Goal: Task Accomplishment & Management: Manage account settings

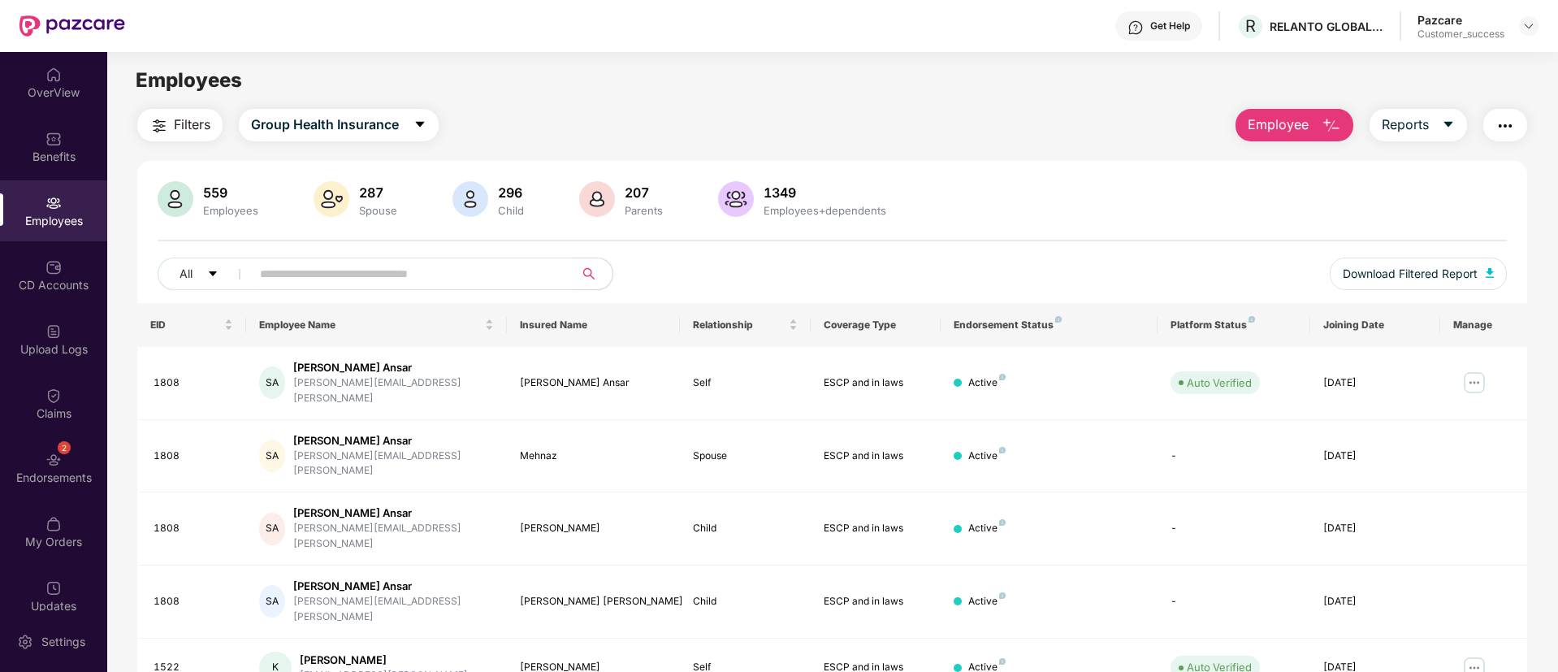
click at [1288, 129] on span "Employee" at bounding box center [1278, 125] width 61 height 20
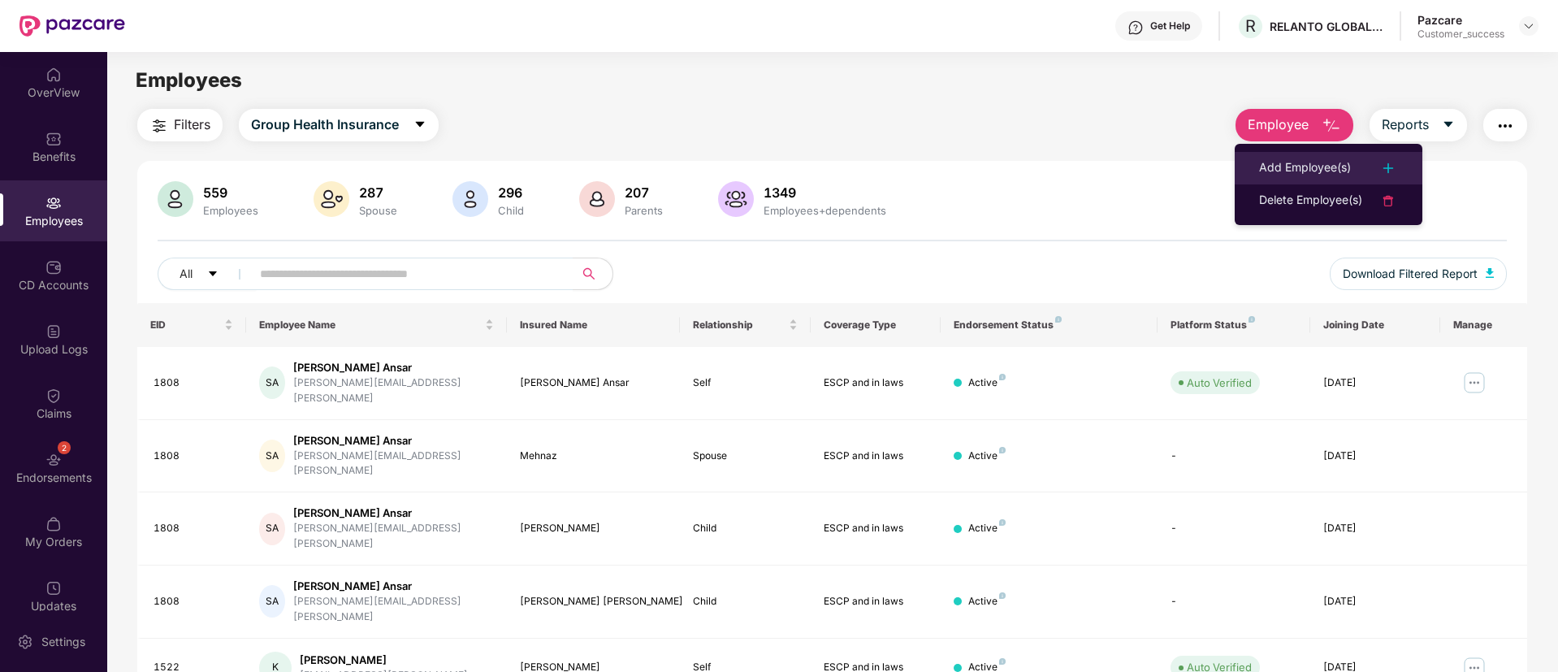
click at [1313, 158] on div "Add Employee(s)" at bounding box center [1305, 167] width 92 height 19
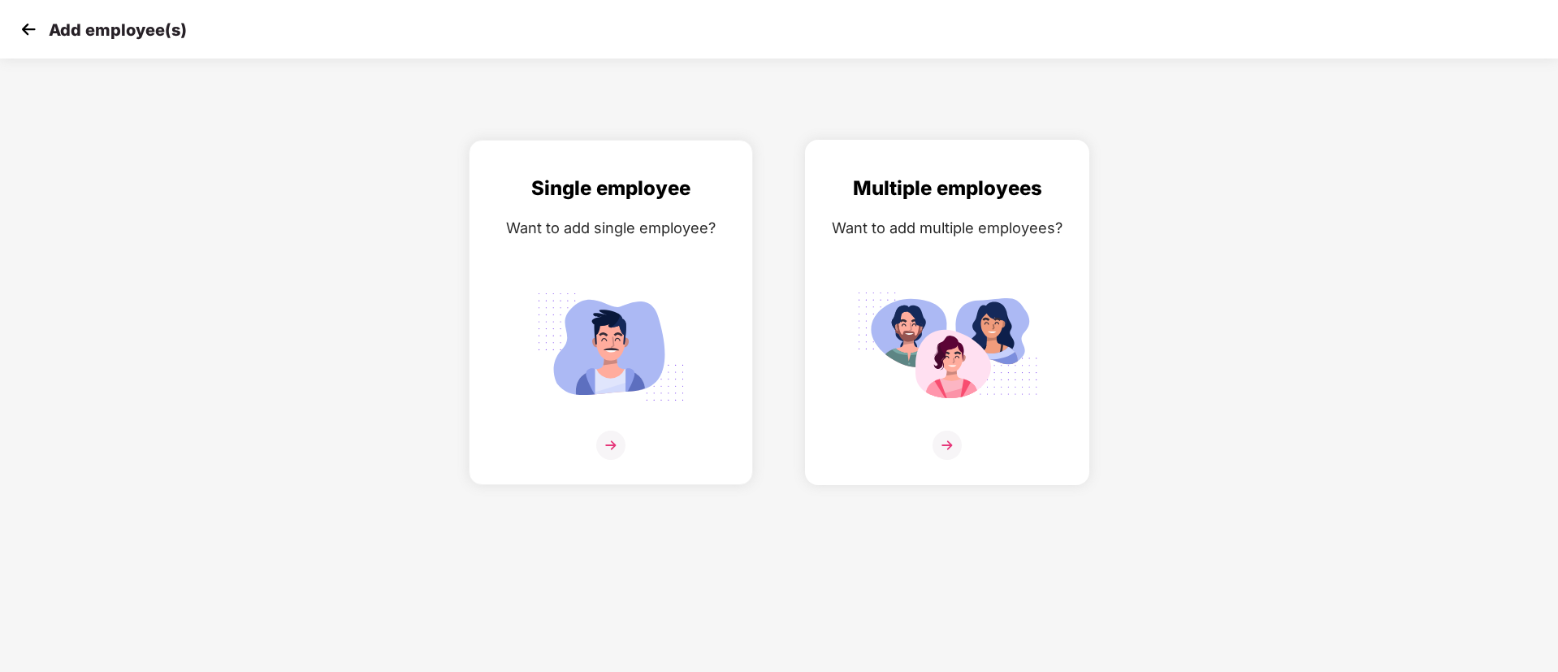
click at [867, 353] on img at bounding box center [947, 346] width 182 height 127
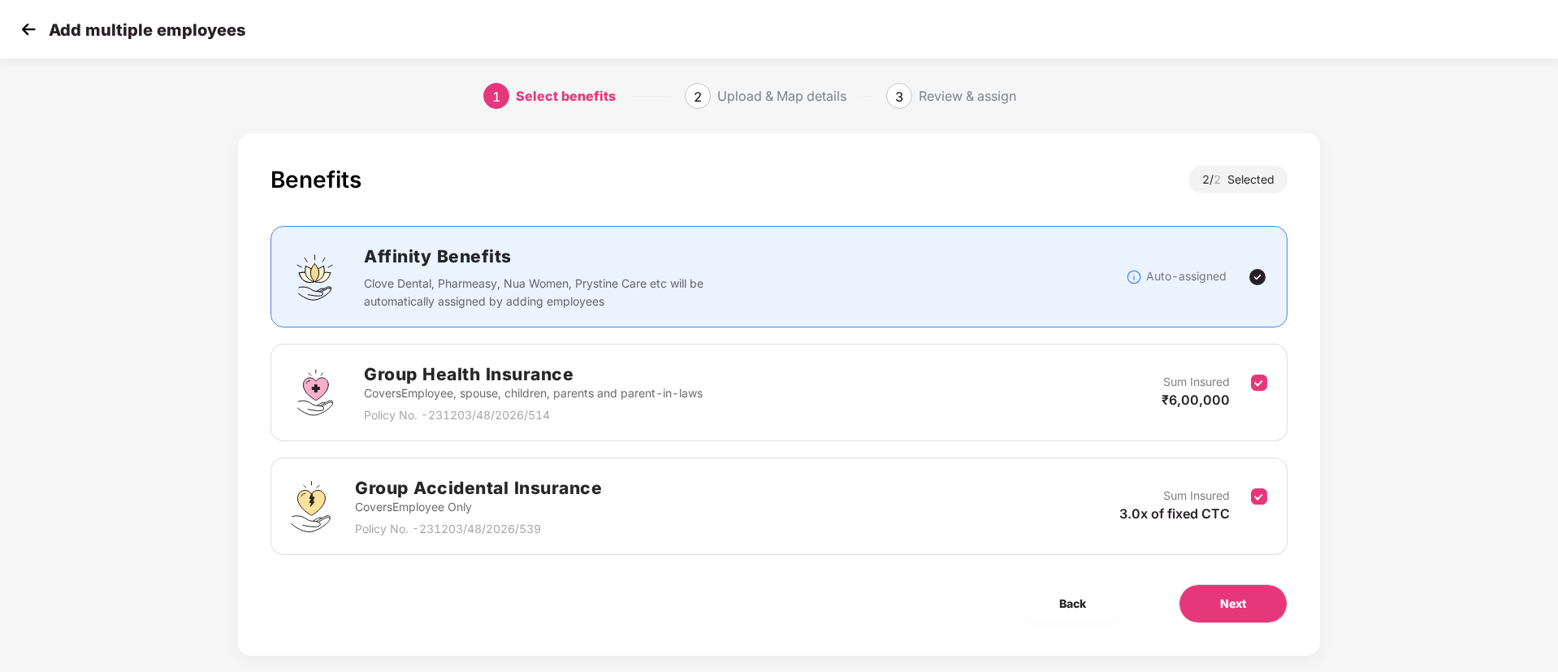
scroll to position [24, 0]
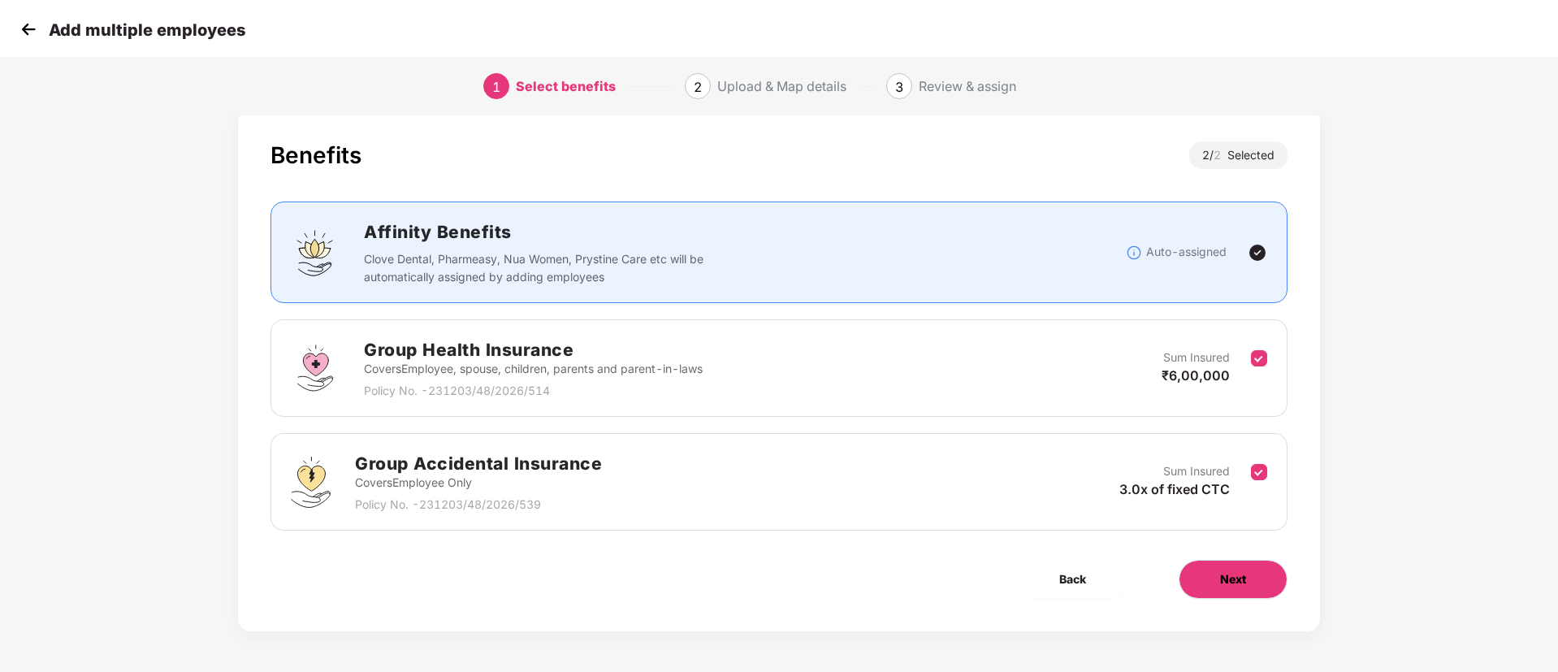
click at [1231, 587] on span "Next" at bounding box center [1233, 579] width 26 height 18
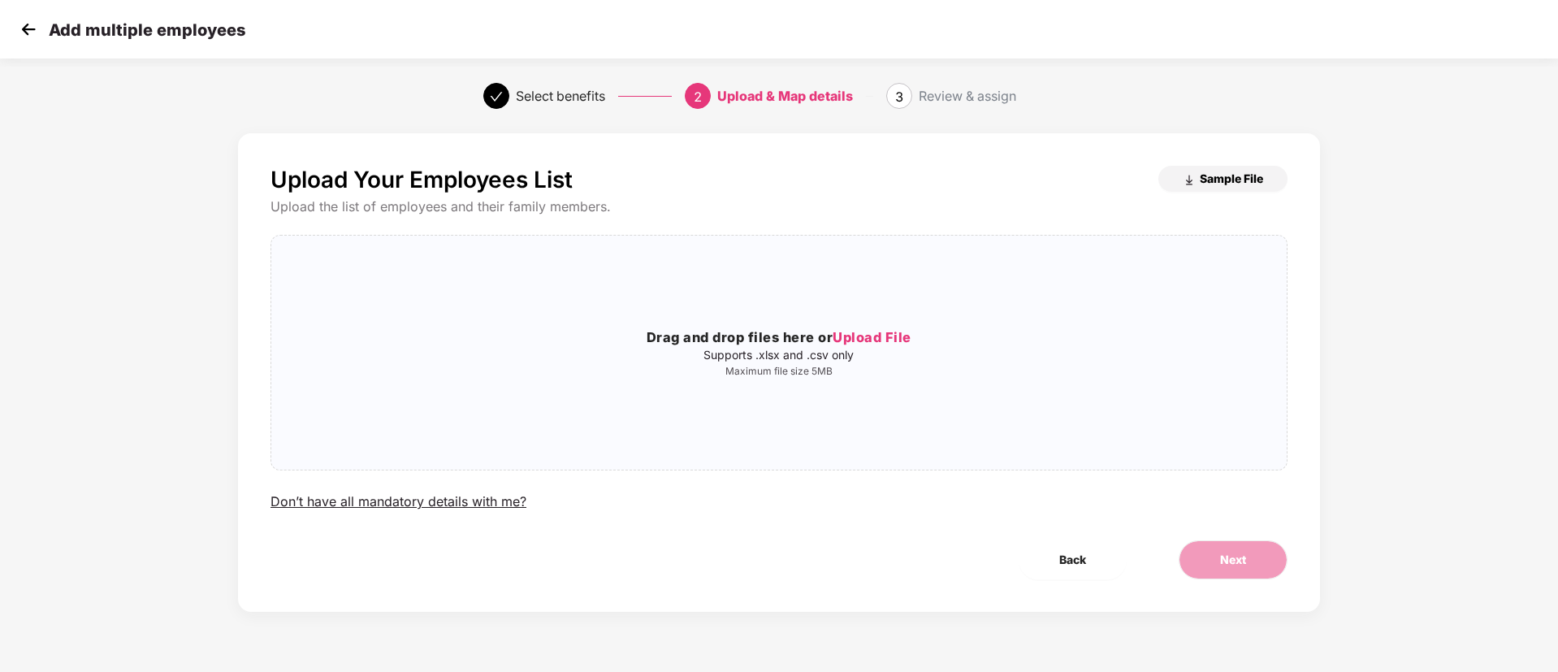
click at [1220, 183] on span "Sample File" at bounding box center [1231, 178] width 63 height 15
click at [896, 335] on span "Upload File" at bounding box center [872, 337] width 79 height 16
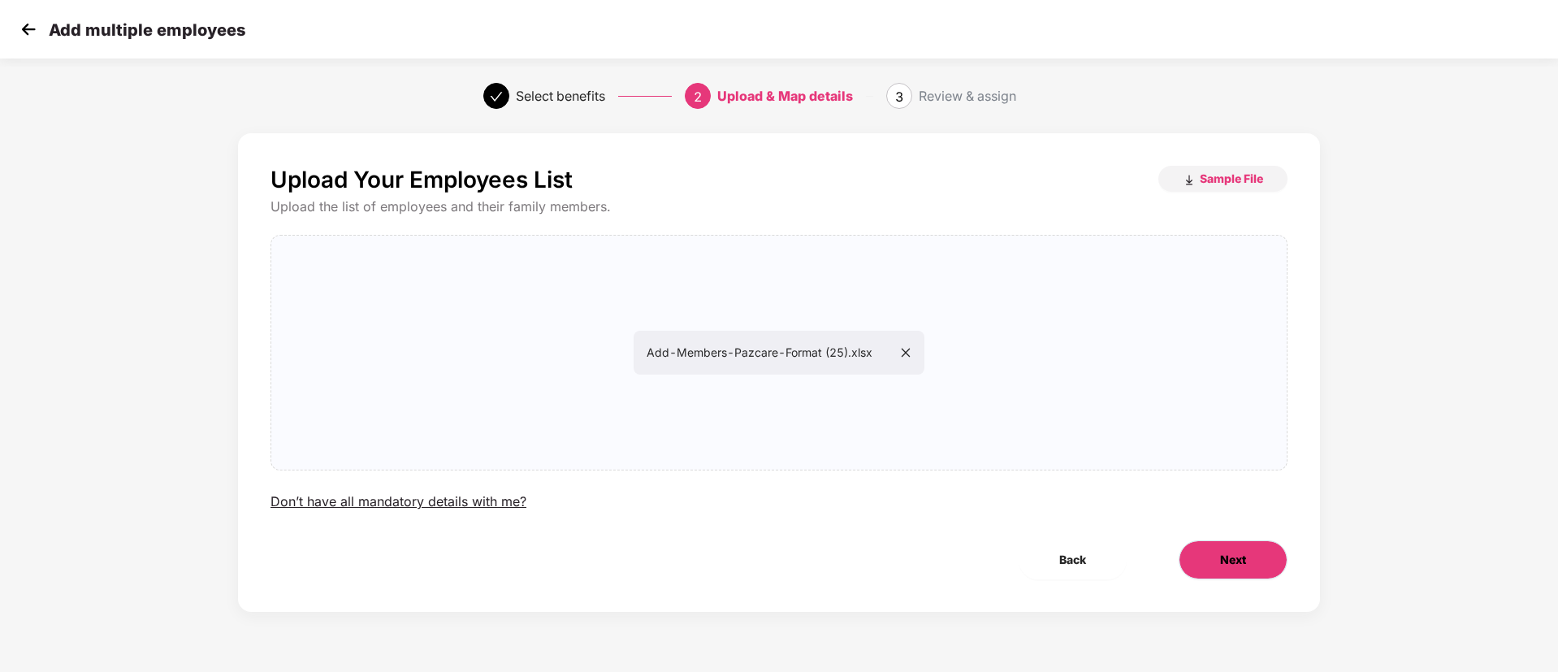
click at [1218, 567] on button "Next" at bounding box center [1233, 559] width 109 height 39
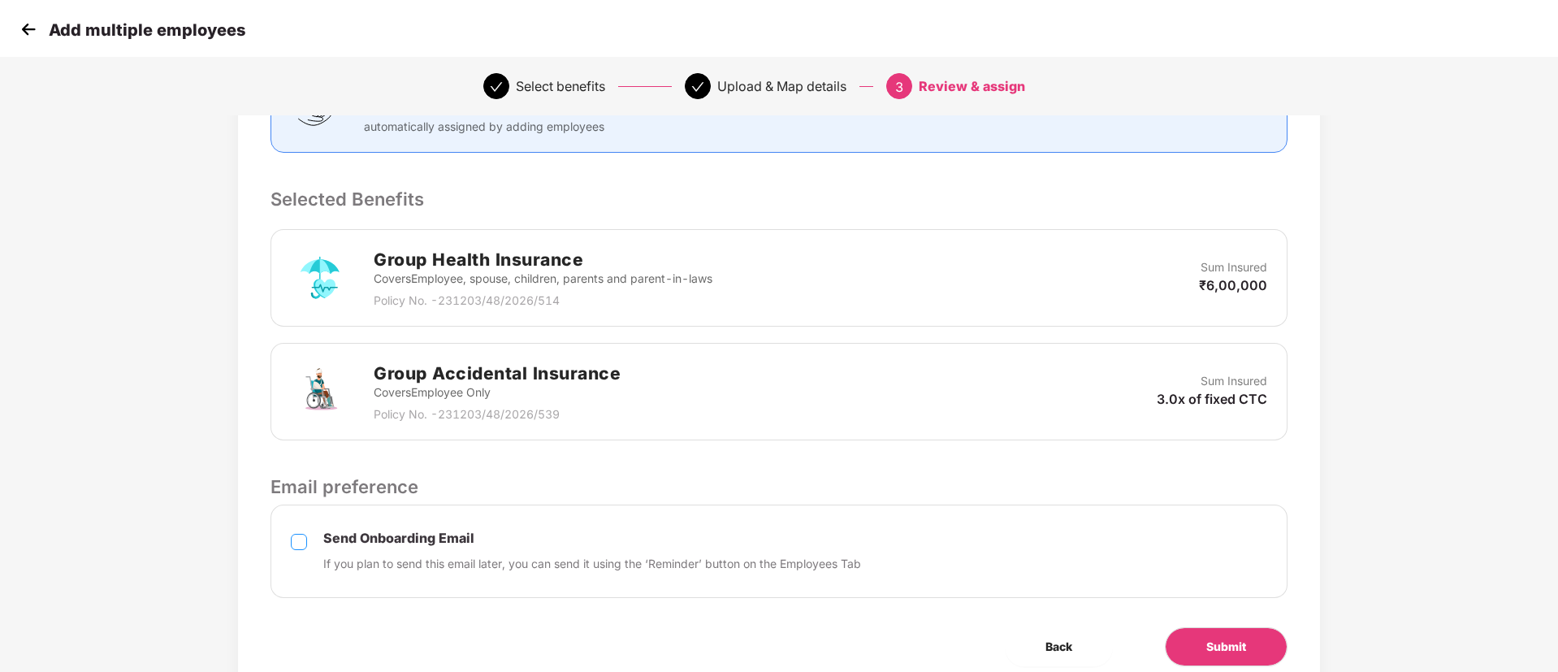
scroll to position [283, 0]
click at [308, 538] on div "Send Onboarding Email If you plan to send this email later, you can send it usi…" at bounding box center [778, 548] width 1017 height 93
click at [1187, 641] on button "Submit" at bounding box center [1226, 644] width 123 height 39
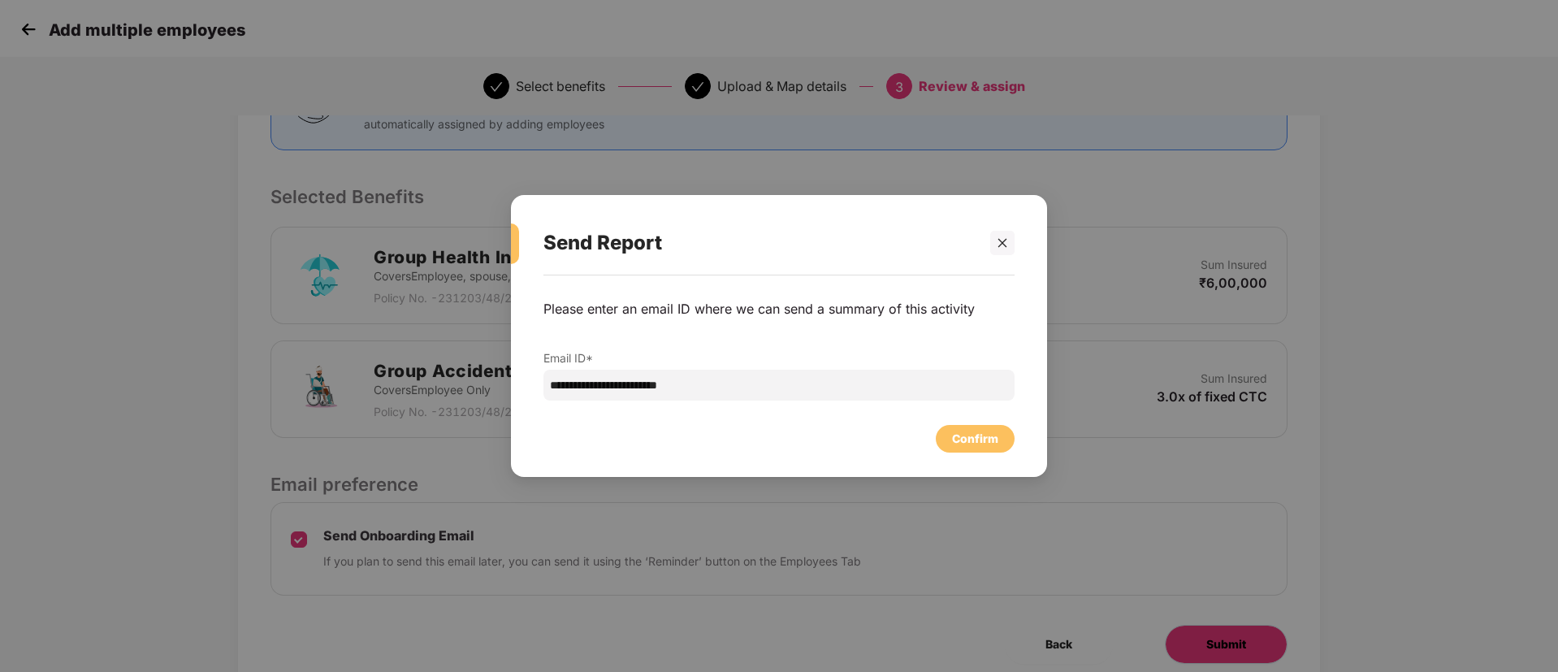
scroll to position [0, 0]
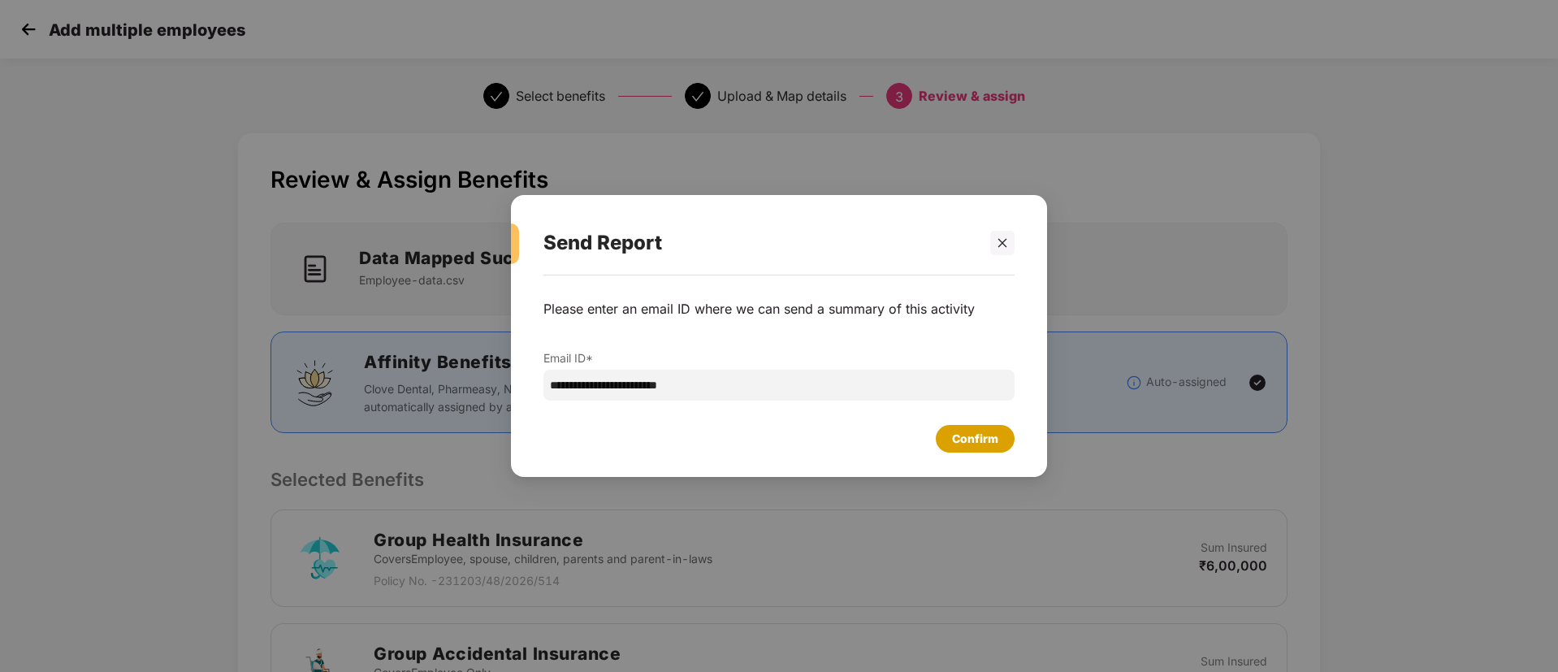
click at [984, 448] on div "Confirm" at bounding box center [975, 439] width 79 height 28
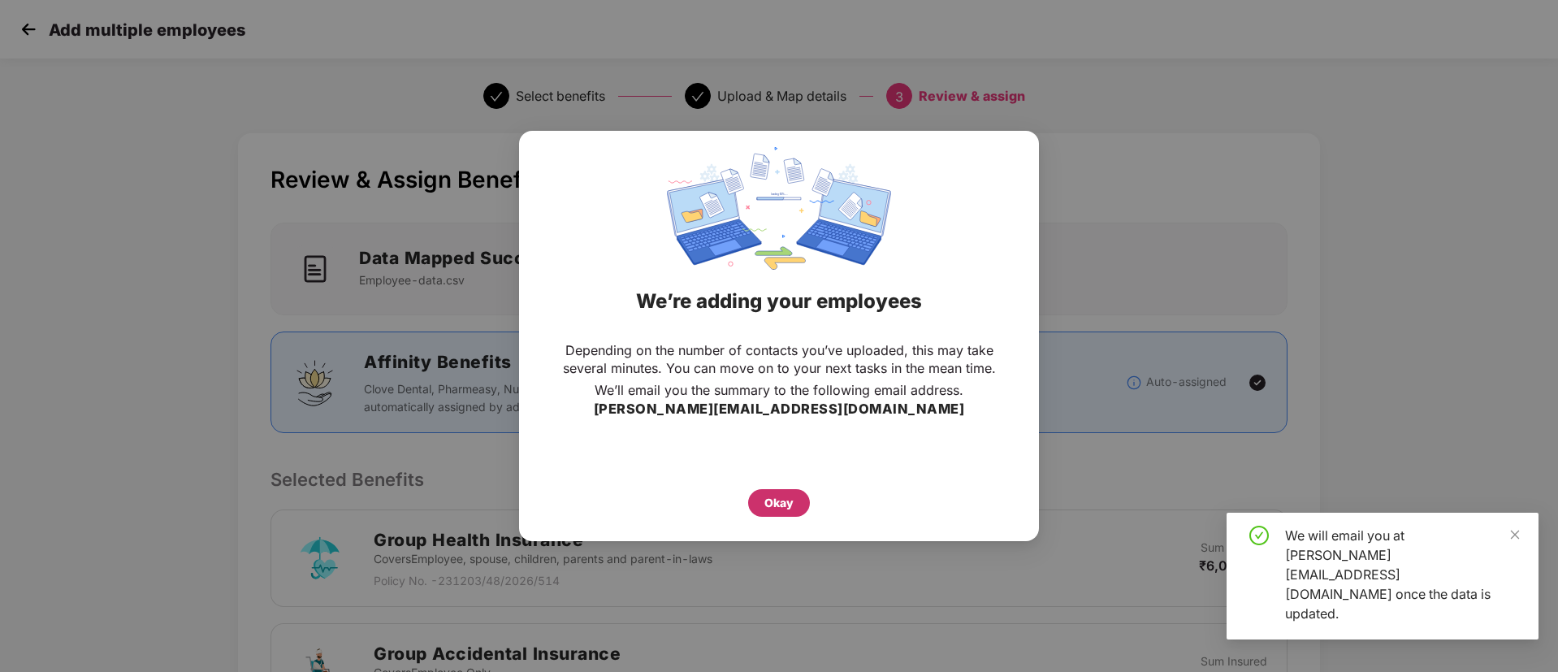
click at [794, 495] on div "Okay" at bounding box center [779, 503] width 62 height 28
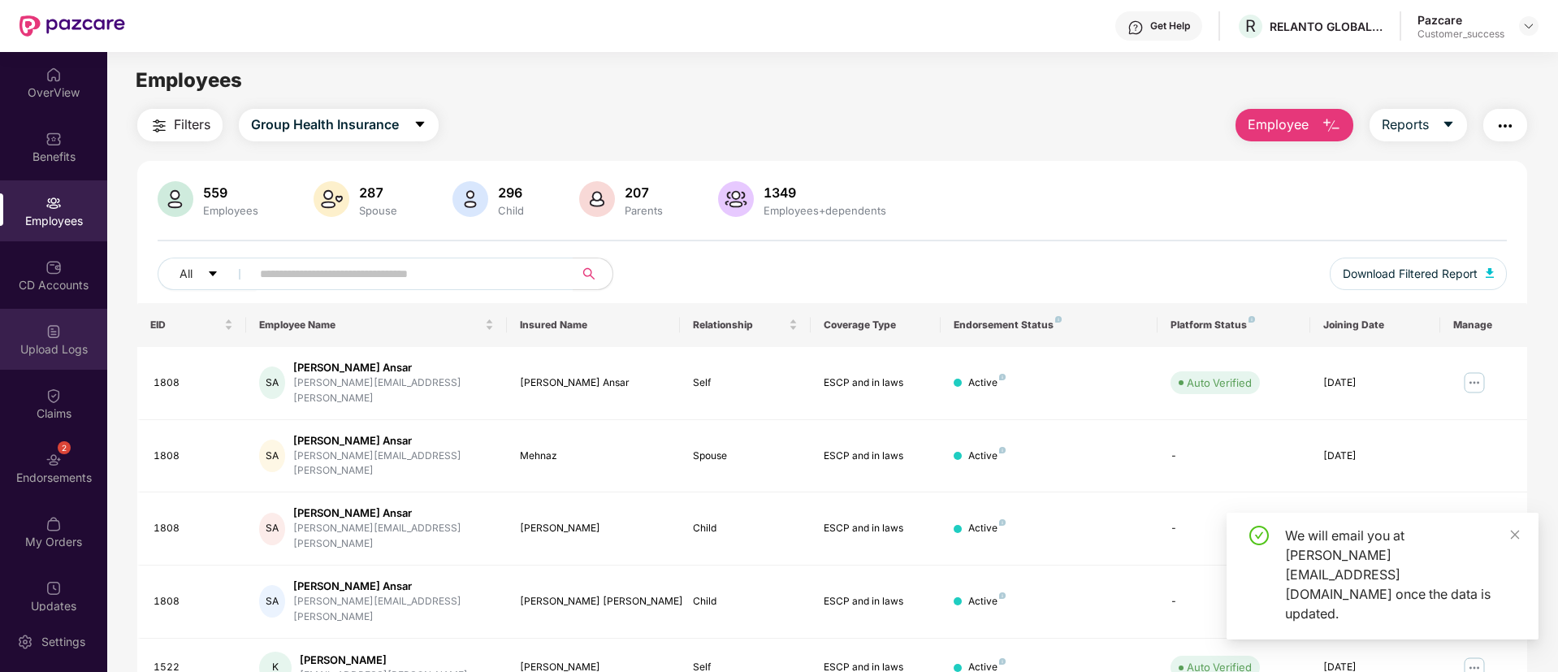
click at [43, 342] on div "Upload Logs" at bounding box center [53, 349] width 107 height 16
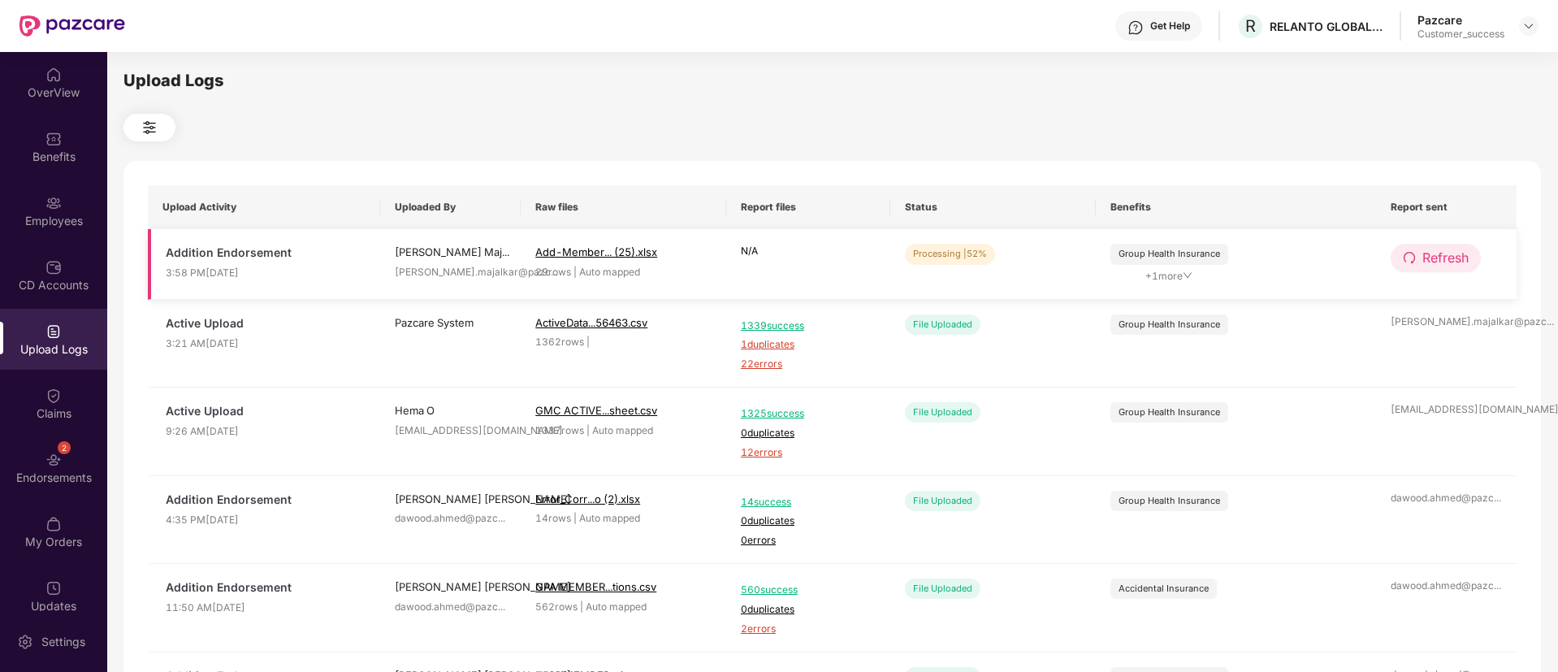
click at [1406, 253] on icon "redo" at bounding box center [1409, 257] width 11 height 11
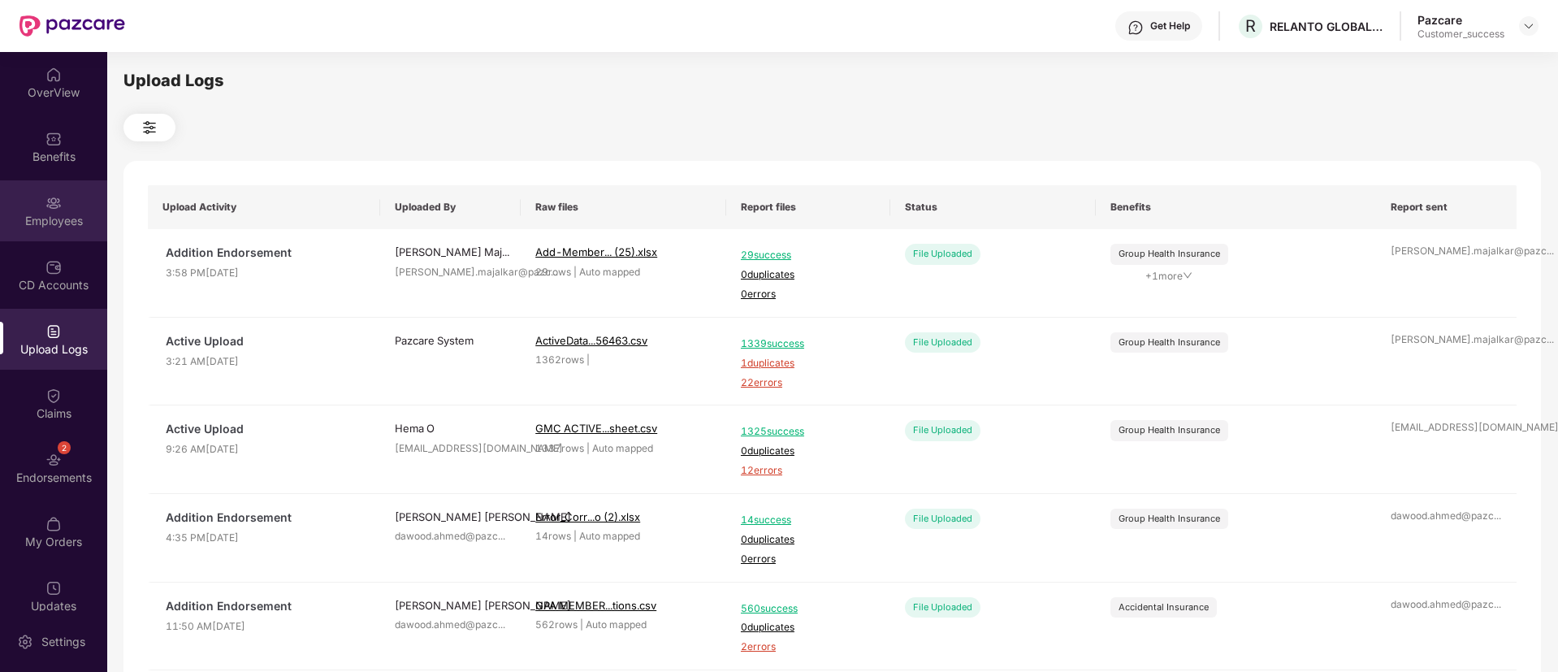
click at [66, 223] on div "Employees" at bounding box center [53, 221] width 107 height 16
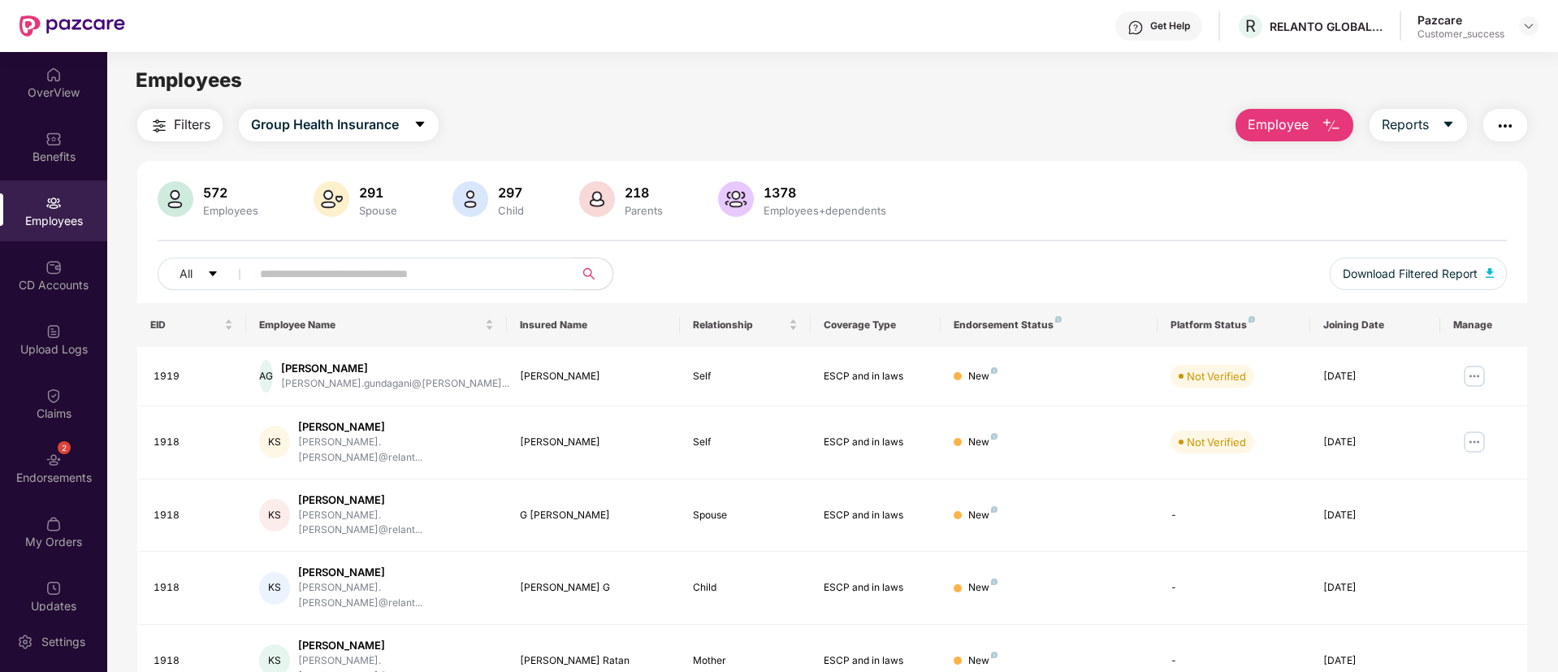
paste input "****"
click at [362, 279] on input "text" at bounding box center [406, 274] width 292 height 24
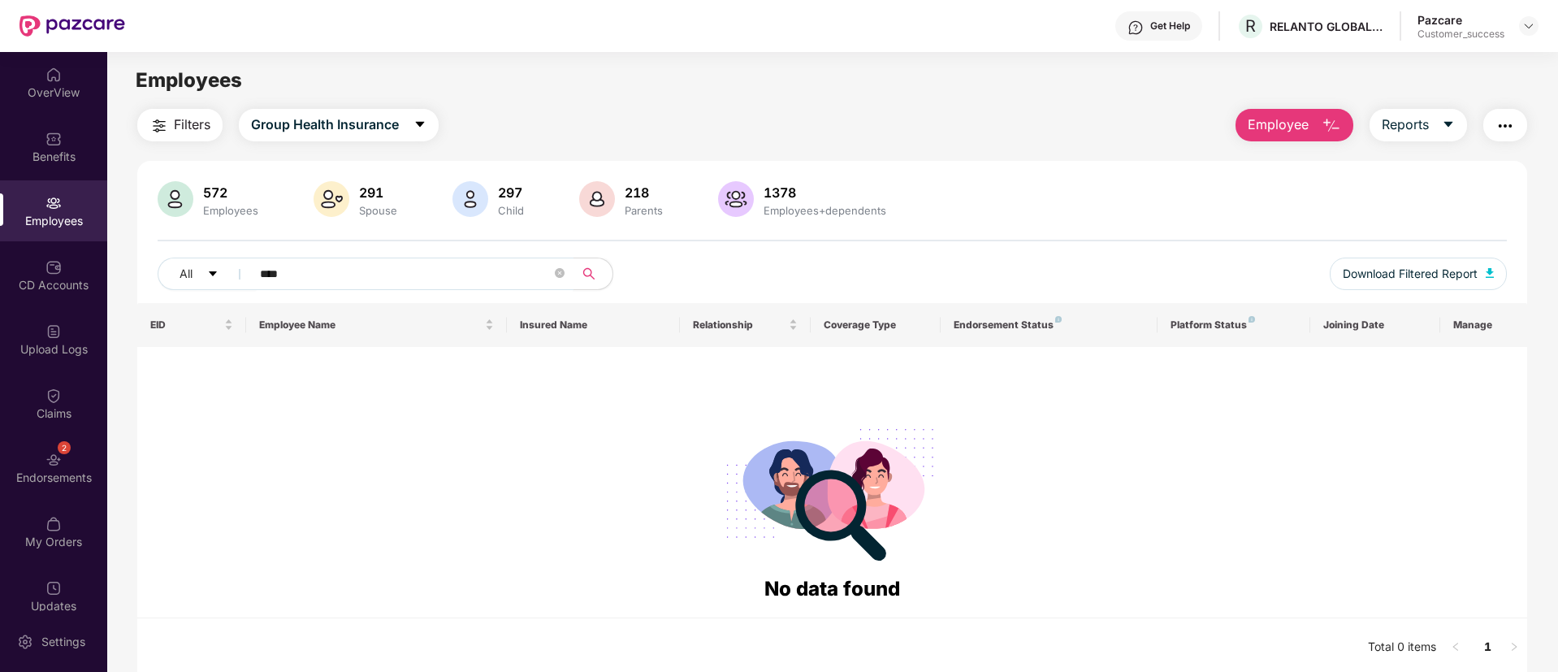
type input "****"
click at [423, 116] on button "Group Health Insurance" at bounding box center [339, 125] width 200 height 32
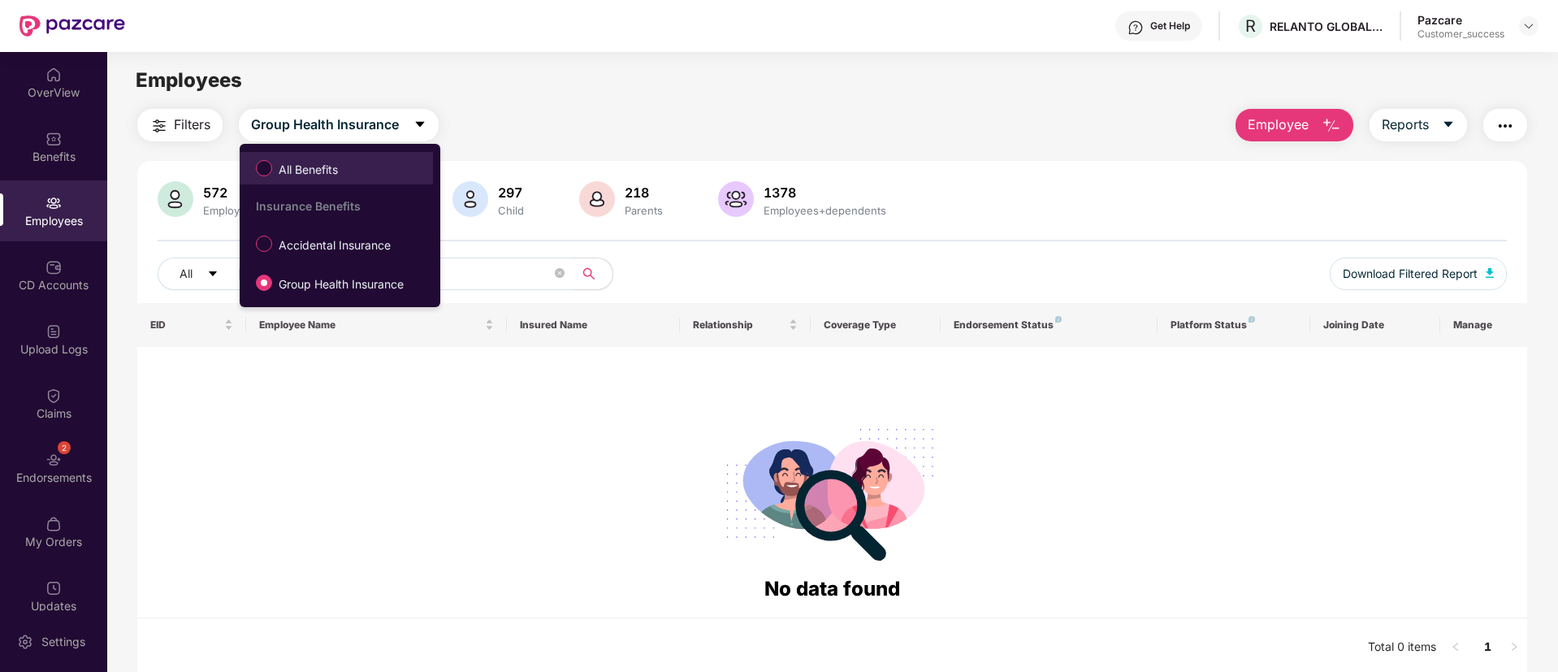
click at [348, 165] on label "All Benefits" at bounding box center [300, 168] width 105 height 28
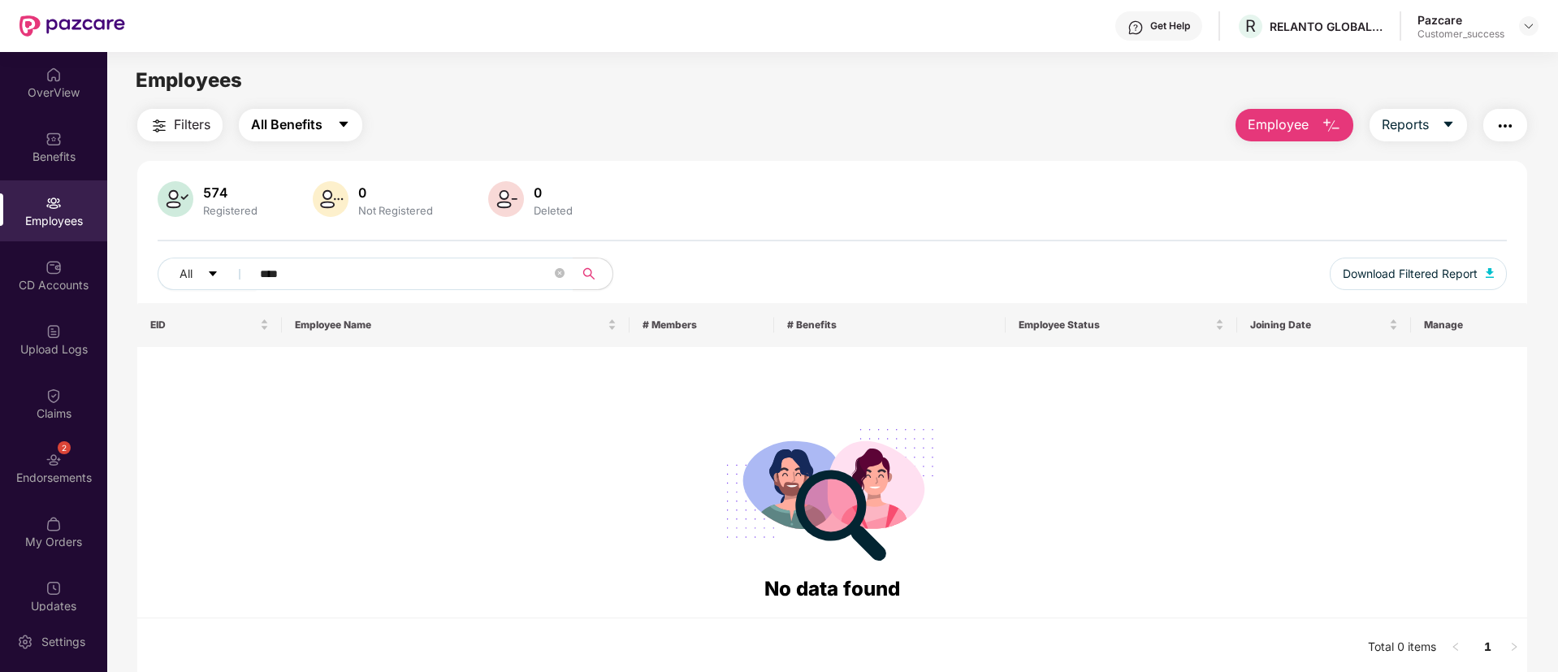
click at [337, 110] on button "All Benefits" at bounding box center [300, 125] width 123 height 32
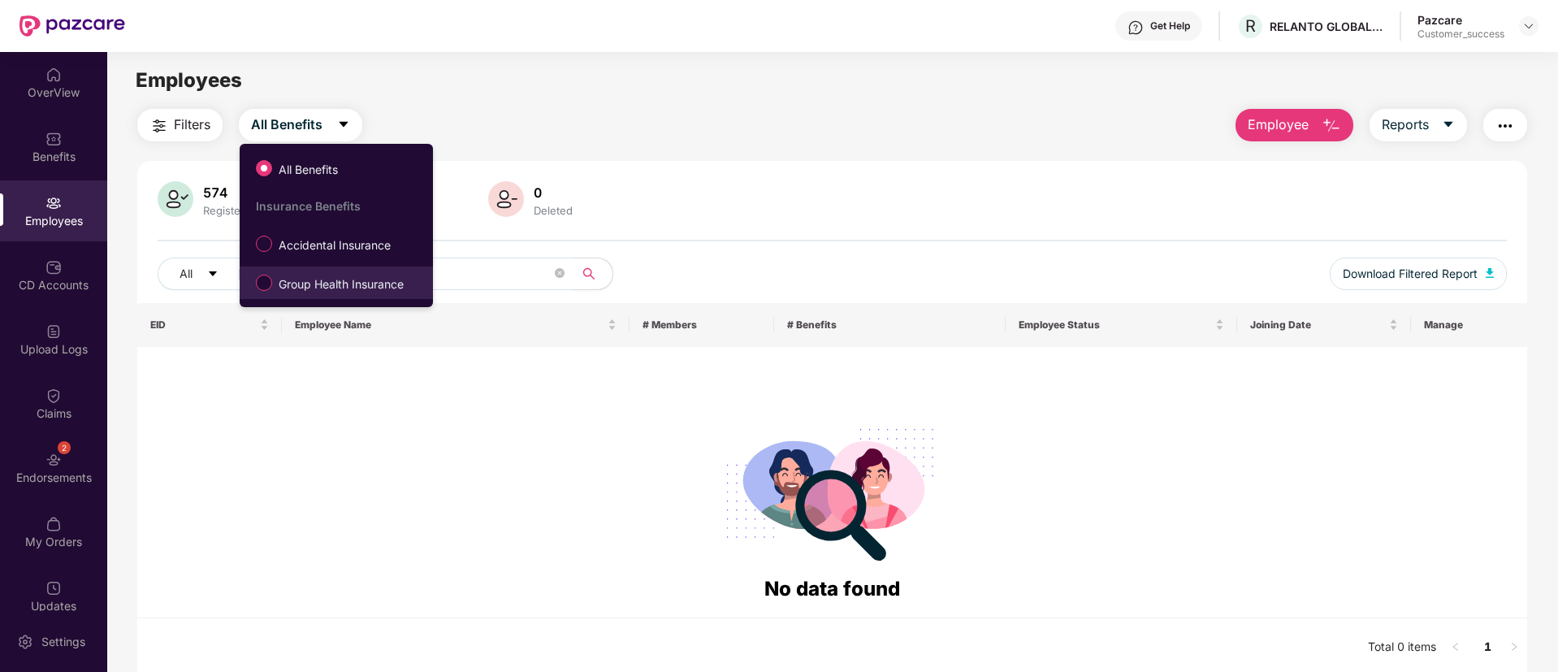
click at [325, 270] on label "Group Health Insurance" at bounding box center [333, 283] width 171 height 28
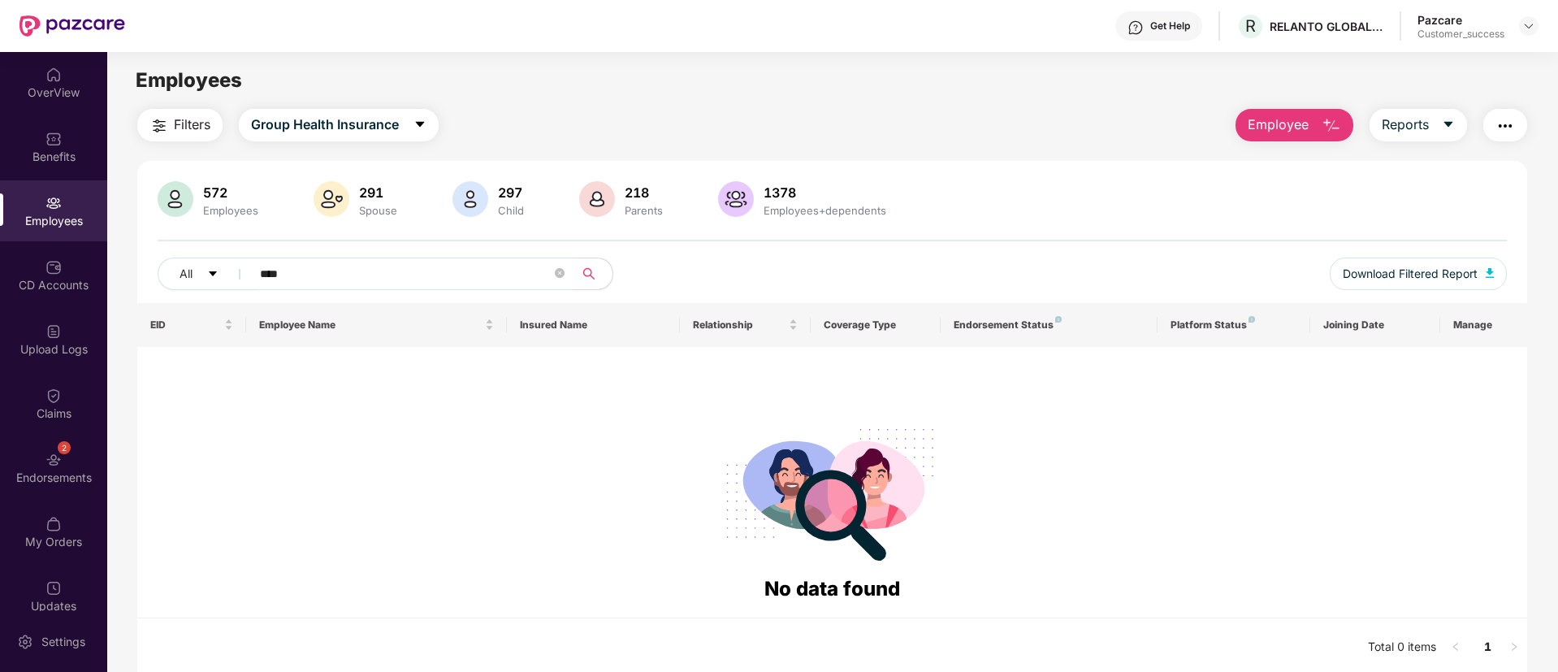
click at [1324, 125] on img "button" at bounding box center [1331, 125] width 19 height 19
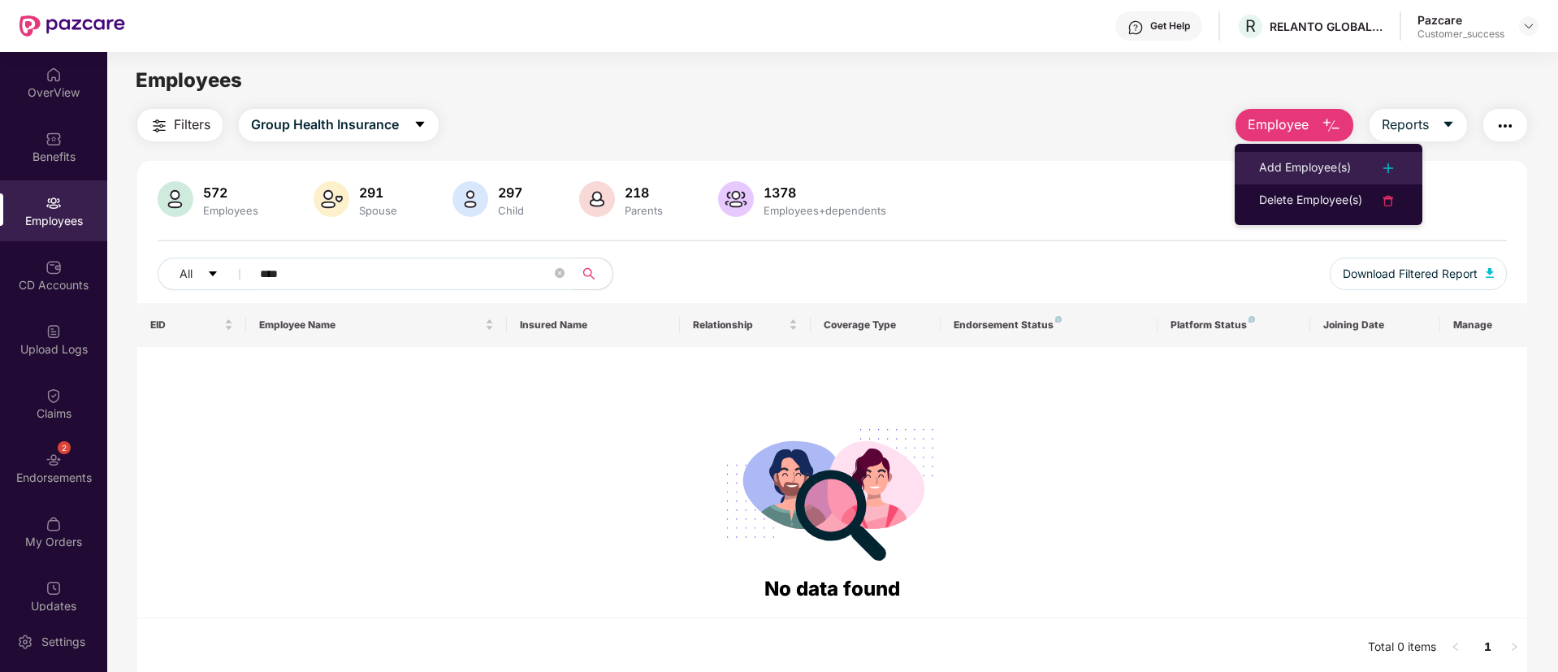
click at [1350, 169] on div "Add Employee(s)" at bounding box center [1305, 167] width 92 height 19
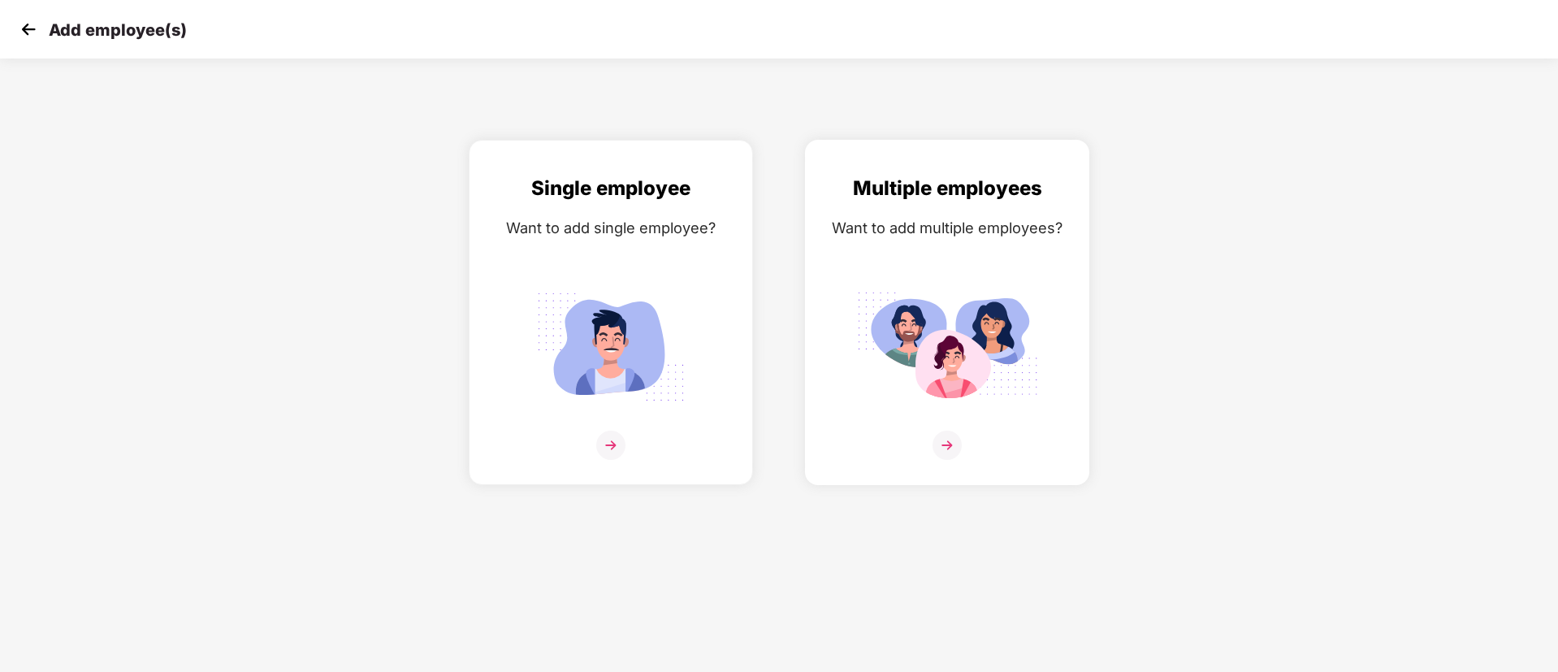
click at [936, 367] on img at bounding box center [947, 346] width 182 height 127
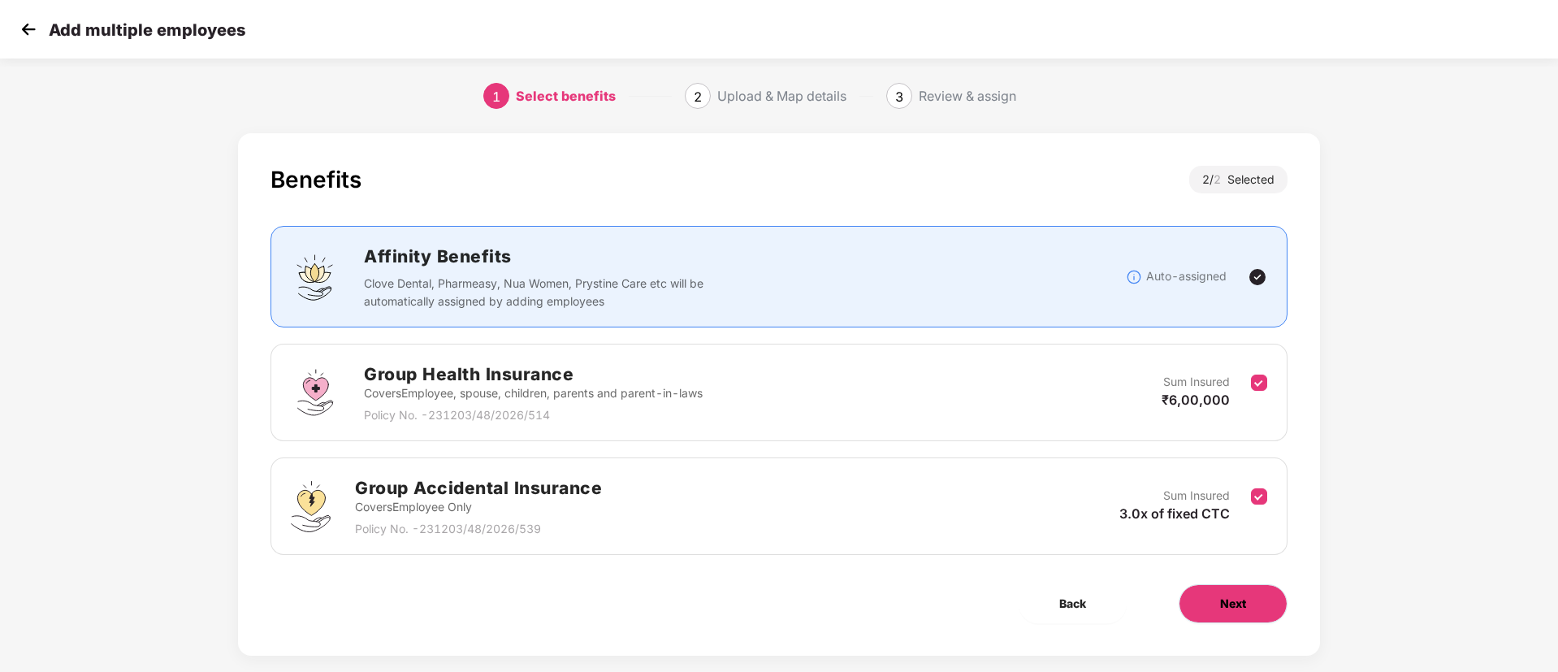
click at [1247, 621] on button "Next" at bounding box center [1233, 603] width 109 height 39
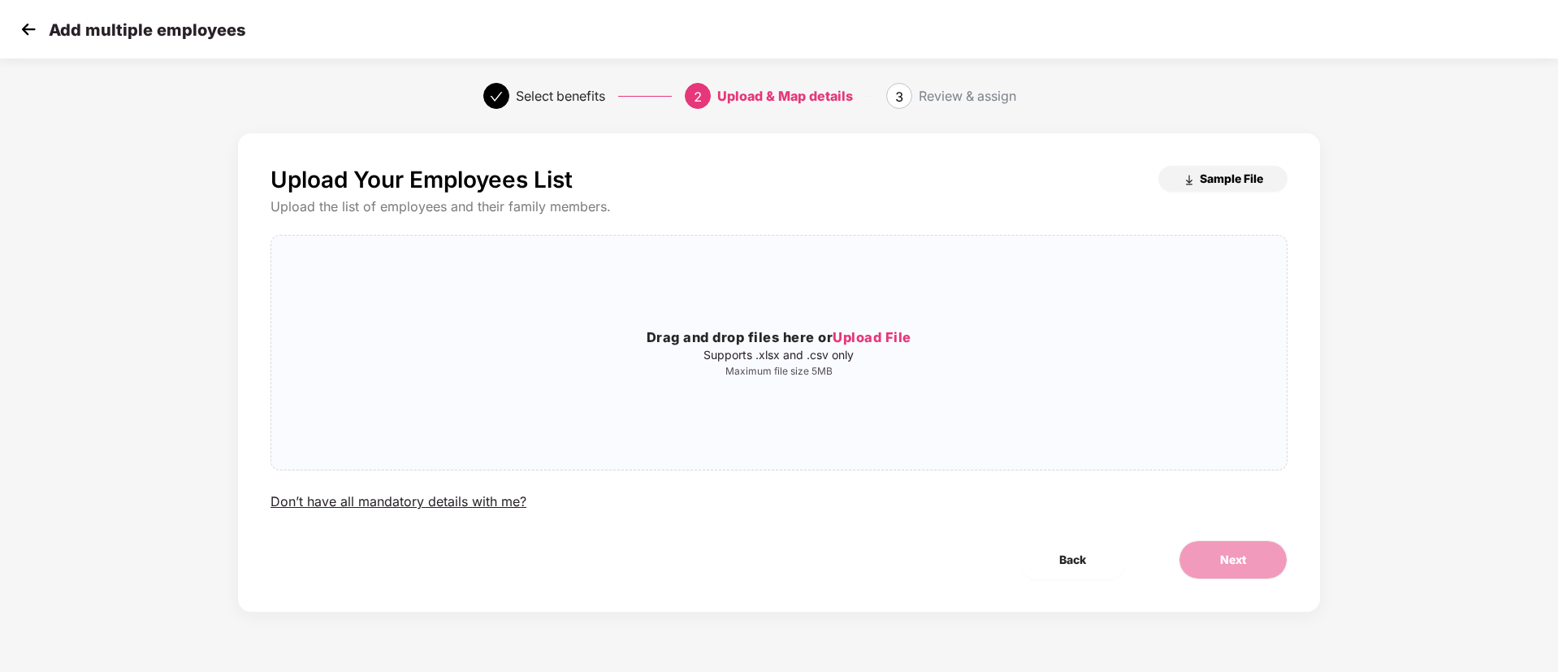
click at [1218, 175] on span "Sample File" at bounding box center [1231, 178] width 63 height 15
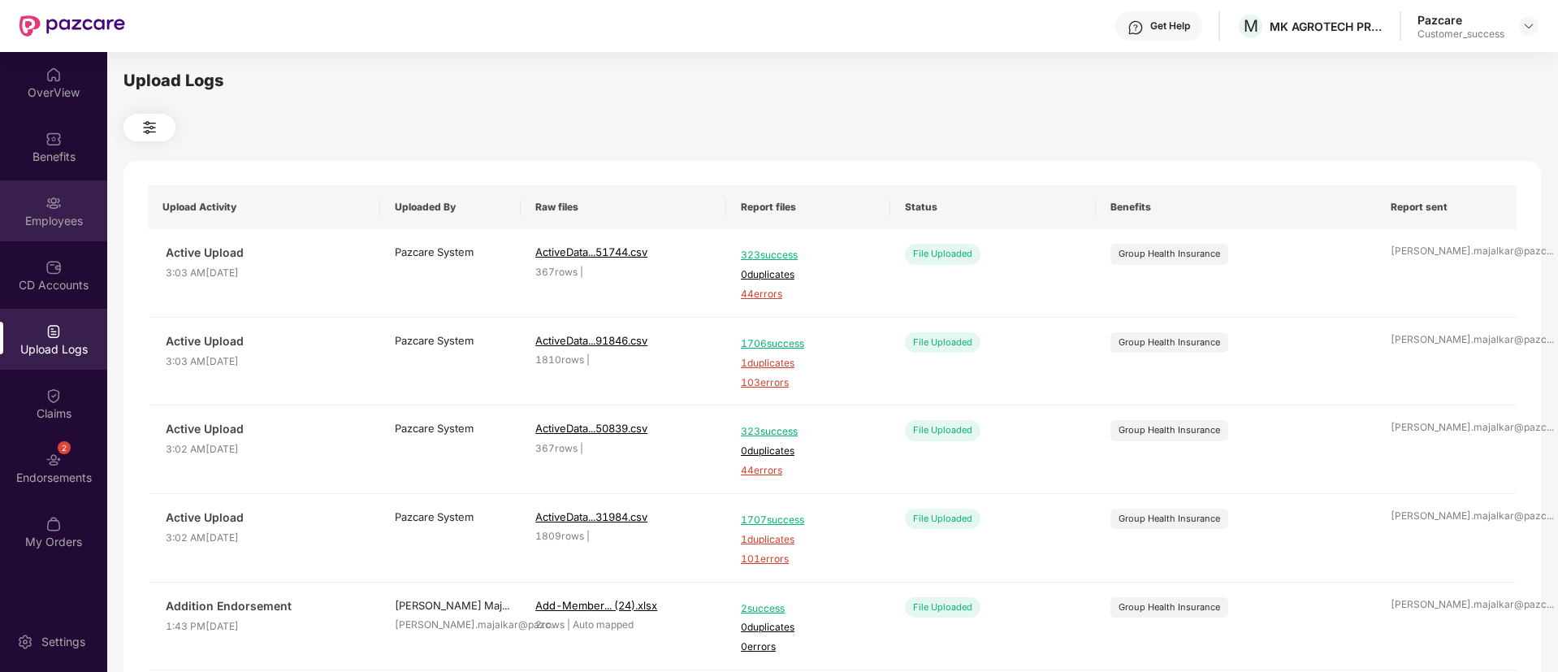
click at [22, 217] on div "Employees" at bounding box center [53, 221] width 107 height 16
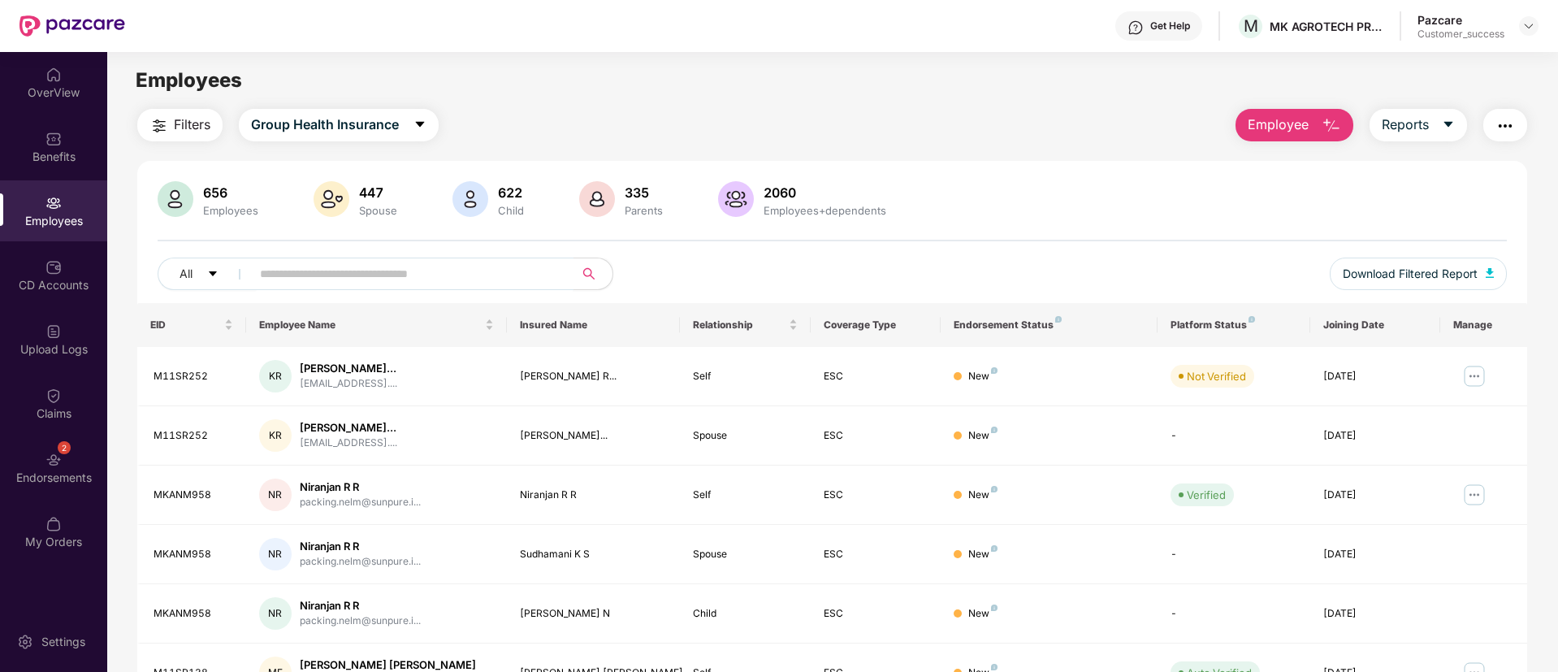
click at [374, 276] on input "text" at bounding box center [406, 274] width 292 height 24
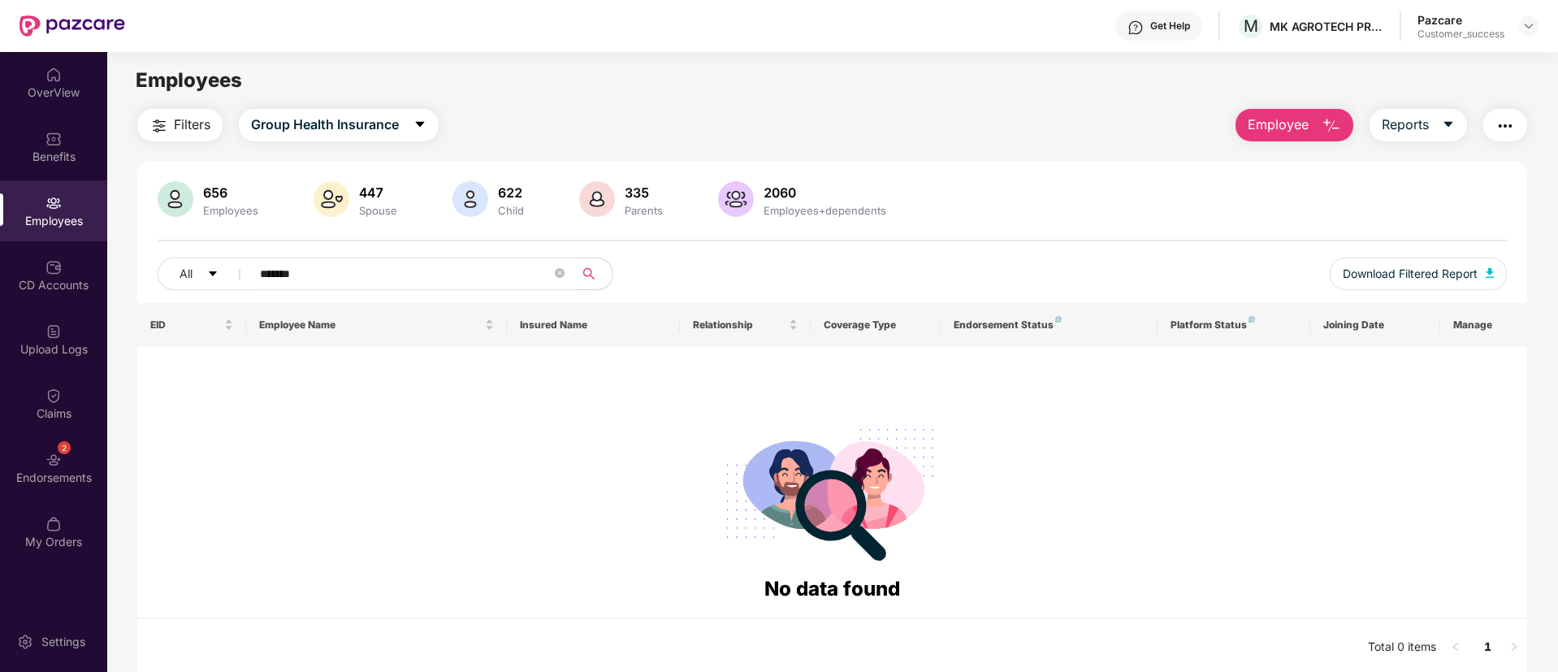
type input "********"
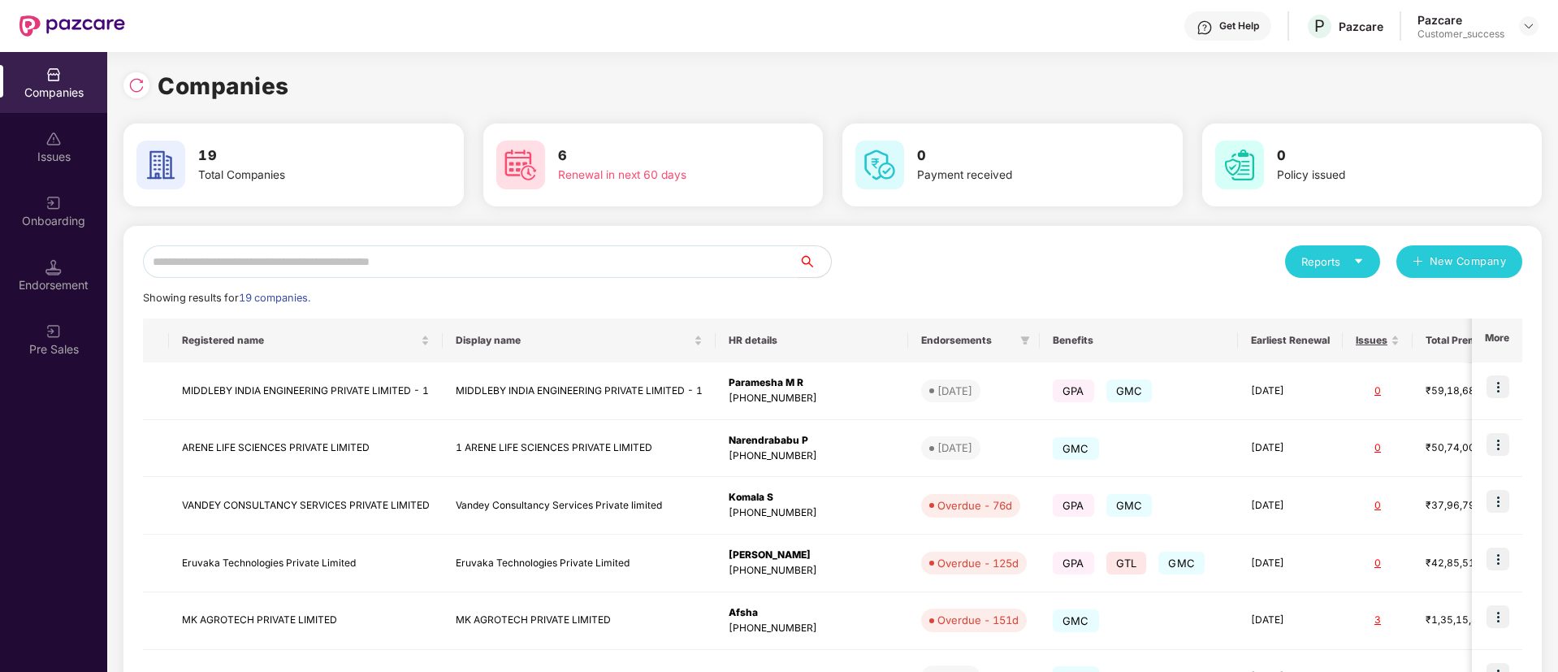
click at [494, 261] on input "text" at bounding box center [471, 261] width 656 height 32
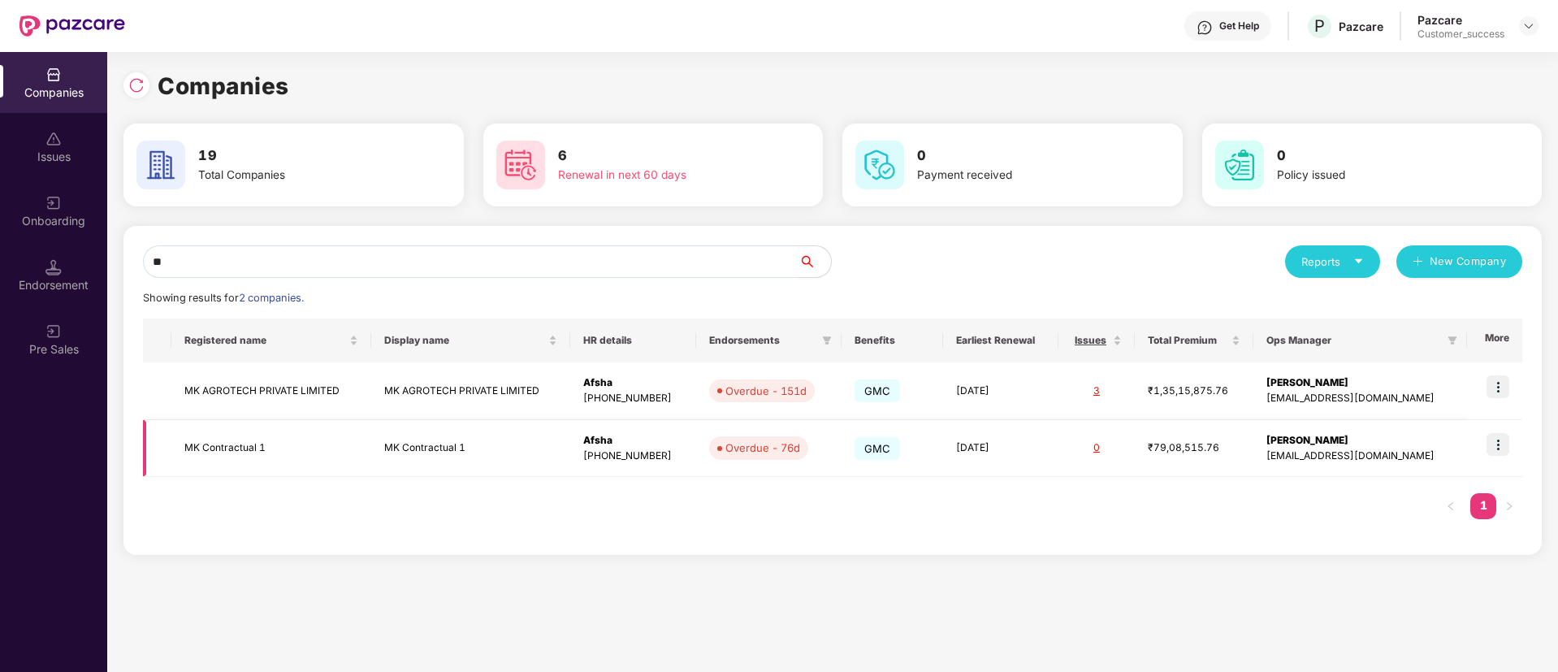
type input "**"
click at [1494, 442] on img at bounding box center [1497, 444] width 23 height 23
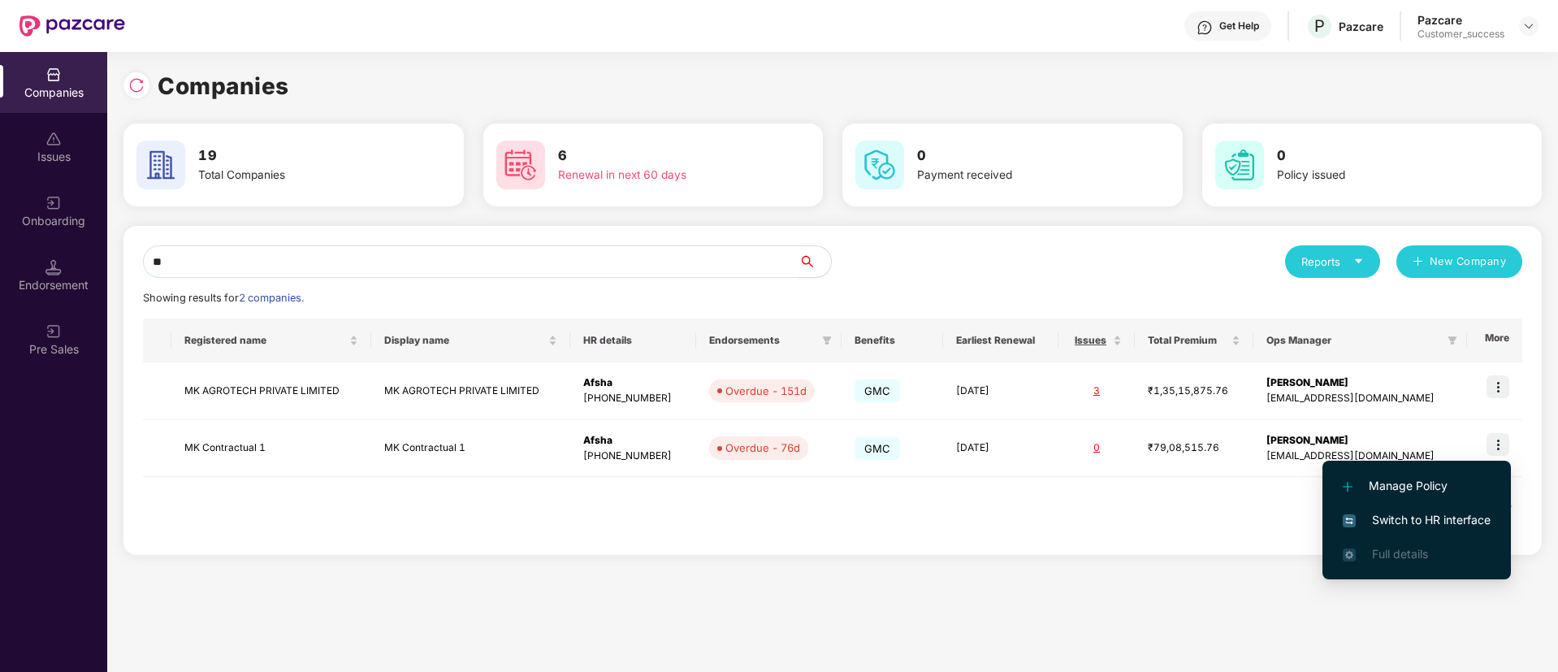
click at [1395, 512] on span "Switch to HR interface" at bounding box center [1417, 520] width 148 height 18
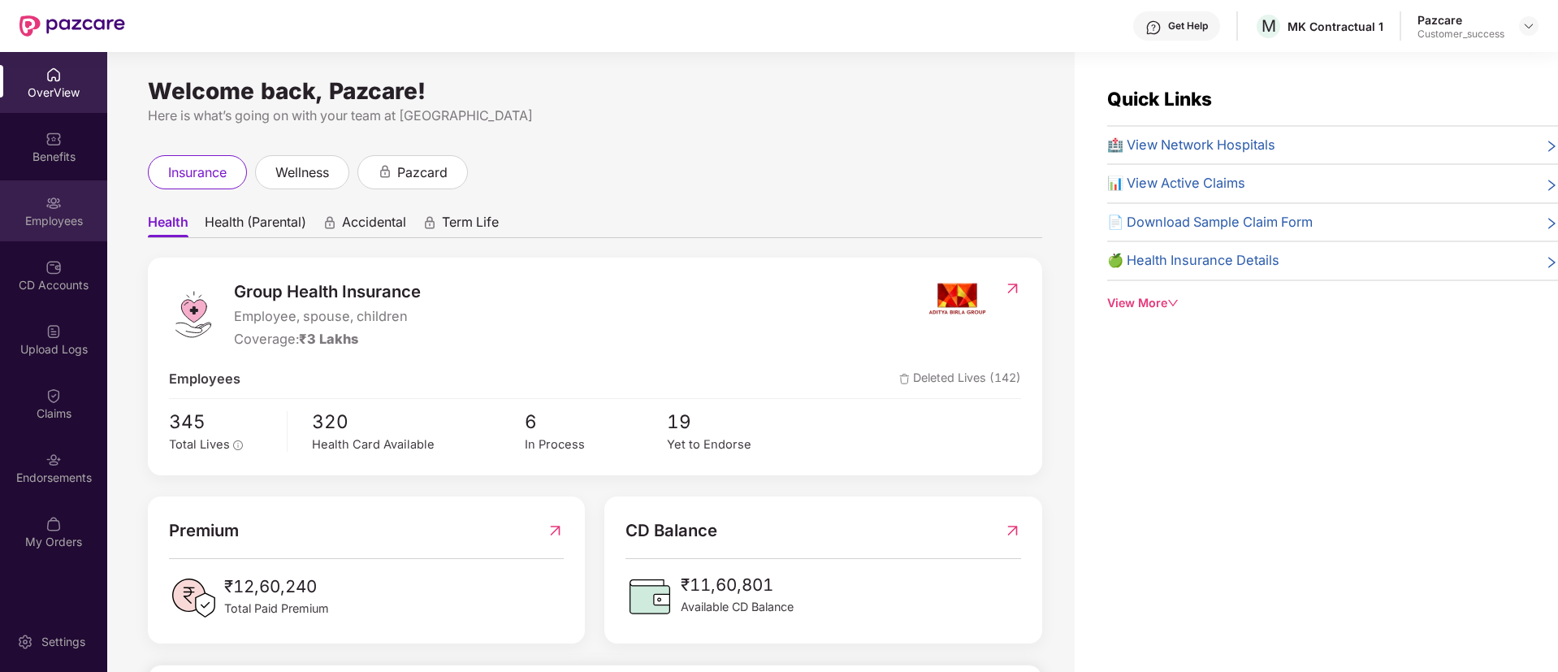
click at [76, 236] on div "Employees" at bounding box center [53, 210] width 107 height 61
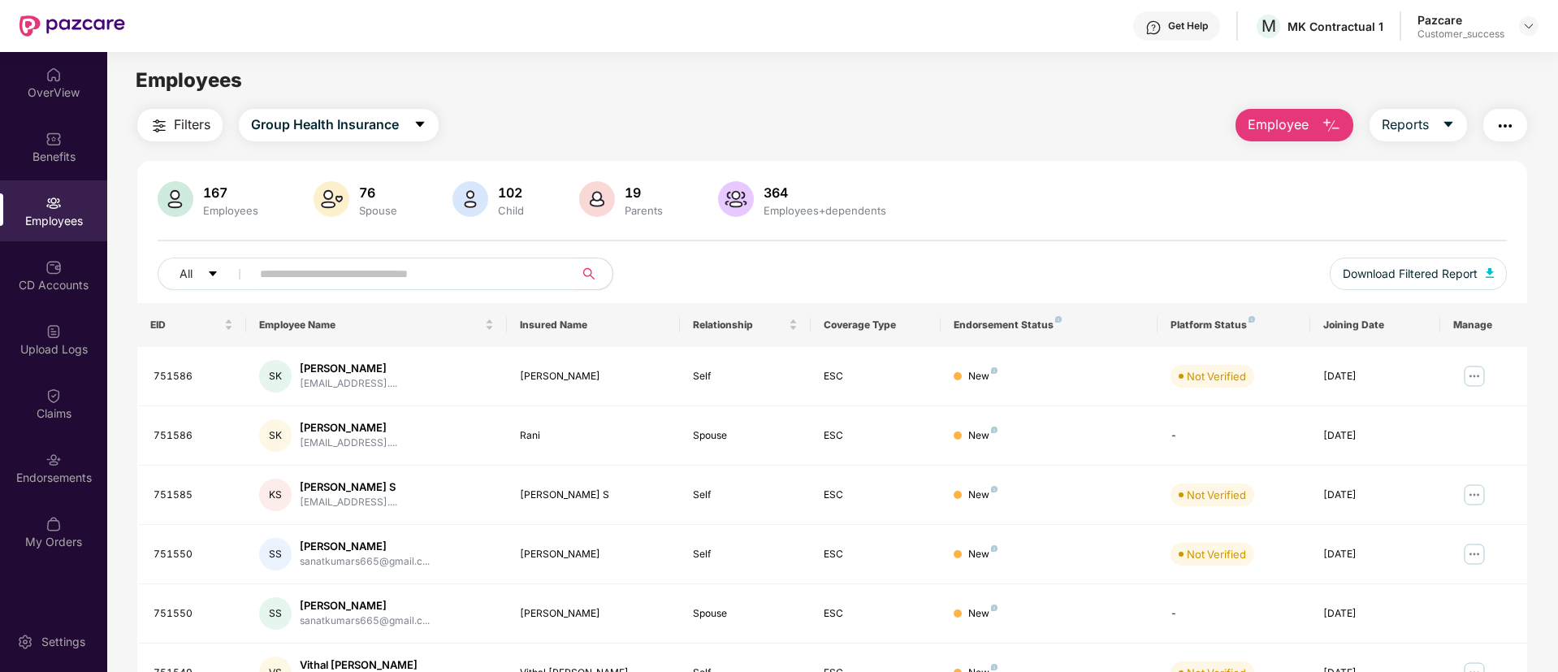
paste input "********"
click at [386, 262] on input "********" at bounding box center [406, 274] width 292 height 24
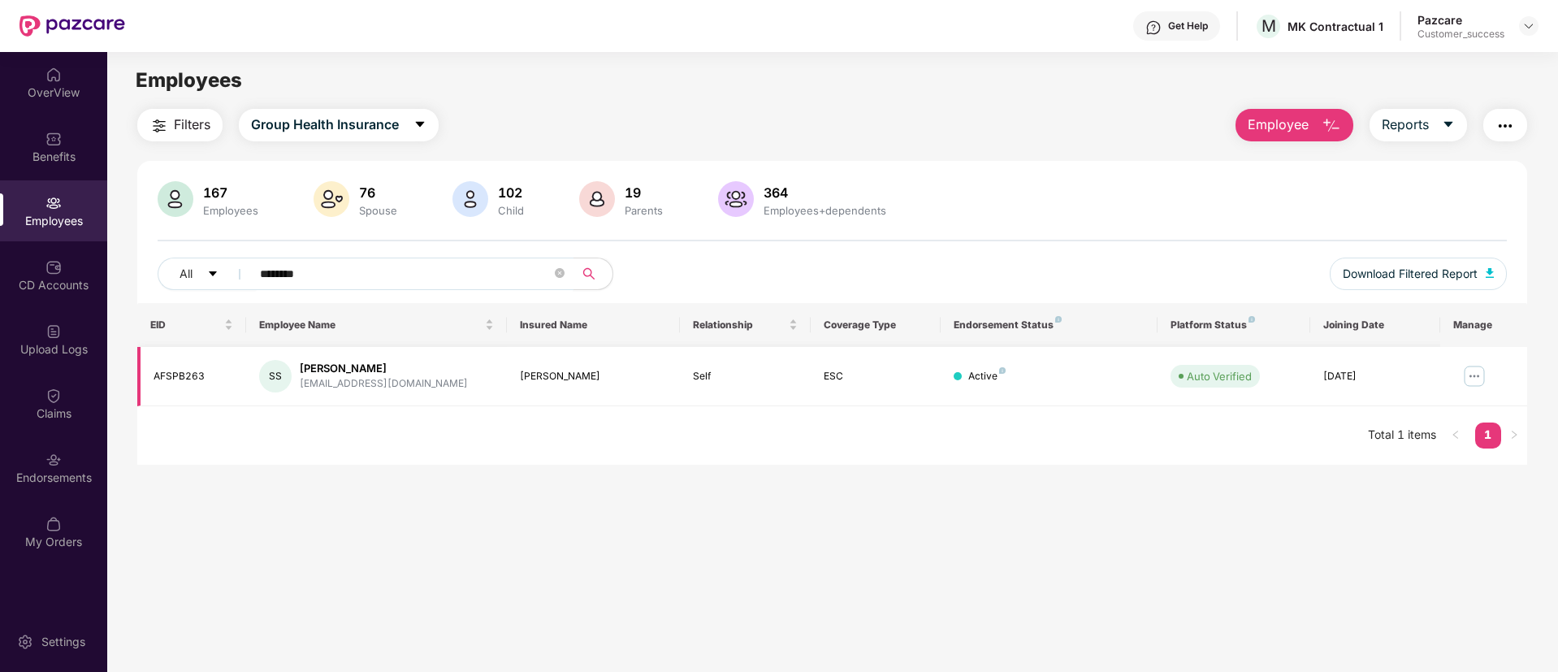
type input "********"
click at [188, 375] on div "AFSPB263" at bounding box center [194, 376] width 80 height 15
copy div "AFSPB263"
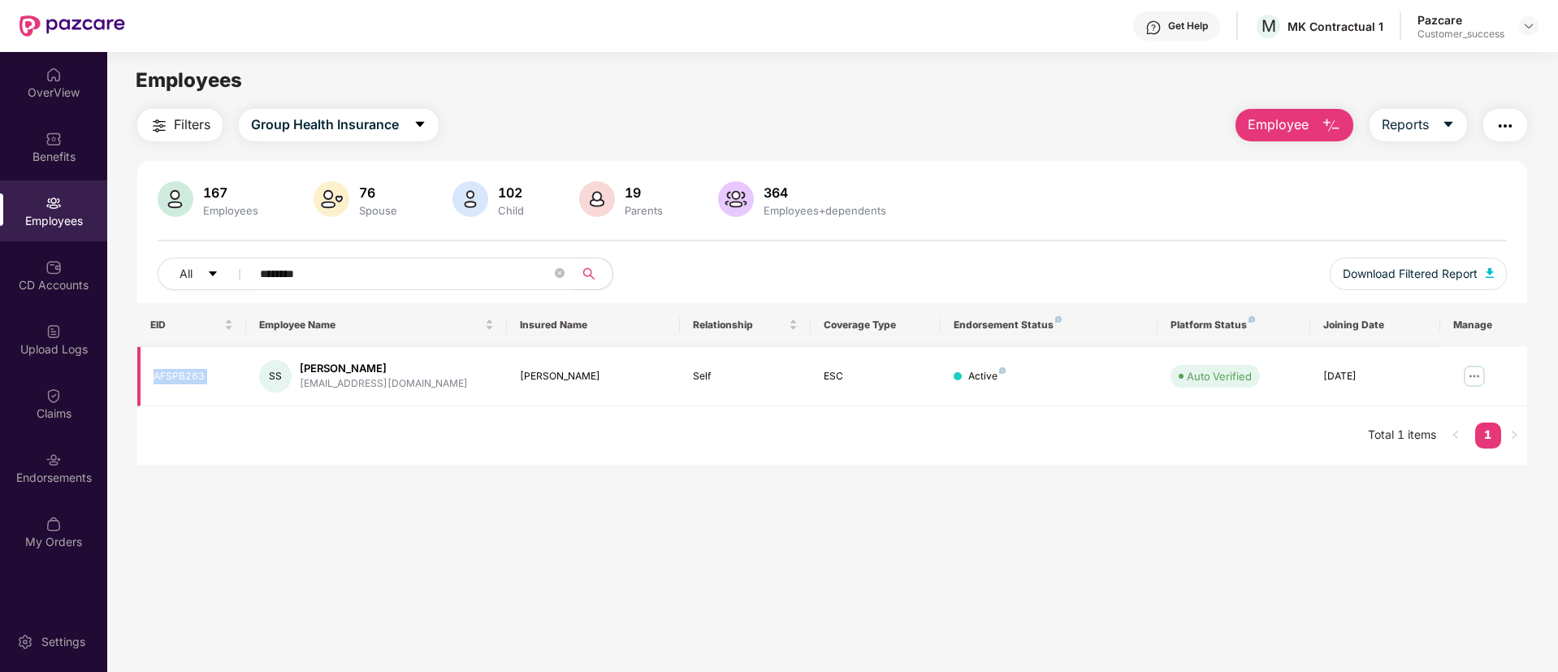
copy div "AFSPB263"
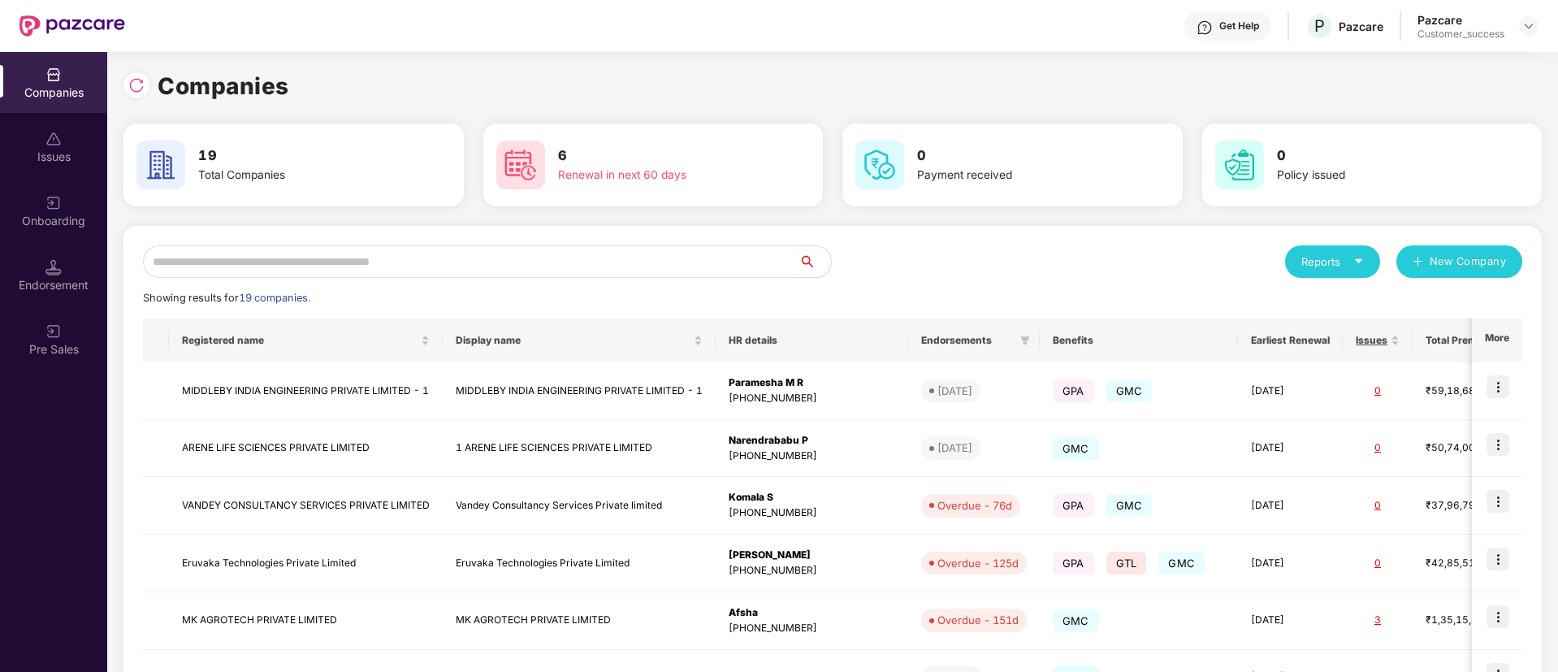
click at [447, 260] on input "text" at bounding box center [471, 261] width 656 height 32
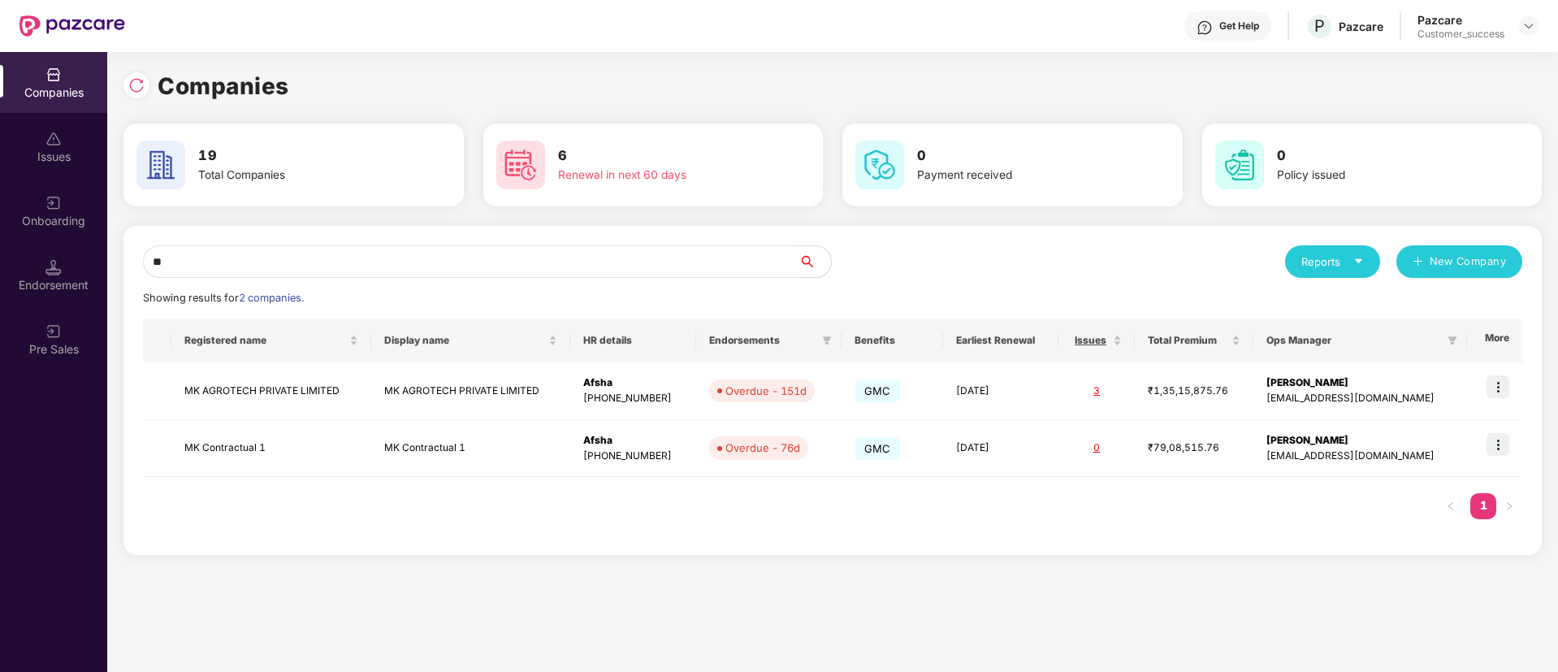
type input "**"
click at [1507, 450] on img at bounding box center [1497, 444] width 23 height 23
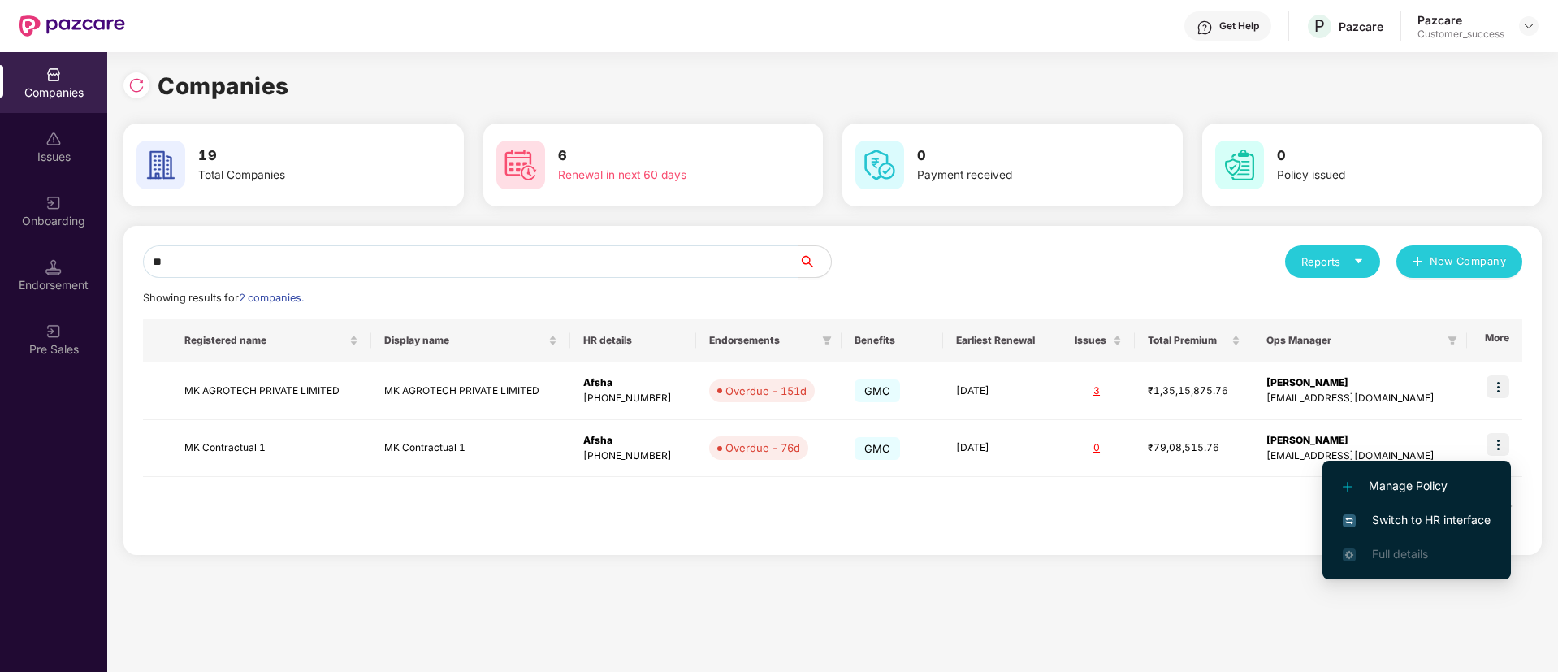
click at [1414, 517] on span "Switch to HR interface" at bounding box center [1417, 520] width 148 height 18
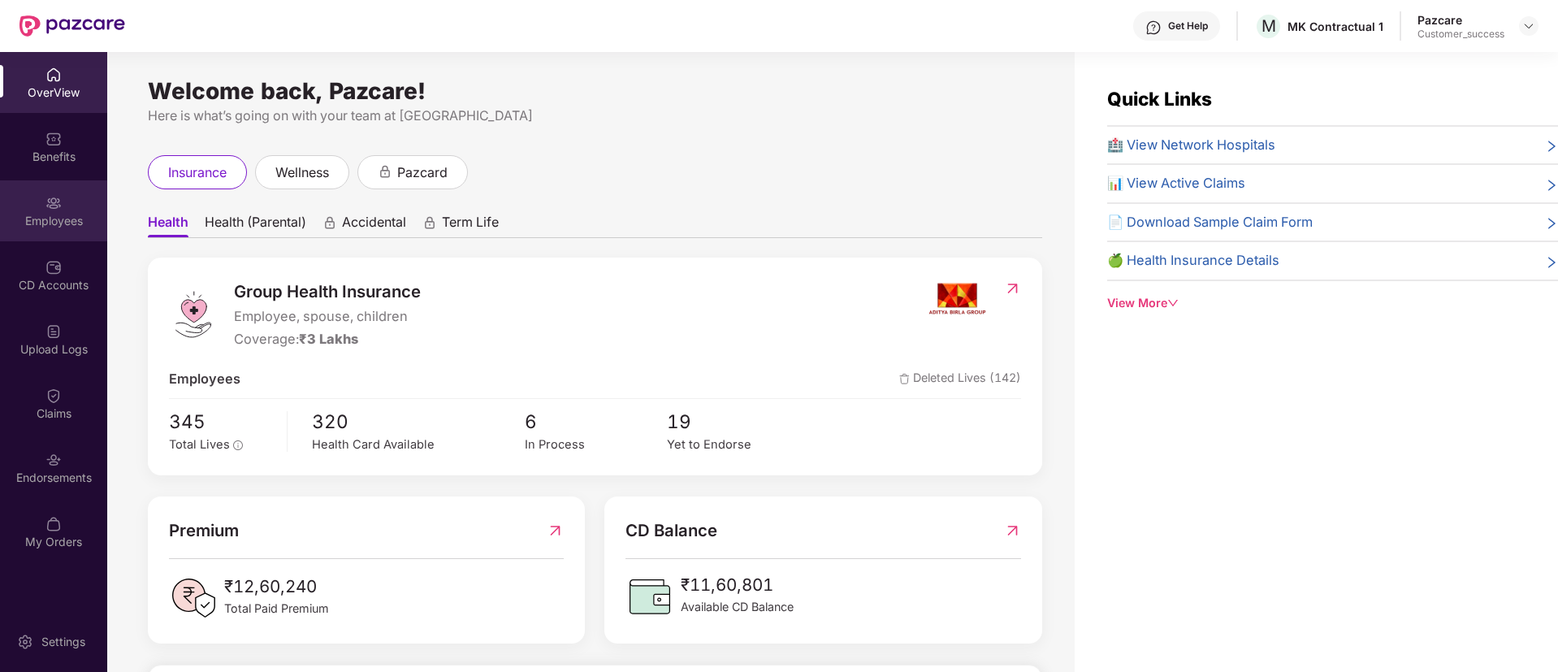
click at [70, 202] on div "Employees" at bounding box center [53, 210] width 107 height 61
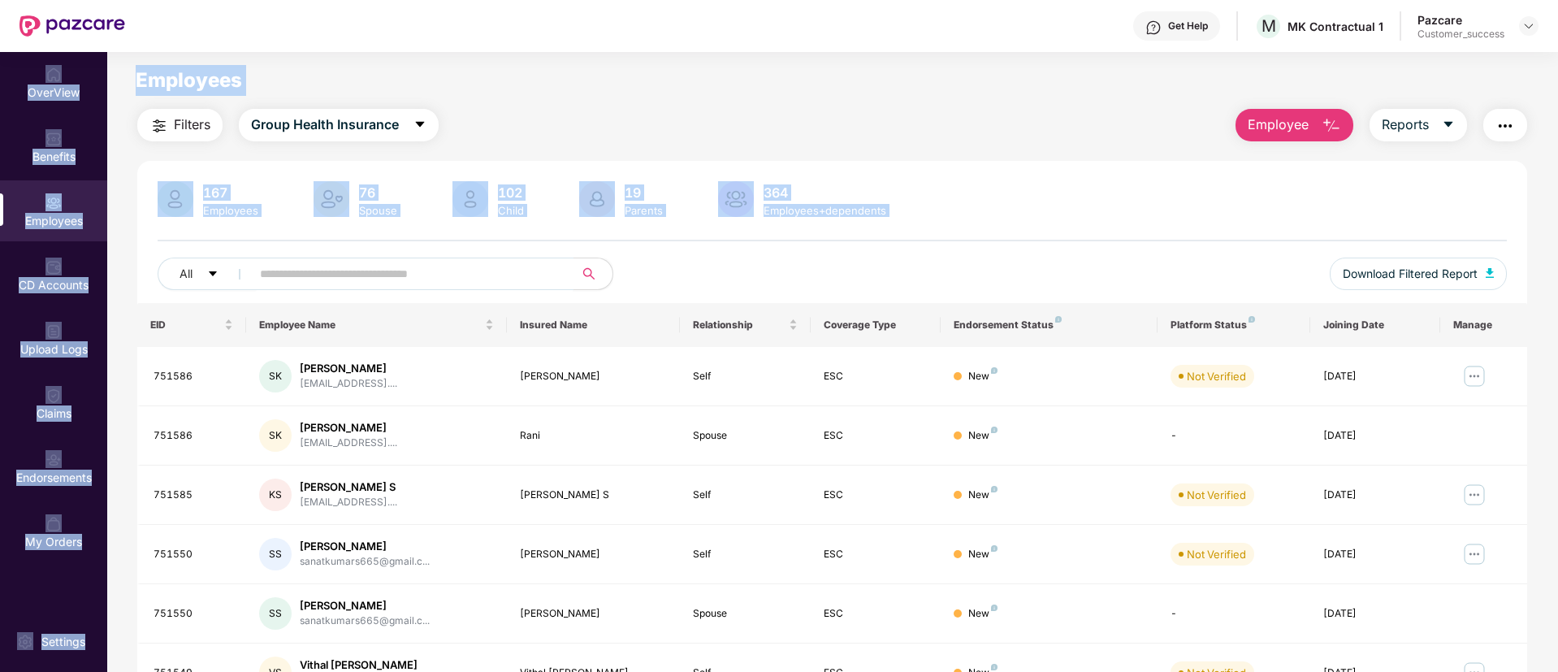
click at [414, 270] on input "text" at bounding box center [406, 274] width 292 height 24
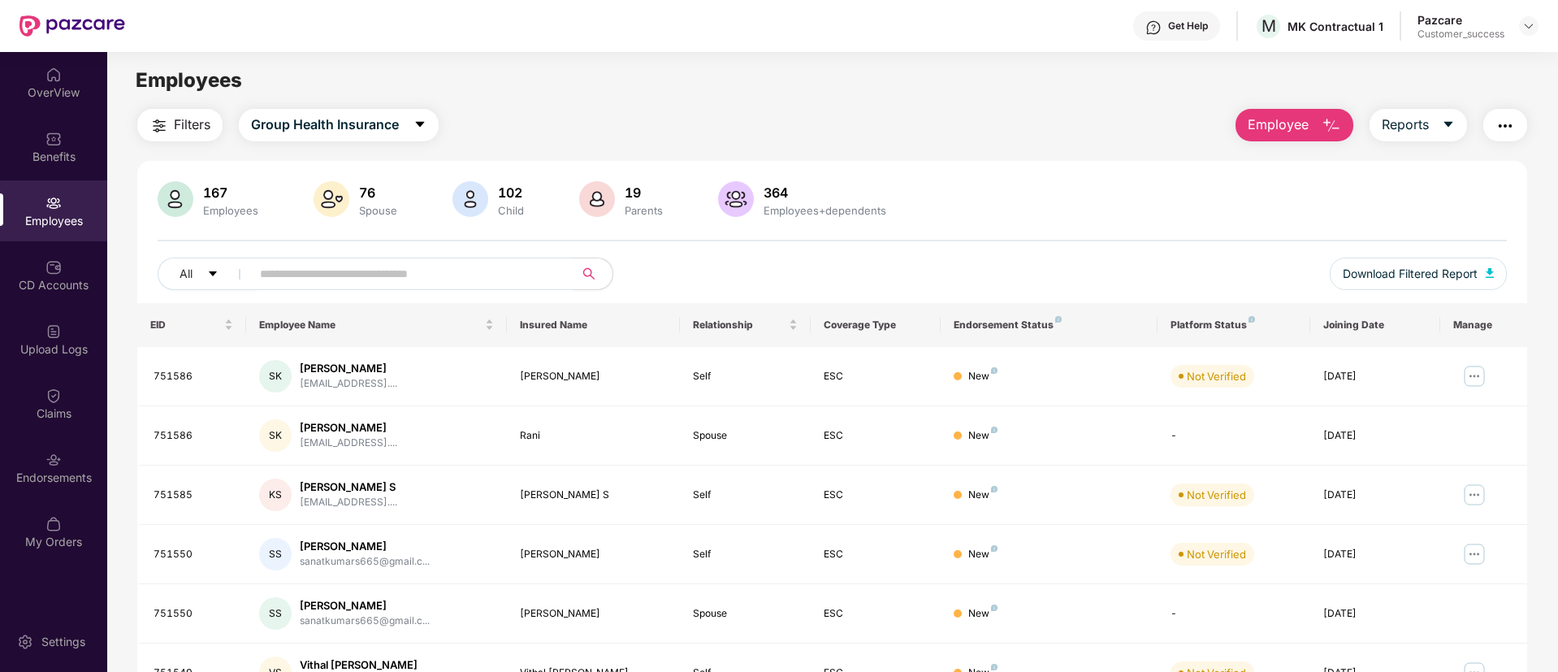
click at [414, 270] on input "text" at bounding box center [406, 274] width 292 height 24
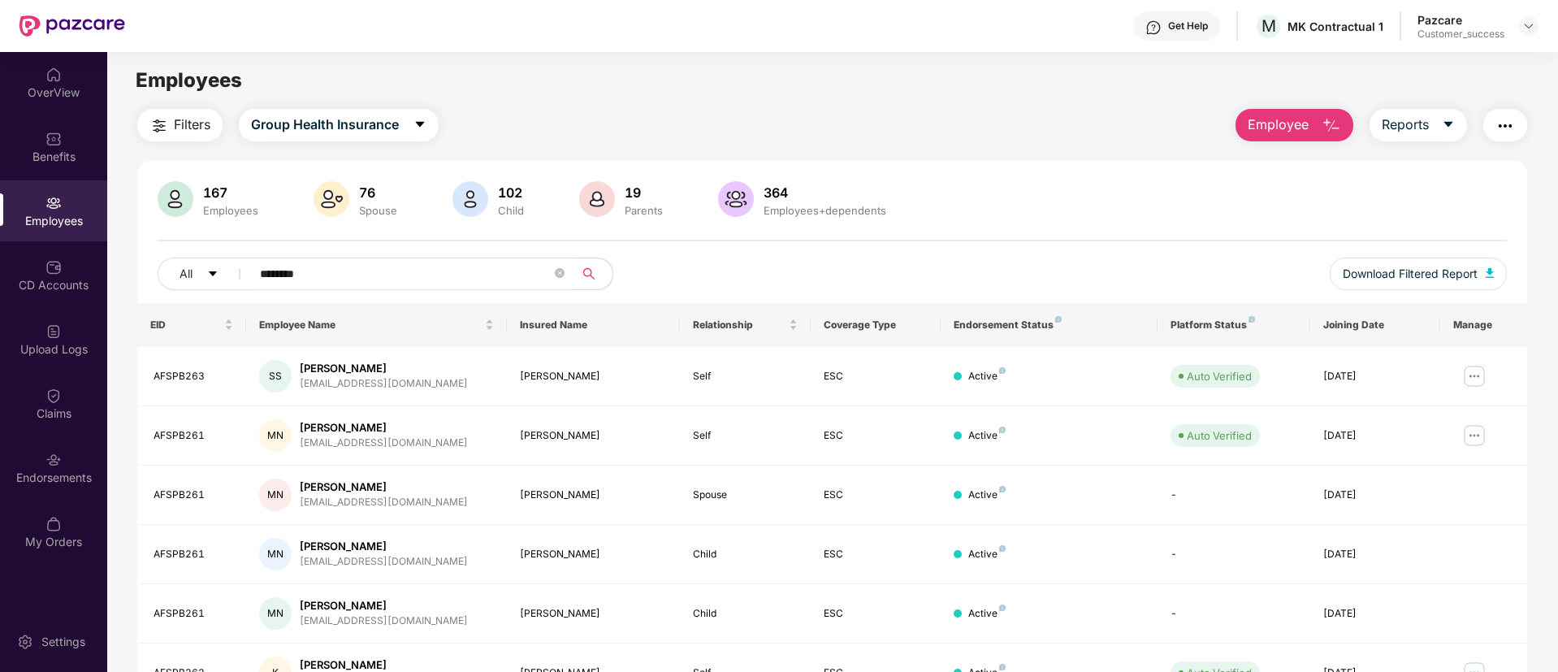
type input "********"
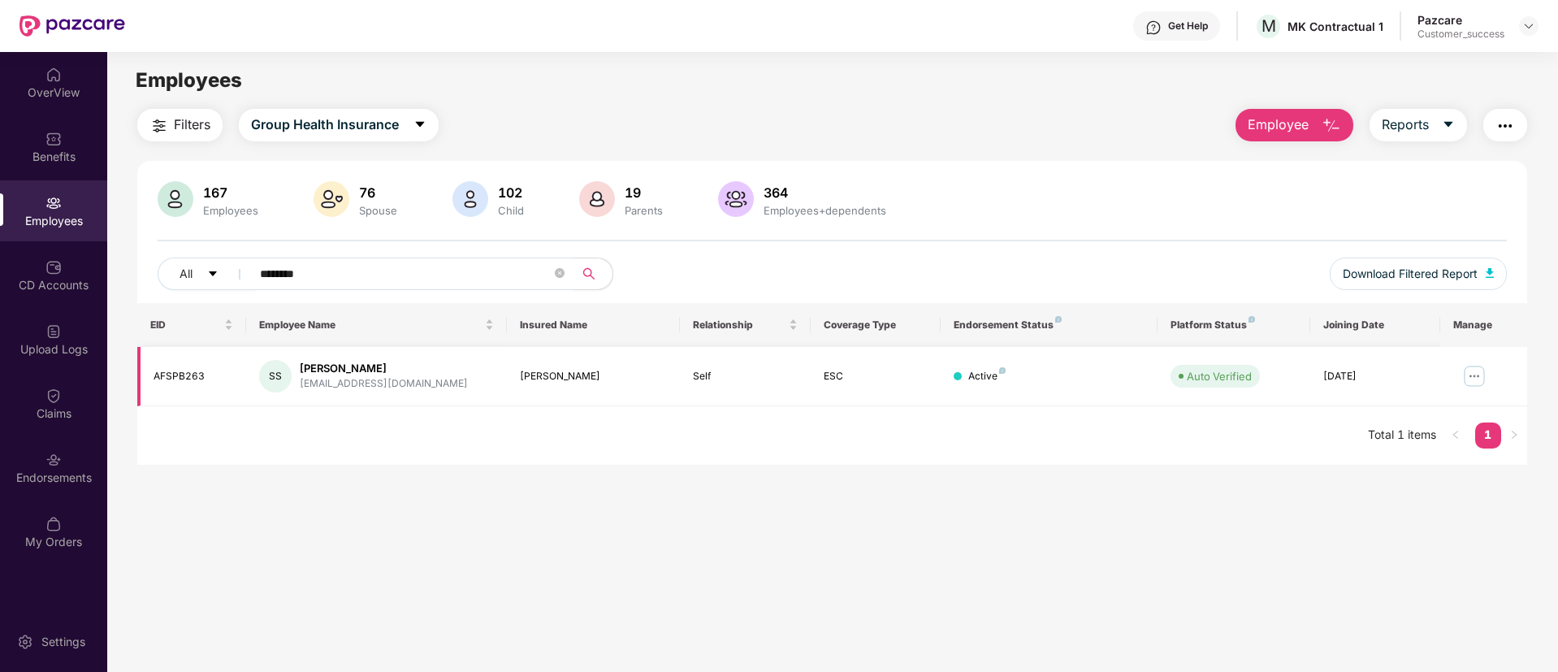
click at [1465, 383] on img at bounding box center [1474, 376] width 26 height 26
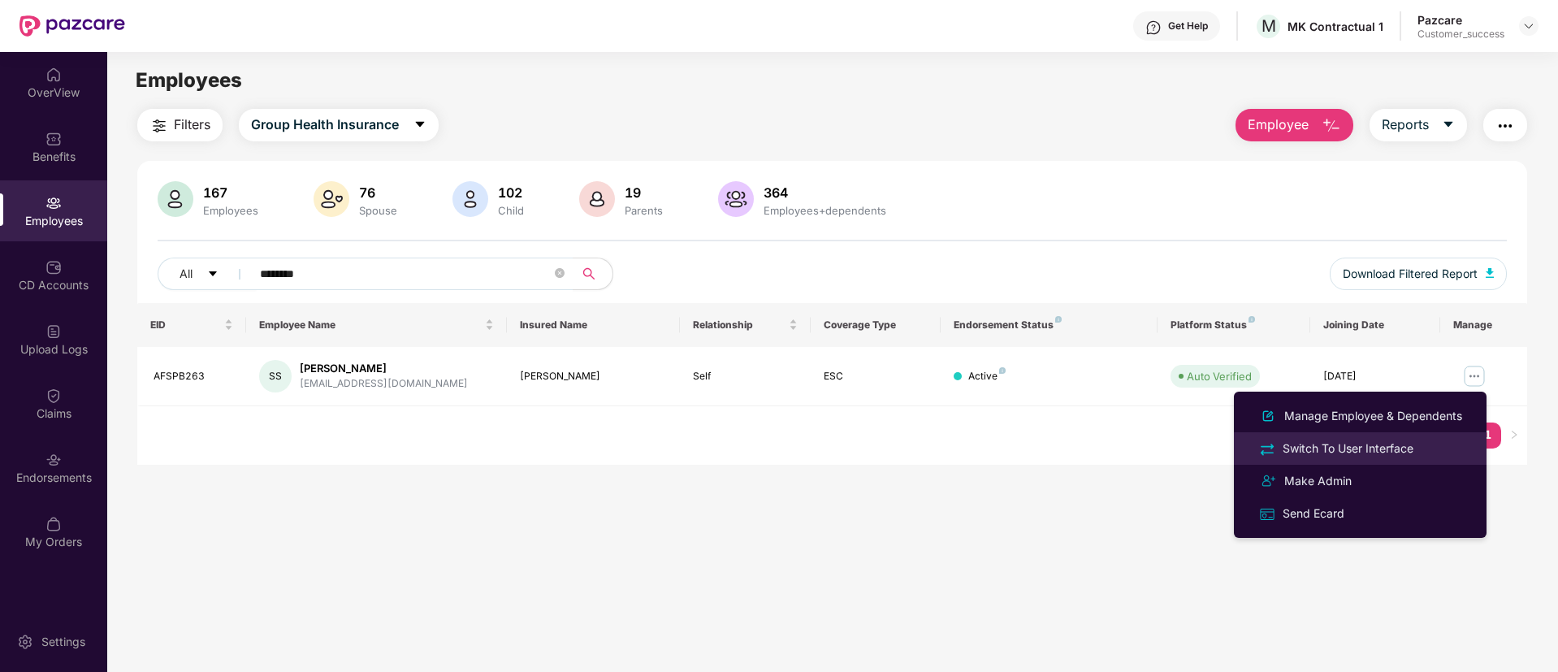
click at [1392, 452] on div "Switch To User Interface" at bounding box center [1347, 448] width 137 height 18
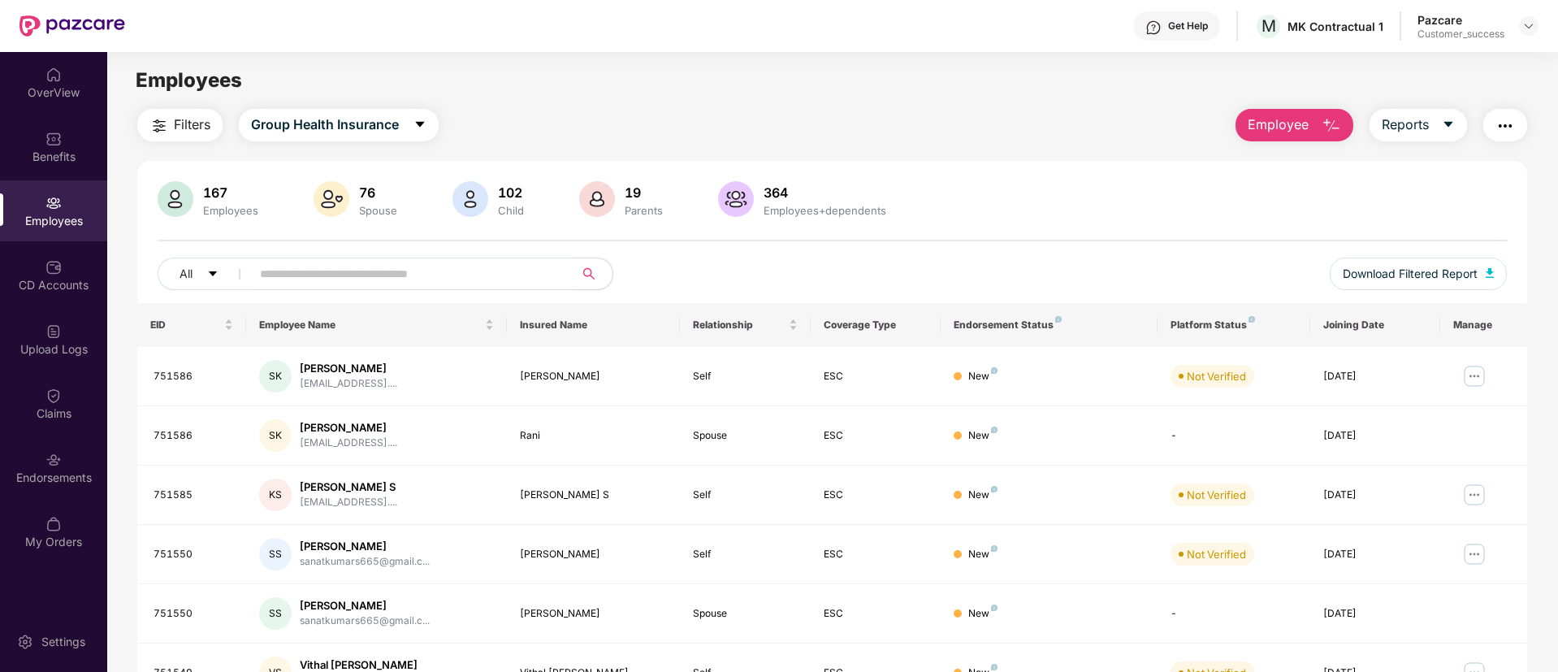
click at [379, 278] on input "text" at bounding box center [406, 274] width 292 height 24
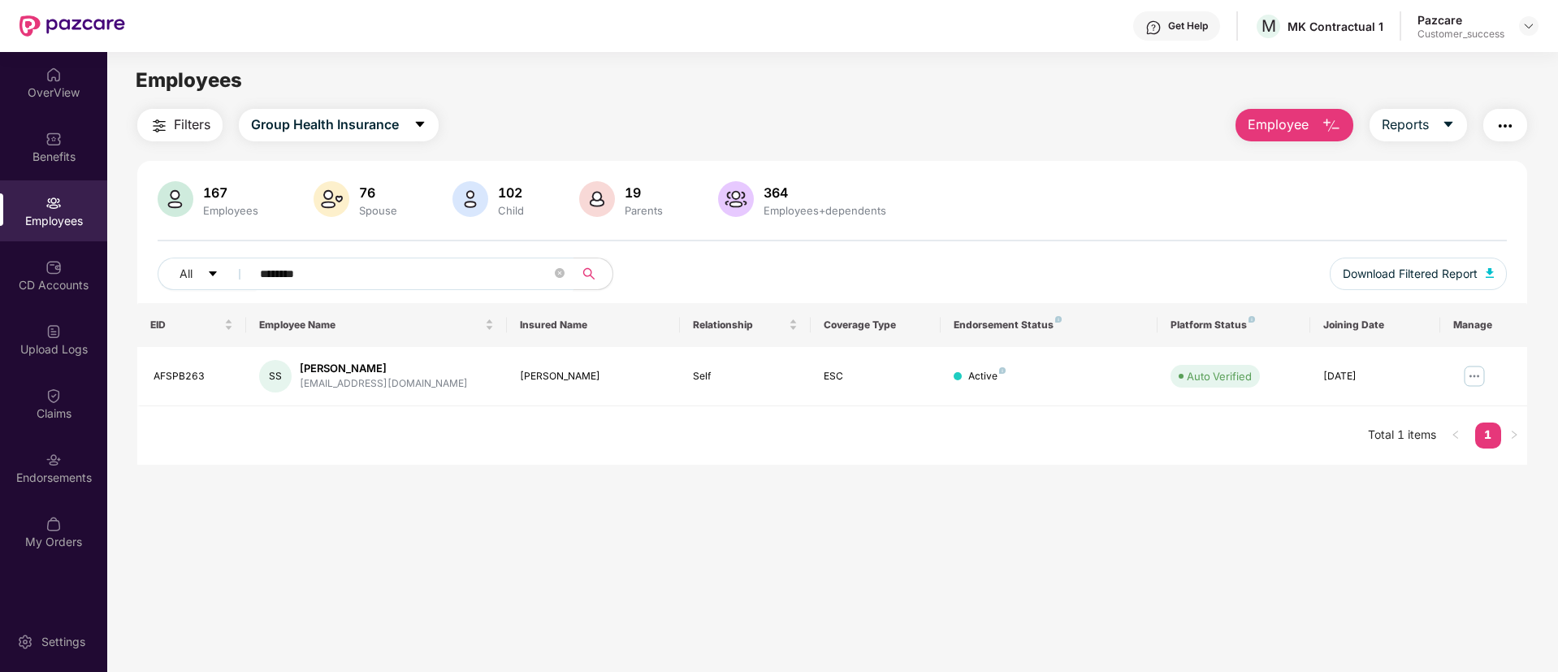
type input "********"
click at [1473, 374] on img at bounding box center [1474, 376] width 26 height 26
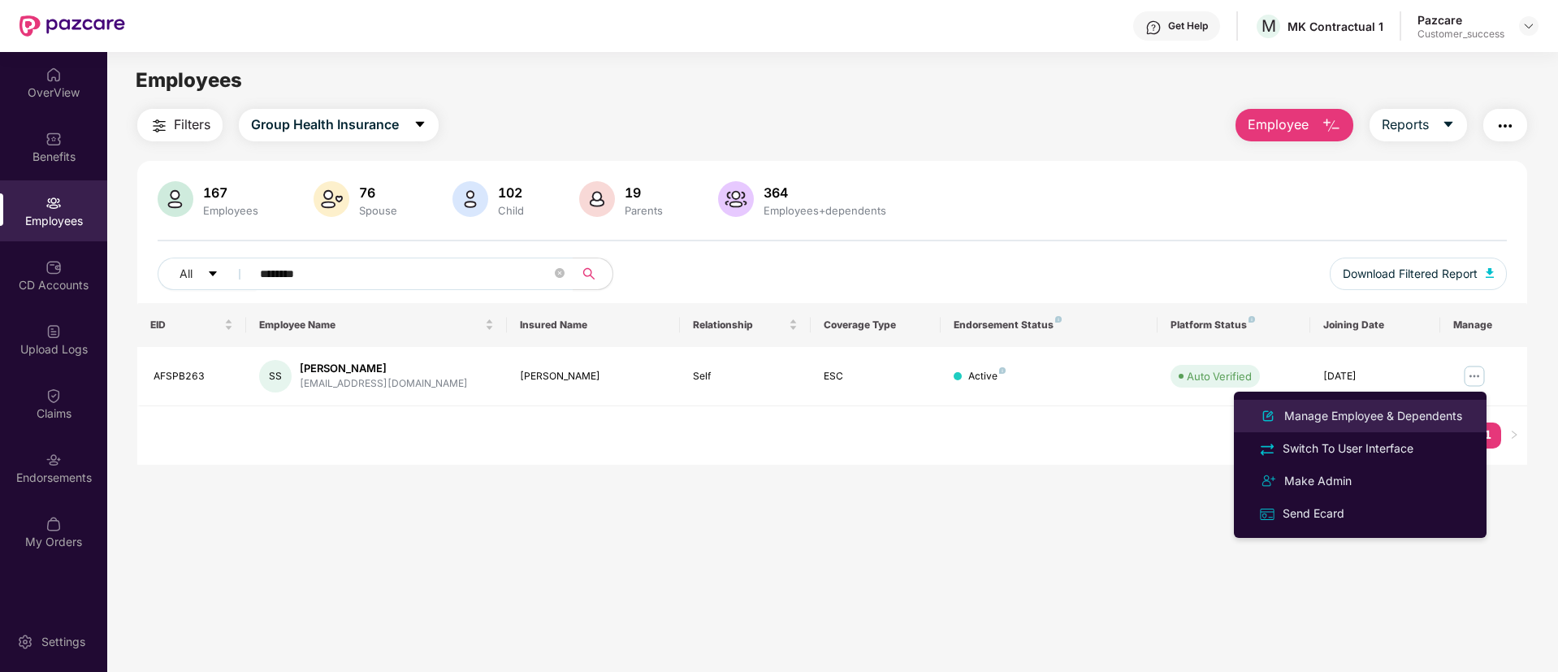
click at [1407, 412] on div "Manage Employee & Dependents" at bounding box center [1373, 416] width 184 height 18
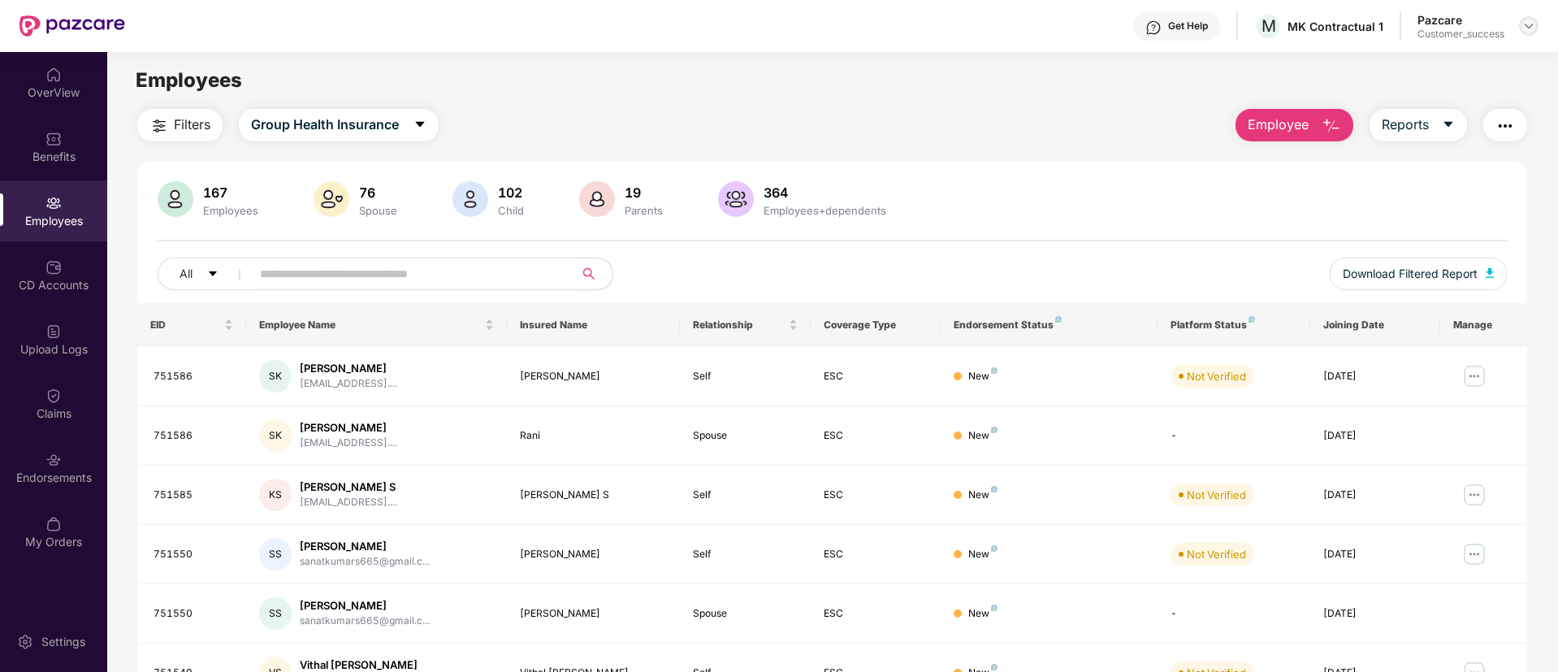
click at [1530, 26] on img at bounding box center [1528, 25] width 13 height 13
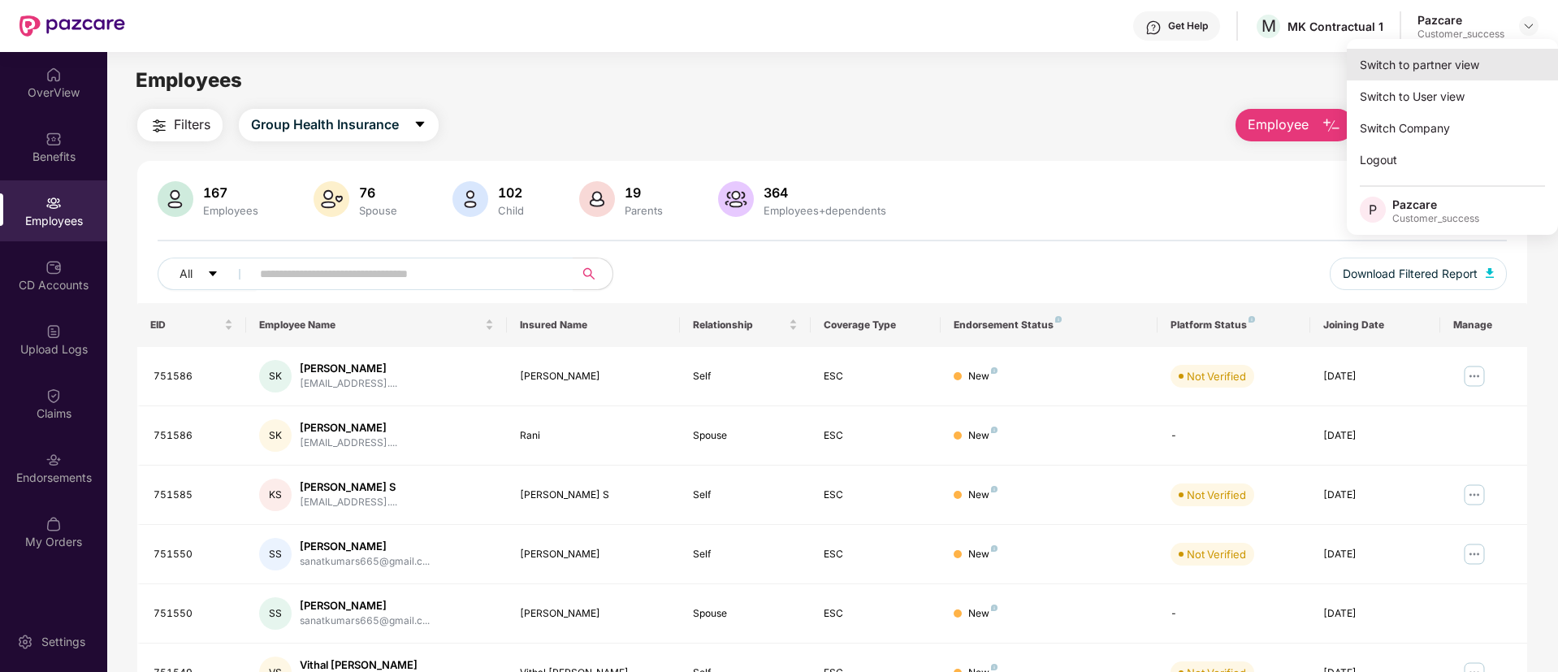
click at [1440, 73] on div "Switch to partner view" at bounding box center [1452, 65] width 211 height 32
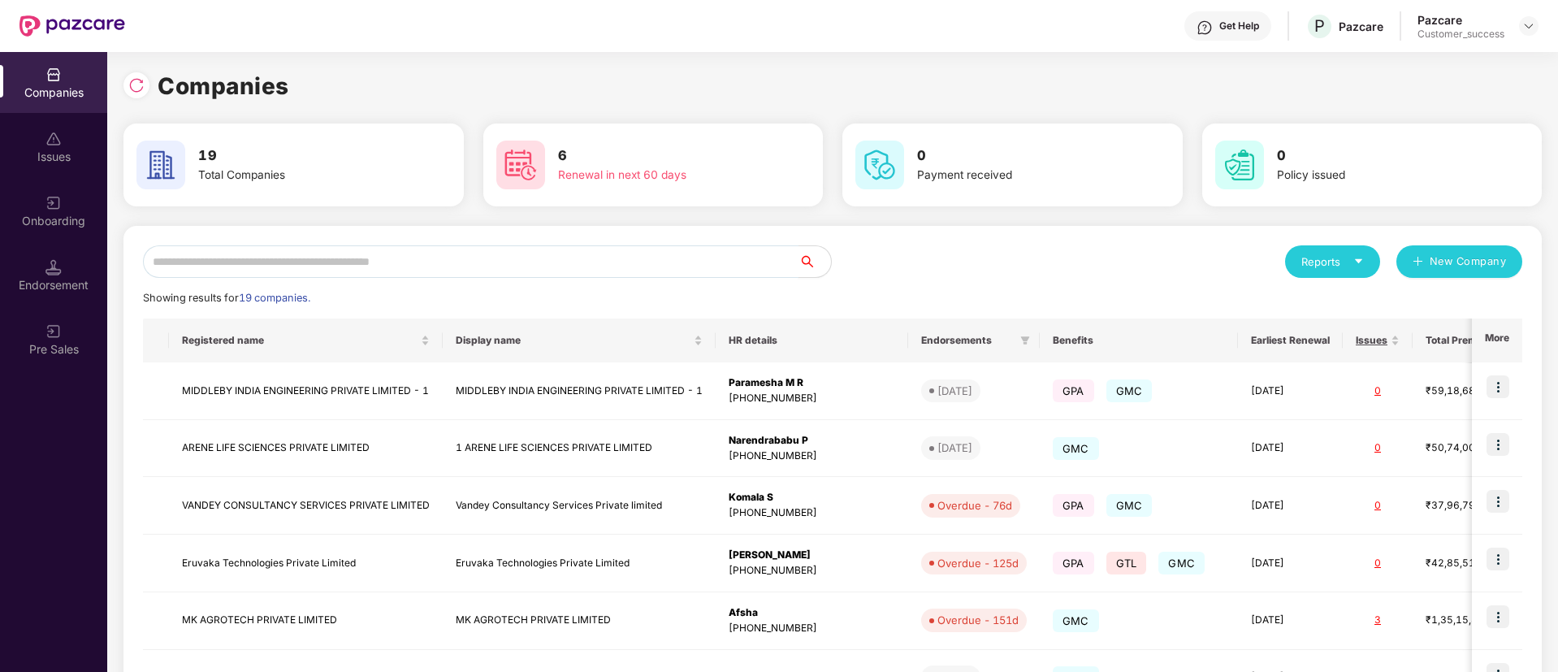
click at [330, 262] on input "text" at bounding box center [471, 261] width 656 height 32
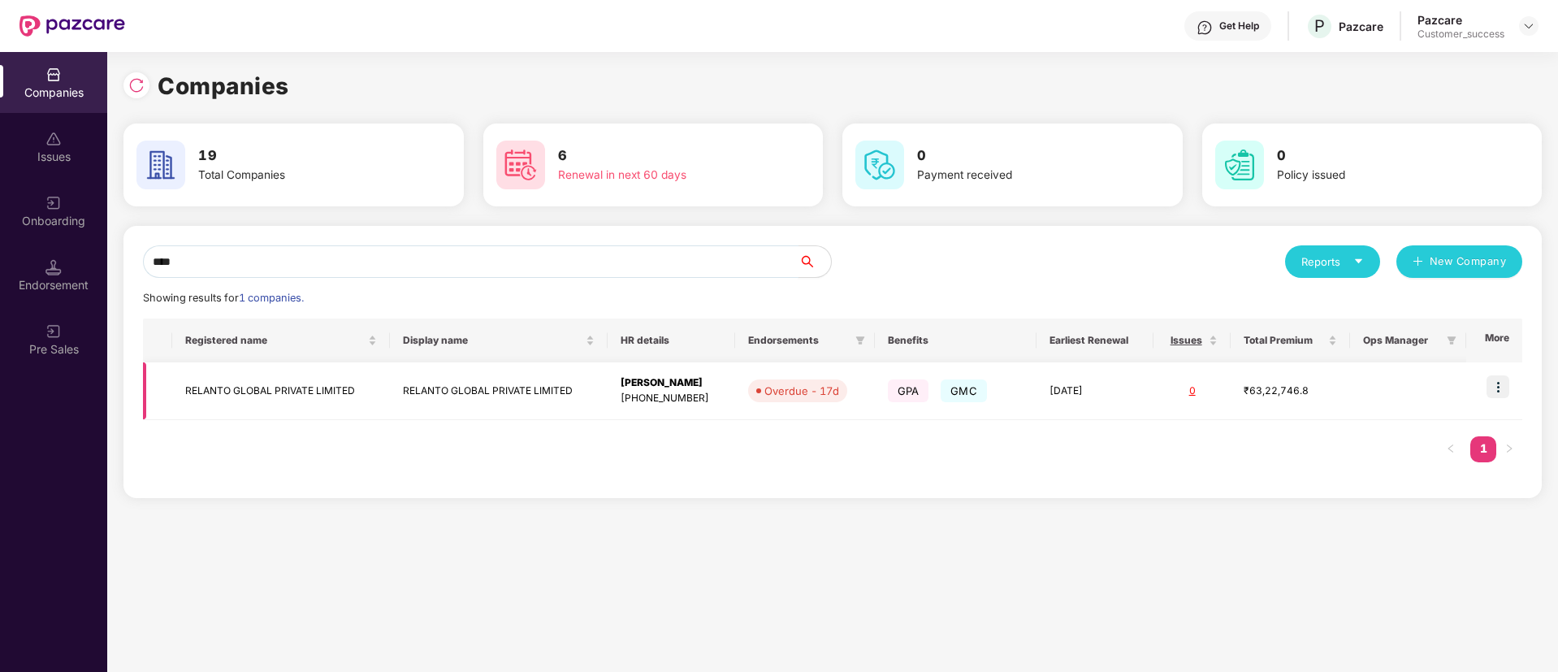
type input "****"
click at [1466, 405] on td at bounding box center [1494, 391] width 56 height 58
click at [1497, 391] on img at bounding box center [1497, 386] width 23 height 23
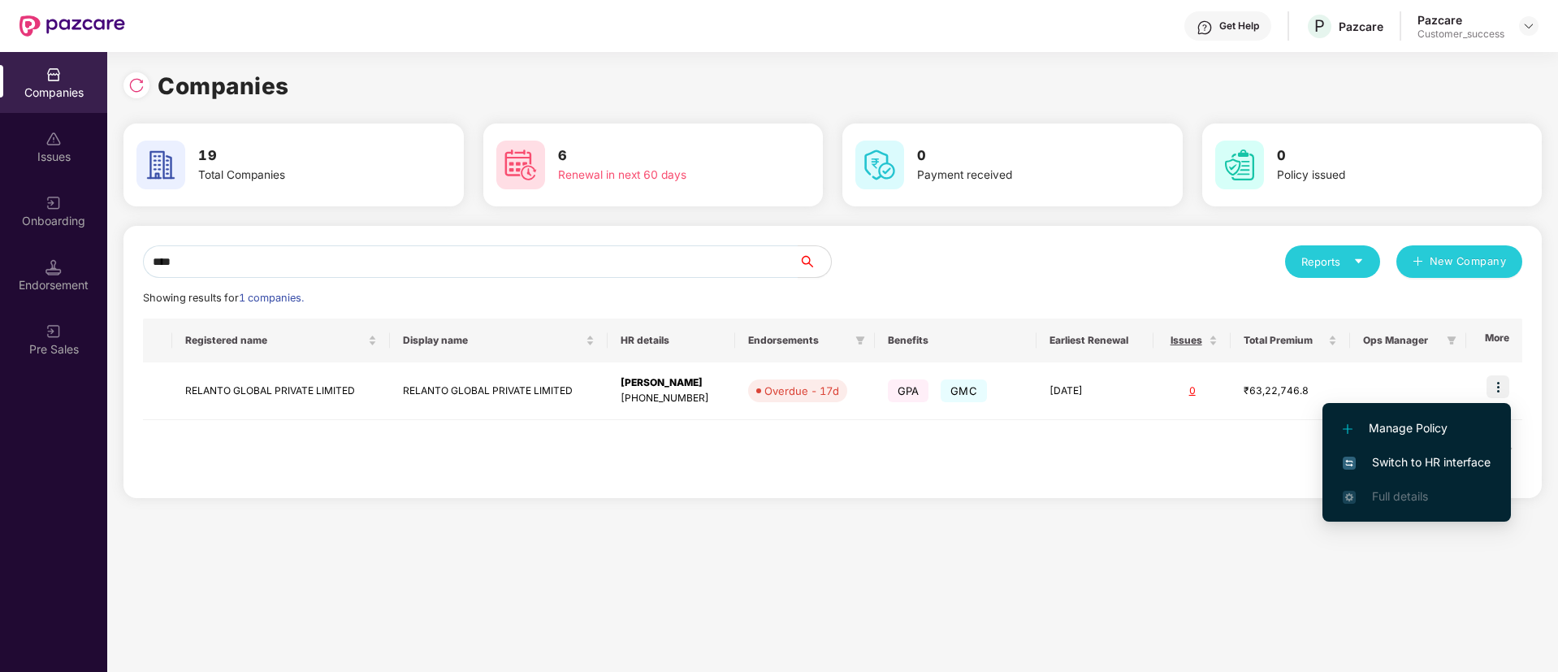
click at [1376, 457] on span "Switch to HR interface" at bounding box center [1417, 462] width 148 height 18
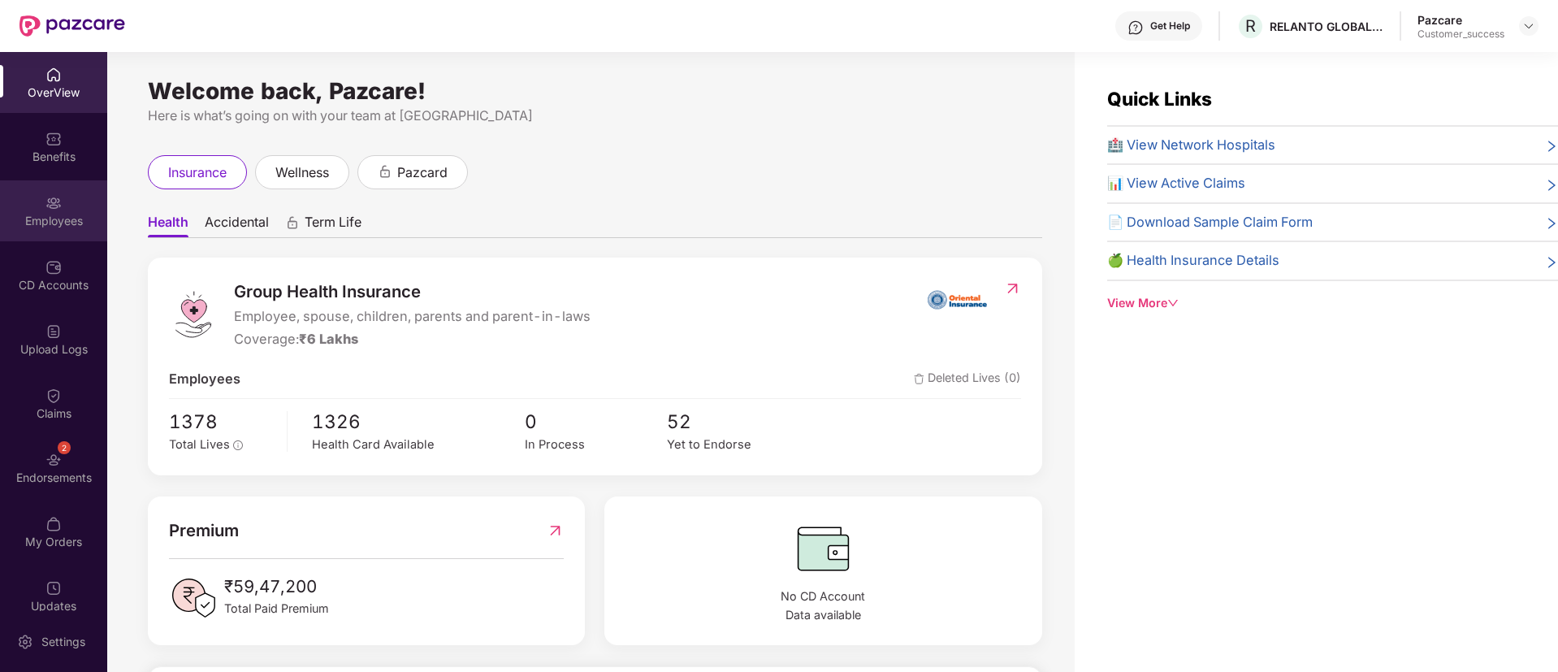
click at [30, 206] on div "Employees" at bounding box center [53, 210] width 107 height 61
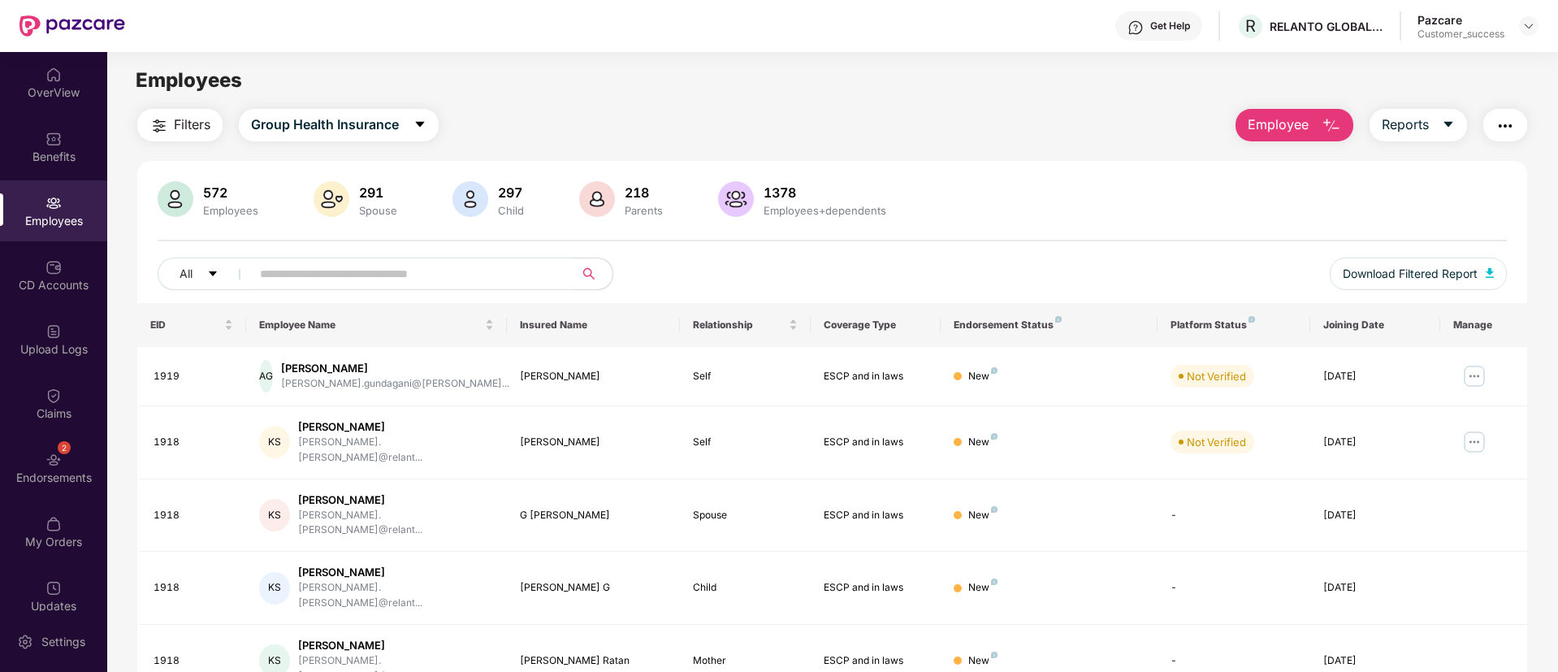
click at [506, 275] on input "text" at bounding box center [406, 274] width 292 height 24
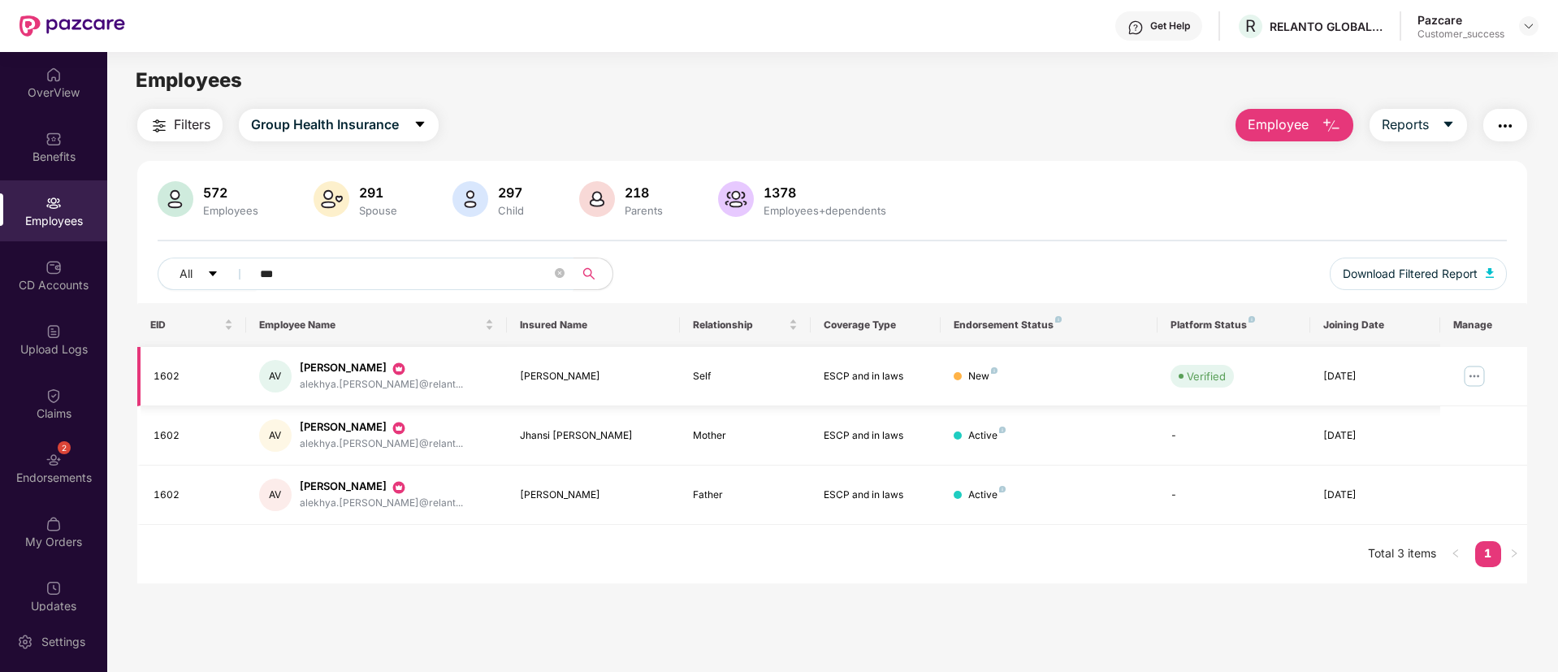
type input "***"
click at [1471, 376] on img at bounding box center [1474, 376] width 26 height 26
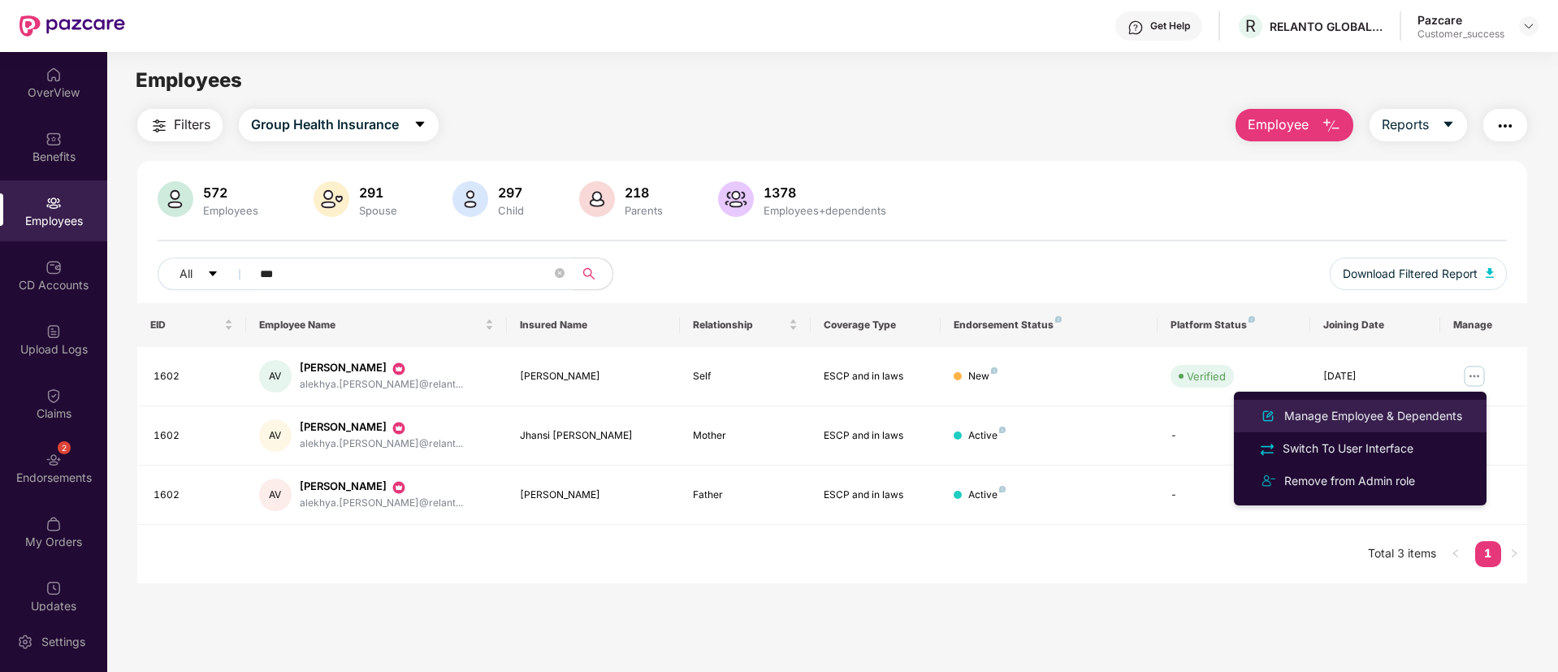
click at [1384, 415] on div "Manage Employee & Dependents" at bounding box center [1373, 416] width 184 height 18
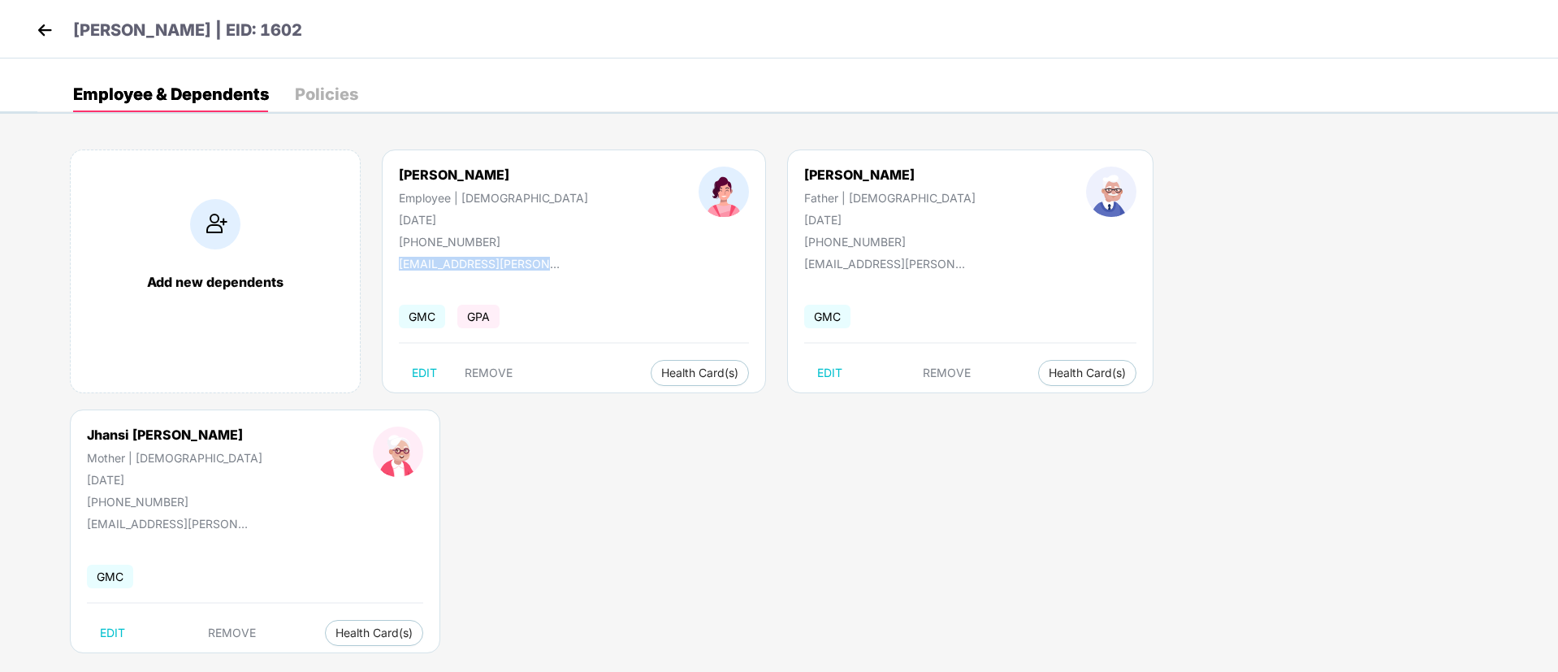
drag, startPoint x: 550, startPoint y: 264, endPoint x: 386, endPoint y: 265, distance: 164.1
click at [386, 265] on div "Alekhya Vadnala Employee | Female 15 May 1999 +919502926562 alekhya.vadnala@rel…" at bounding box center [574, 271] width 384 height 244
copy div "alekhya.vadnala@relanto.ai"
drag, startPoint x: 494, startPoint y: 240, endPoint x: 382, endPoint y: 247, distance: 112.3
click at [382, 247] on div "Alekhya Vadnala Employee | Female 15 May 1999 +919502926562" at bounding box center [494, 208] width 300 height 82
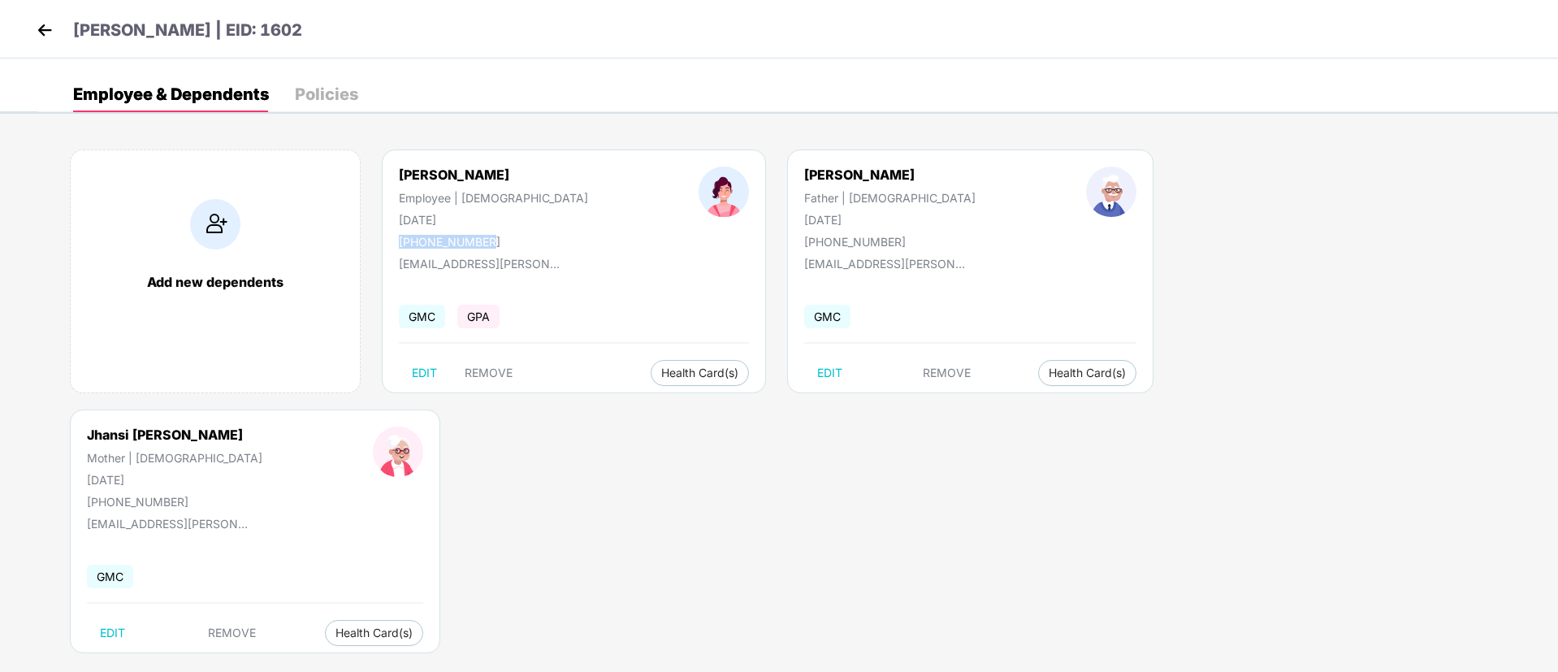
copy div "+919502926562"
click at [46, 29] on img at bounding box center [44, 30] width 24 height 24
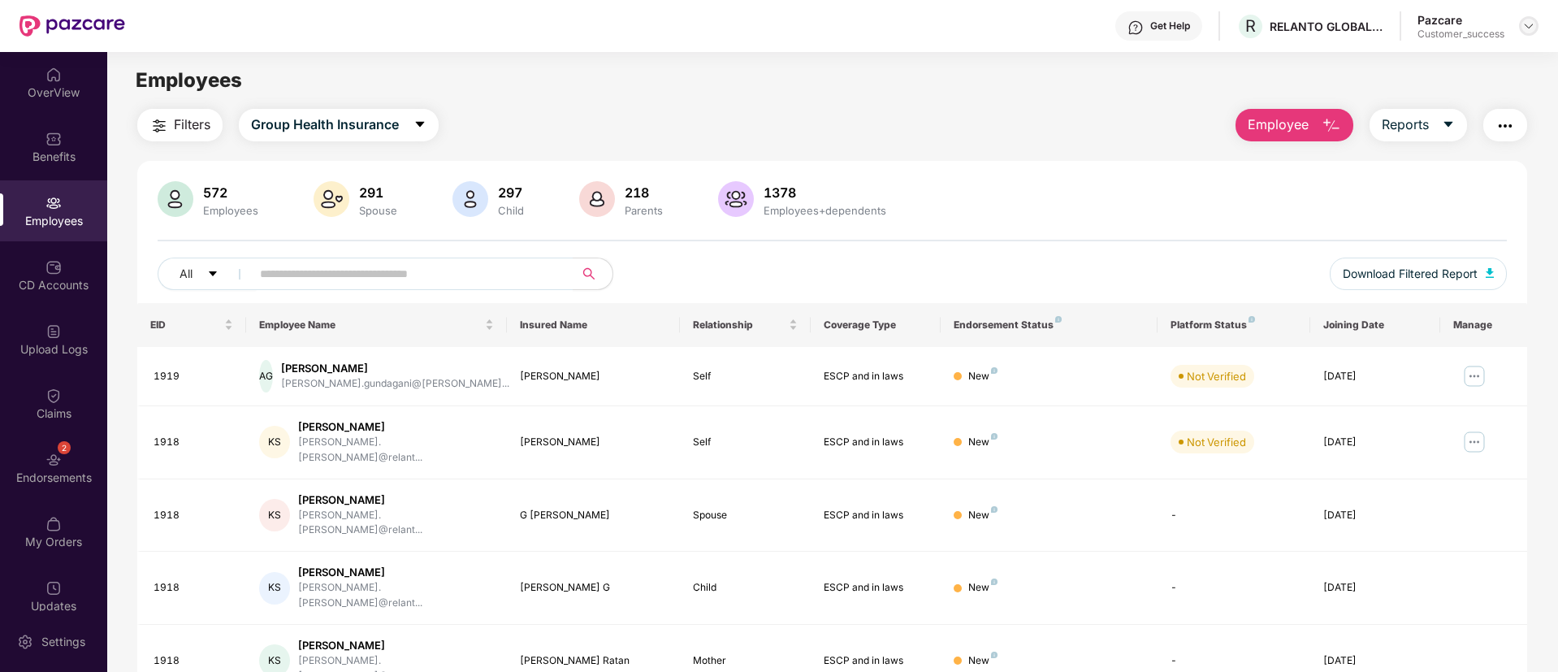
click at [1531, 26] on img at bounding box center [1528, 25] width 13 height 13
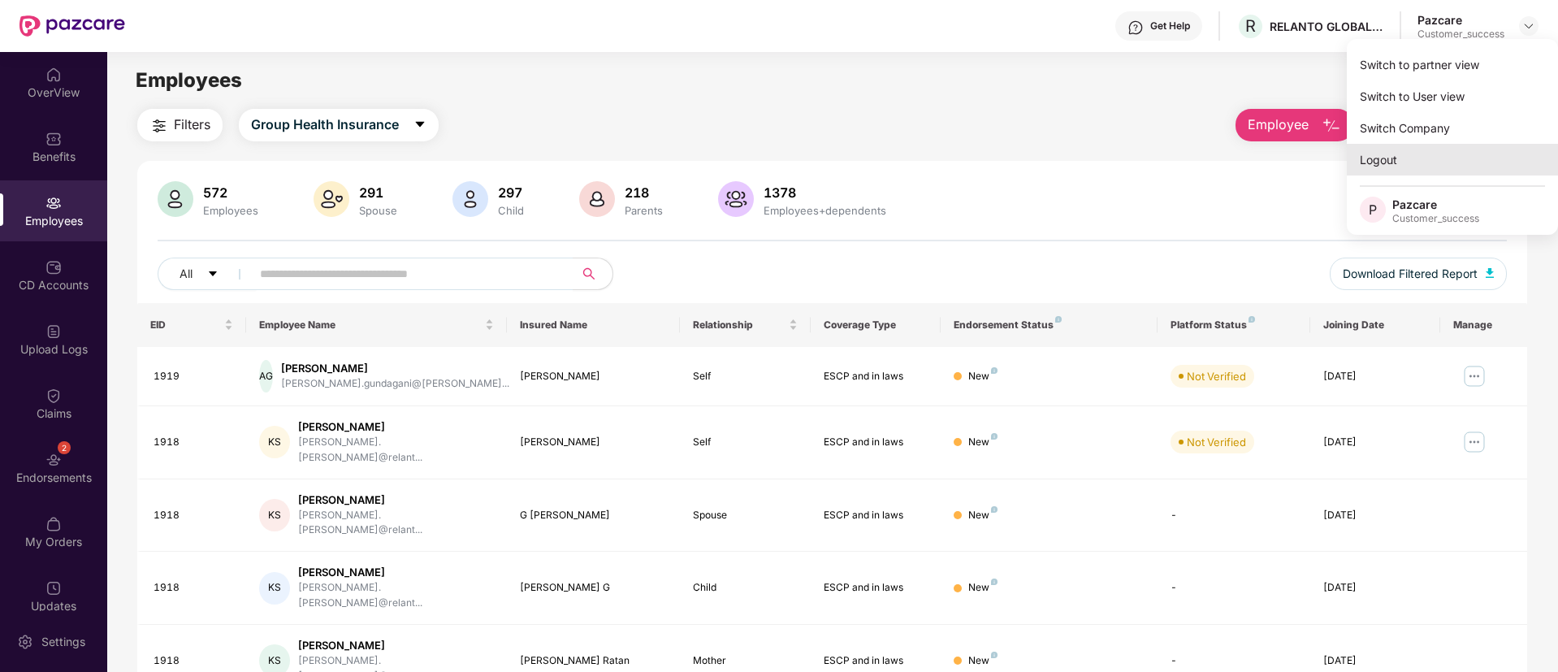
click at [1456, 171] on div "Logout" at bounding box center [1452, 160] width 211 height 32
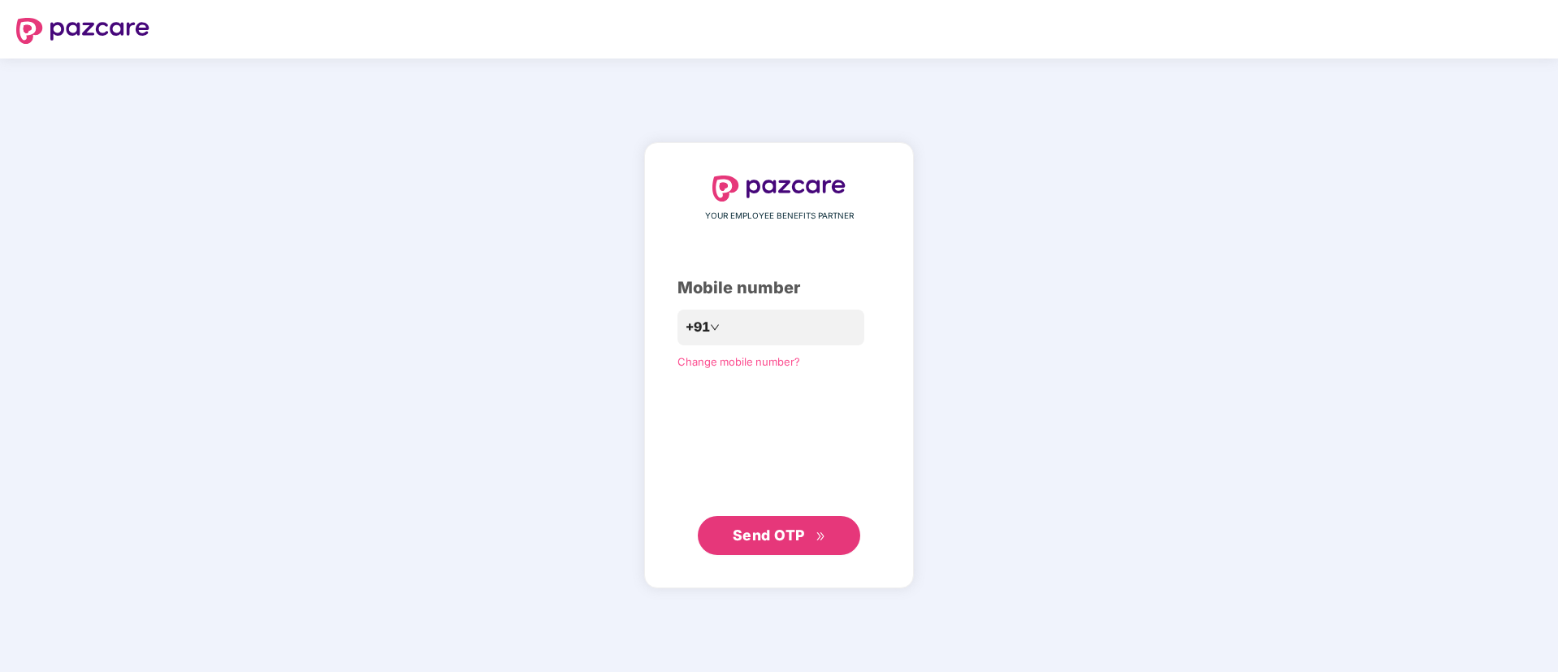
click at [339, 153] on div "YOUR EMPLOYEE BENEFITS PARTNER Mobile number +91 Change mobile number? Send OTP" at bounding box center [779, 364] width 1558 height 613
click at [738, 327] on input "number" at bounding box center [790, 327] width 133 height 26
type input "**********"
click at [809, 543] on span "Send OTP" at bounding box center [779, 535] width 93 height 23
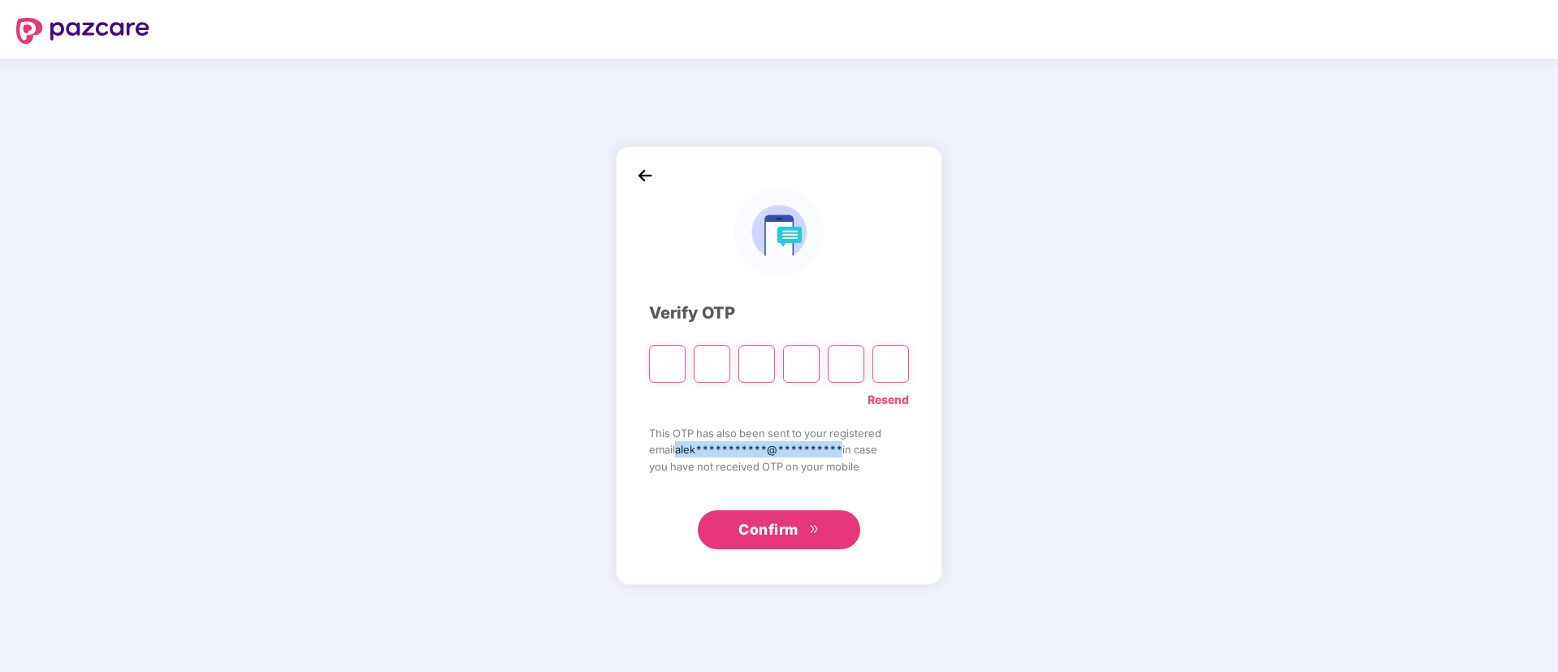
drag, startPoint x: 677, startPoint y: 449, endPoint x: 849, endPoint y: 450, distance: 171.4
click at [842, 450] on span "**********" at bounding box center [758, 449] width 167 height 13
click at [643, 175] on img at bounding box center [645, 175] width 24 height 24
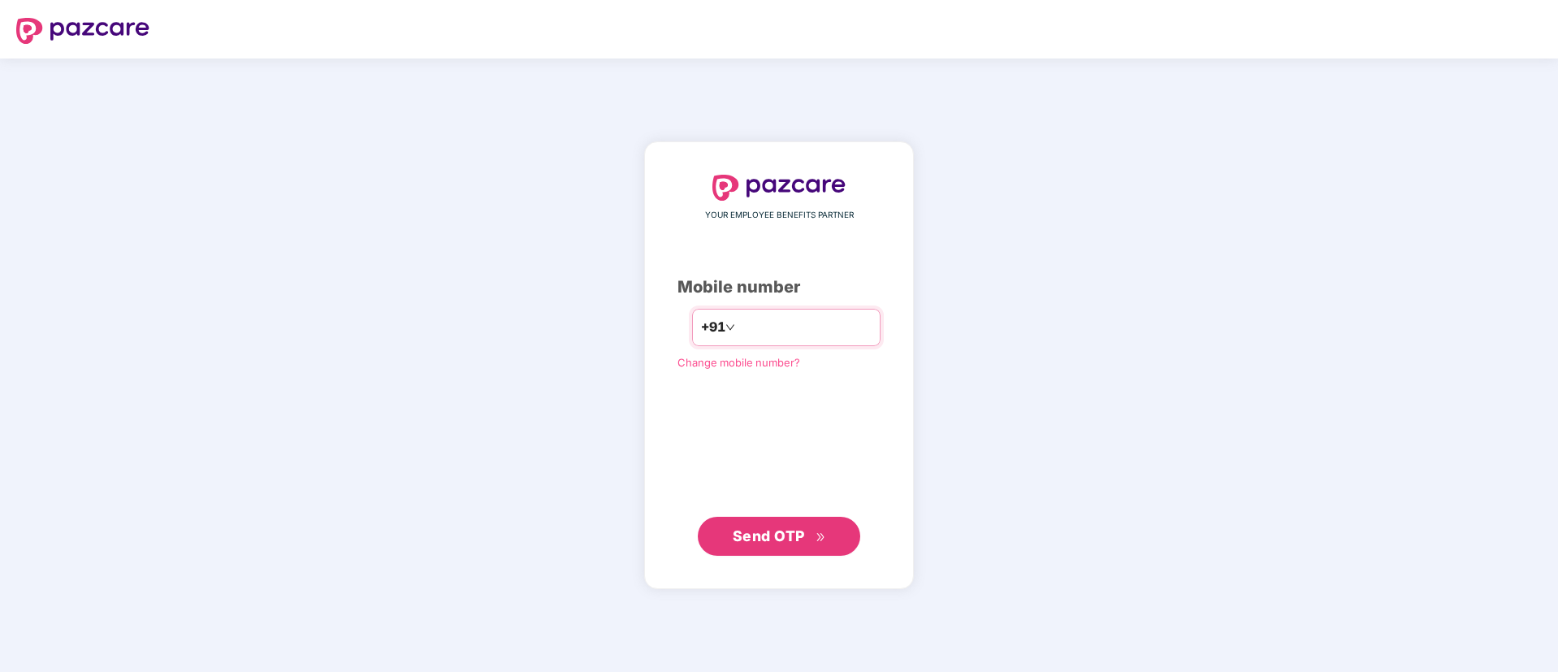
click at [824, 327] on input "**********" at bounding box center [804, 327] width 133 height 26
type input "*"
type input "**********"
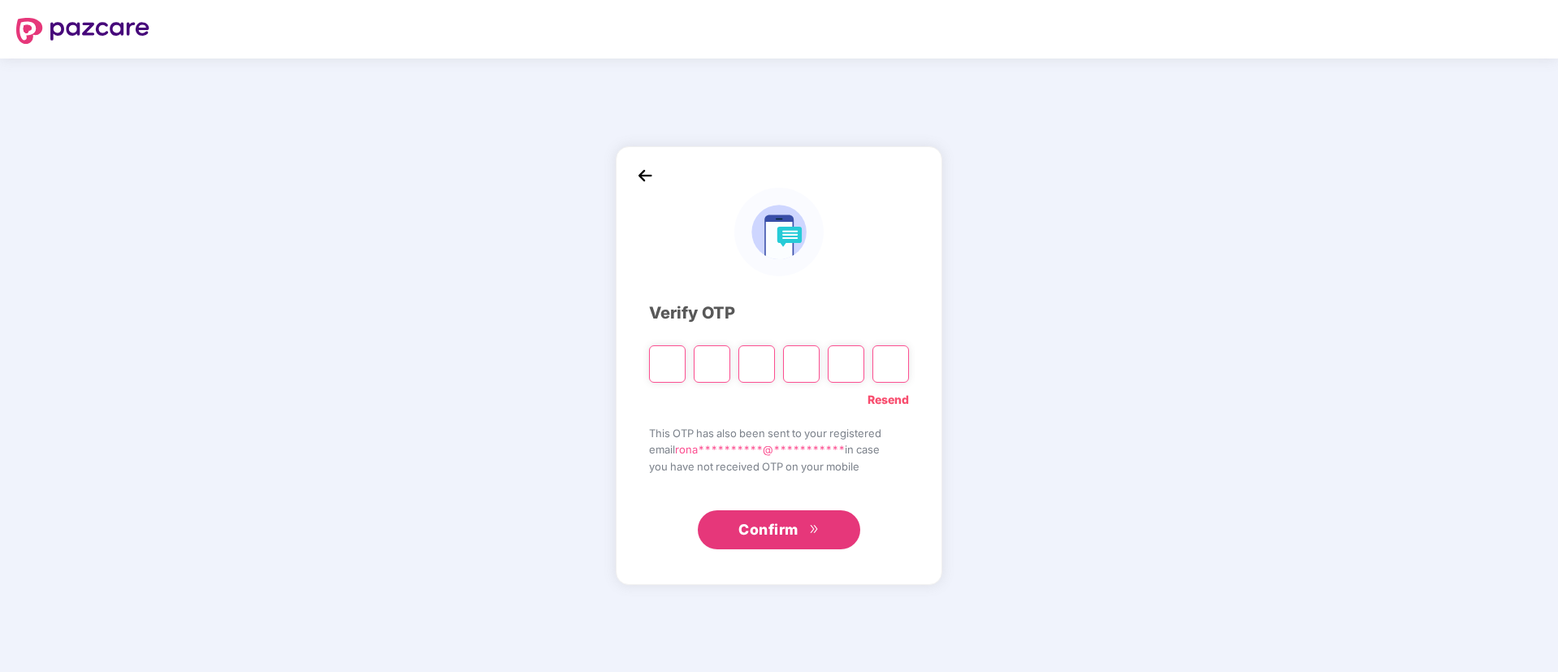
click at [665, 359] on input "Please enter verification code. Digit 1" at bounding box center [667, 363] width 37 height 37
type input "*"
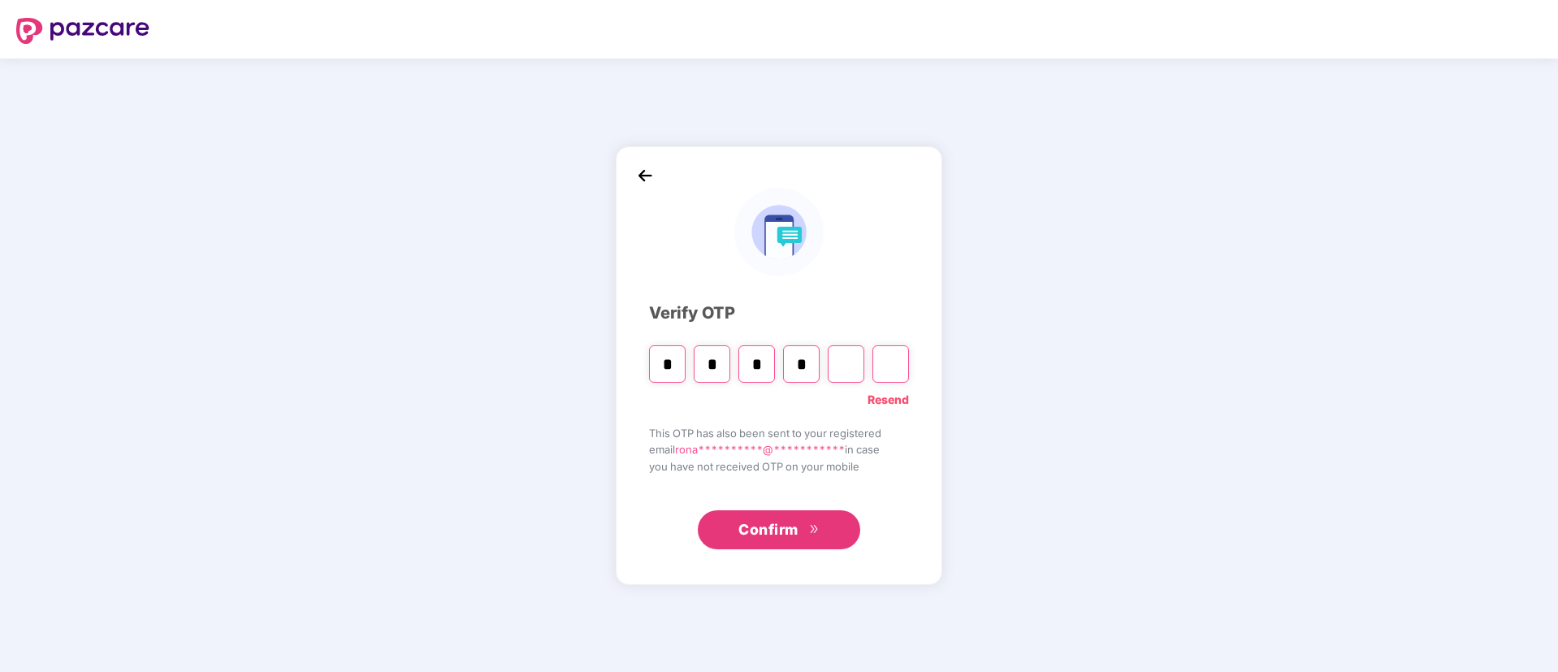
type input "*"
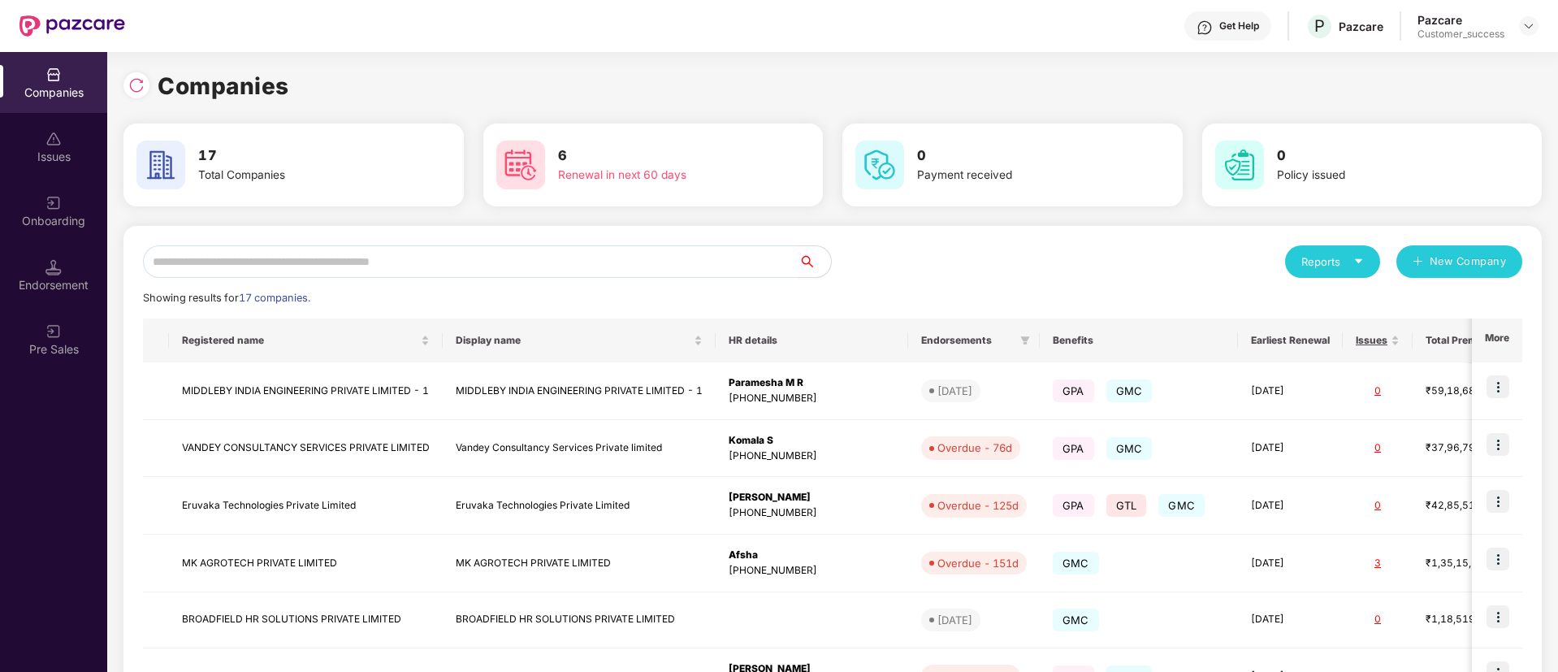
click at [797, 103] on div "Companies" at bounding box center [832, 86] width 1418 height 36
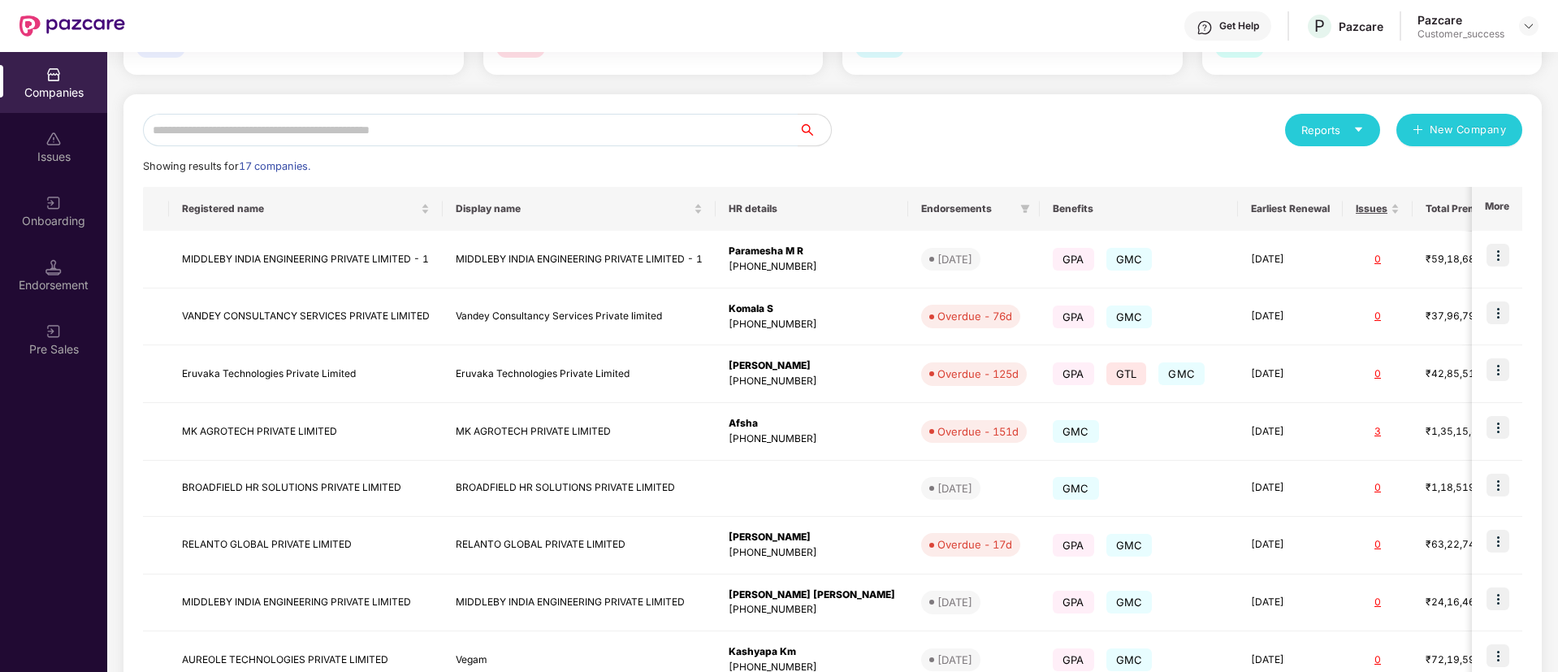
scroll to position [129, 0]
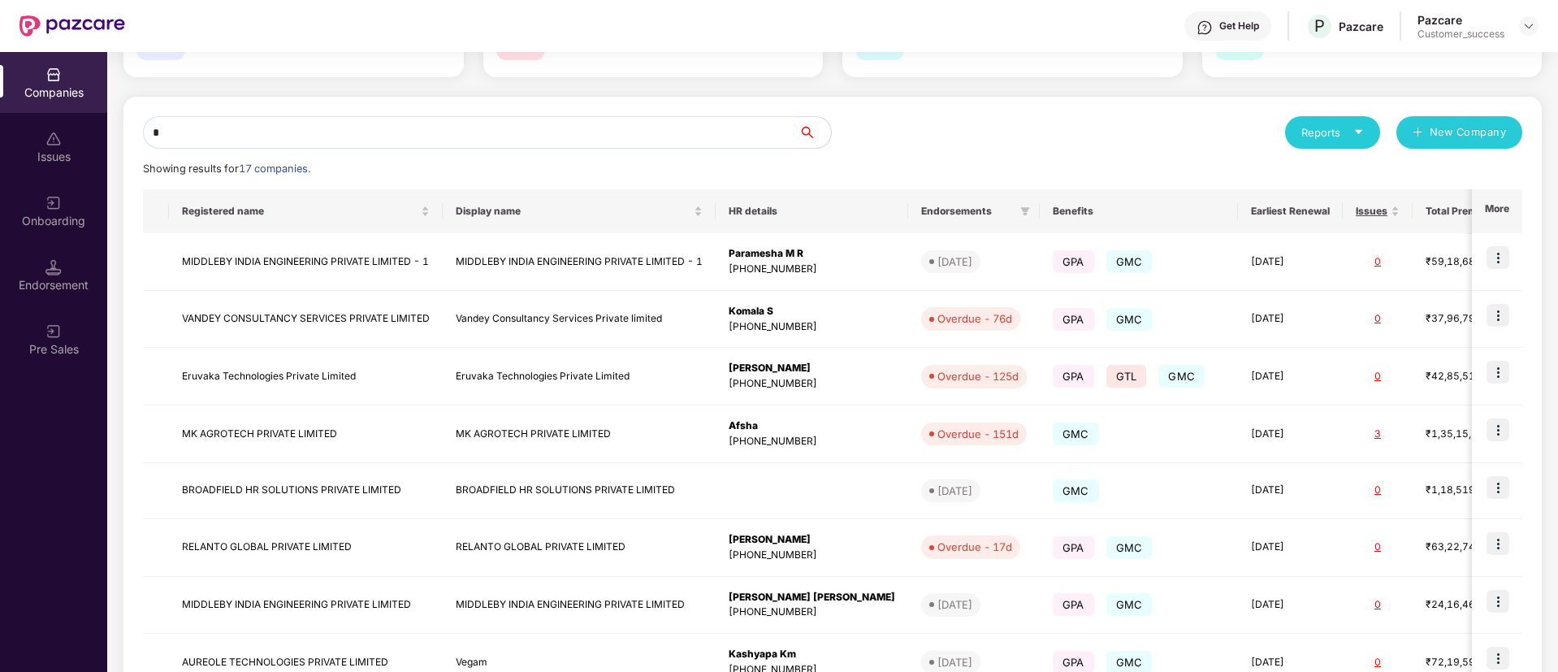
click at [328, 130] on input "*" at bounding box center [471, 132] width 656 height 32
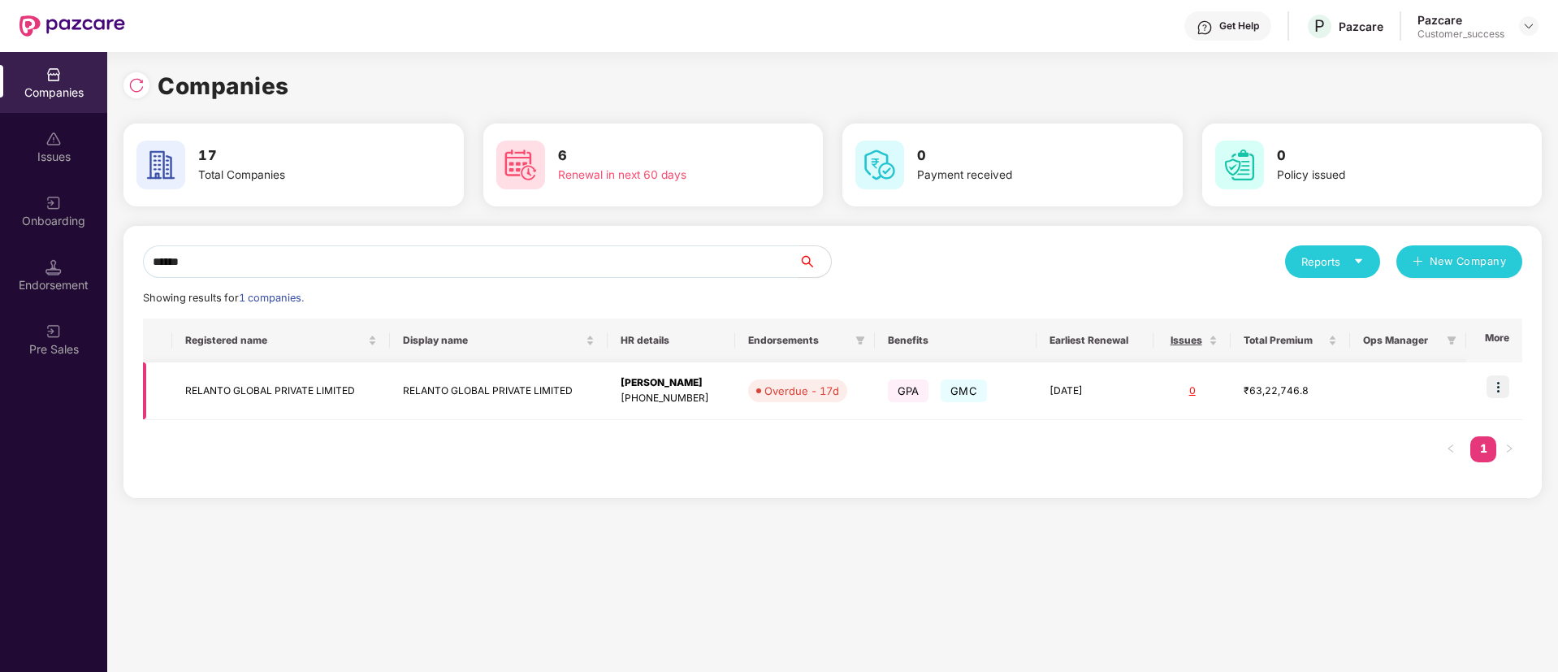
type input "******"
click at [1501, 387] on img at bounding box center [1497, 386] width 23 height 23
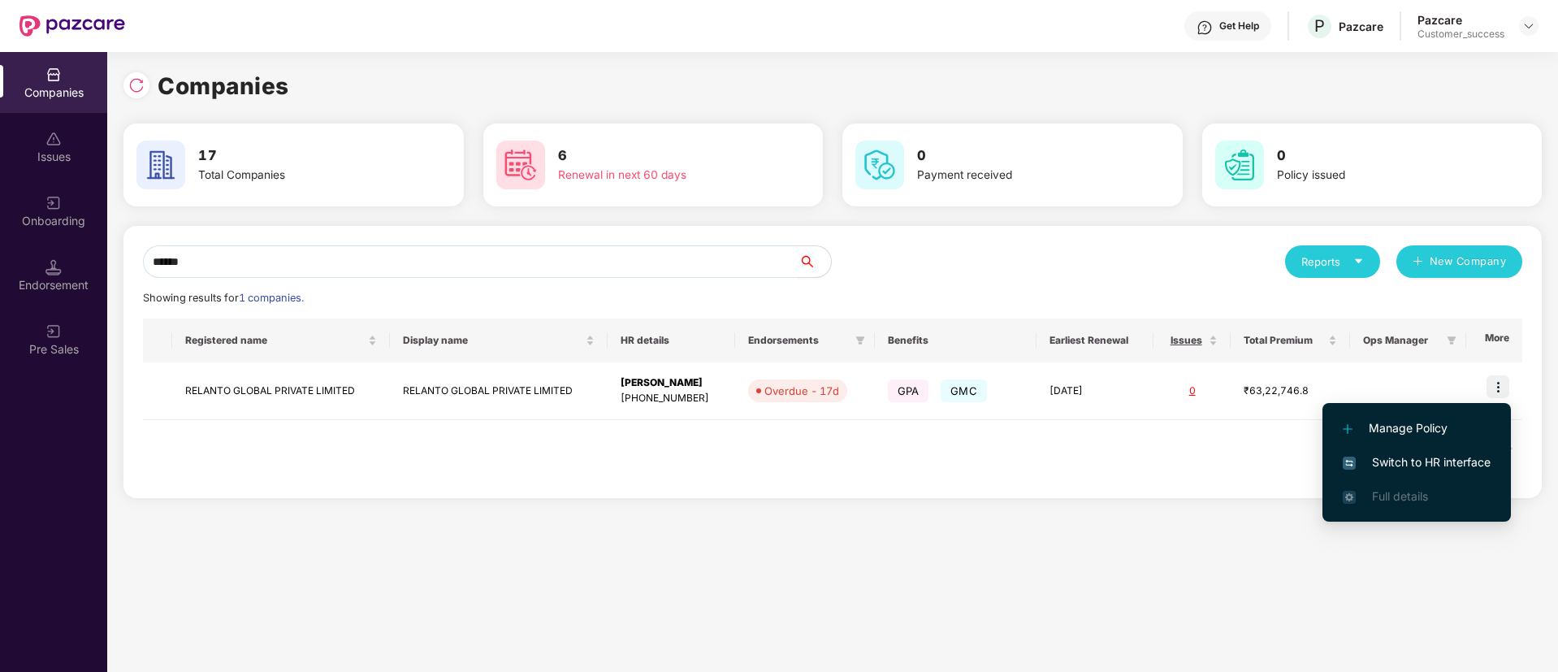
click at [1395, 446] on li "Switch to HR interface" at bounding box center [1416, 462] width 188 height 34
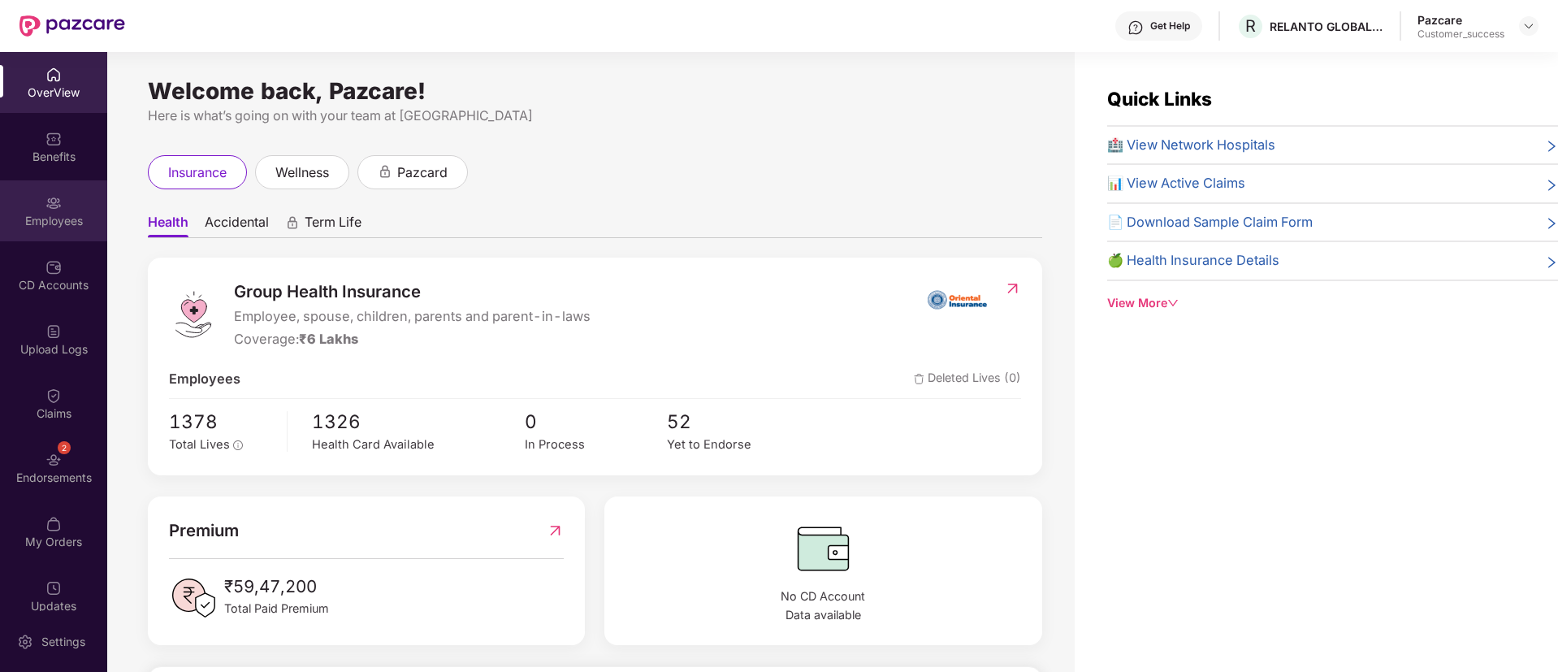
click at [57, 193] on div at bounding box center [53, 201] width 16 height 16
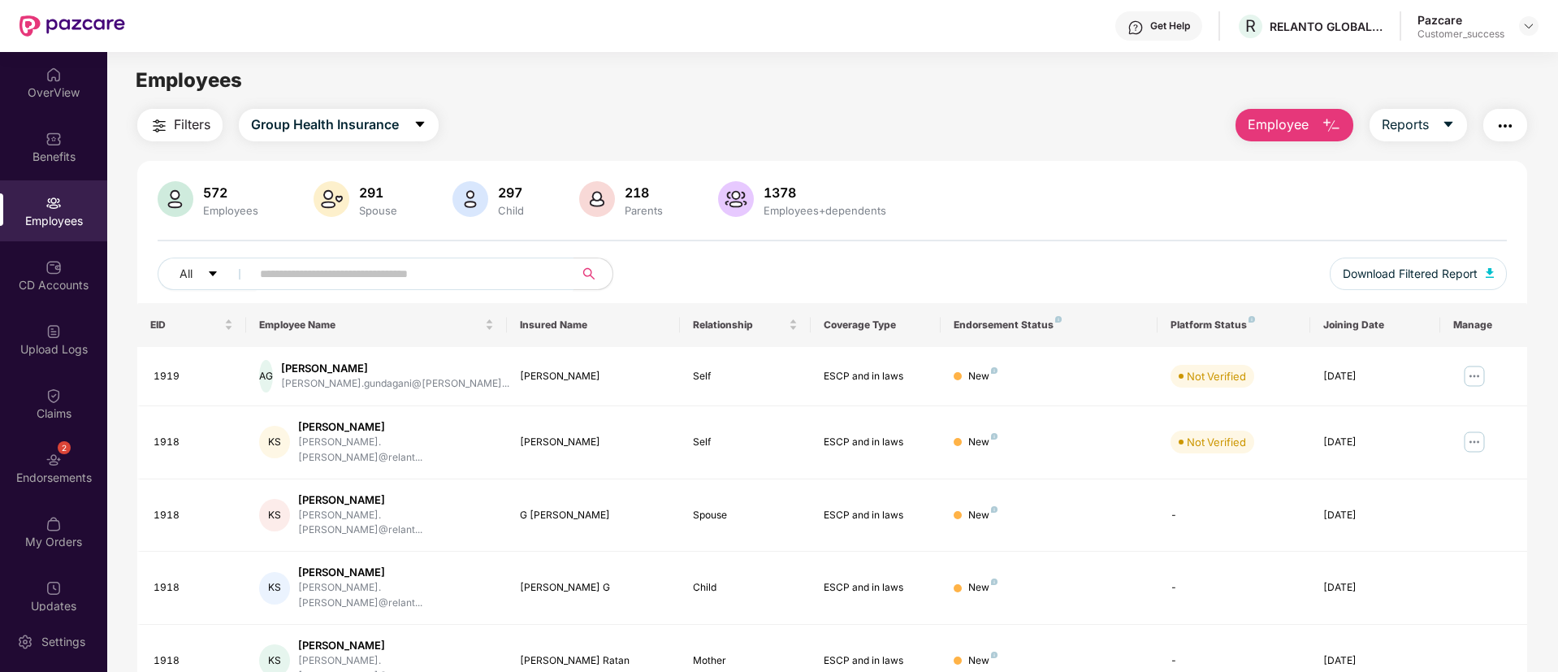
click at [368, 269] on input "text" at bounding box center [406, 274] width 292 height 24
paste input "****"
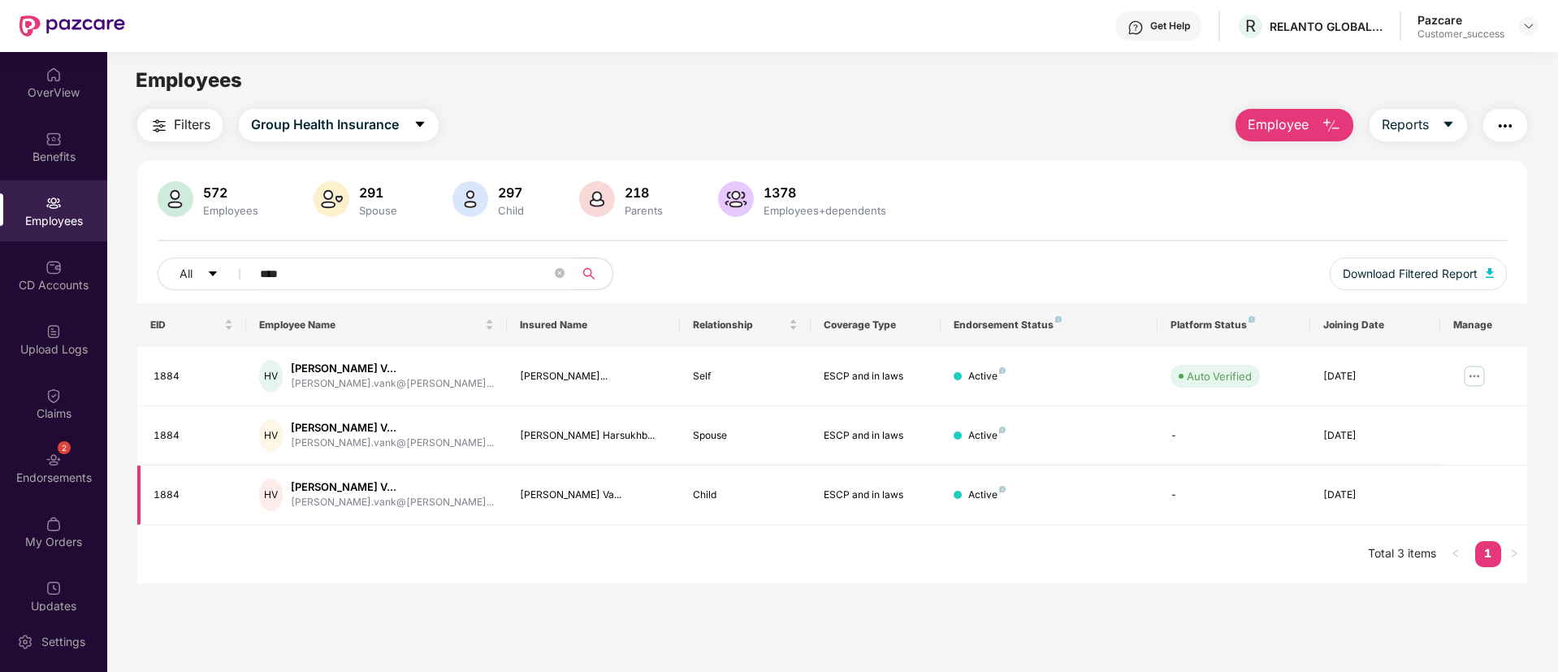
paste input "text"
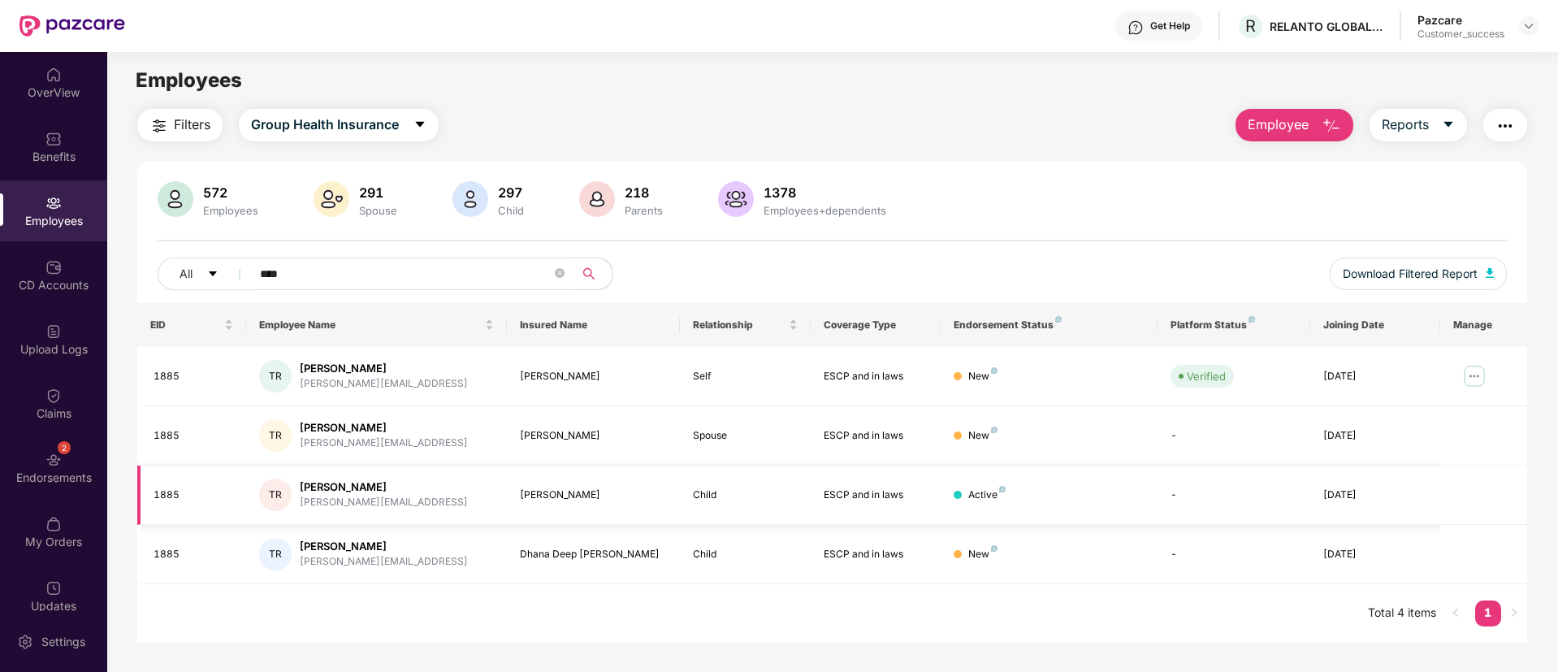
paste input "text"
type input "****"
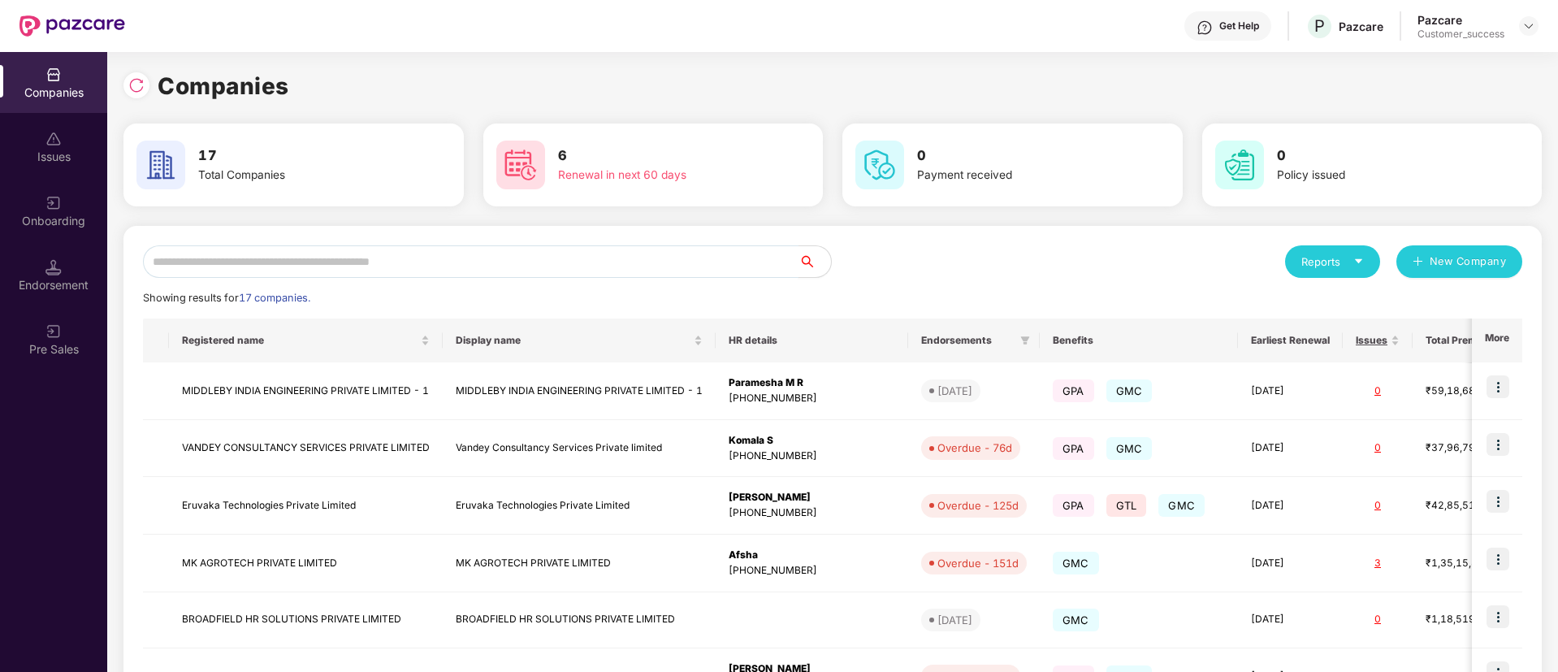
click at [543, 251] on input "text" at bounding box center [471, 261] width 656 height 32
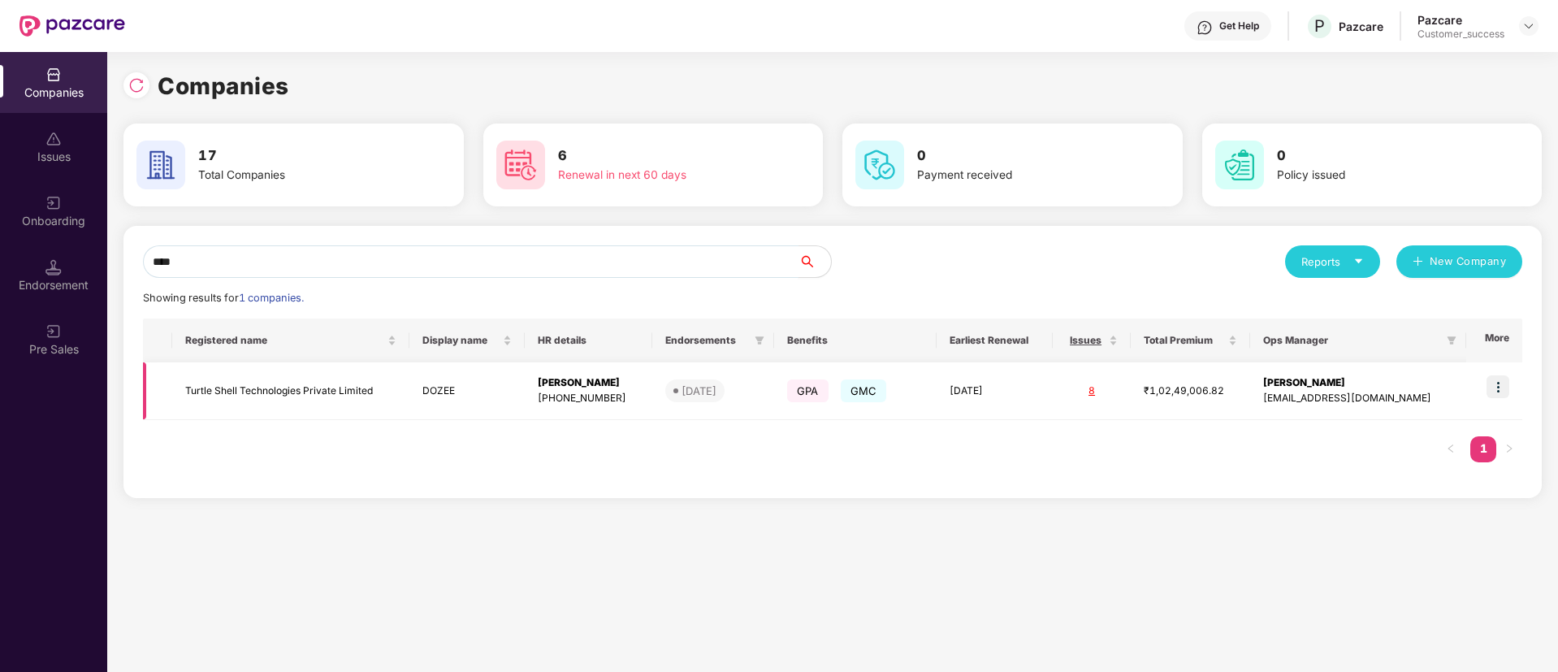
type input "****"
click at [1498, 391] on img at bounding box center [1497, 386] width 23 height 23
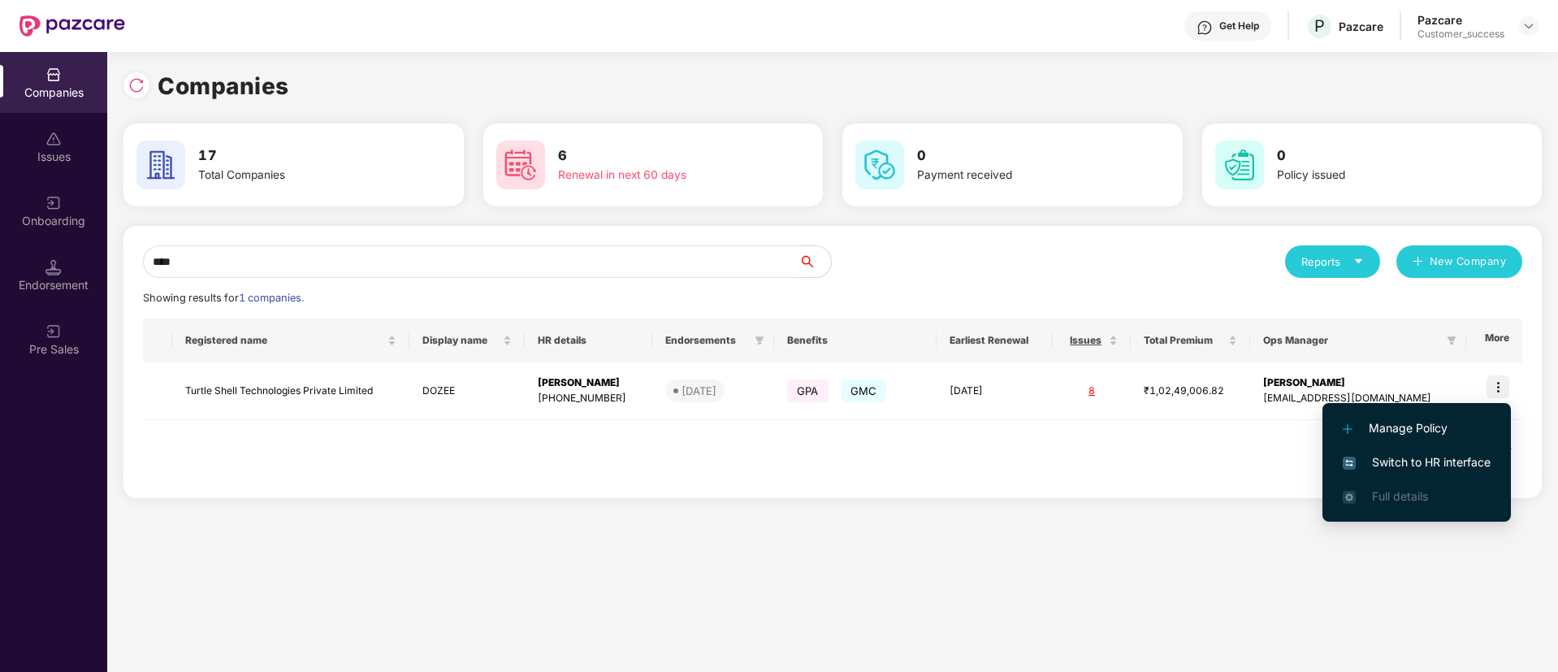
click at [1463, 459] on span "Switch to HR interface" at bounding box center [1417, 462] width 148 height 18
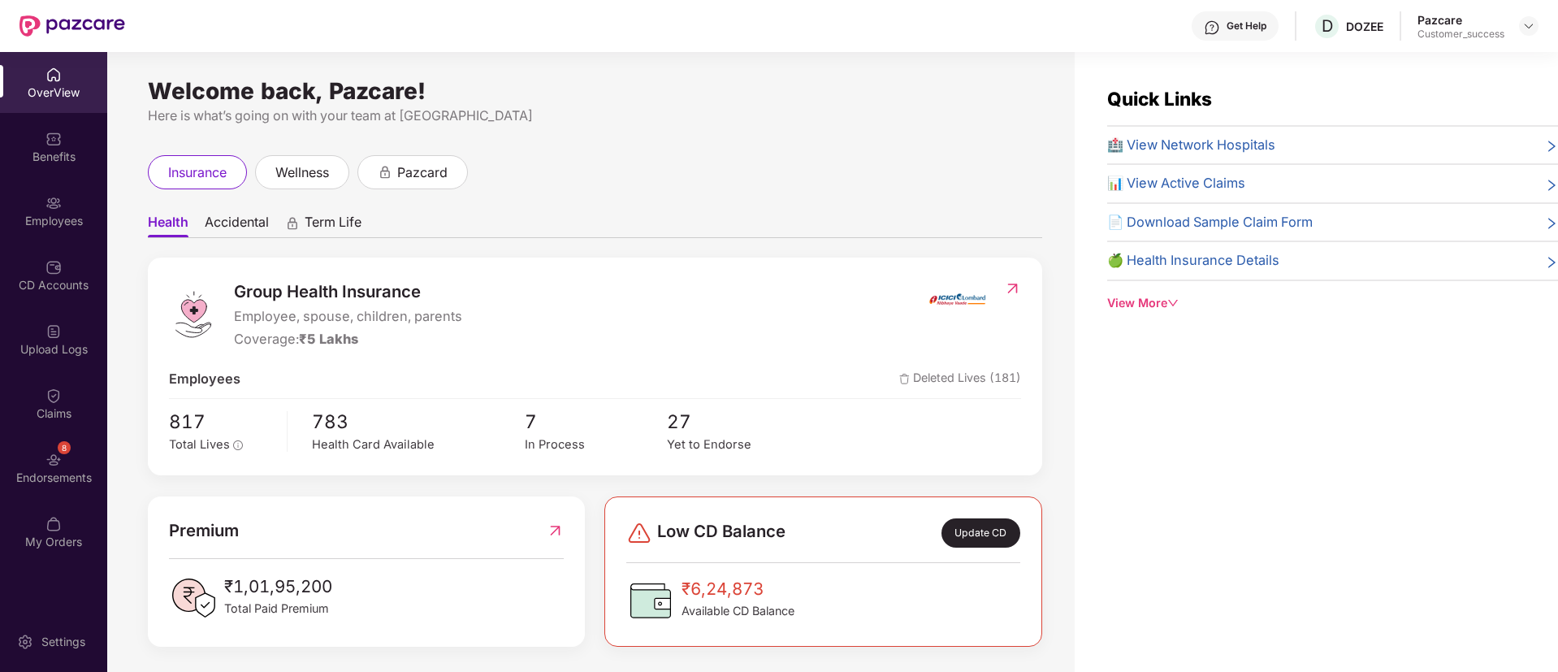
click at [50, 214] on div "Employees" at bounding box center [53, 221] width 107 height 16
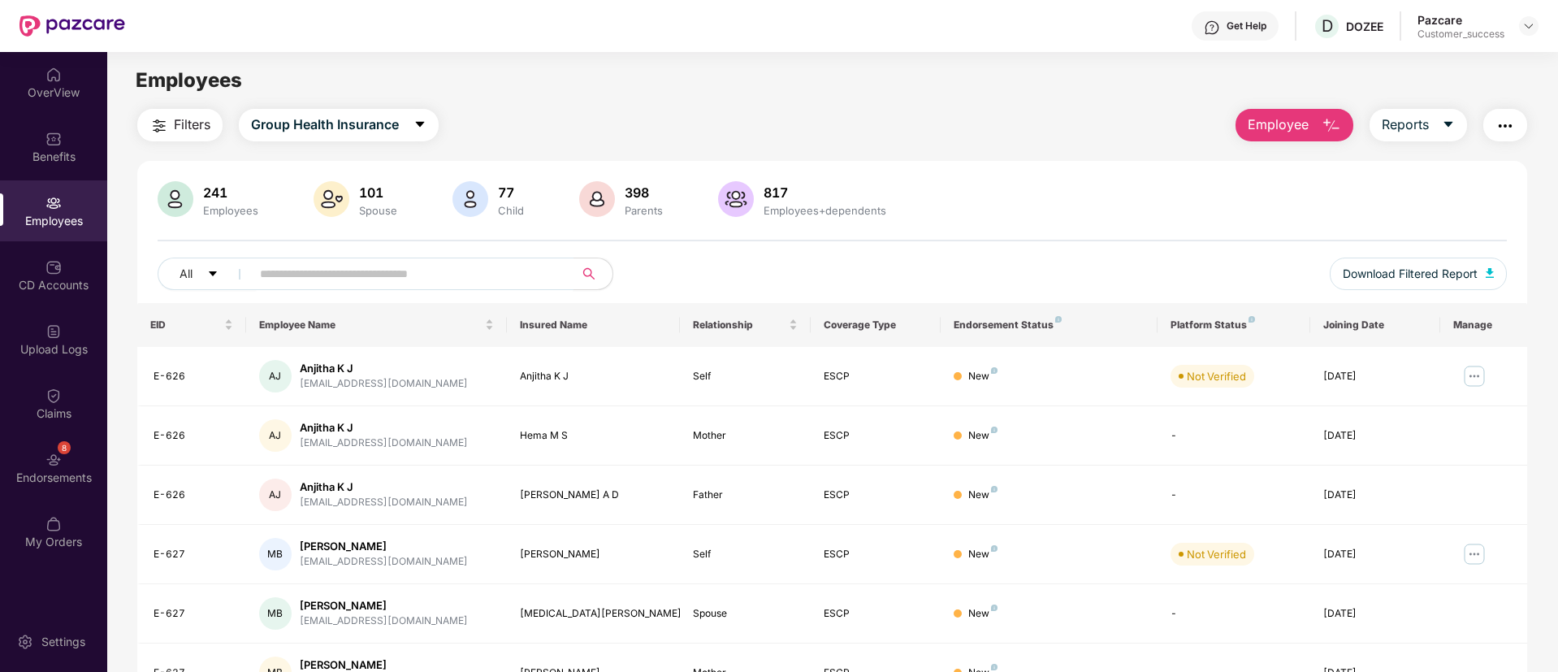
click at [427, 270] on input "text" at bounding box center [406, 274] width 292 height 24
type input "***"
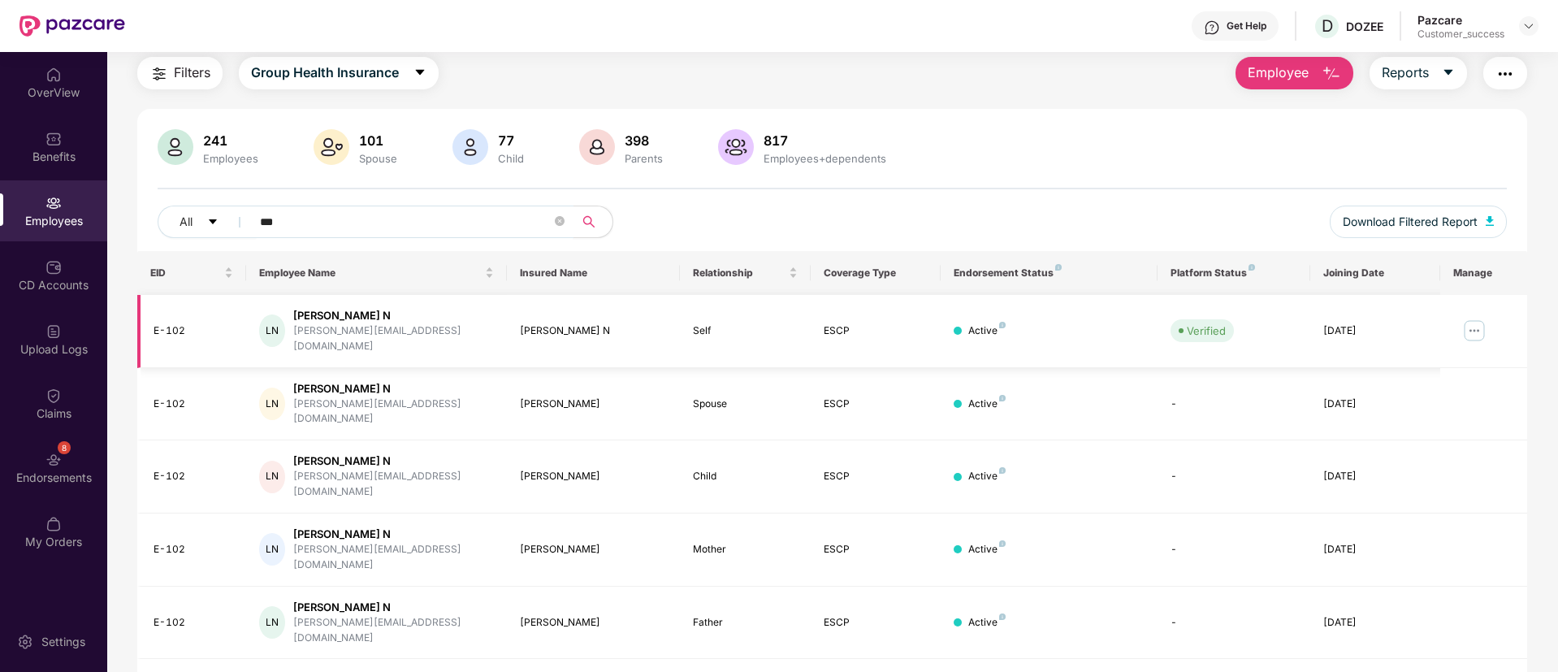
scroll to position [39, 0]
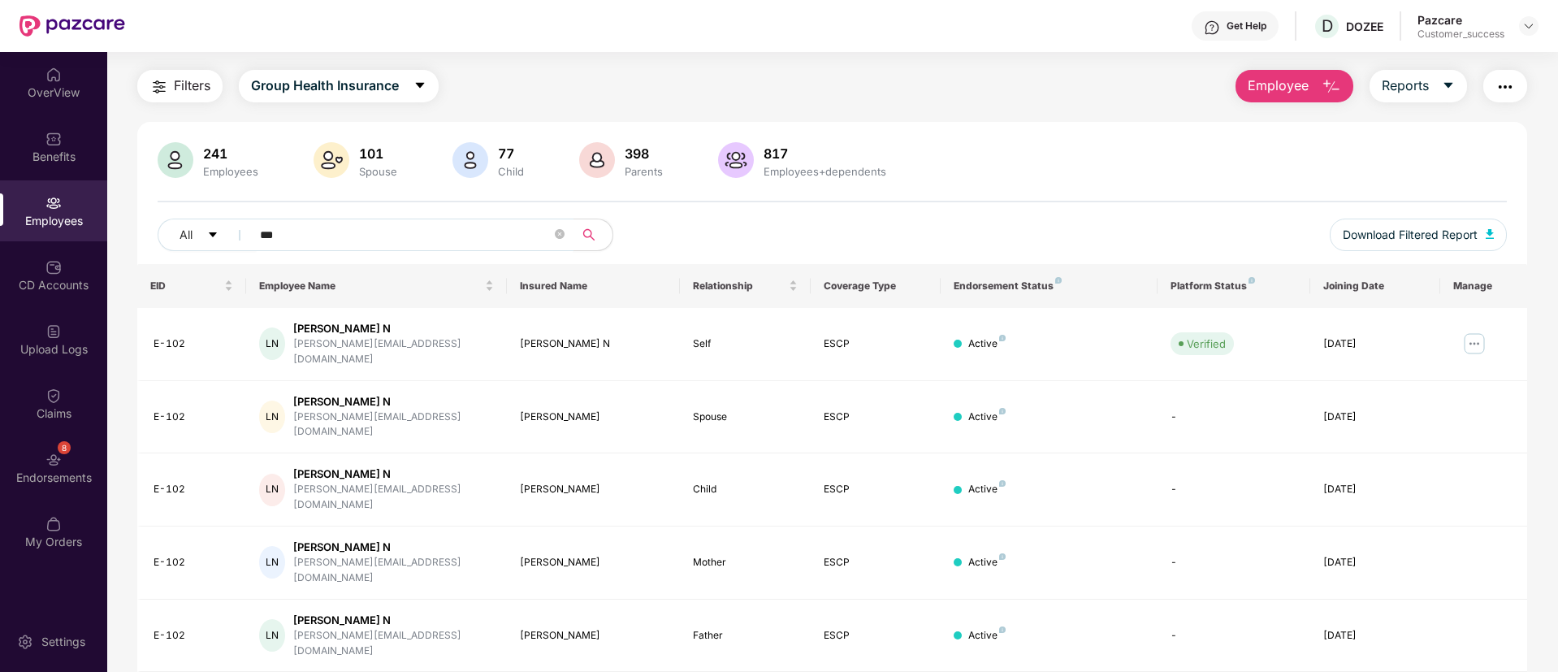
click at [370, 236] on input "***" at bounding box center [406, 235] width 292 height 24
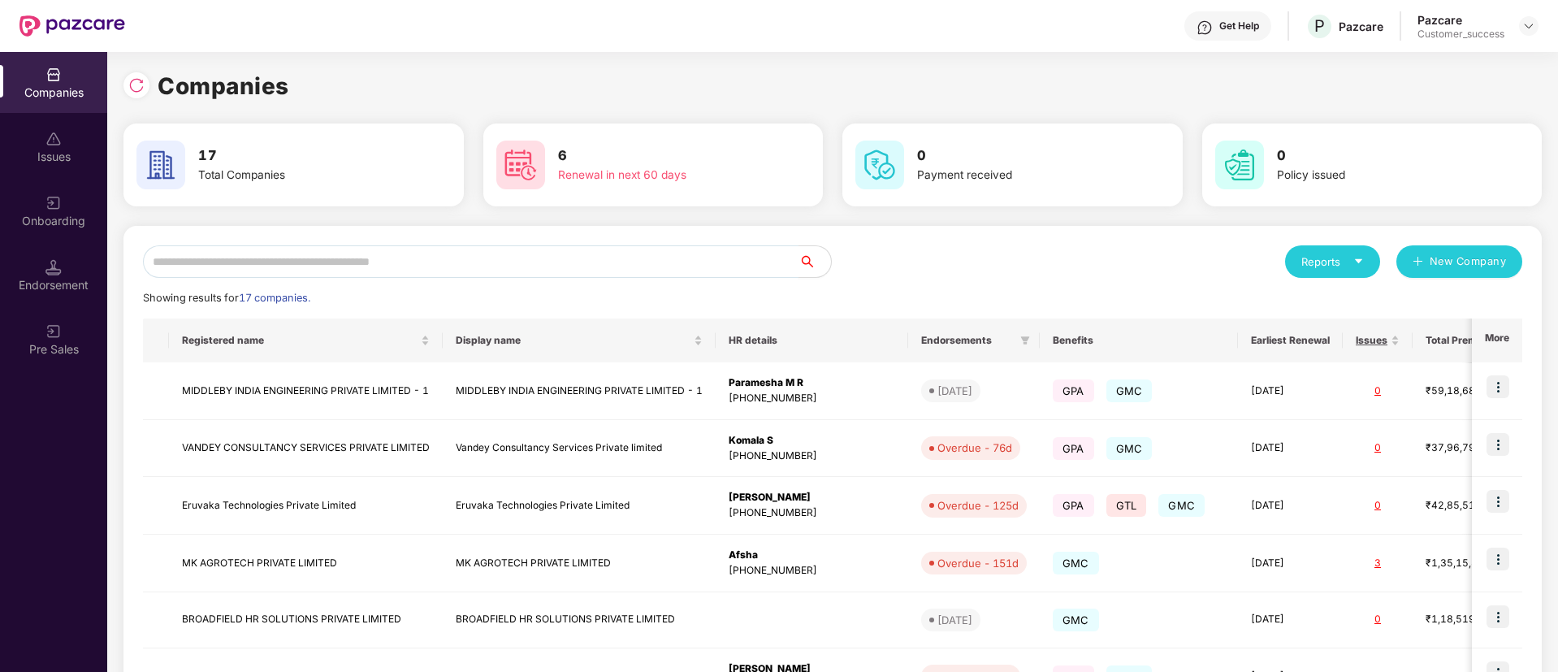
click at [387, 270] on input "text" at bounding box center [471, 261] width 656 height 32
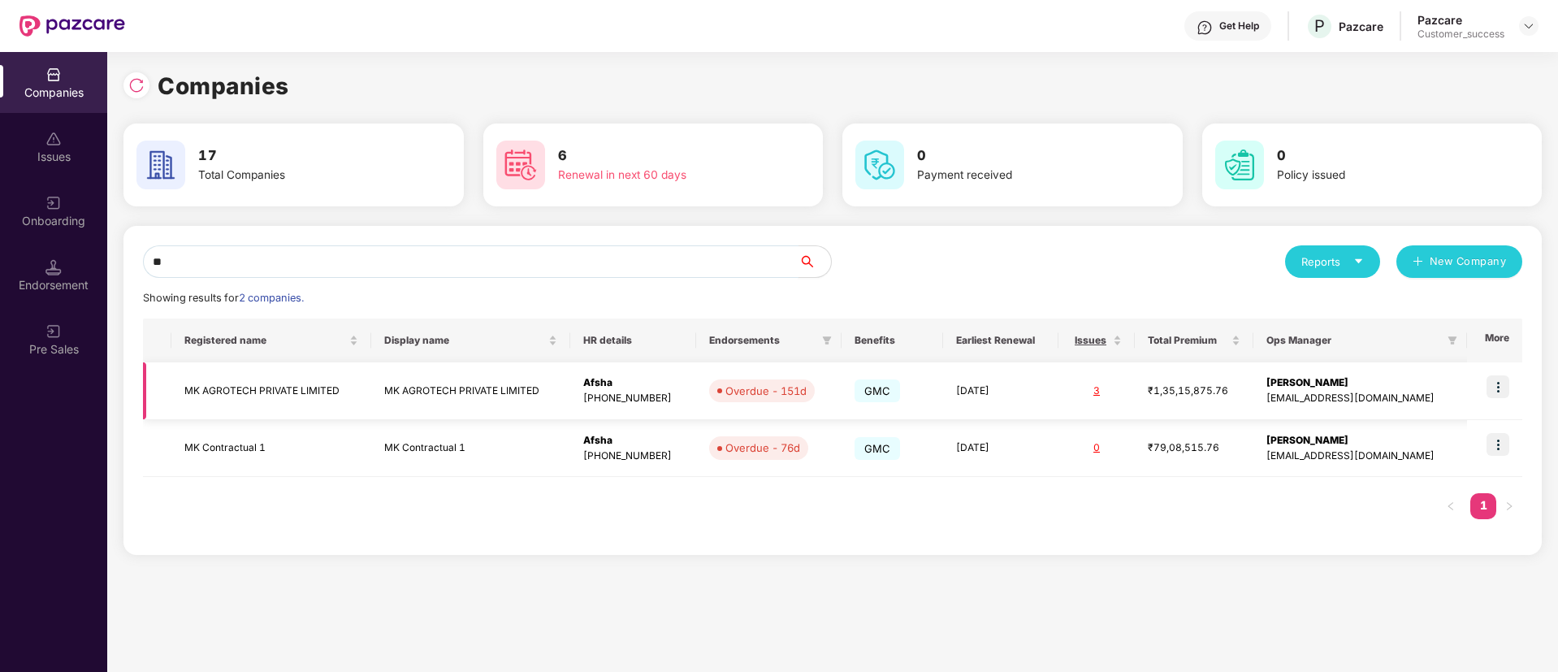
type input "**"
click at [1491, 392] on img at bounding box center [1497, 386] width 23 height 23
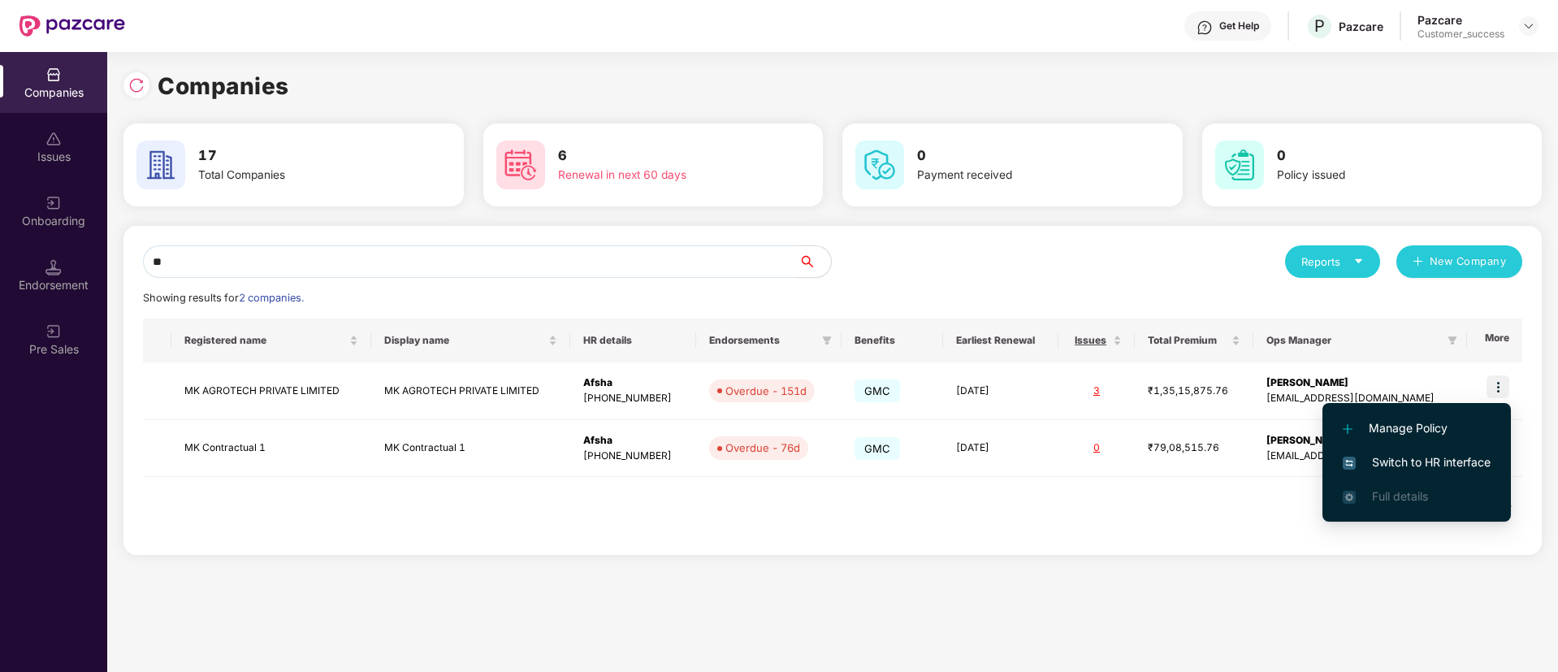
click at [1429, 453] on span "Switch to HR interface" at bounding box center [1417, 462] width 148 height 18
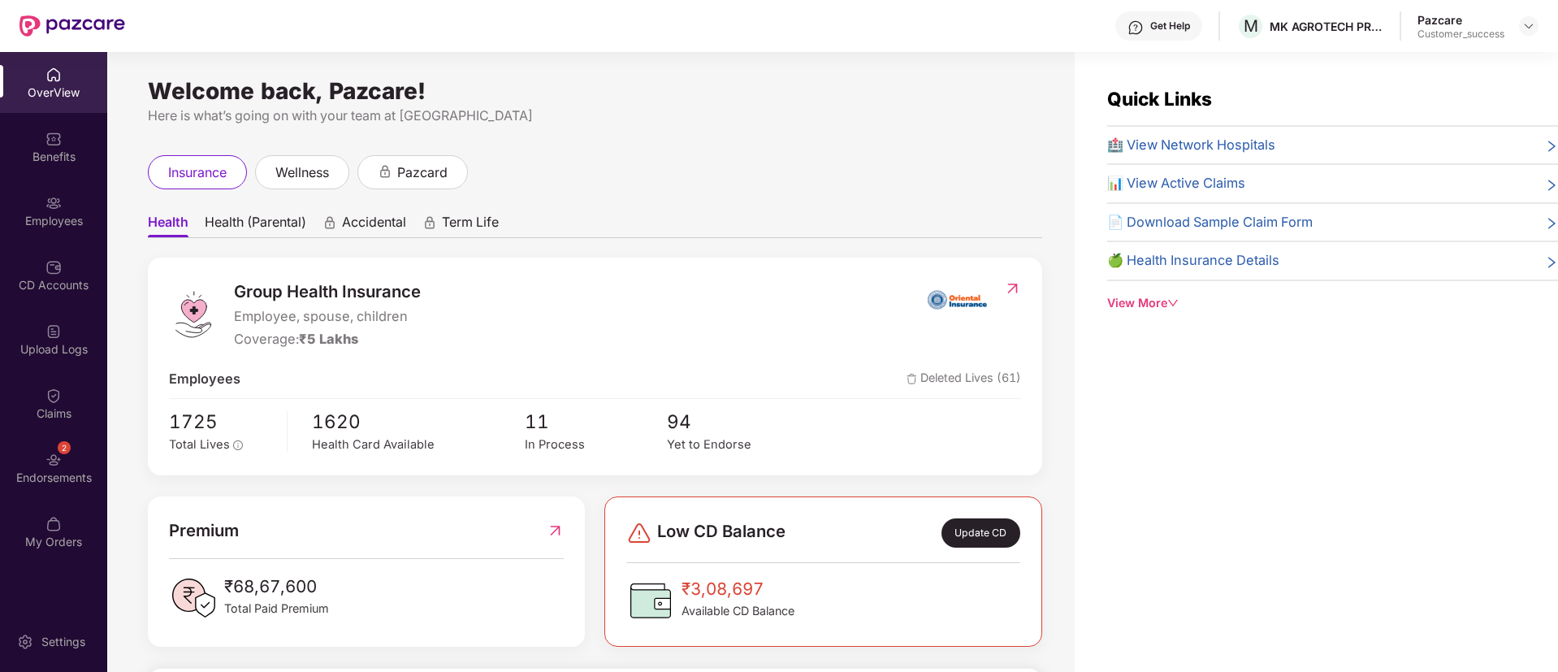
click at [249, 218] on span "Health (Parental)" at bounding box center [256, 226] width 102 height 24
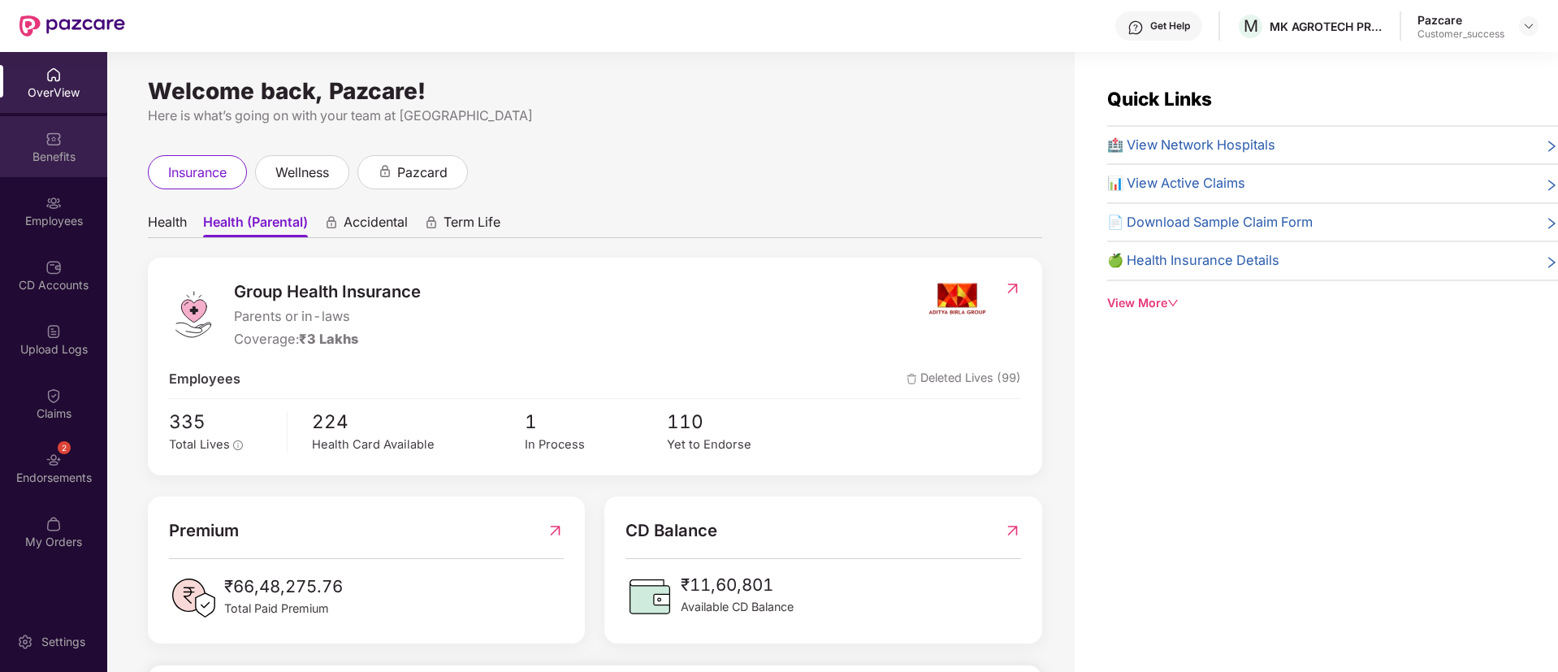
click at [60, 149] on div "Benefits" at bounding box center [53, 157] width 107 height 16
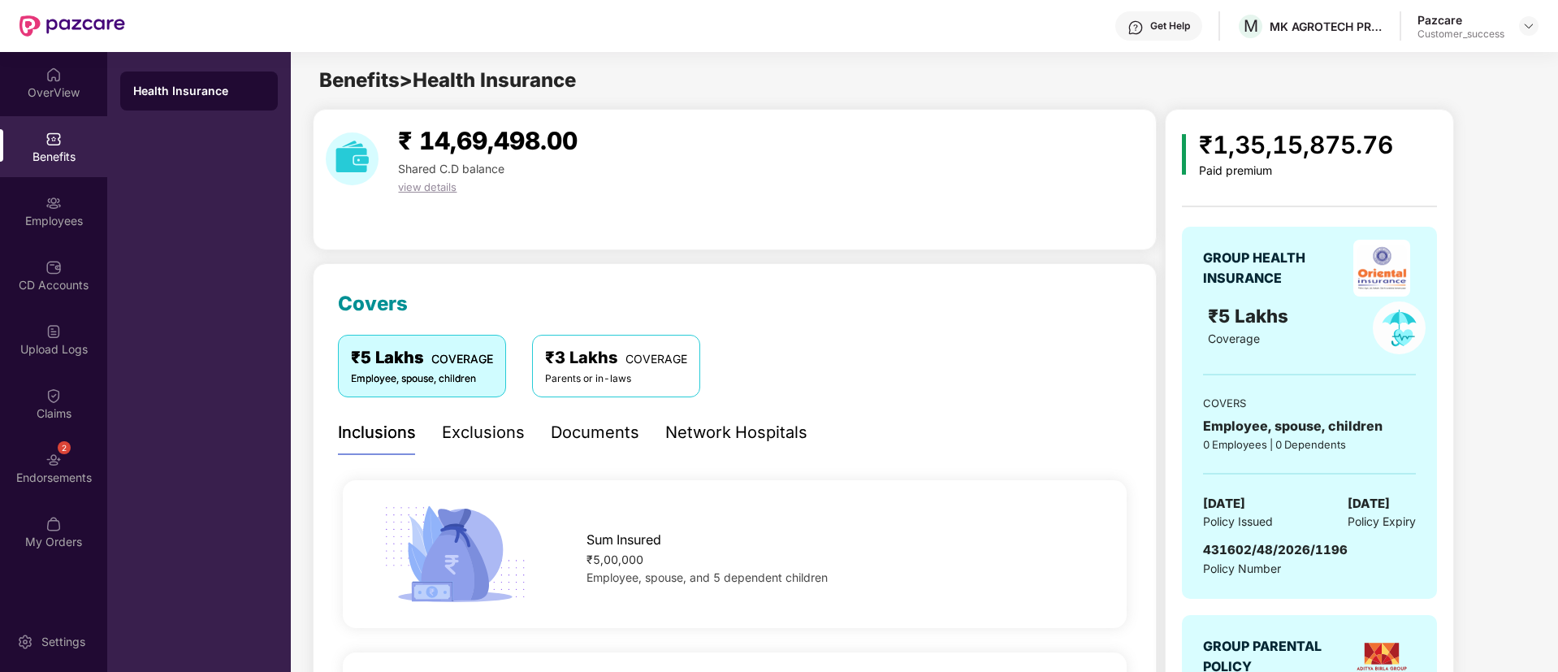
click at [633, 387] on div "₹3 Lakhs COVERAGE Parents or in-laws" at bounding box center [616, 366] width 168 height 62
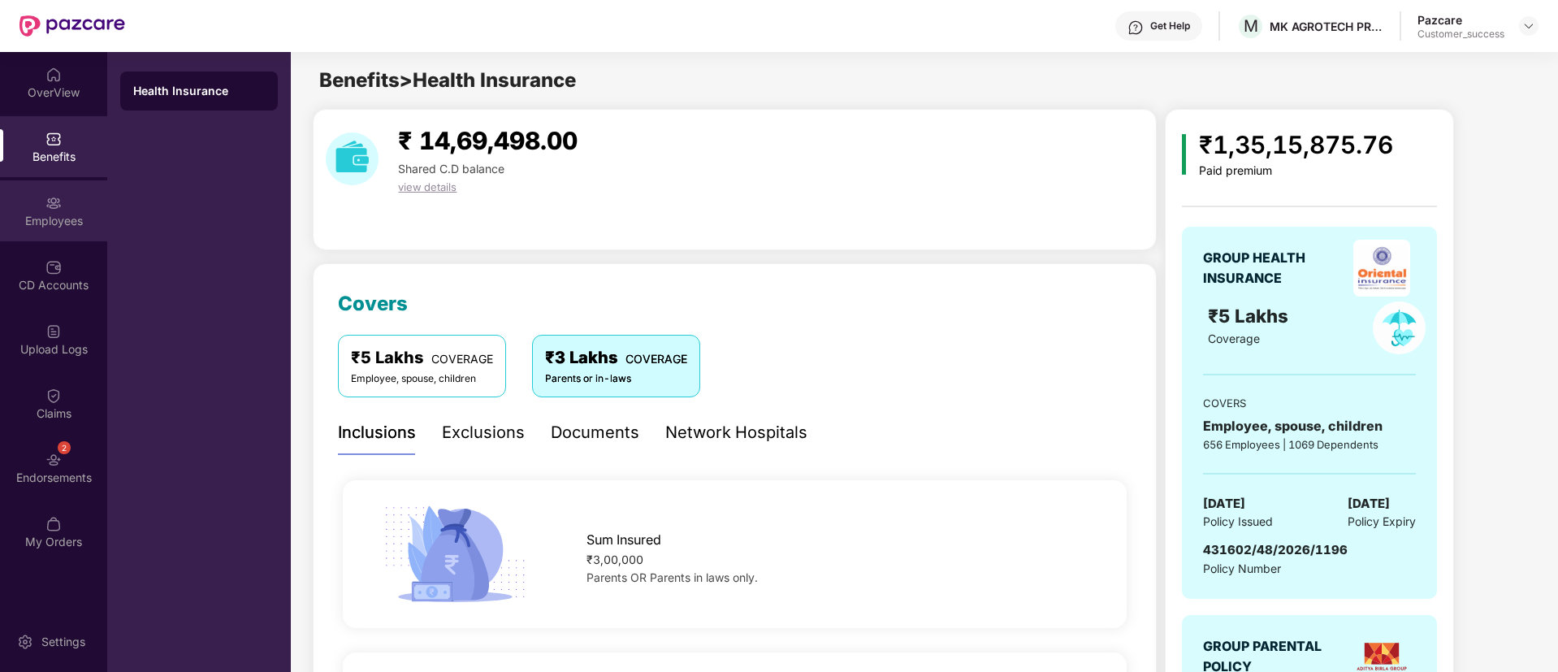
click at [70, 238] on div "Employees" at bounding box center [53, 210] width 107 height 61
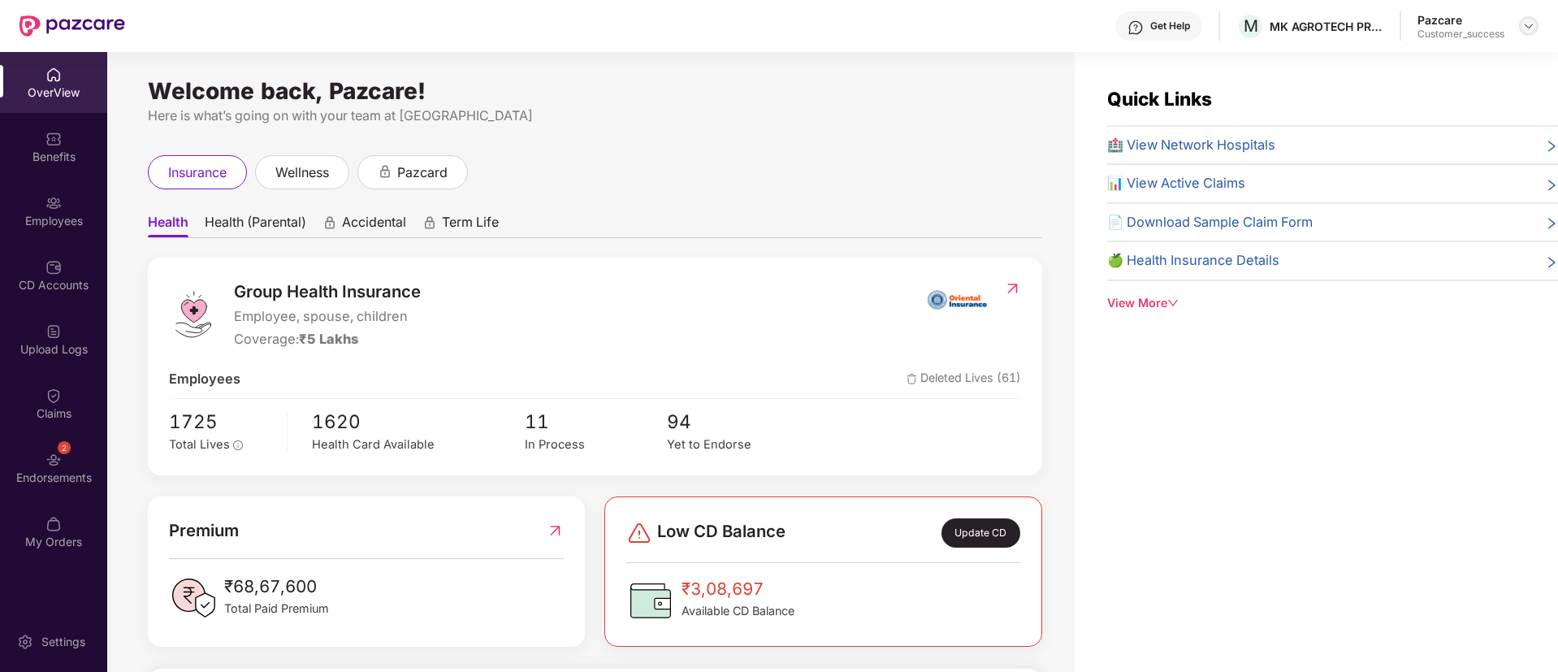
click at [1527, 22] on img at bounding box center [1528, 25] width 13 height 13
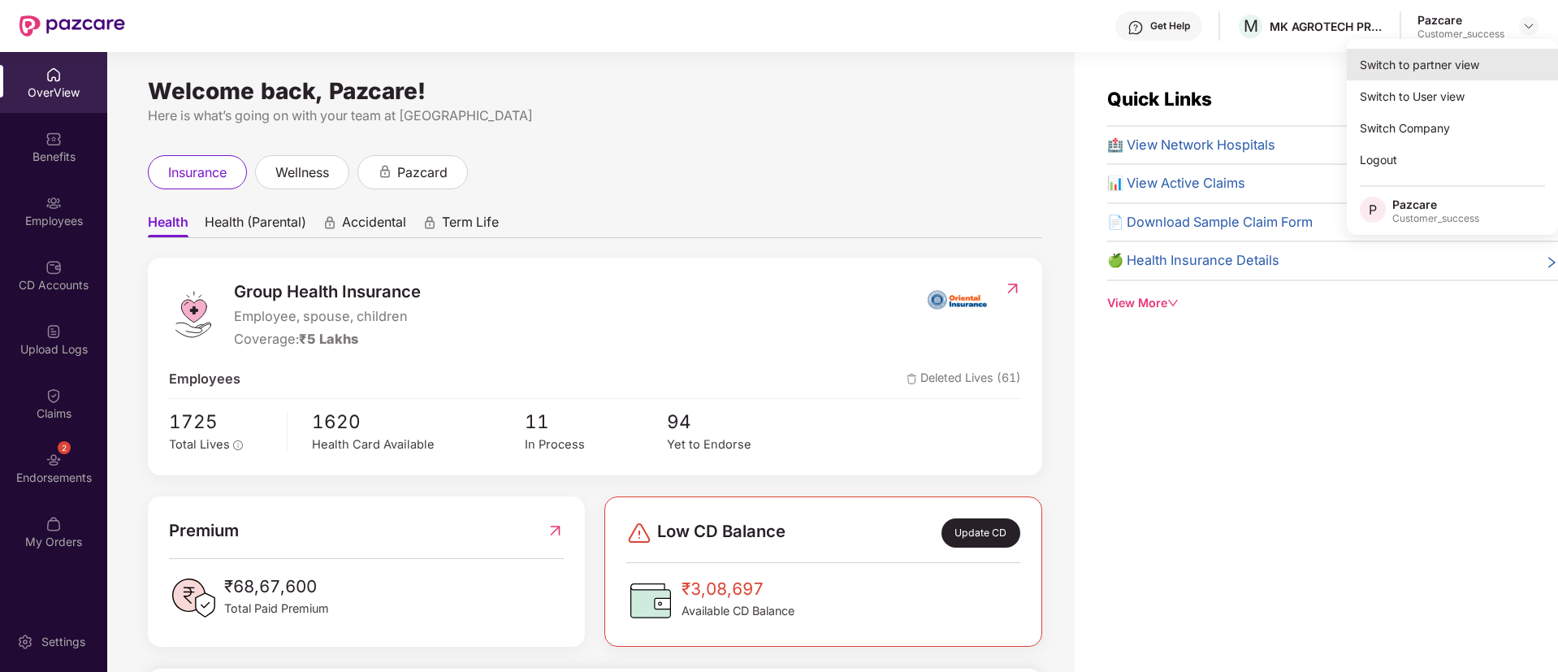
click at [1463, 60] on div "Switch to partner view" at bounding box center [1452, 65] width 211 height 32
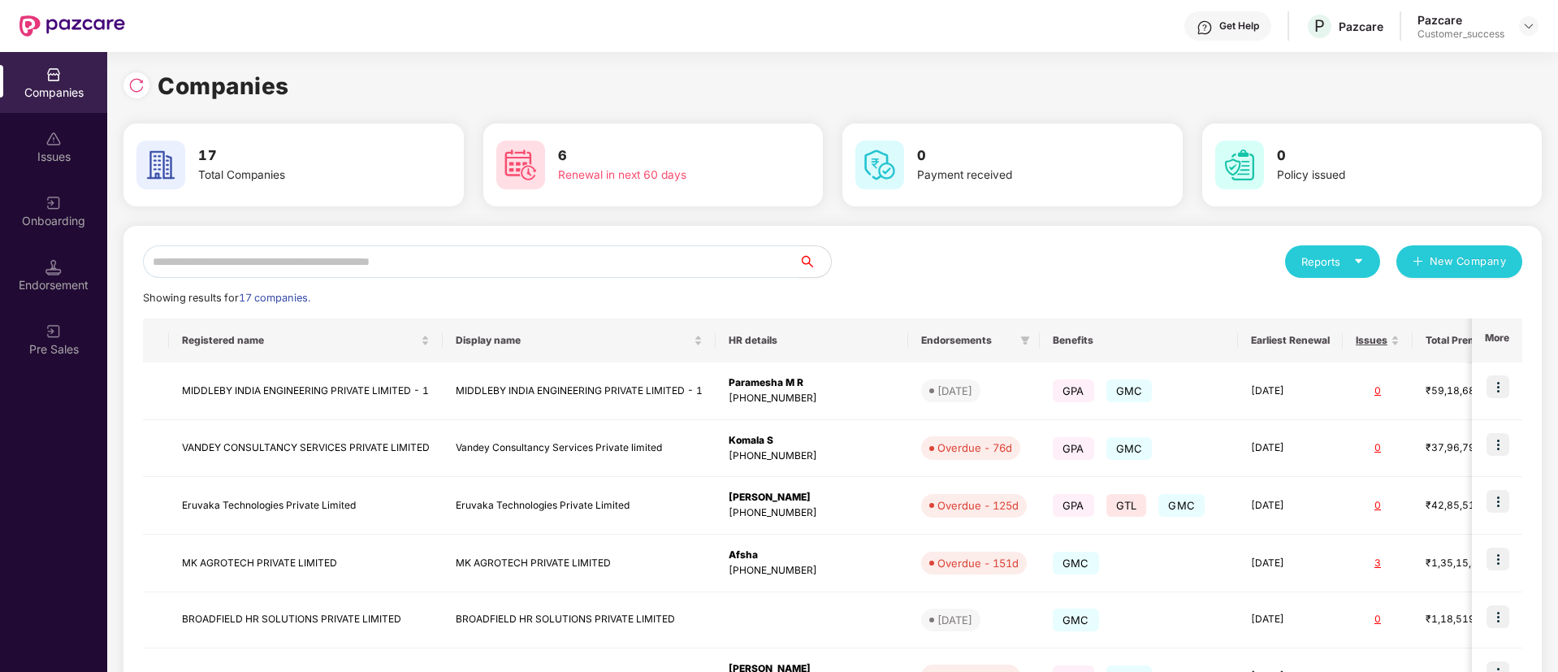
click at [489, 255] on input "text" at bounding box center [471, 261] width 656 height 32
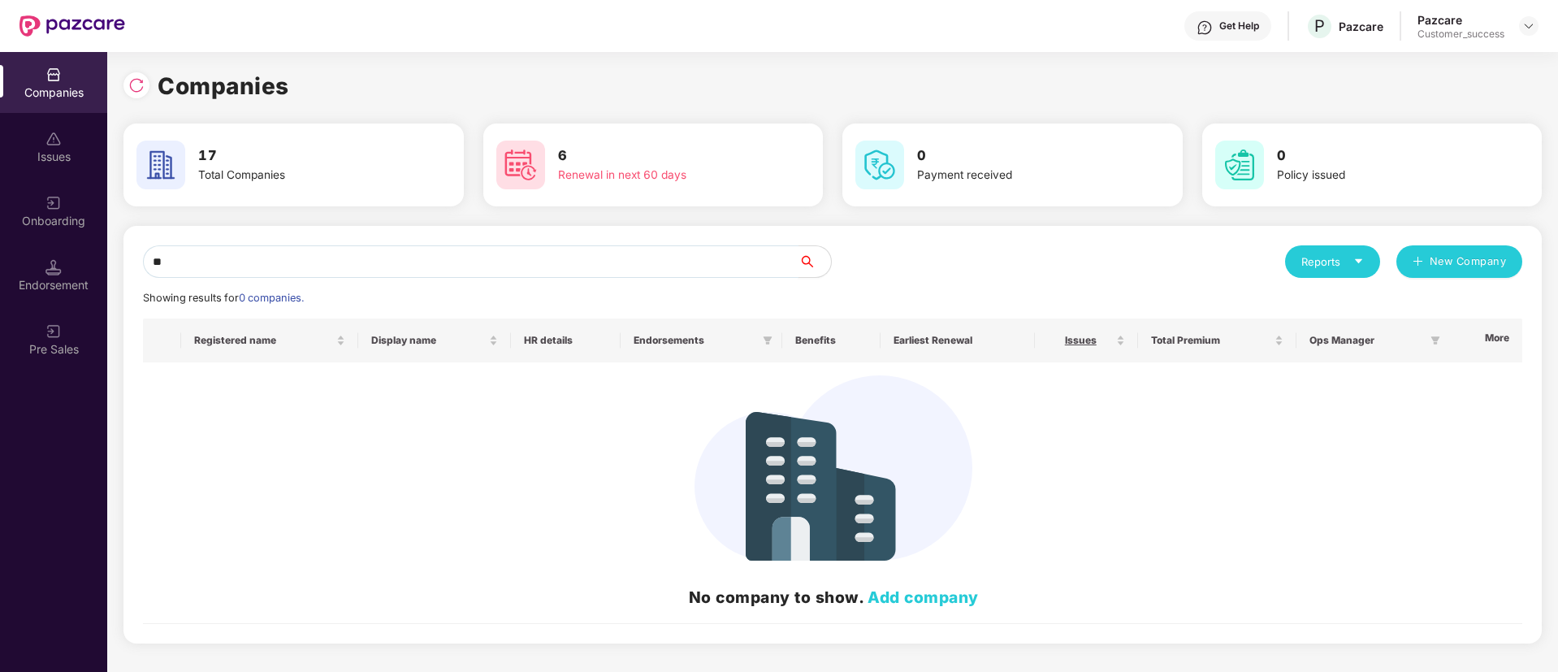
type input "*"
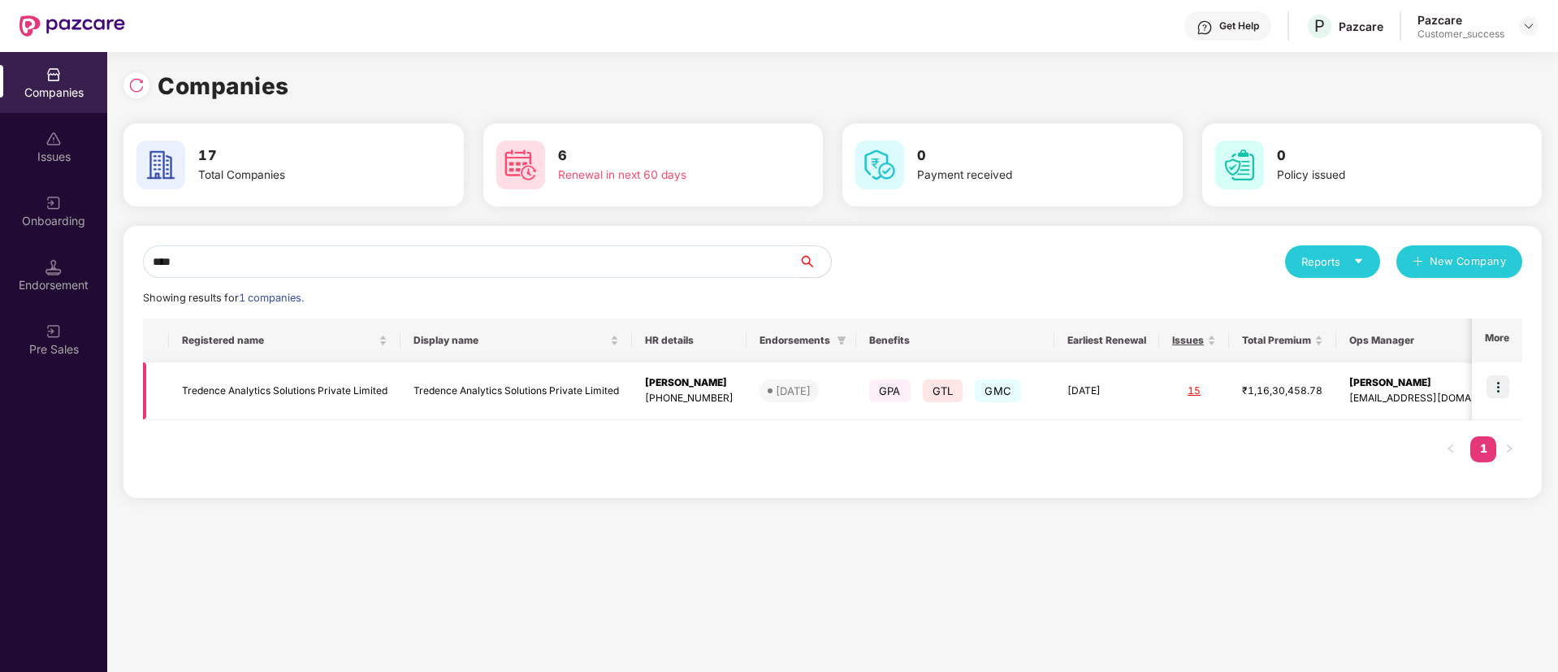
type input "****"
click at [1495, 393] on img at bounding box center [1497, 386] width 23 height 23
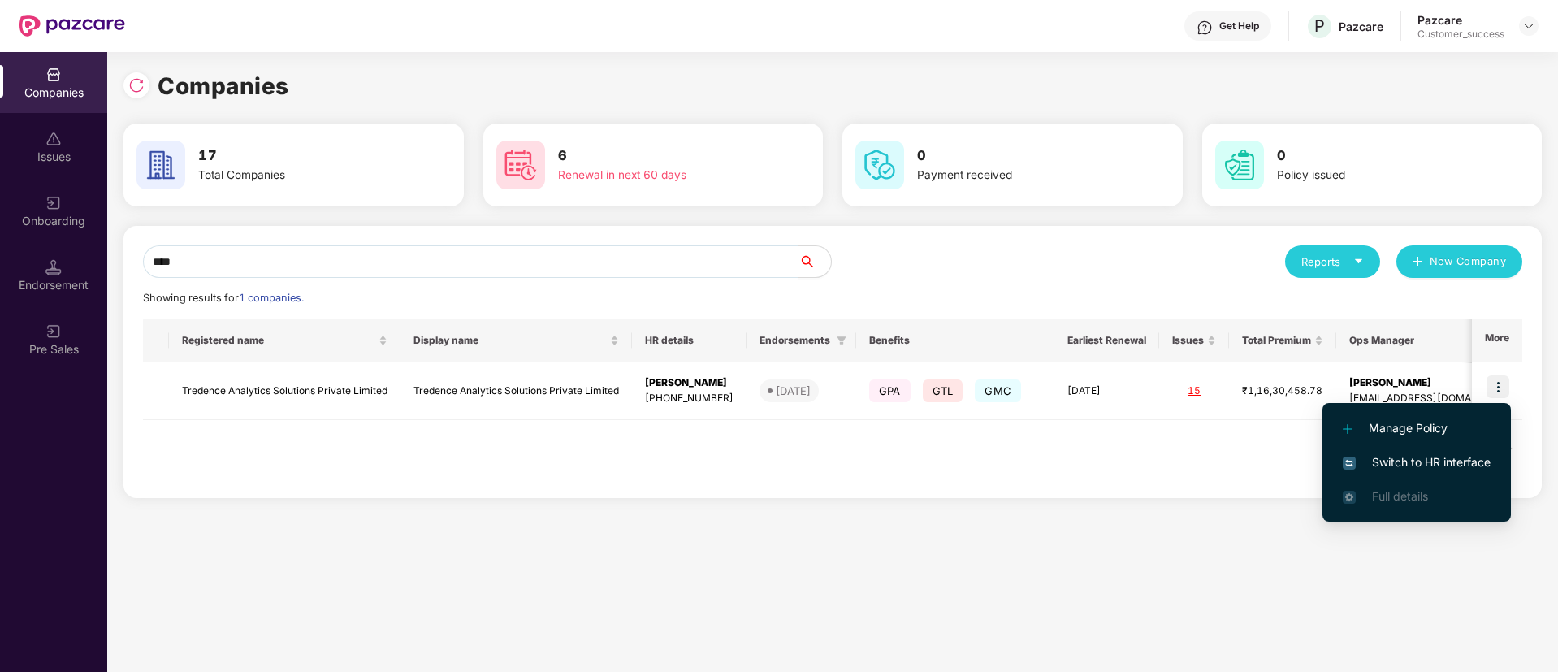
click at [1430, 457] on span "Switch to HR interface" at bounding box center [1417, 462] width 148 height 18
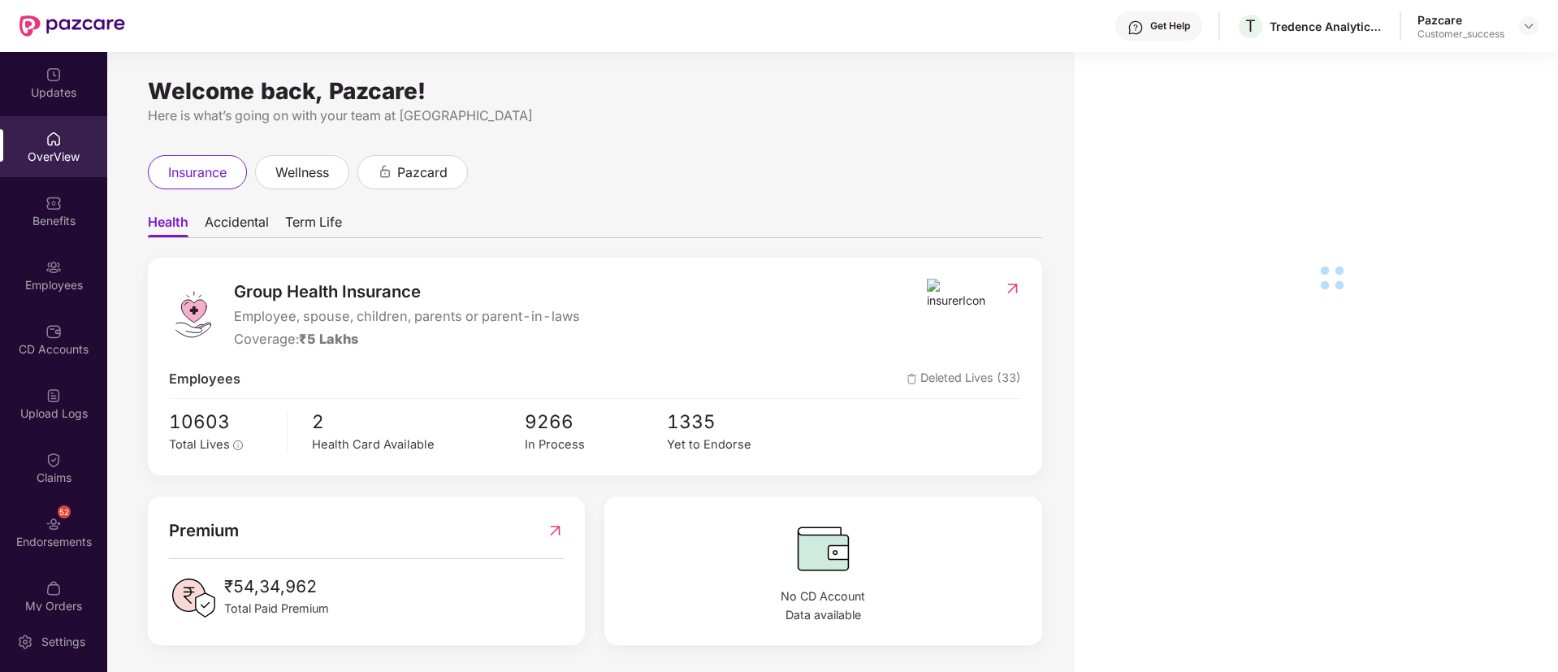
click at [61, 277] on div "Employees" at bounding box center [53, 285] width 107 height 16
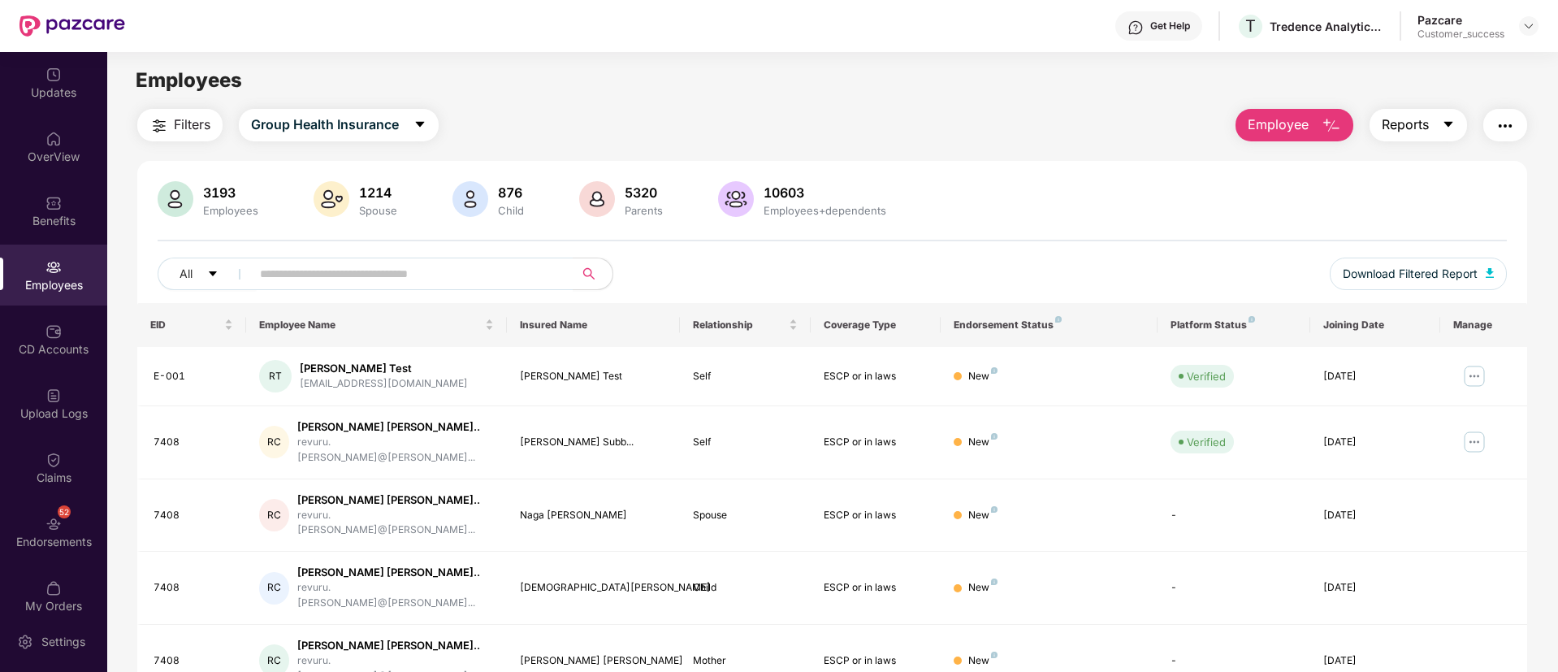
click at [1449, 129] on icon "caret-down" at bounding box center [1448, 124] width 13 height 13
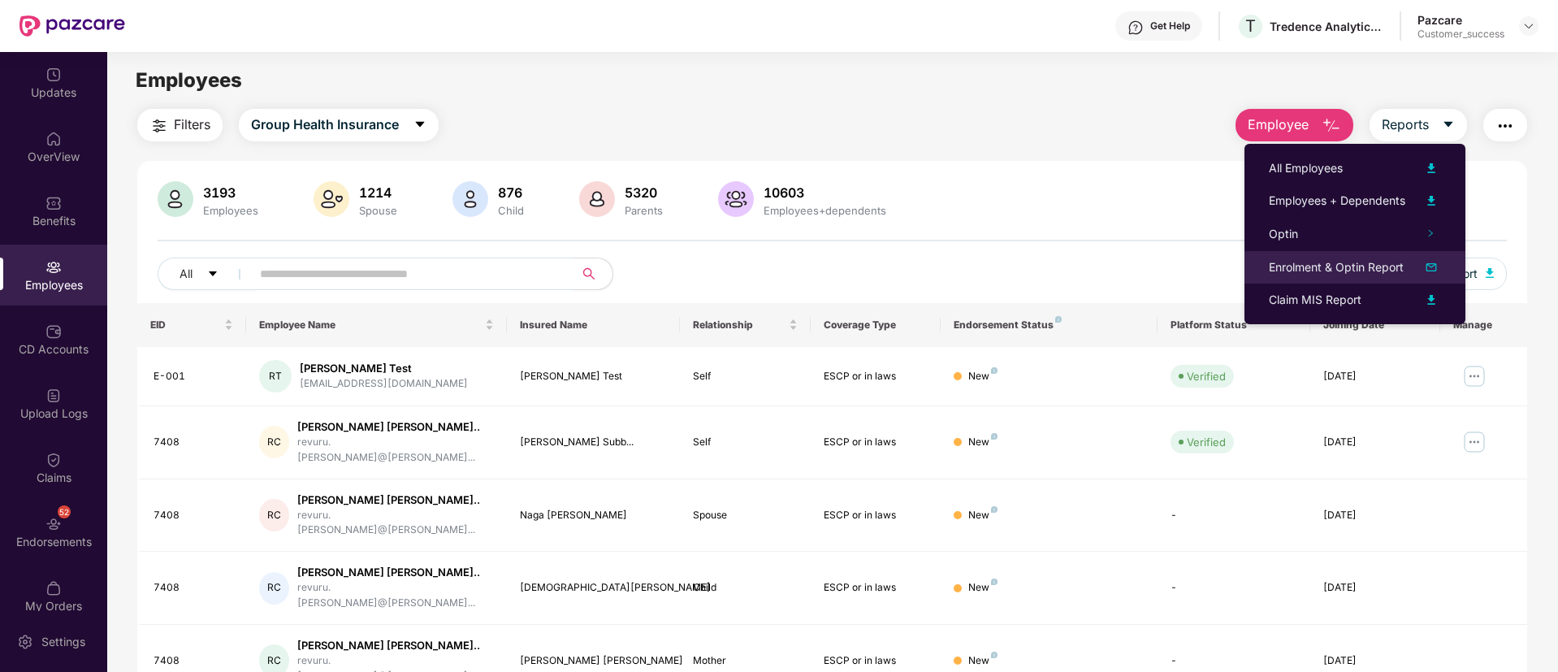
click at [1317, 267] on div "Enrolment & Optin Report" at bounding box center [1336, 267] width 135 height 18
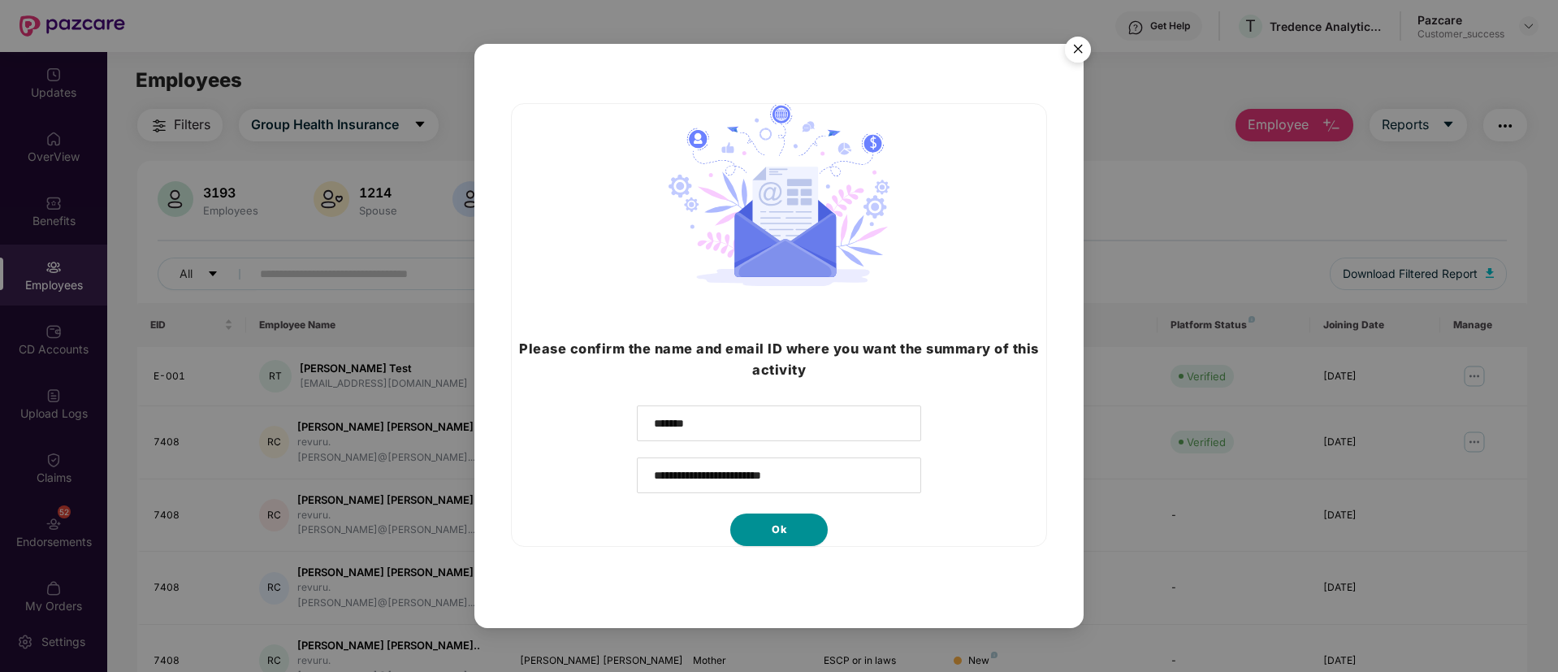
click at [790, 529] on button "Ok" at bounding box center [778, 529] width 97 height 32
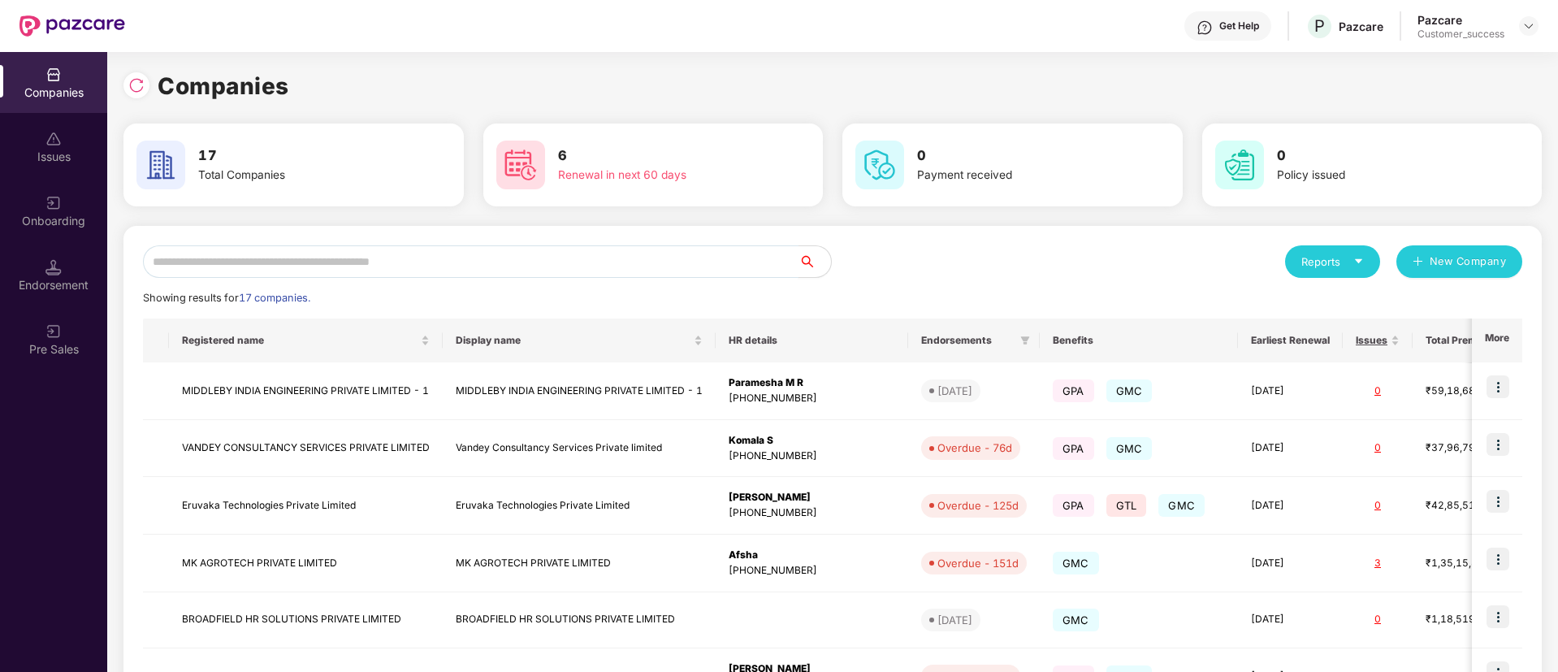
click at [467, 271] on input "text" at bounding box center [471, 261] width 656 height 32
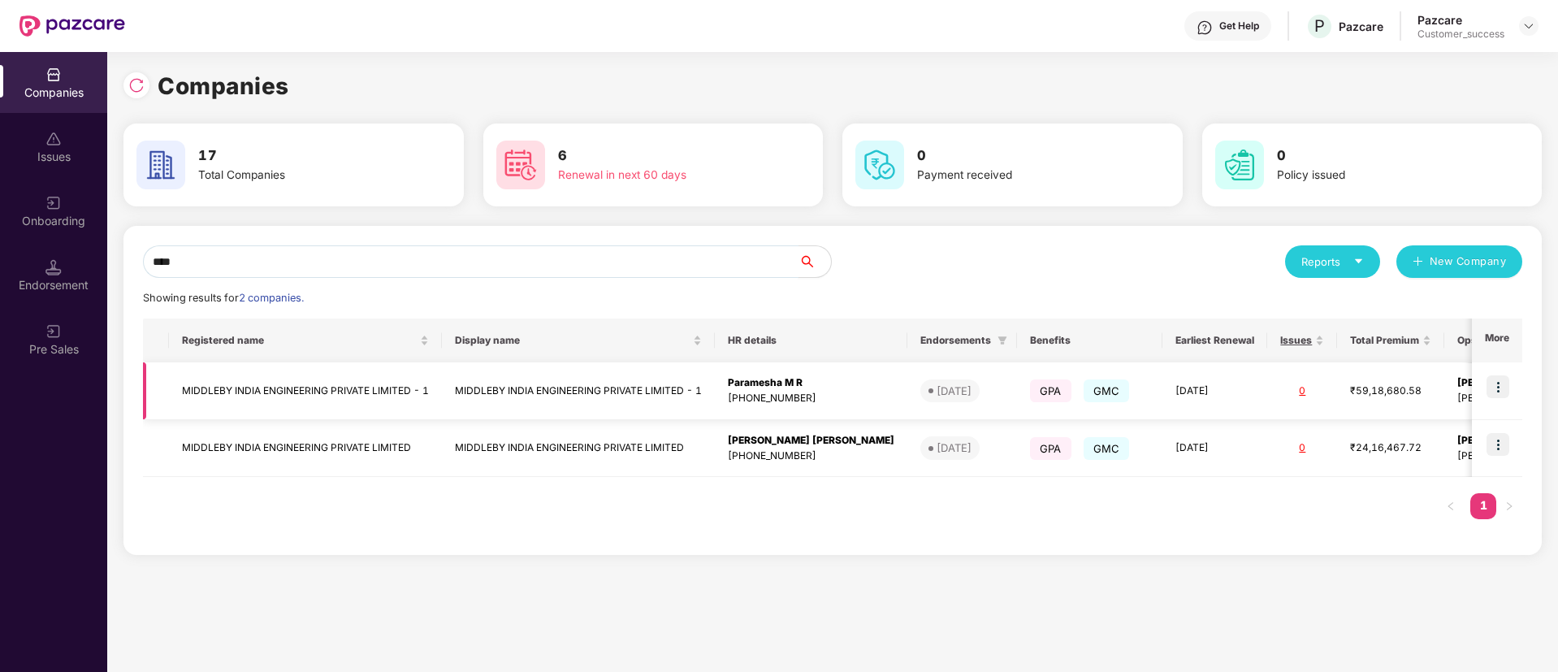
type input "****"
click at [1504, 389] on img at bounding box center [1497, 386] width 23 height 23
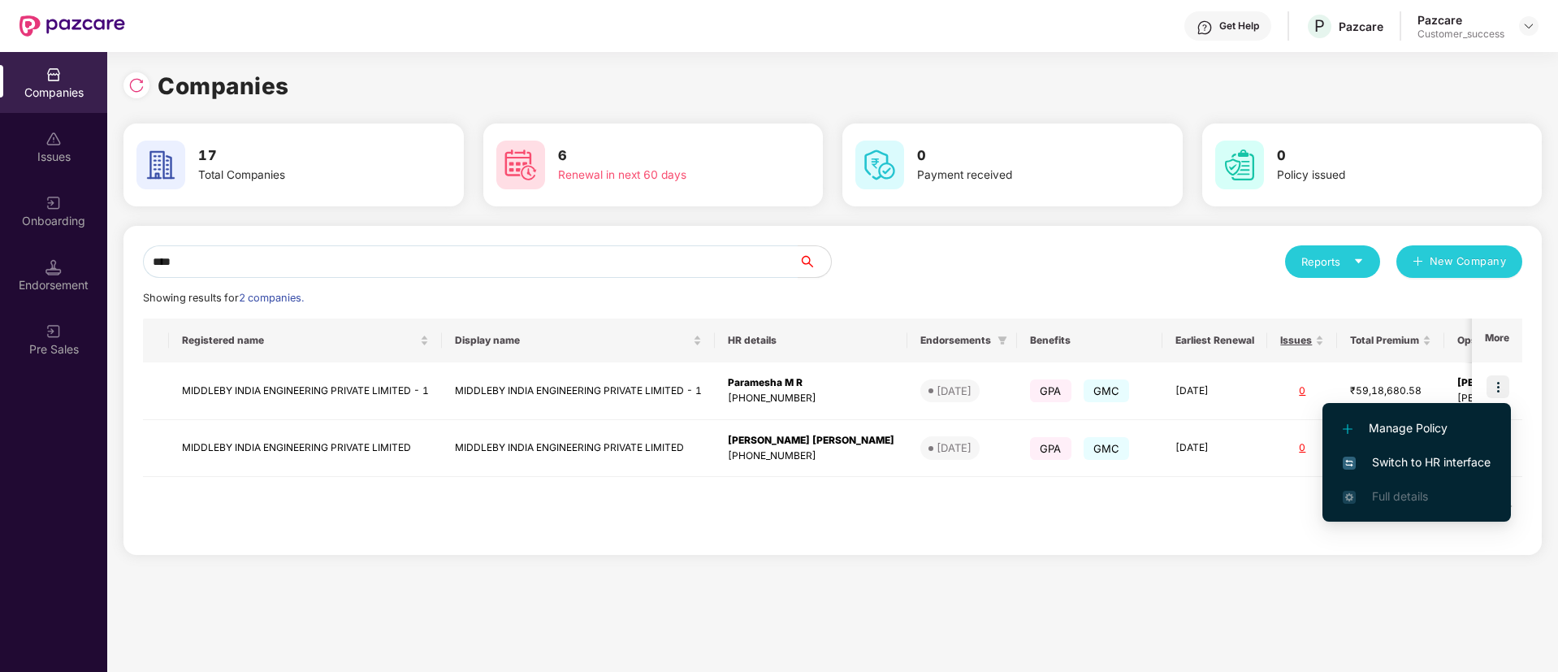
click at [1372, 468] on span "Switch to HR interface" at bounding box center [1417, 462] width 148 height 18
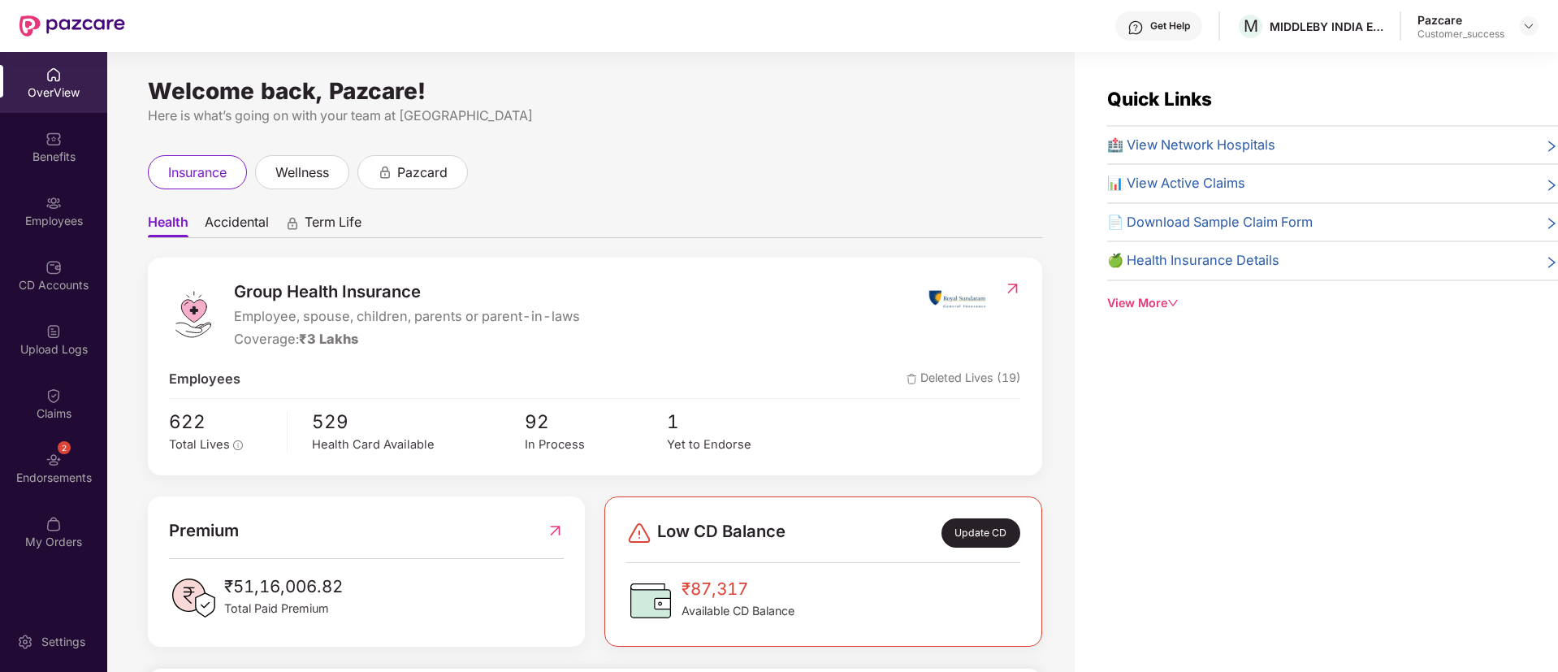
click at [61, 225] on div "Employees" at bounding box center [53, 221] width 107 height 16
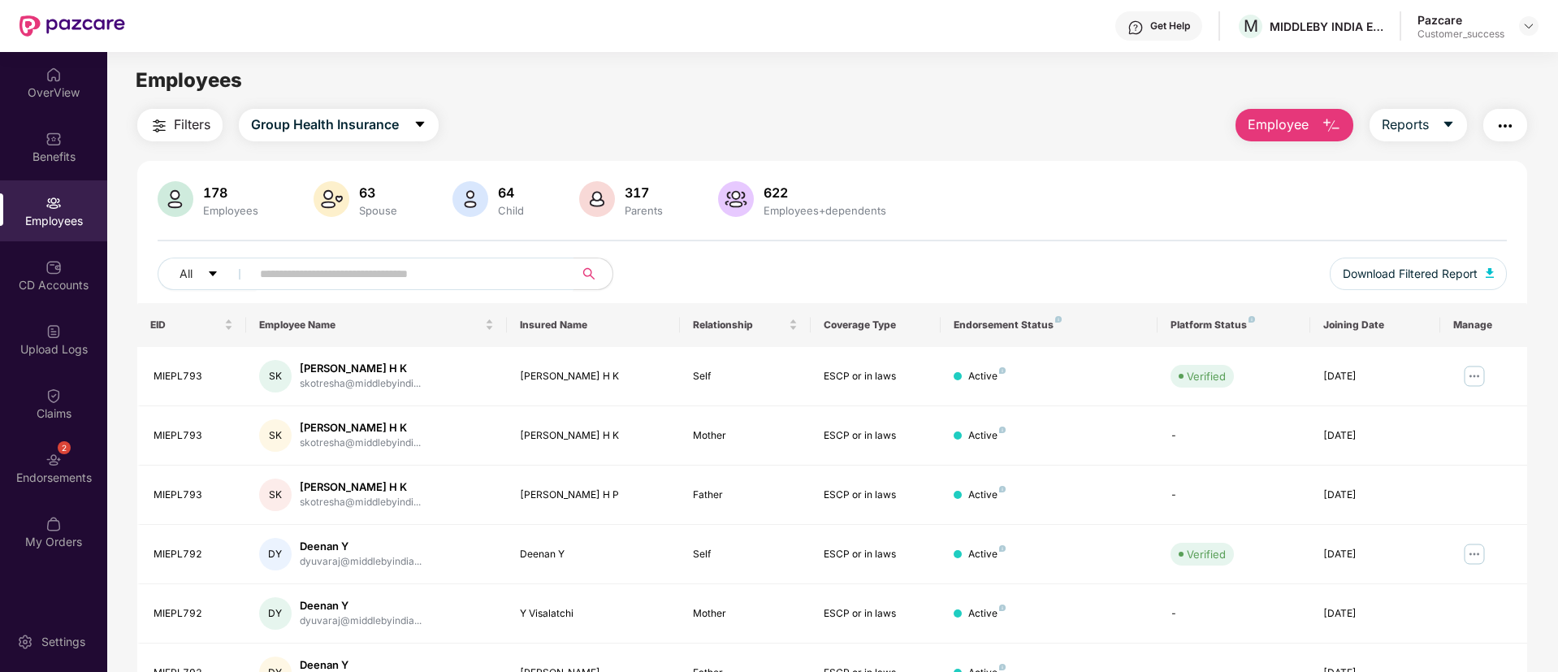
click at [400, 266] on input "text" at bounding box center [406, 274] width 292 height 24
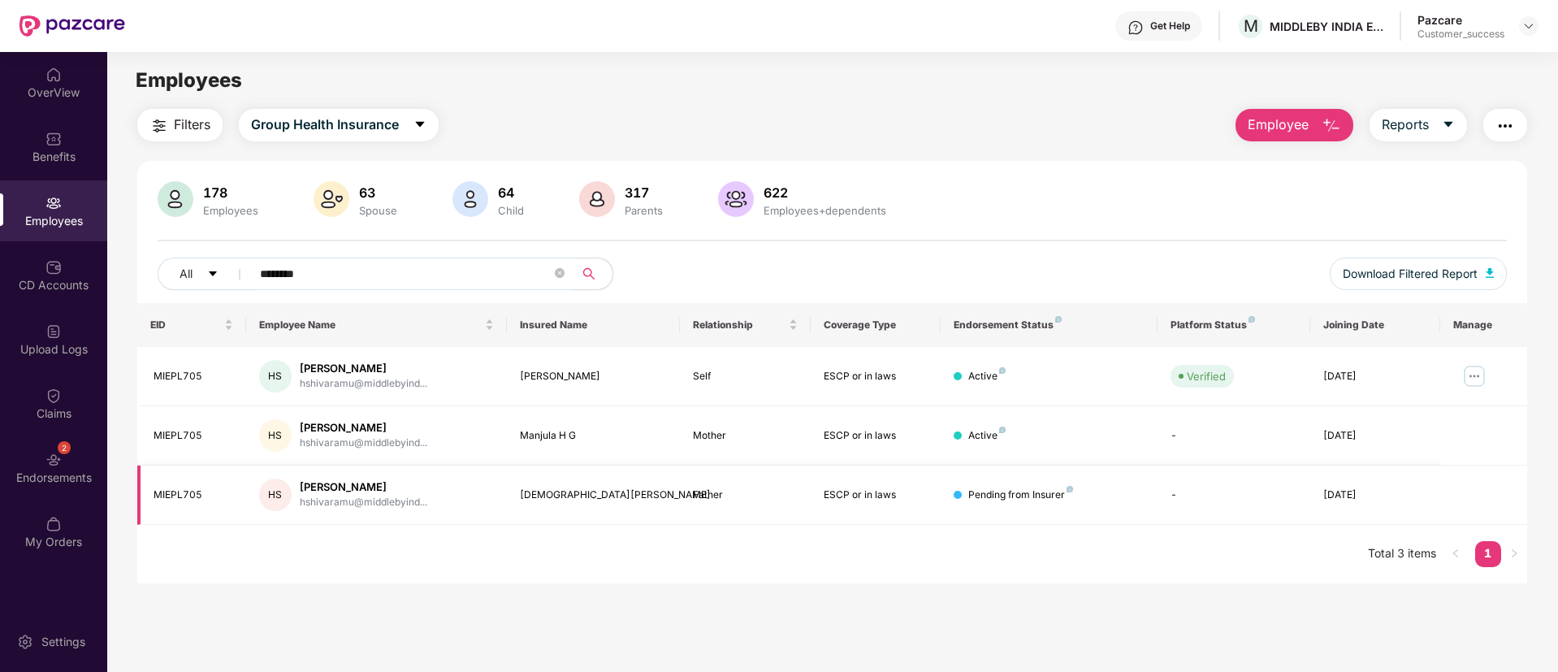
type input "********"
click at [625, 494] on div "Shivaramu Shivamadu" at bounding box center [594, 494] width 148 height 15
drag, startPoint x: 520, startPoint y: 495, endPoint x: 621, endPoint y: 484, distance: 102.1
click at [621, 484] on td "Shivaramu Shivamadu" at bounding box center [594, 494] width 174 height 59
copy div "Shivaramu Shivamadu"
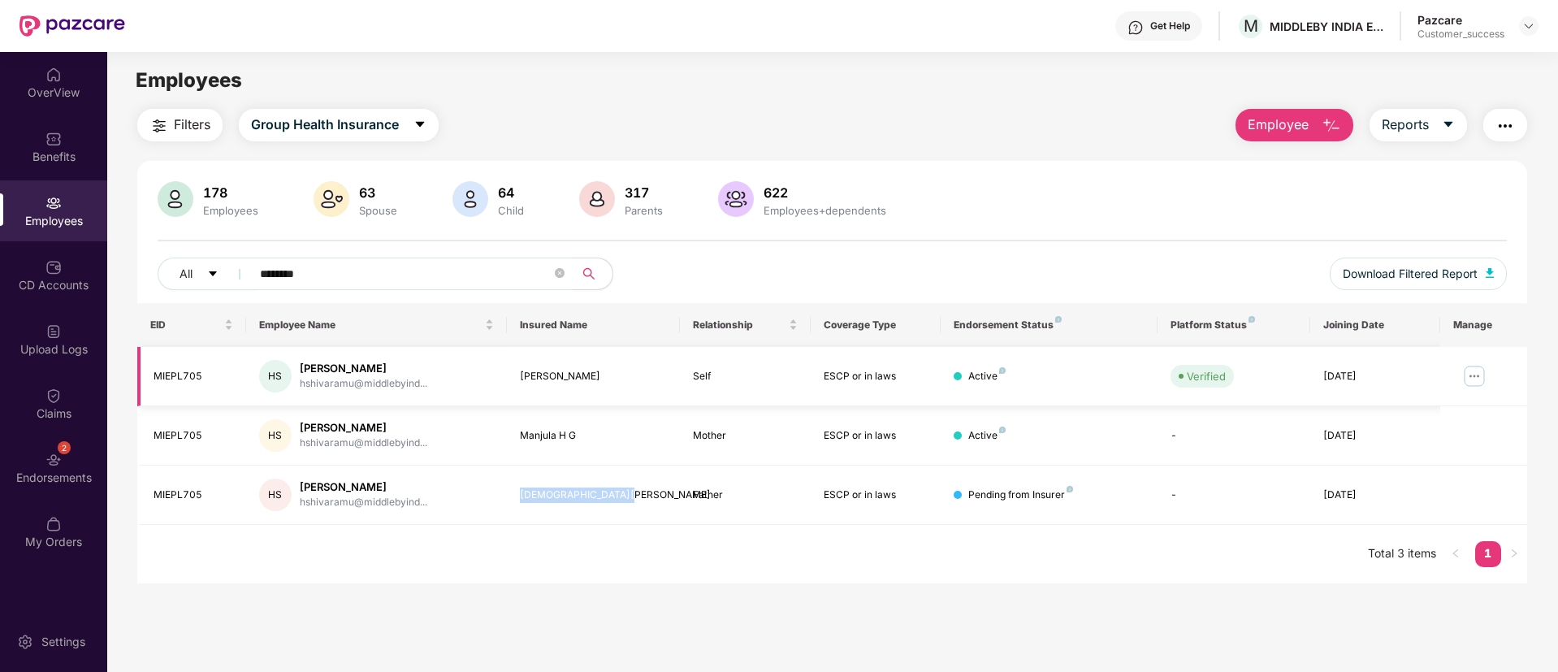
click at [1473, 367] on img at bounding box center [1474, 376] width 26 height 26
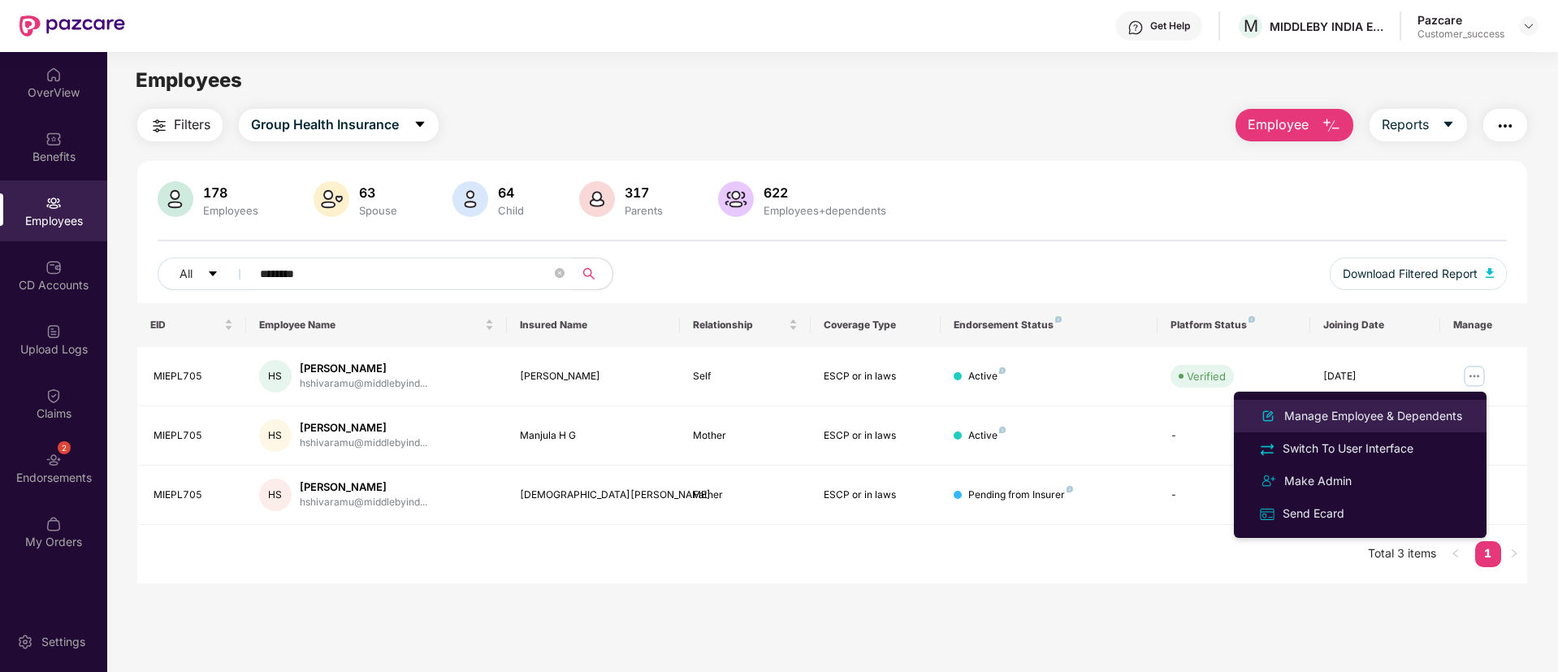
click at [1394, 406] on div "Manage Employee & Dependents" at bounding box center [1360, 415] width 210 height 19
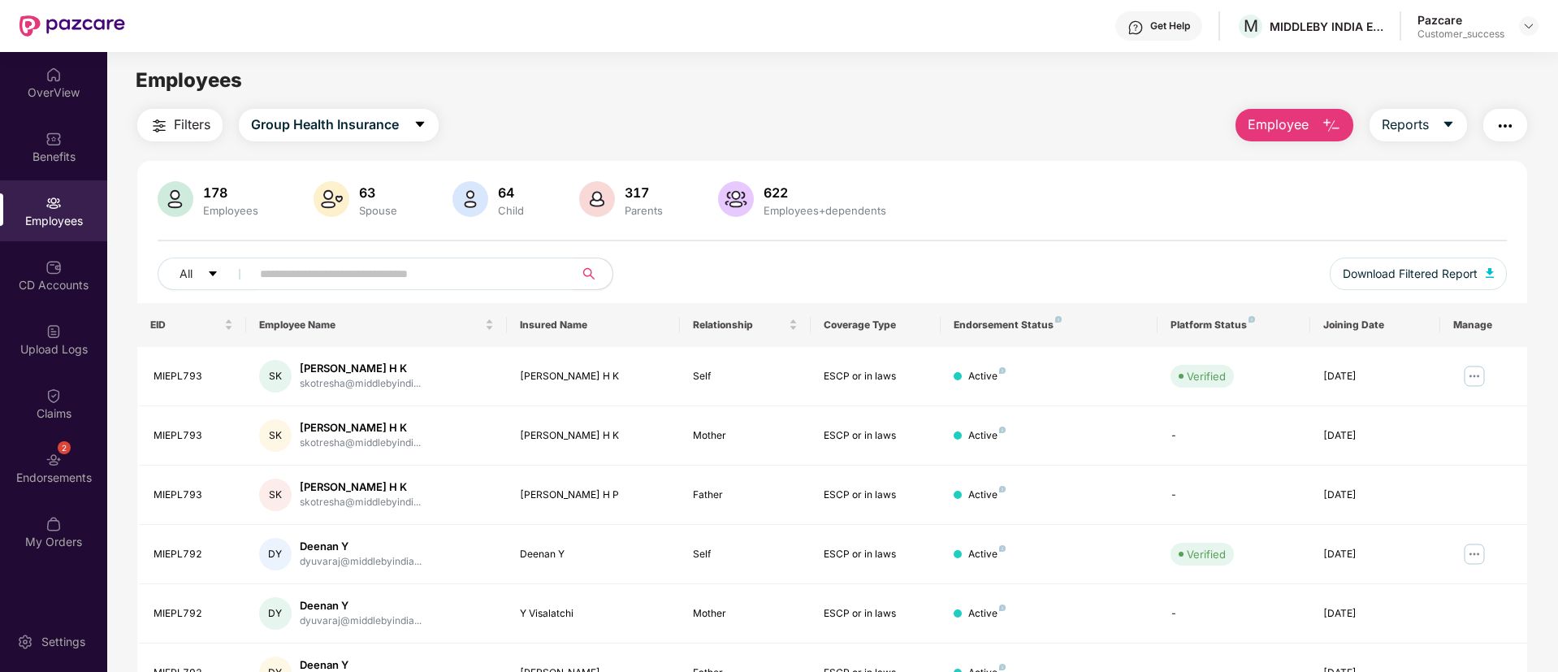
click at [353, 282] on input "text" at bounding box center [406, 274] width 292 height 24
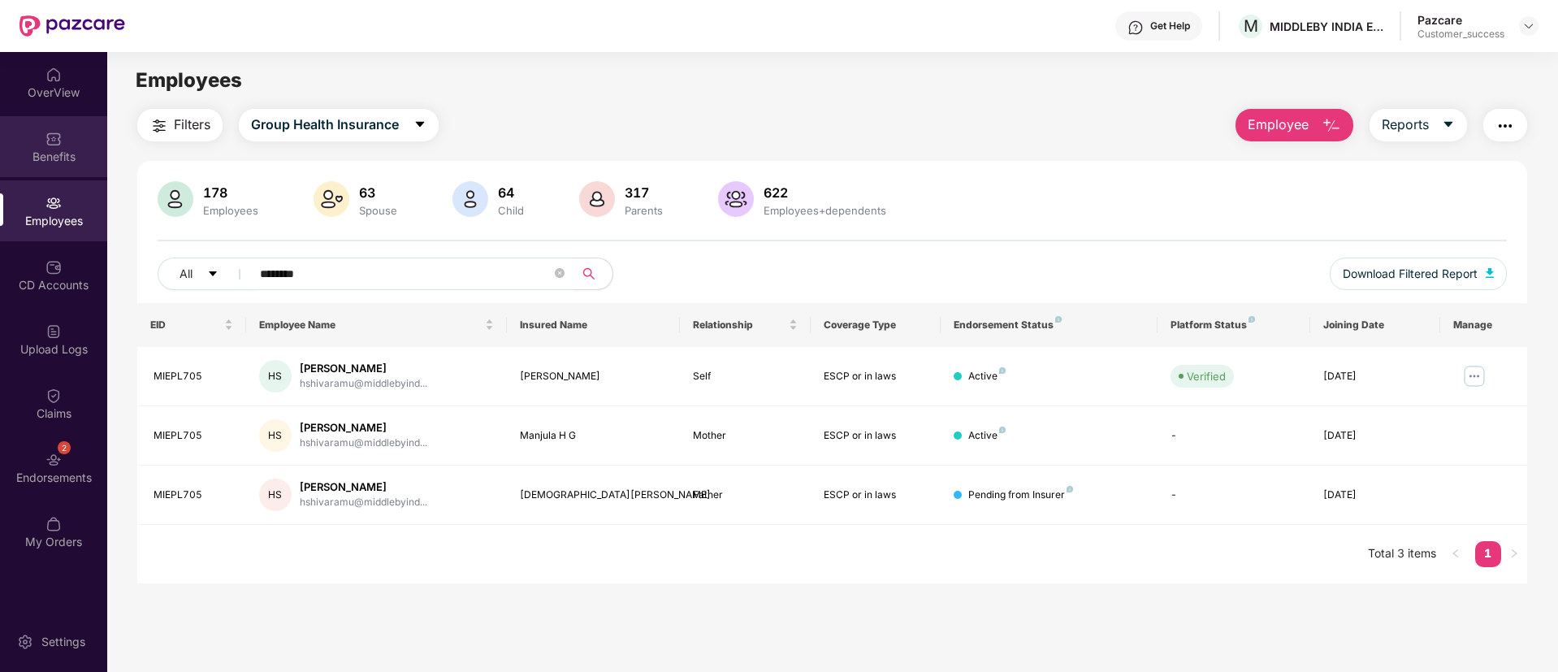
type input "********"
click at [80, 154] on div "Benefits" at bounding box center [53, 157] width 107 height 16
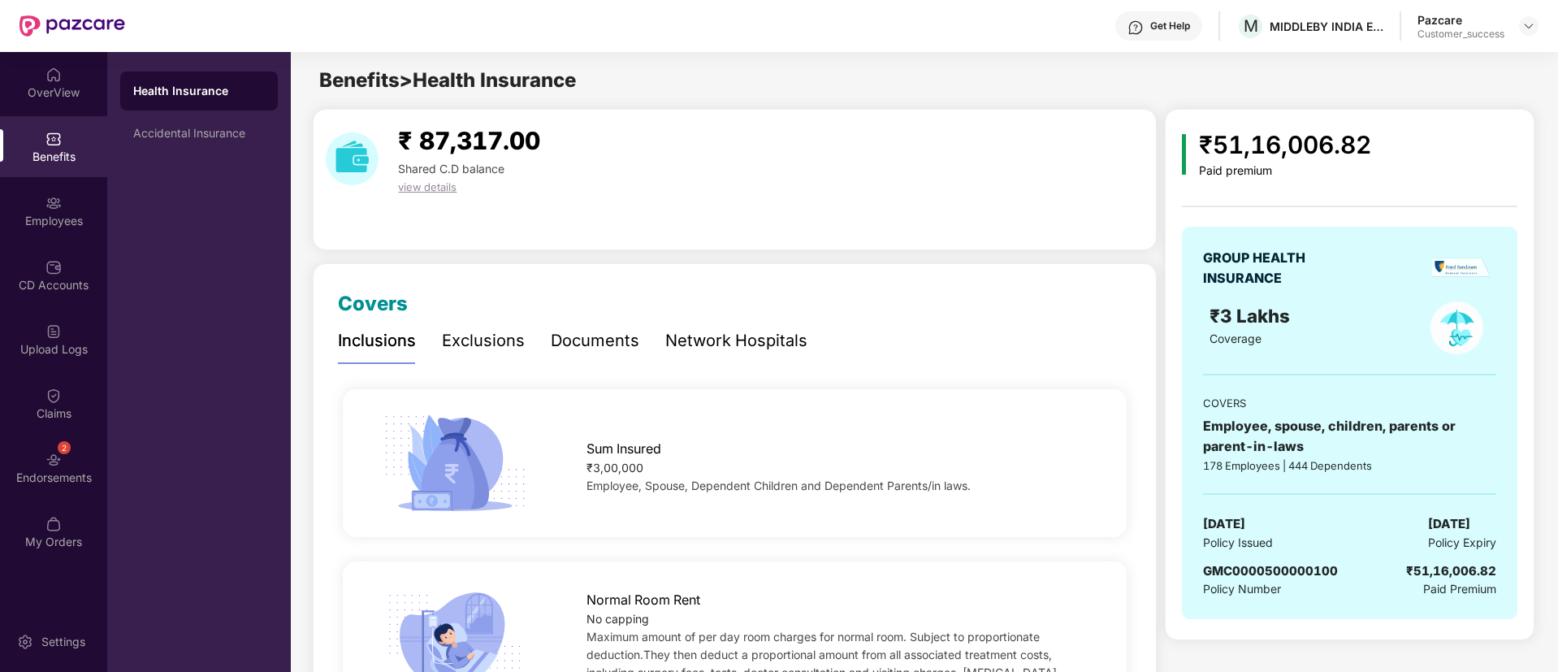
scroll to position [145, 0]
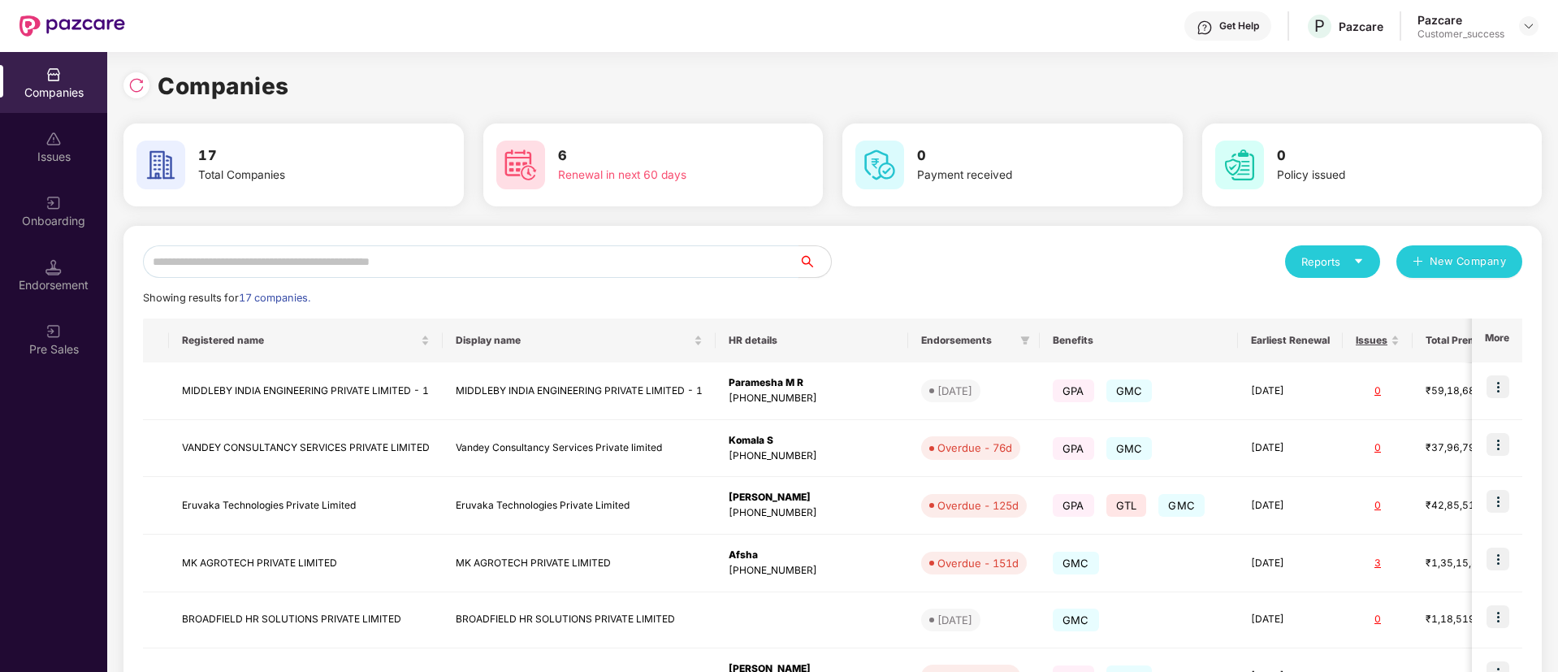
click at [548, 253] on input "text" at bounding box center [471, 261] width 656 height 32
type input "*"
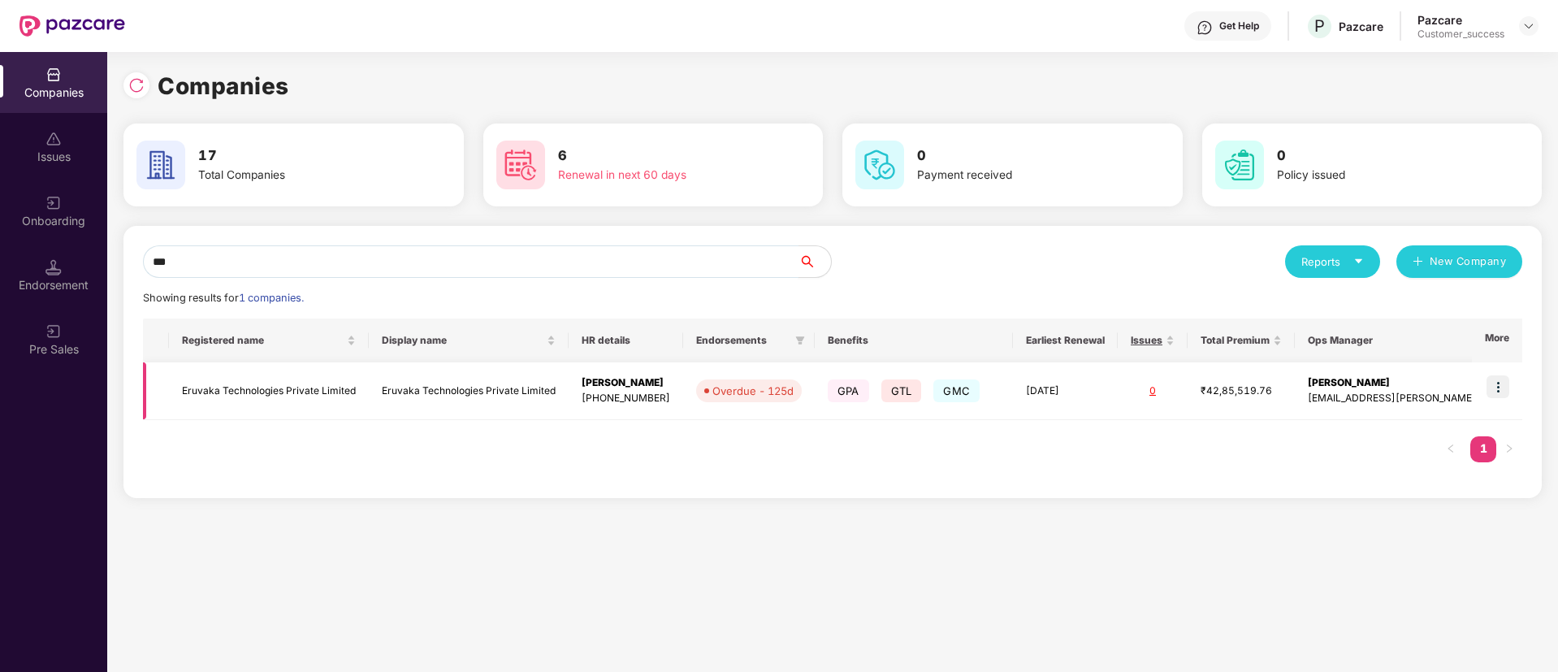
type input "***"
click at [1494, 373] on td at bounding box center [1497, 391] width 50 height 58
click at [1501, 385] on img at bounding box center [1497, 386] width 23 height 23
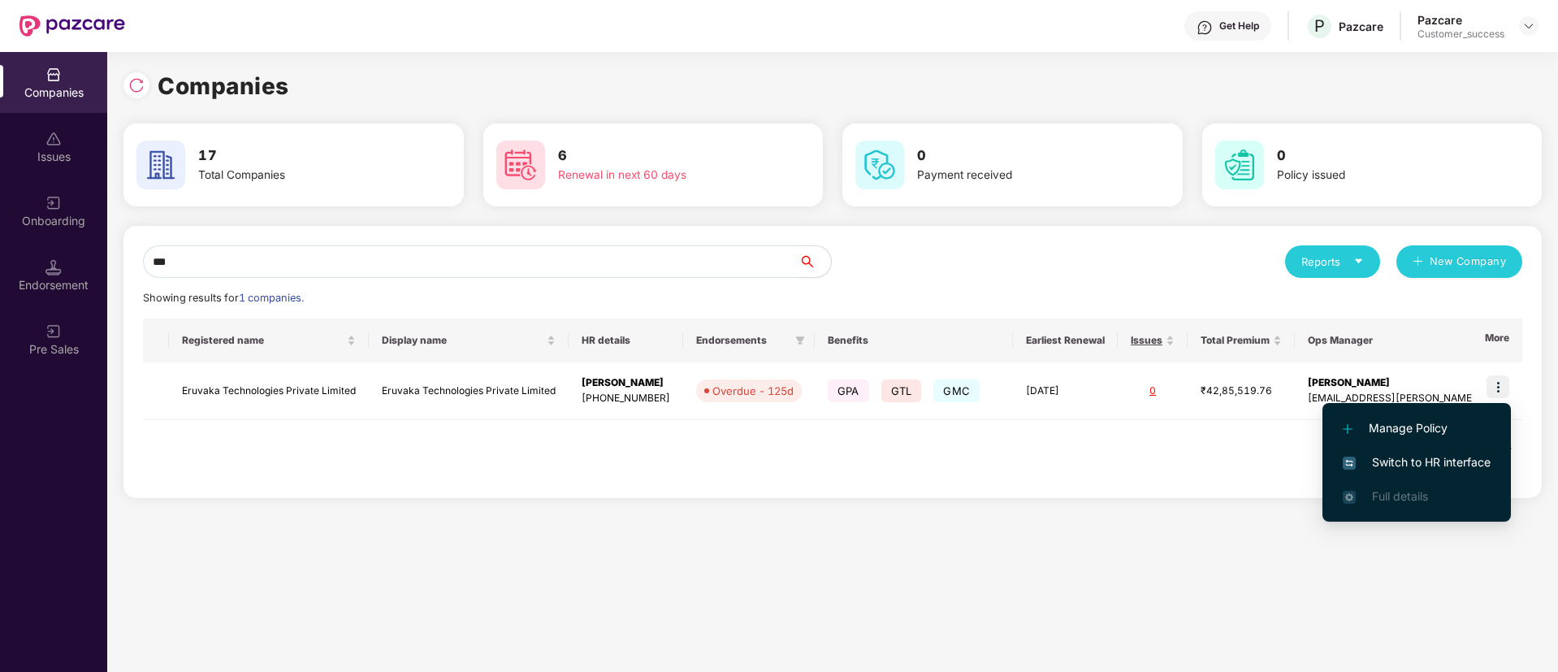
click at [1406, 454] on span "Switch to HR interface" at bounding box center [1417, 462] width 148 height 18
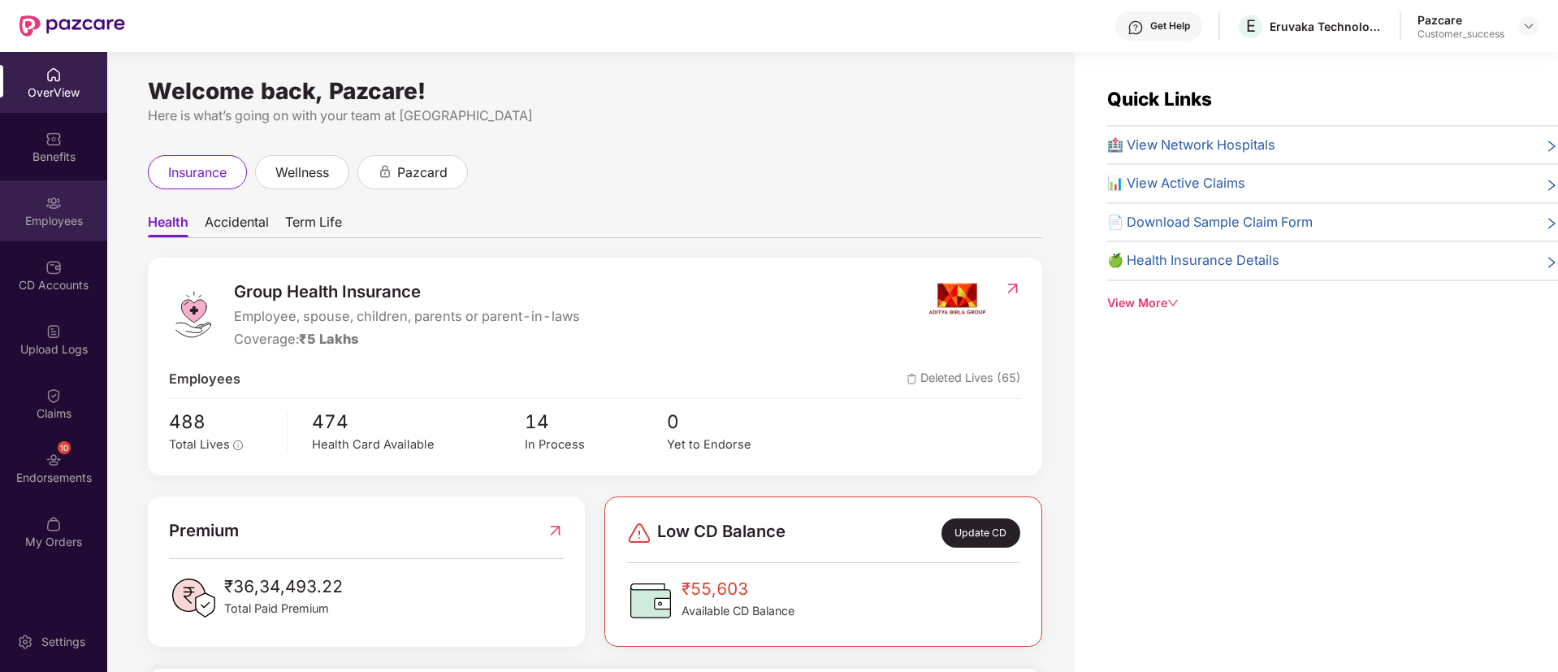
click at [55, 210] on img at bounding box center [53, 203] width 16 height 16
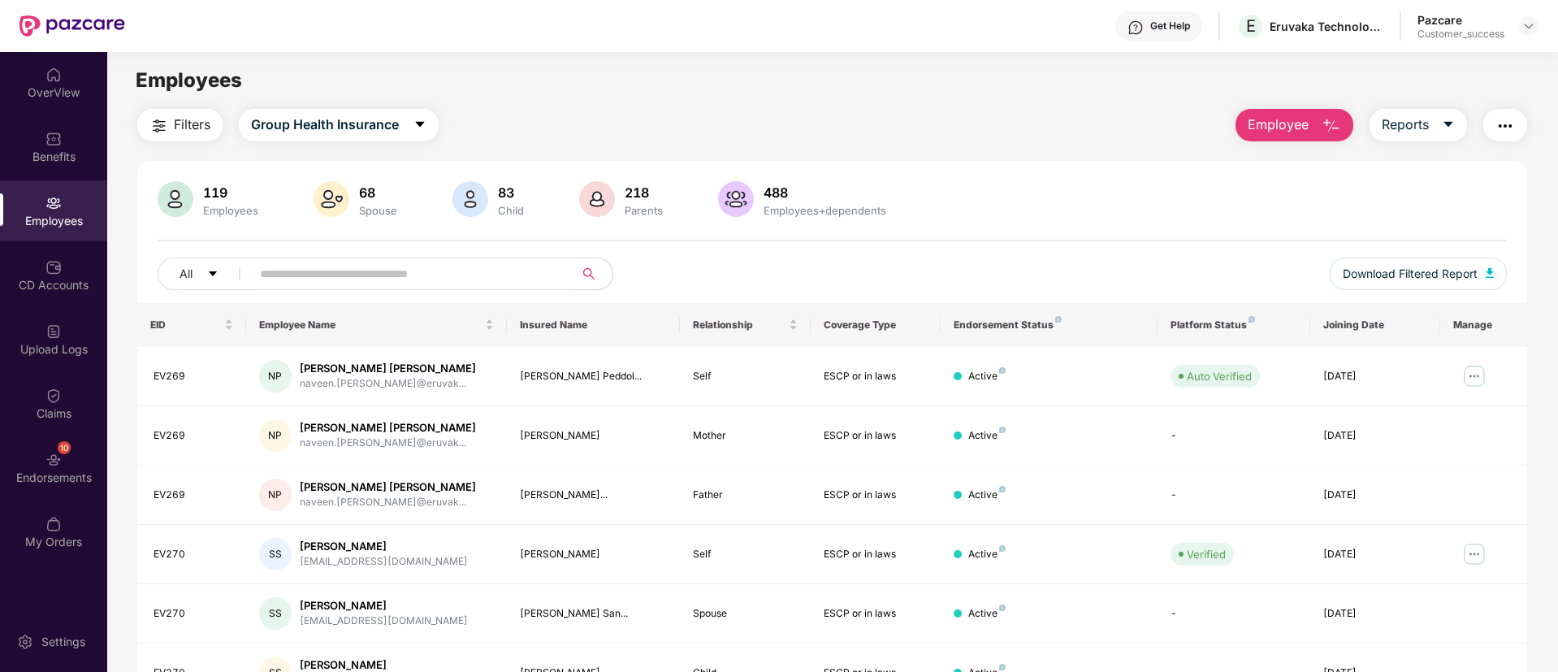
click at [771, 197] on div "488" at bounding box center [824, 192] width 129 height 16
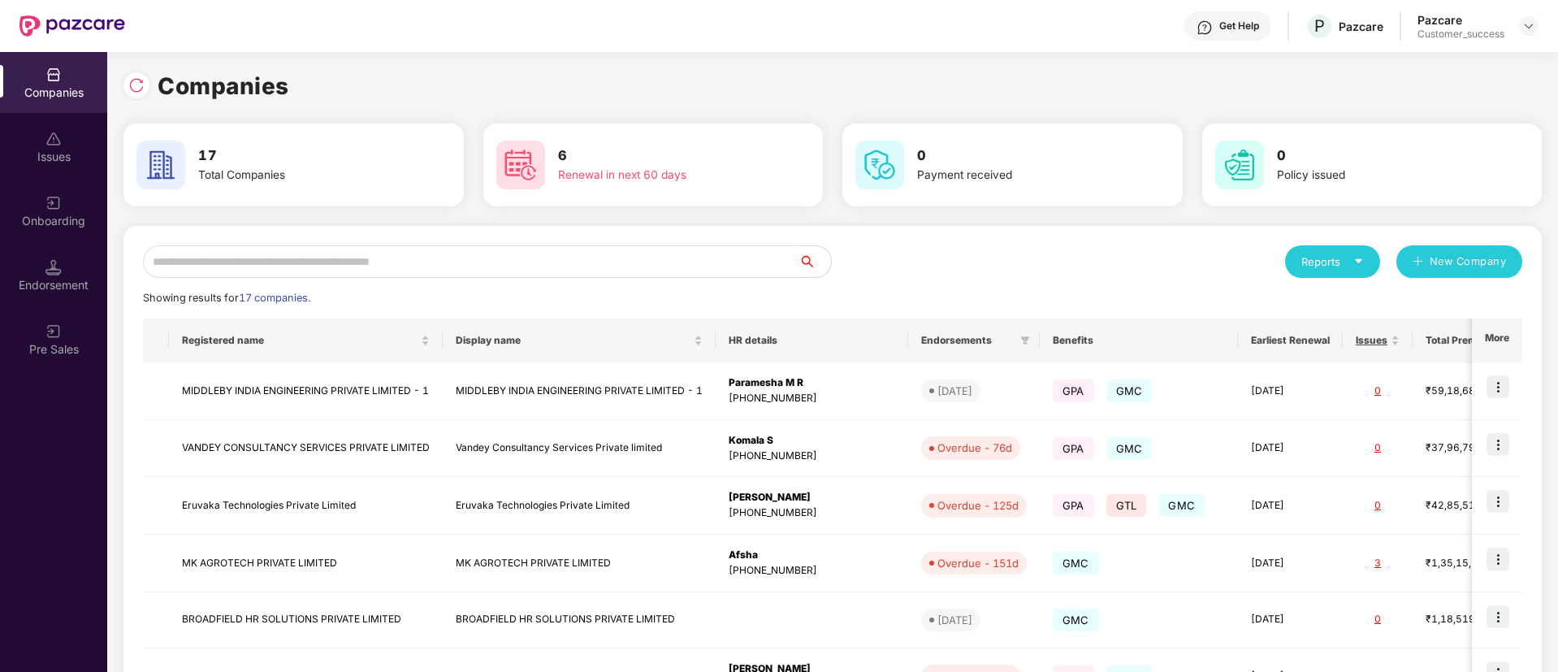
click at [326, 256] on input "text" at bounding box center [471, 261] width 656 height 32
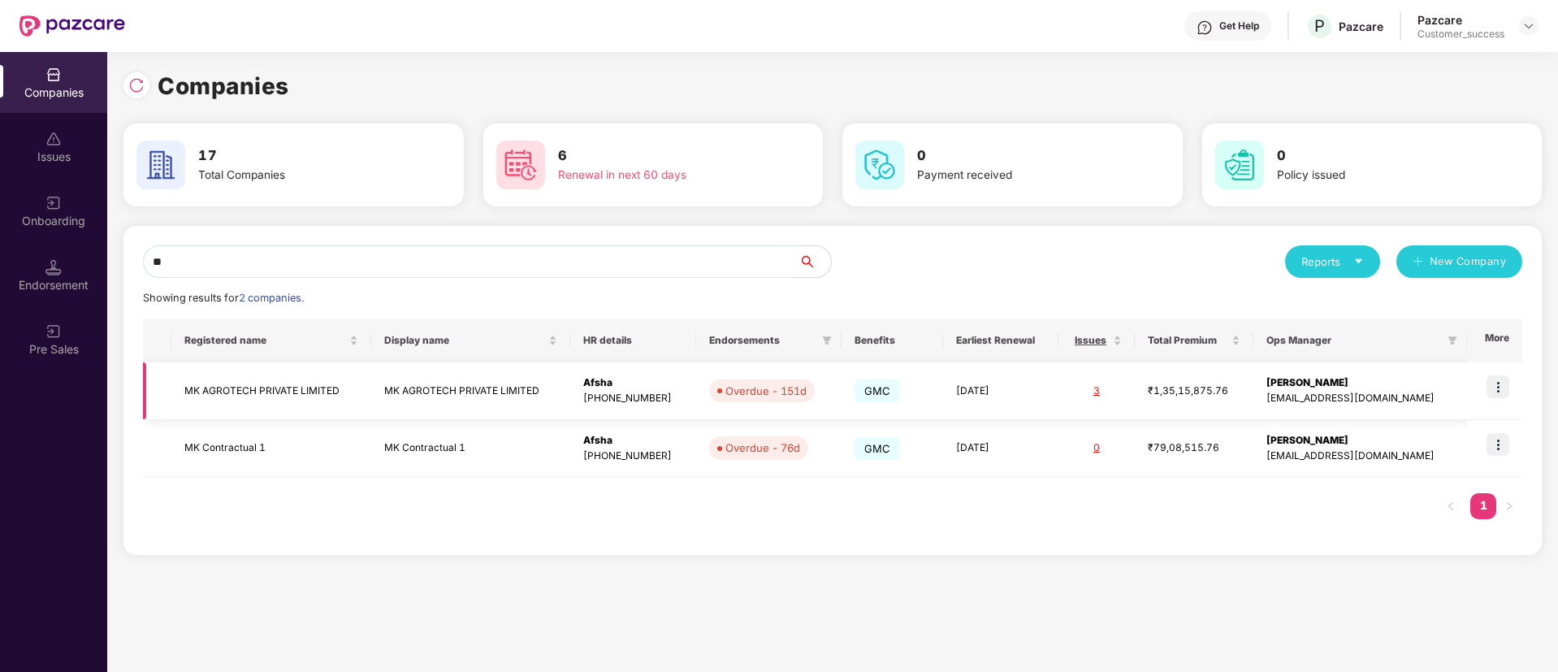
type input "**"
click at [1497, 381] on img at bounding box center [1497, 386] width 23 height 23
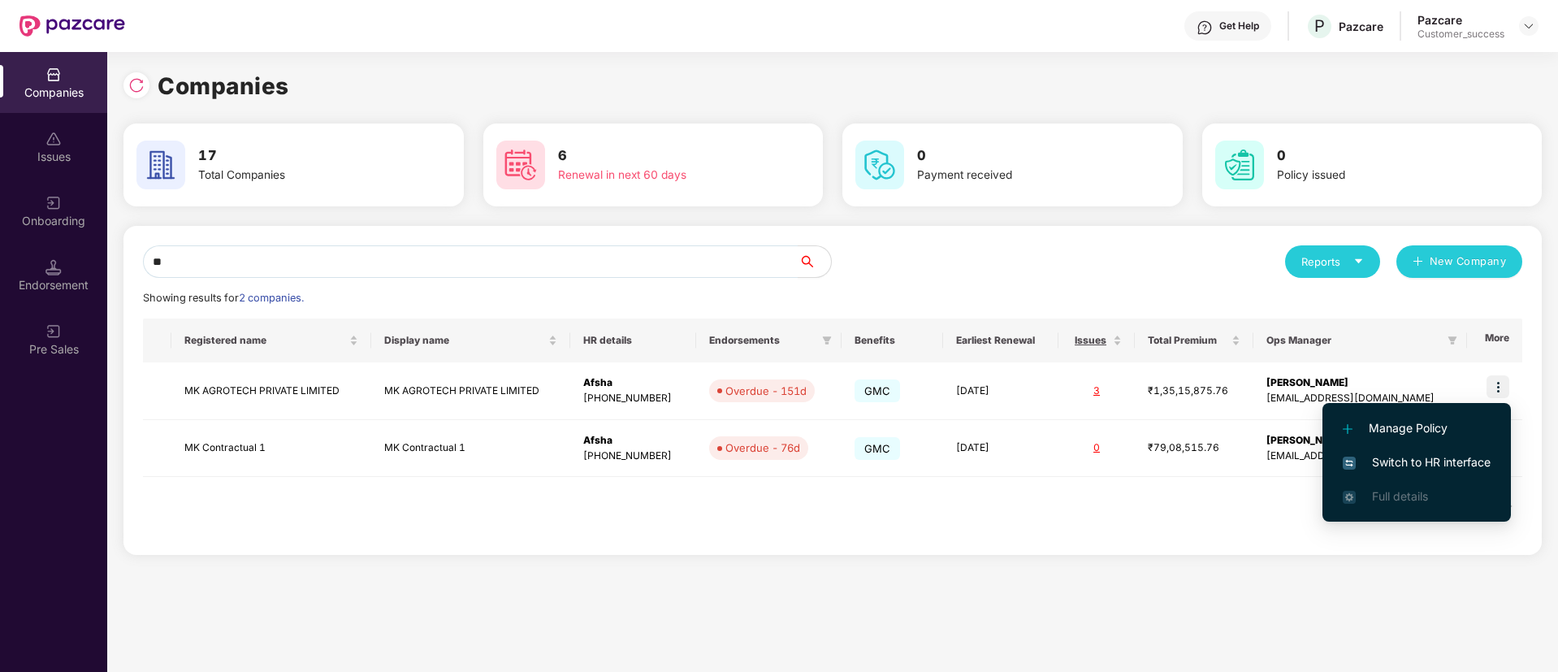
click at [1402, 457] on span "Switch to HR interface" at bounding box center [1417, 462] width 148 height 18
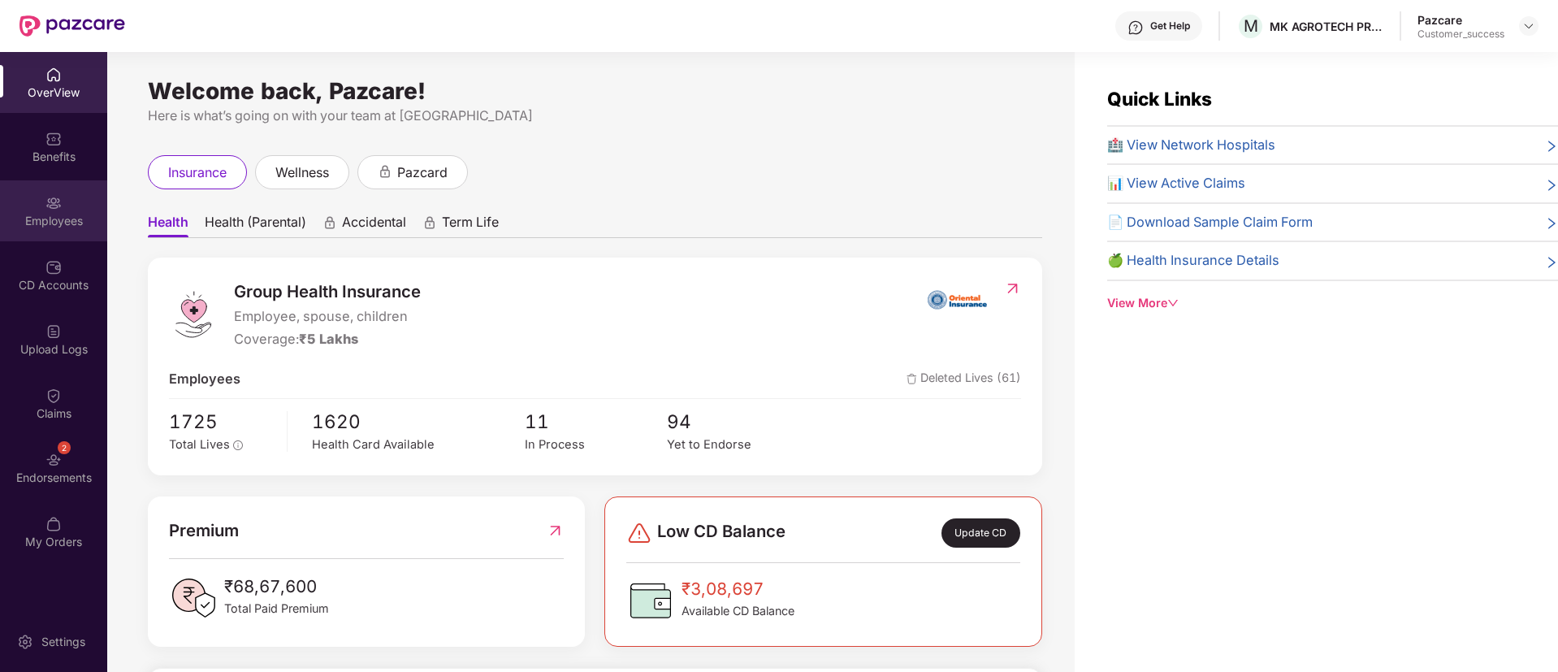
click at [86, 216] on div "Employees" at bounding box center [53, 221] width 107 height 16
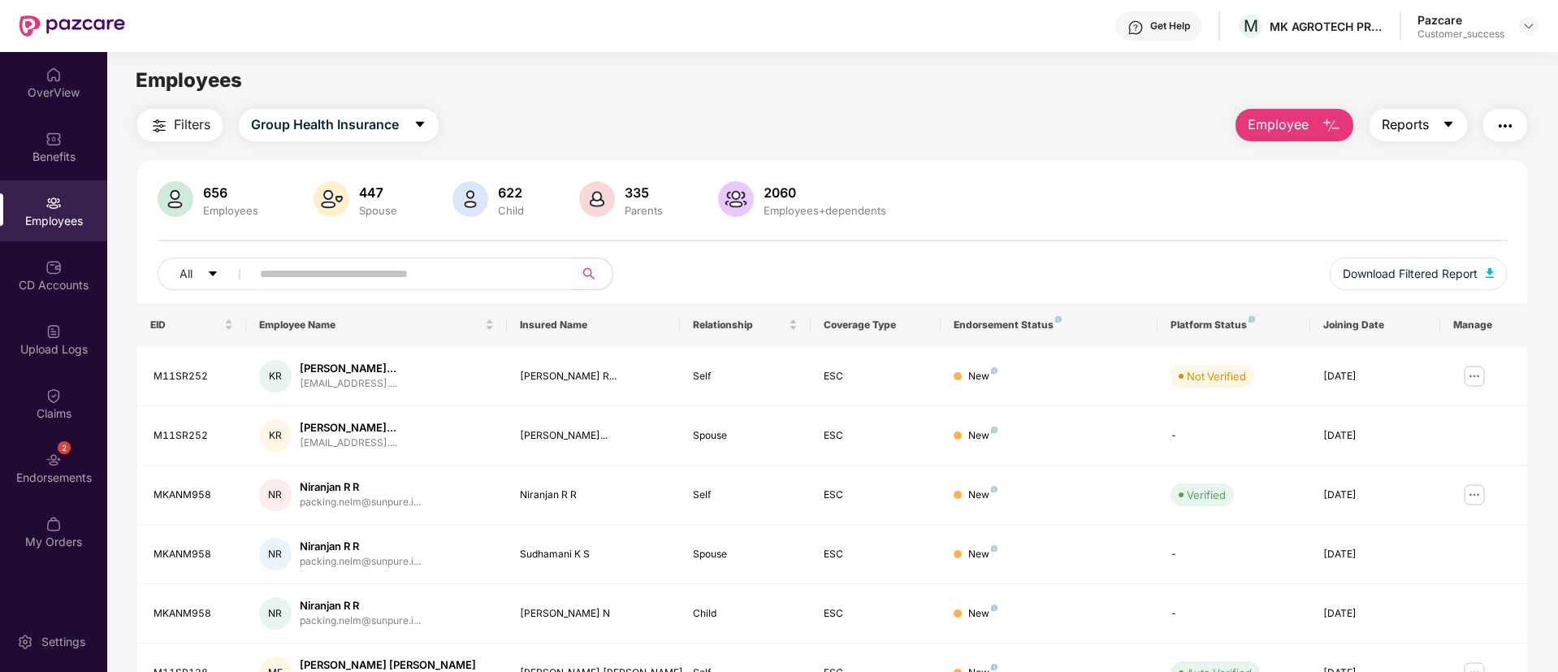
click at [1448, 122] on icon "caret-down" at bounding box center [1447, 125] width 9 height 6
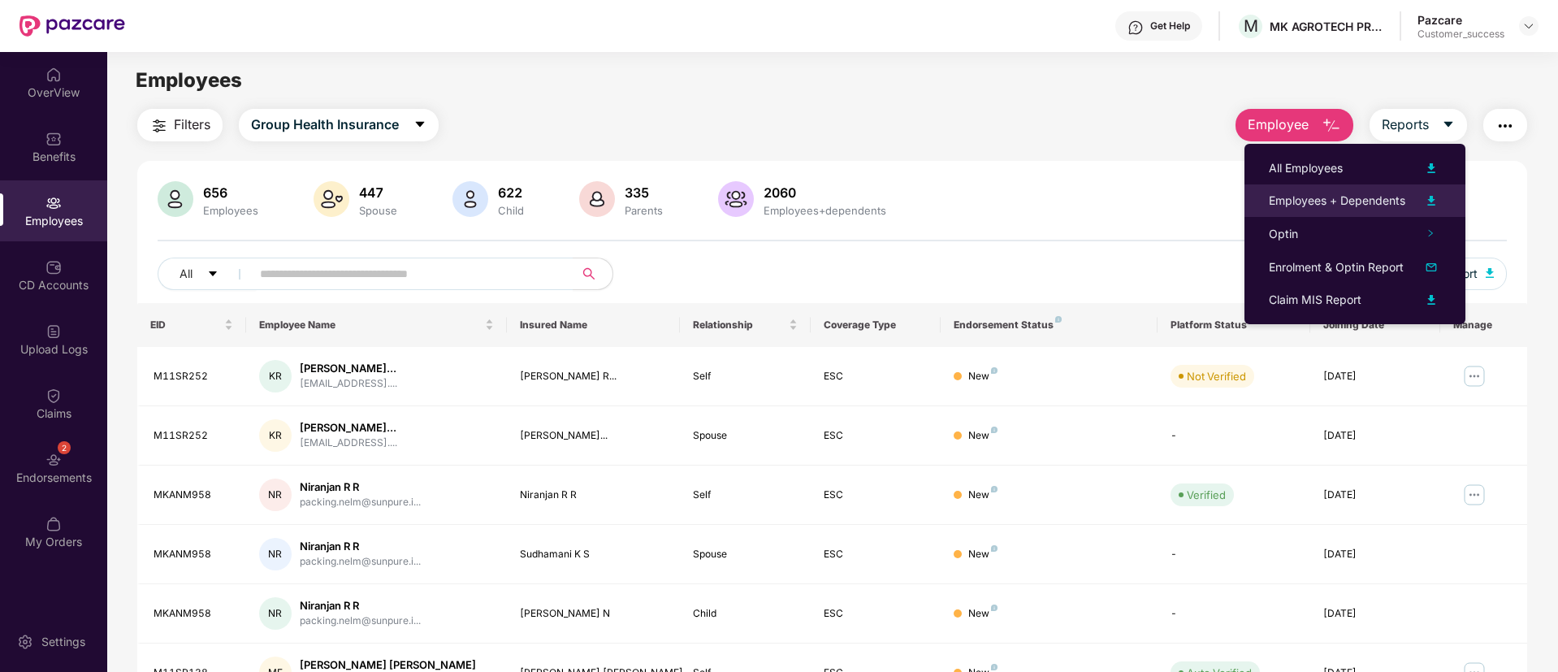
click at [1439, 194] on img at bounding box center [1430, 200] width 19 height 19
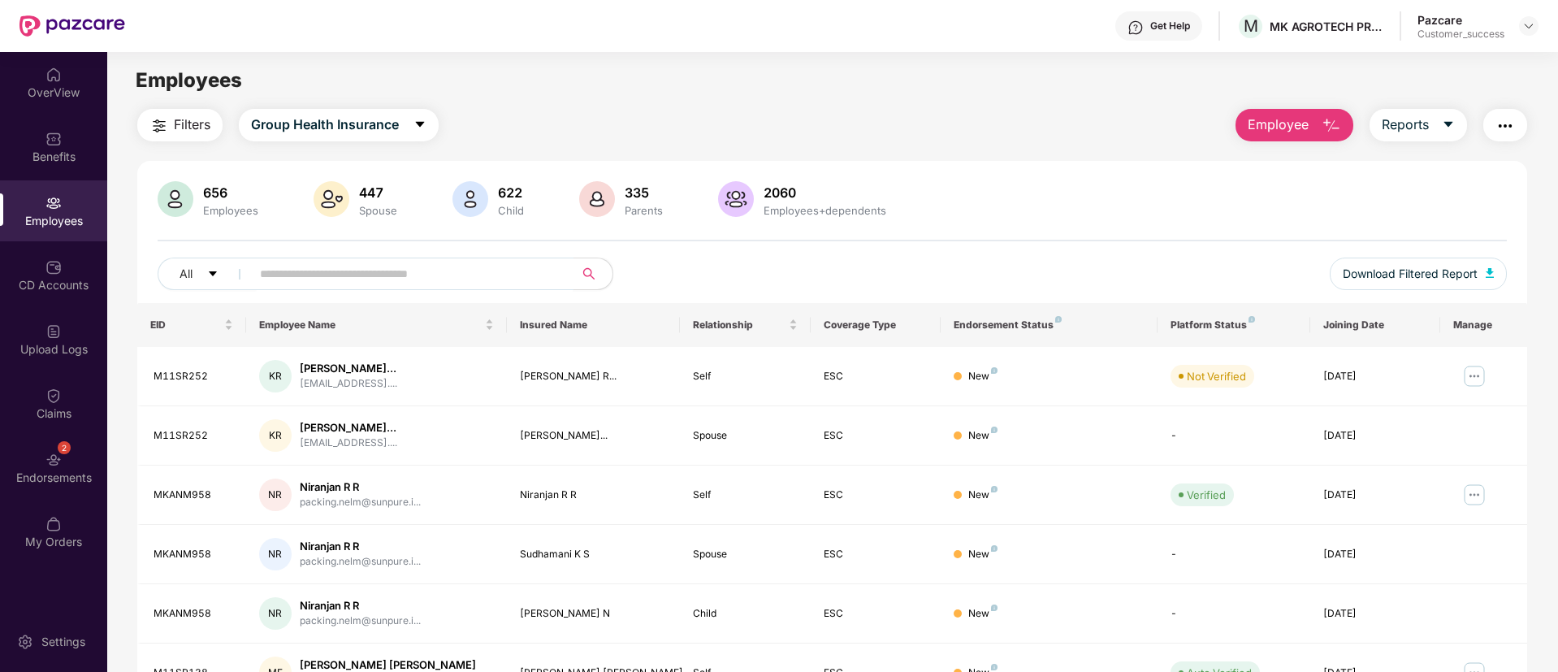
click at [455, 259] on span at bounding box center [406, 273] width 333 height 32
paste input "****"
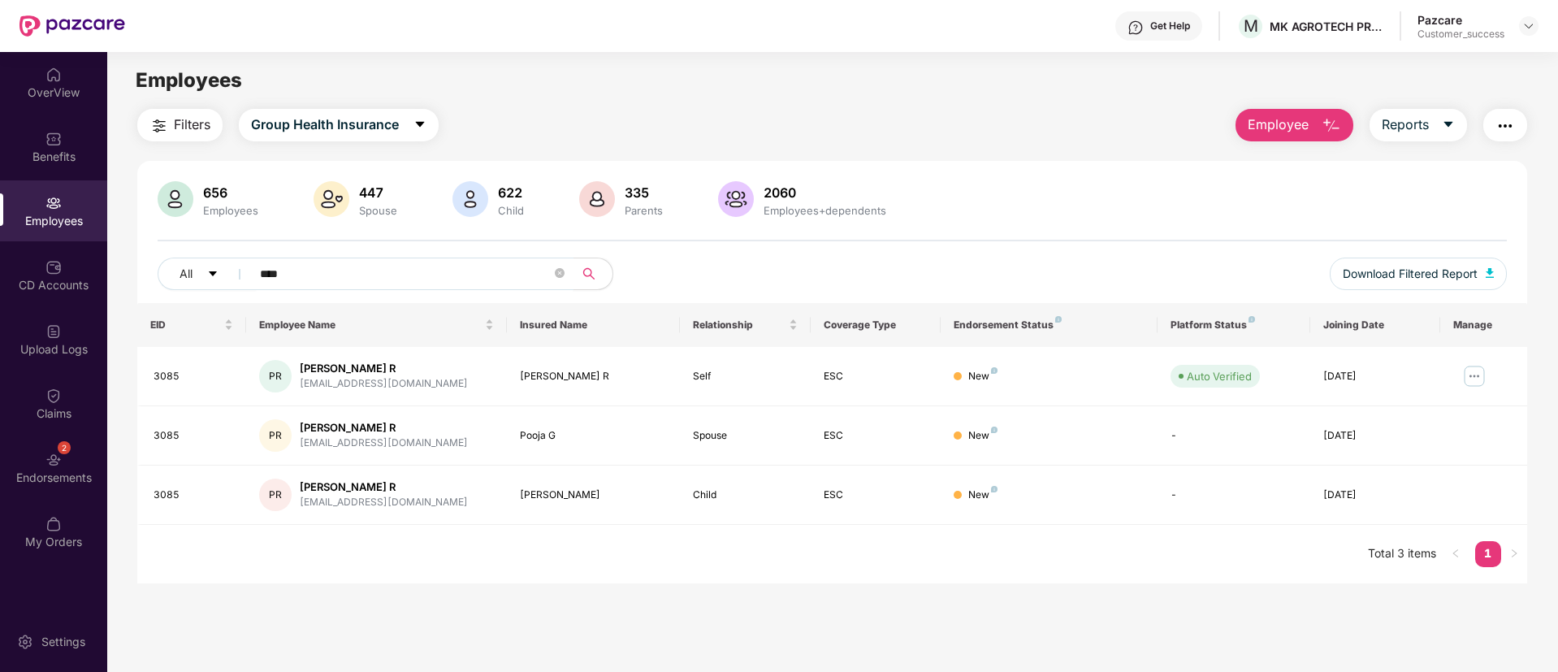
paste input "*****"
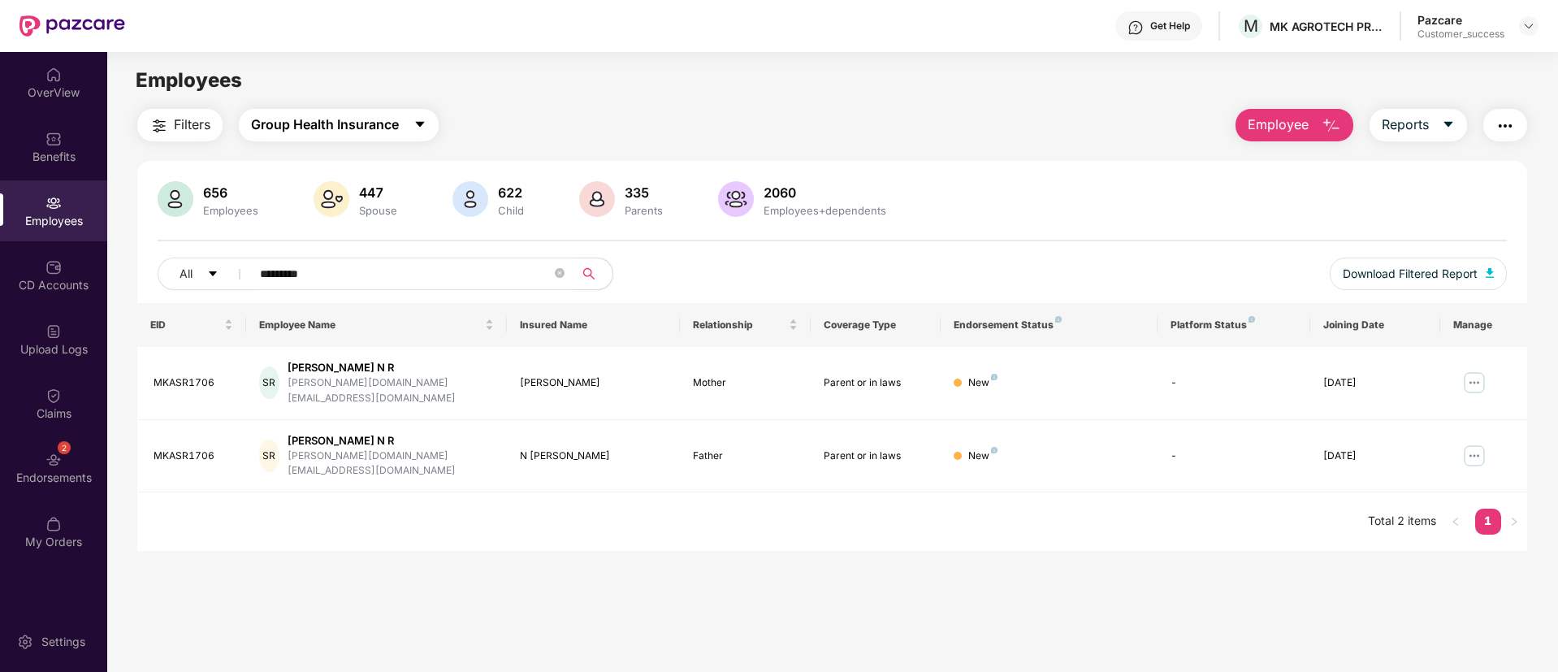
type input "*********"
click at [410, 115] on button "Group Health Insurance" at bounding box center [339, 125] width 200 height 32
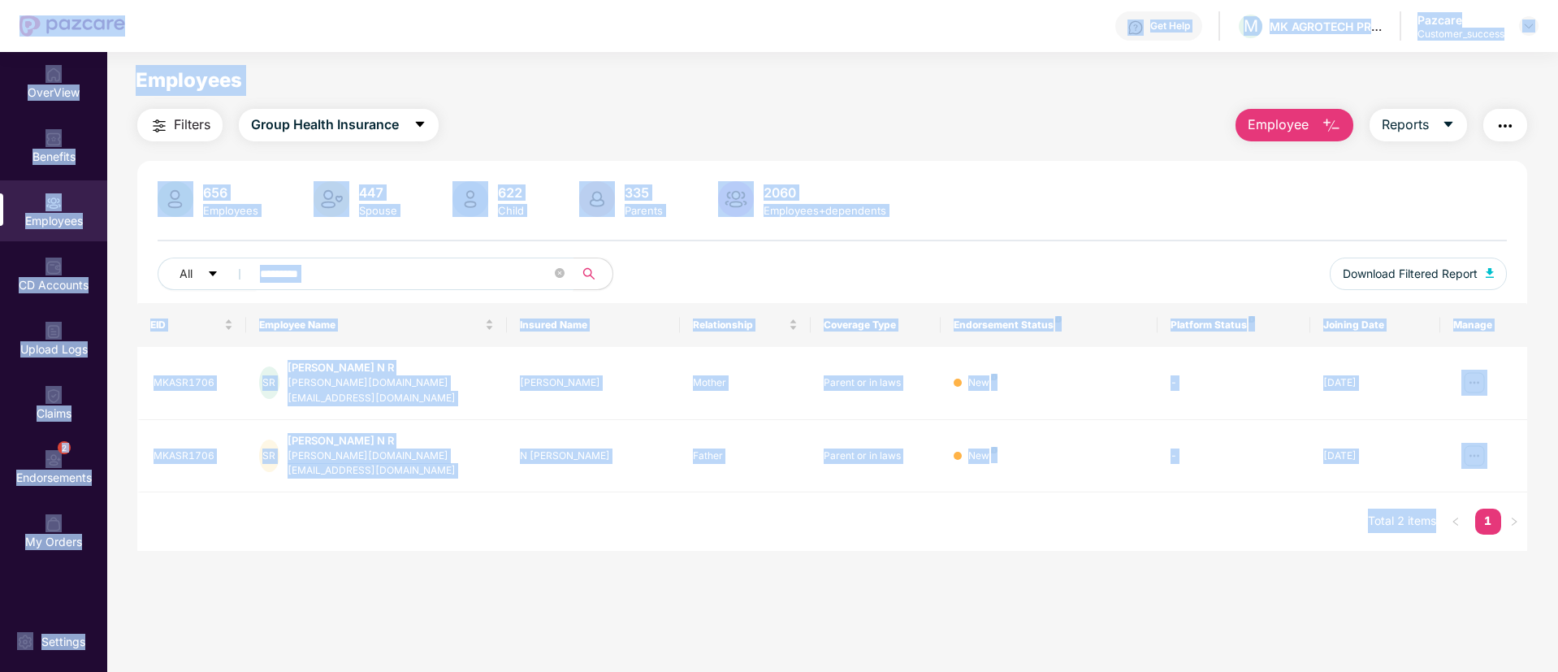
click at [478, 285] on input "*********" at bounding box center [406, 274] width 292 height 24
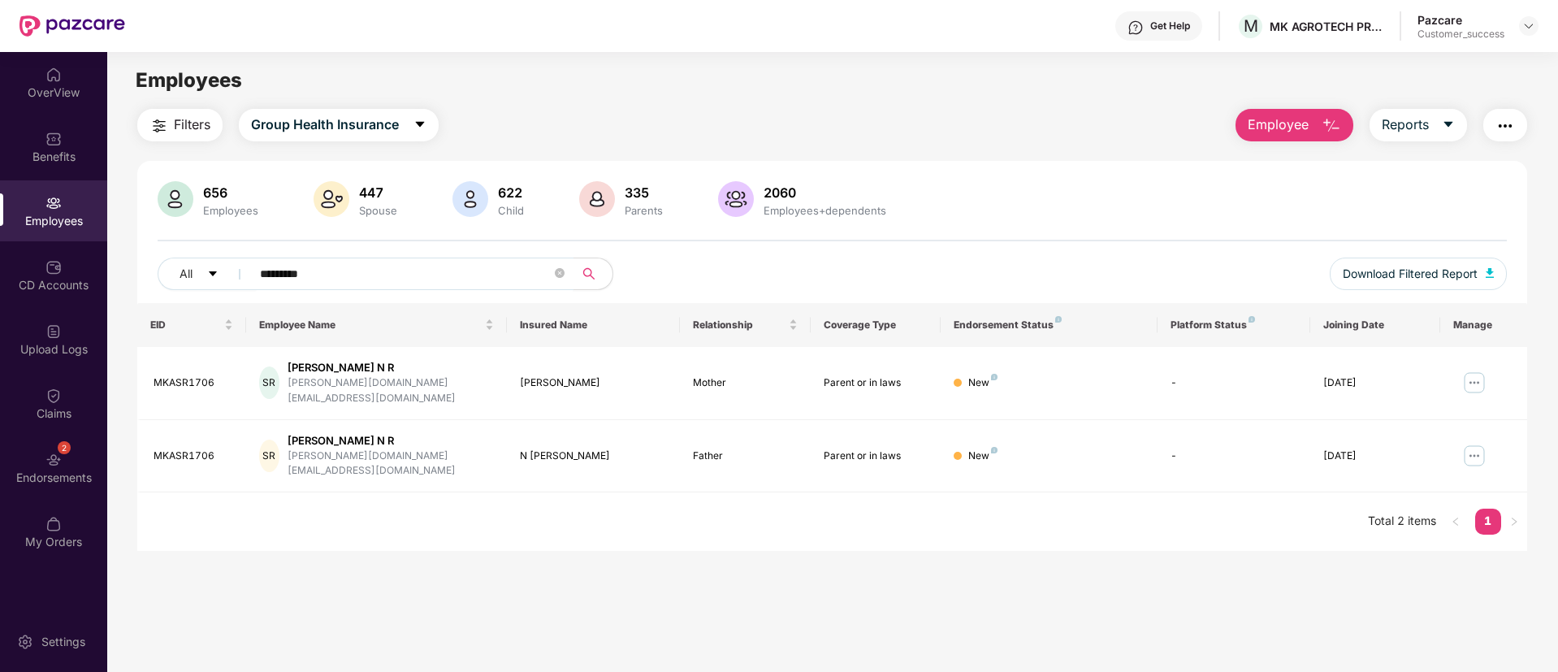
paste input "text"
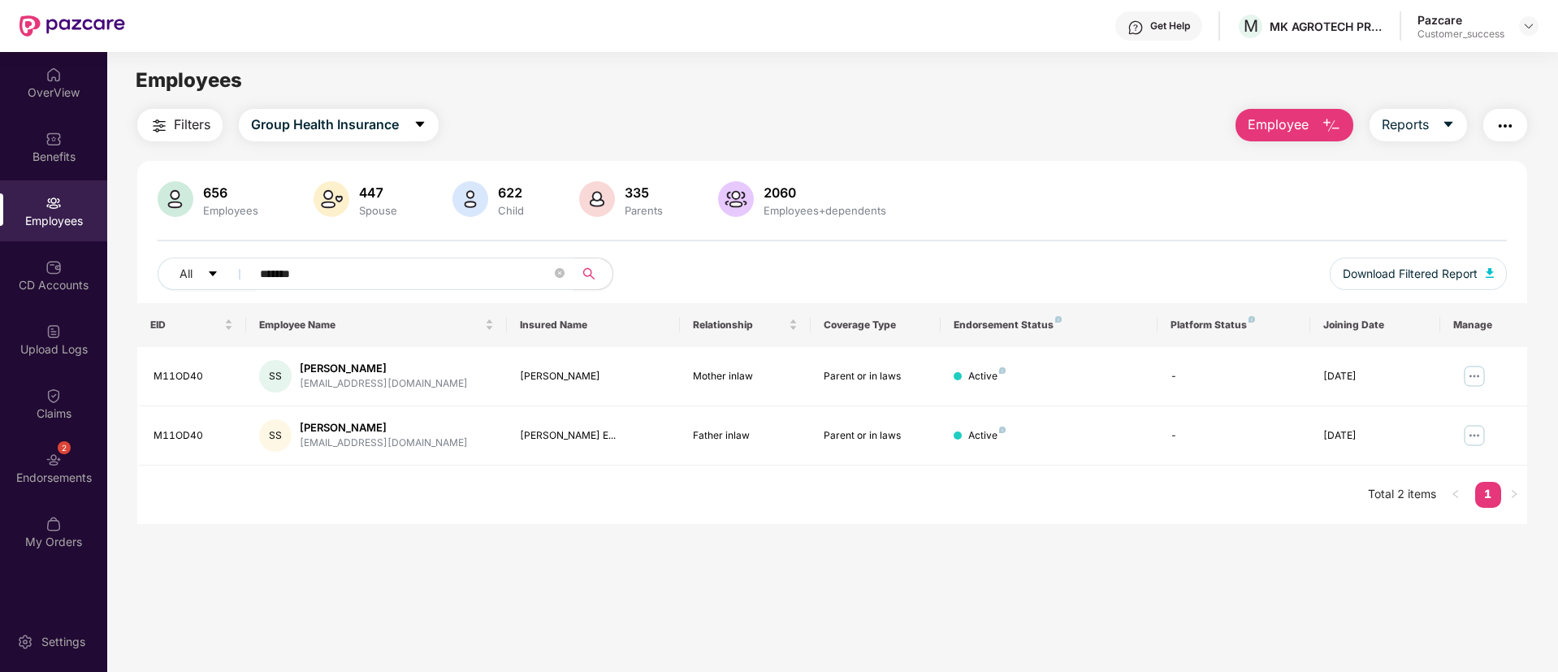
paste input "****"
paste input "text"
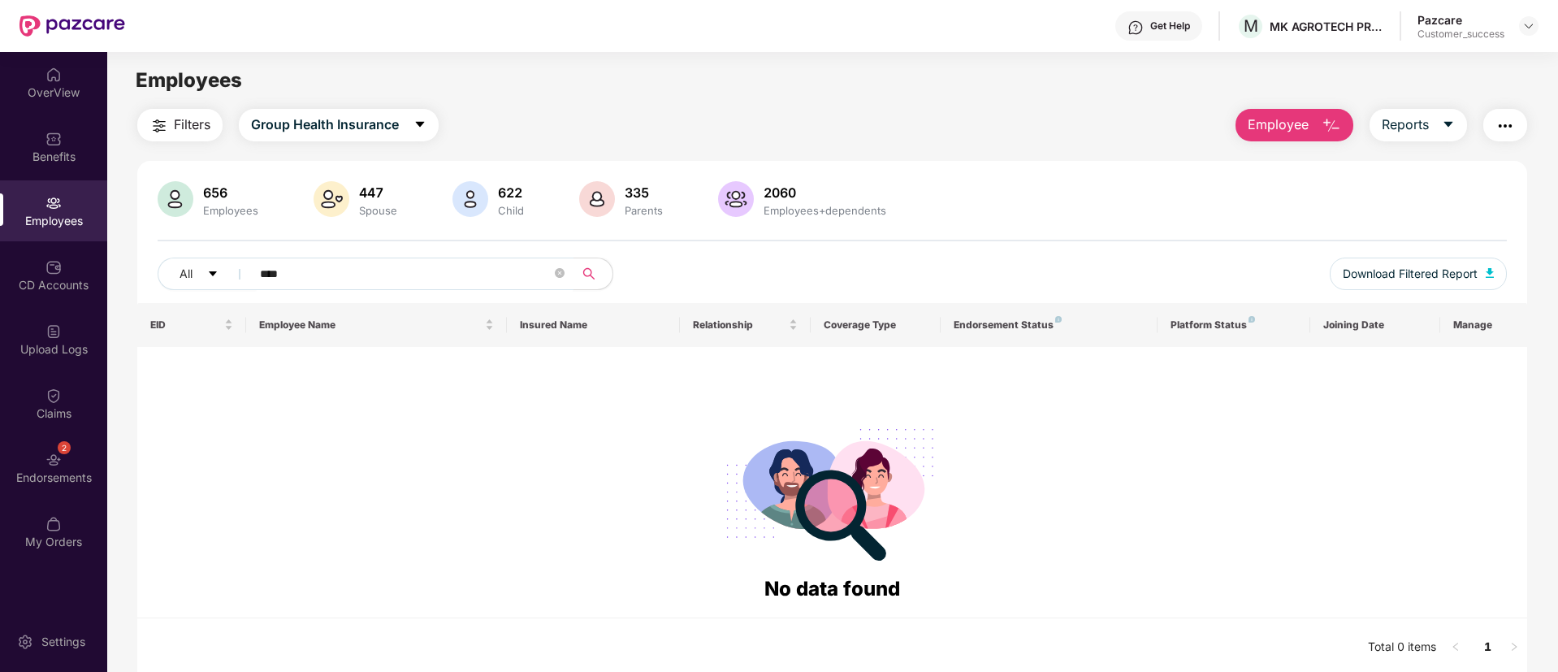
paste input "text"
click at [419, 122] on icon "caret-down" at bounding box center [420, 125] width 9 height 6
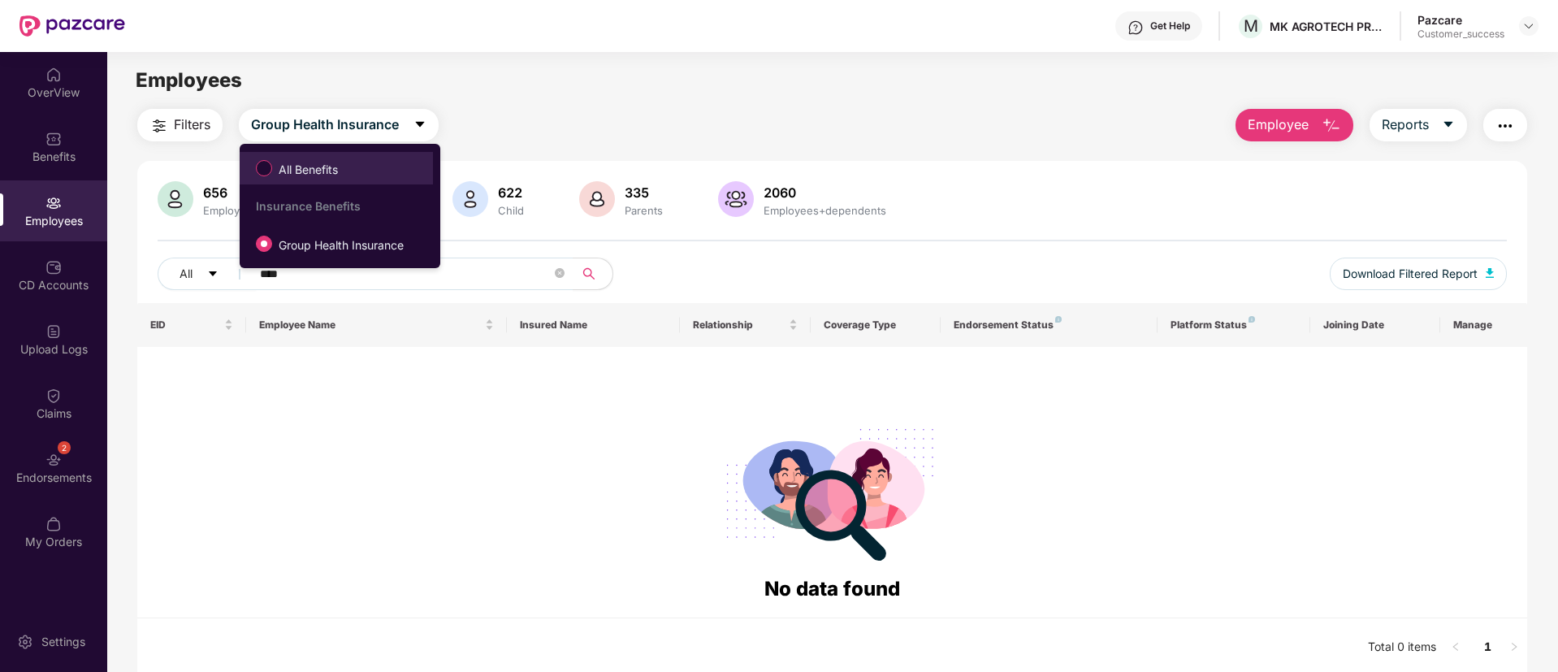
click at [337, 162] on span "All Benefits" at bounding box center [308, 170] width 72 height 18
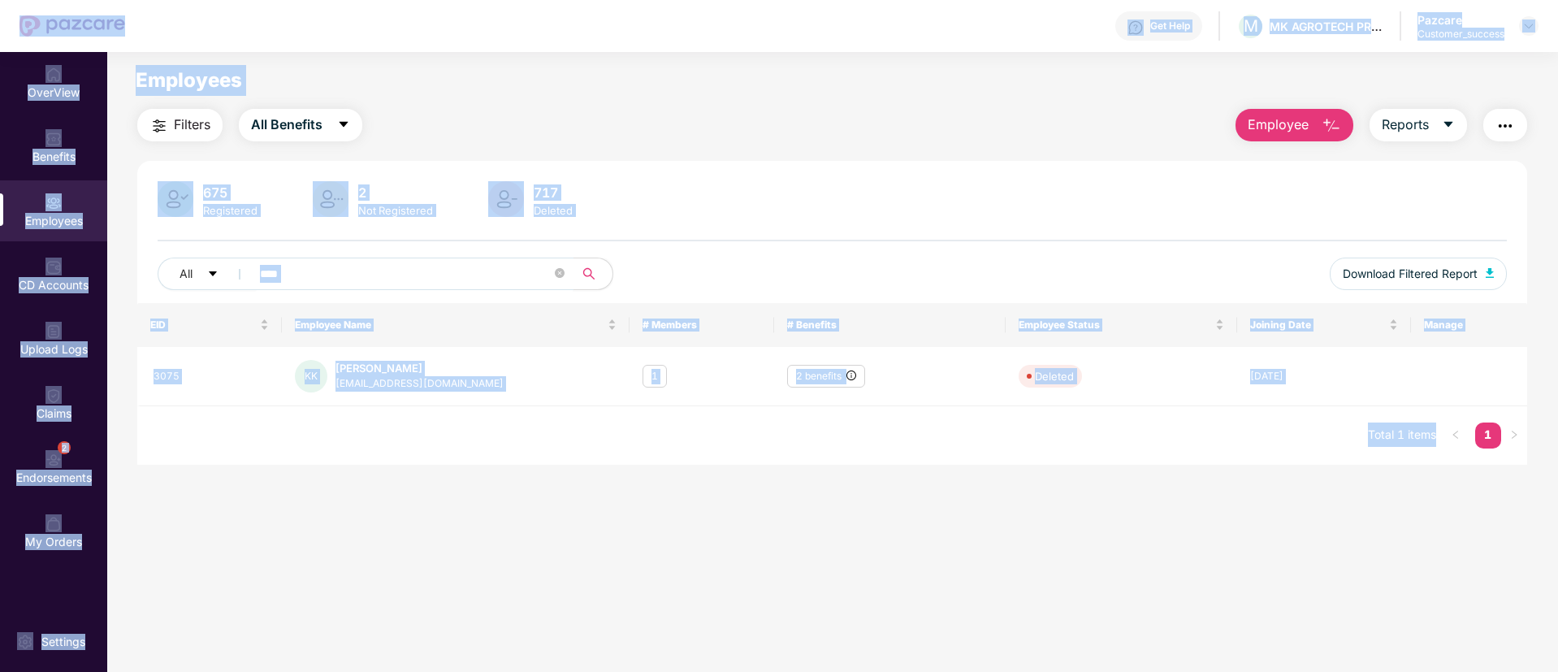
click at [360, 266] on input "****" at bounding box center [406, 274] width 292 height 24
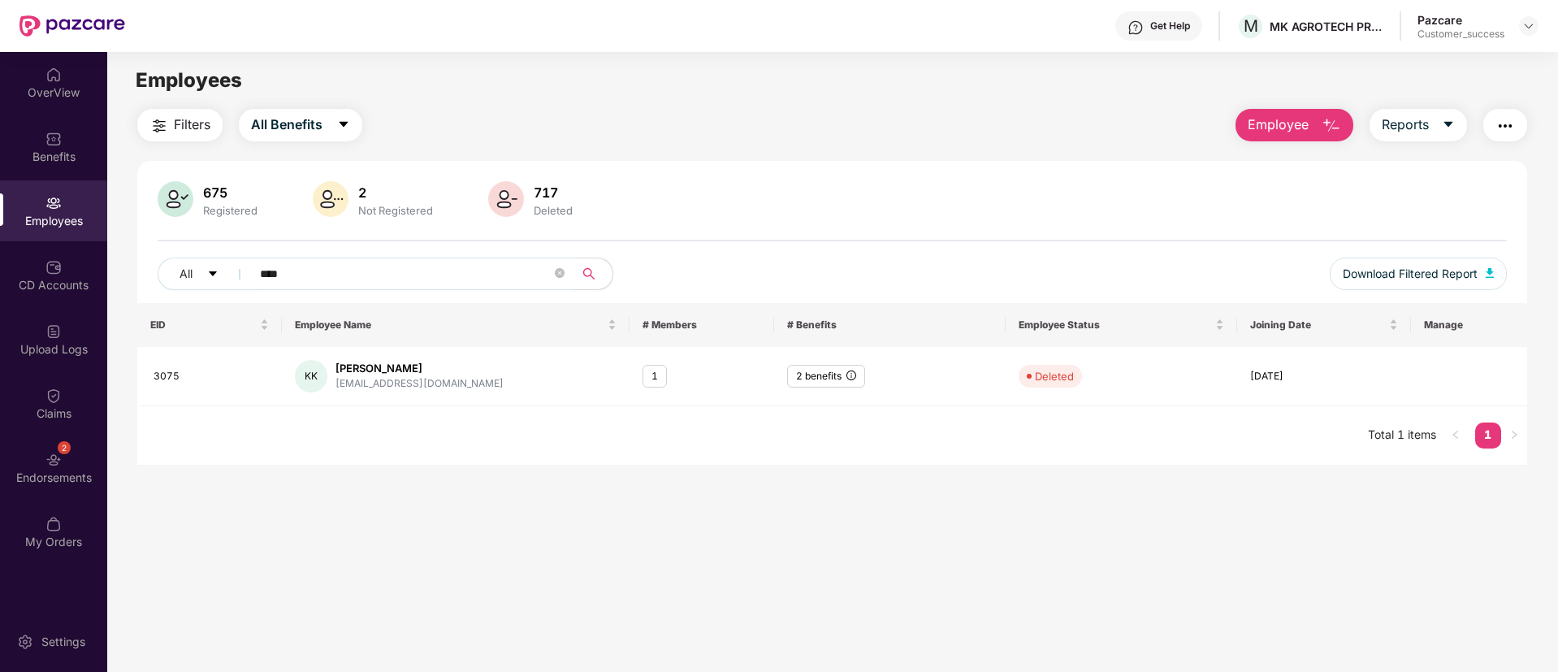
paste input "****"
click at [331, 117] on button "All Benefits" at bounding box center [300, 125] width 123 height 32
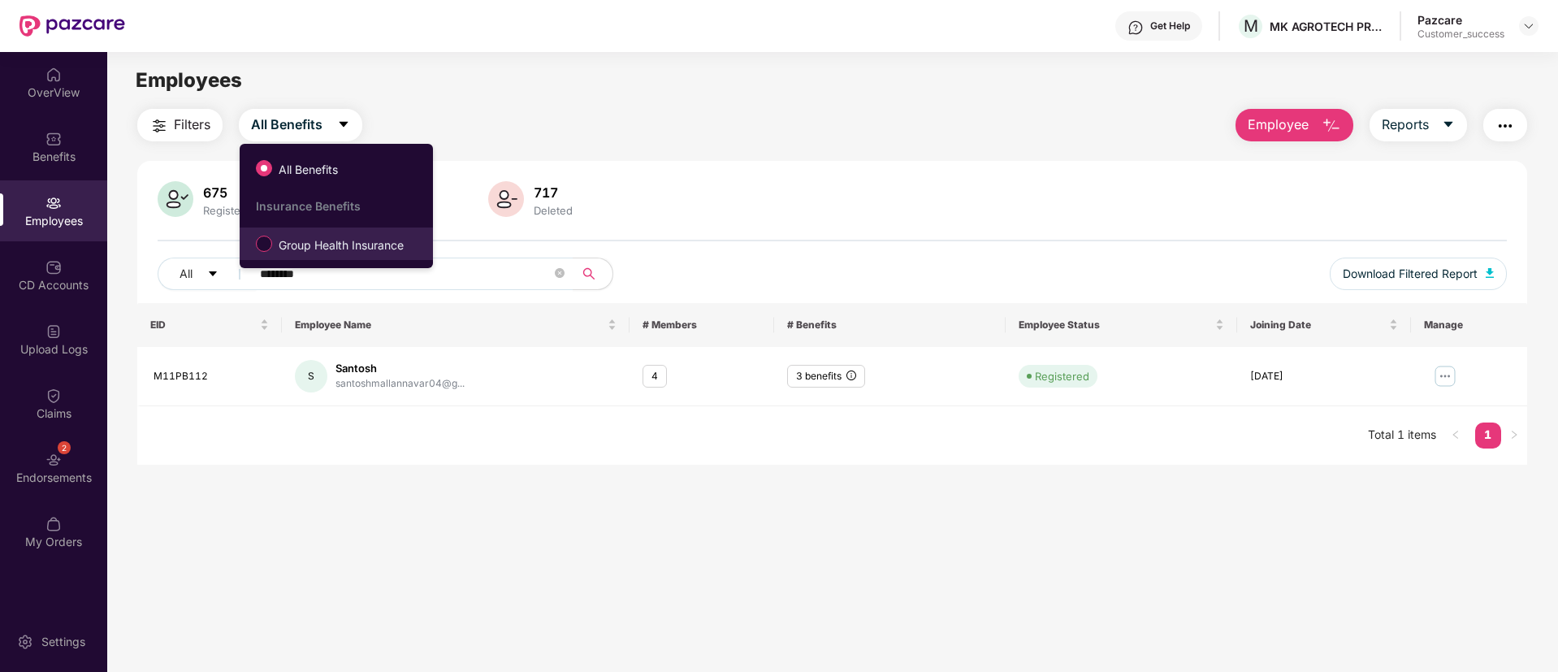
click at [304, 227] on li "Group Health Insurance" at bounding box center [336, 243] width 193 height 32
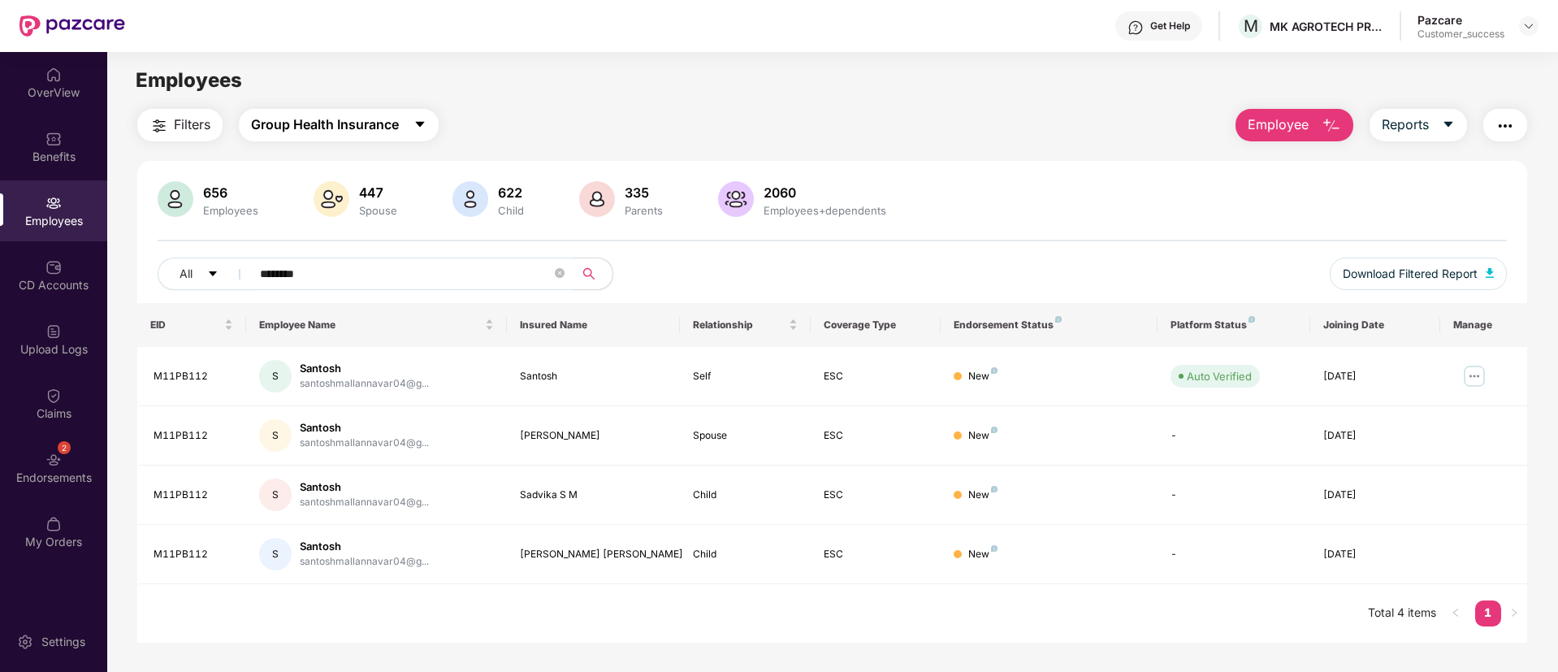
click at [426, 115] on button "Group Health Insurance" at bounding box center [339, 125] width 200 height 32
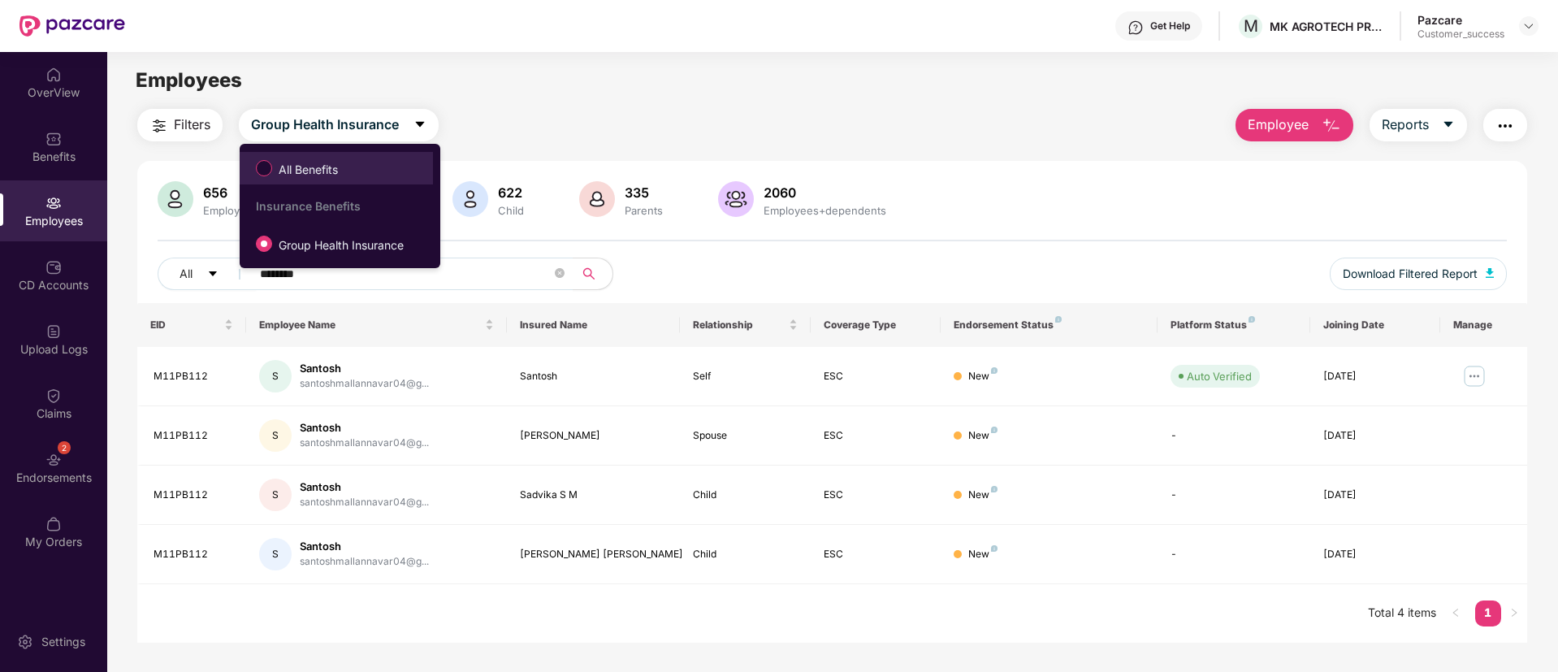
click at [356, 175] on span "All Benefits" at bounding box center [336, 168] width 177 height 28
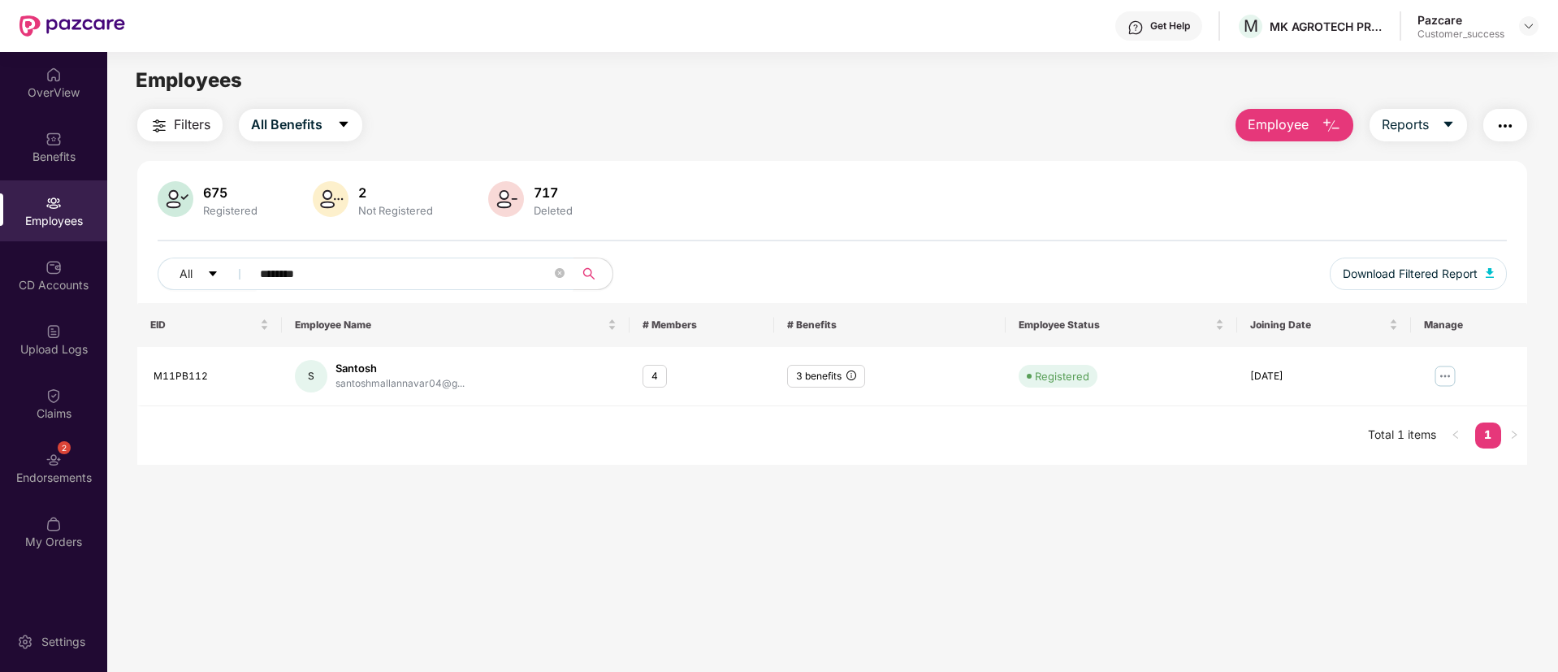
click at [353, 258] on span "********" at bounding box center [406, 273] width 333 height 32
paste input "text"
type input "*******"
click at [344, 134] on button "All Benefits" at bounding box center [300, 125] width 123 height 32
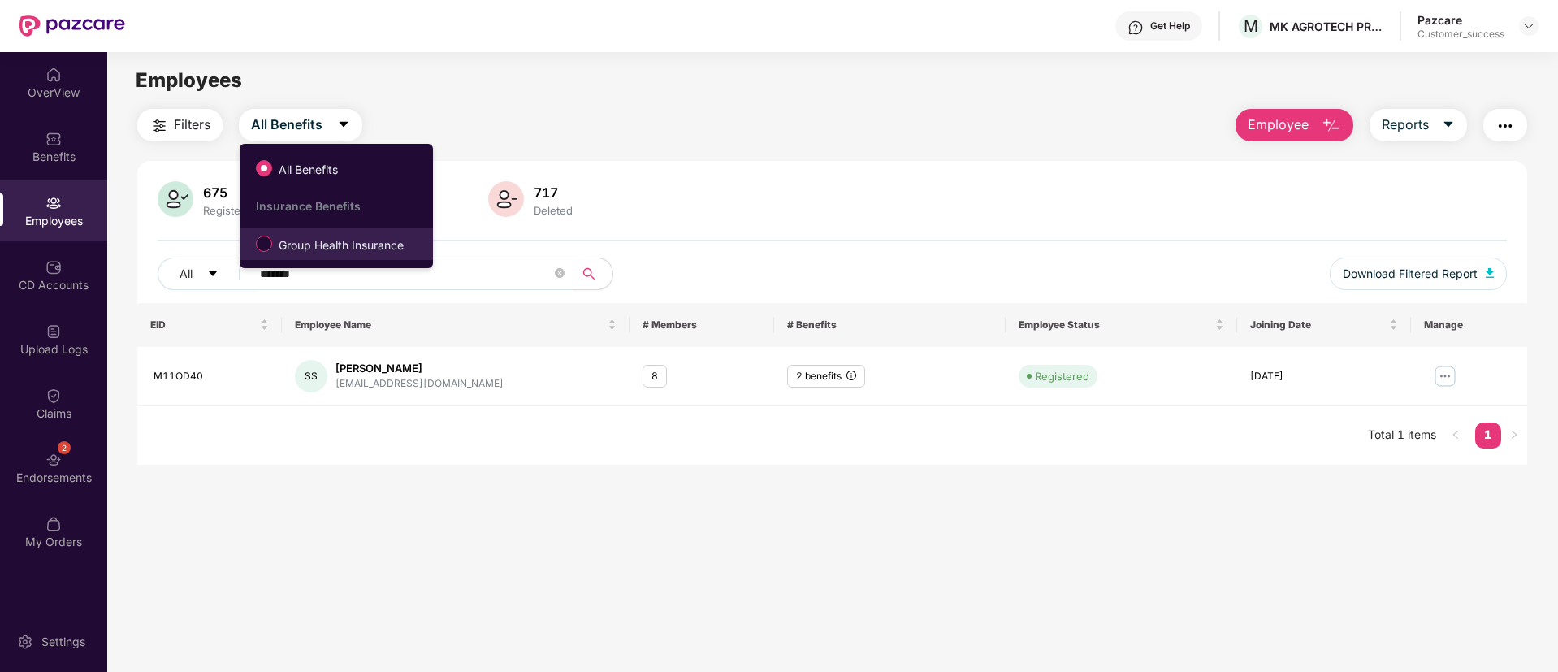
click at [338, 236] on span "Group Health Insurance" at bounding box center [341, 245] width 138 height 18
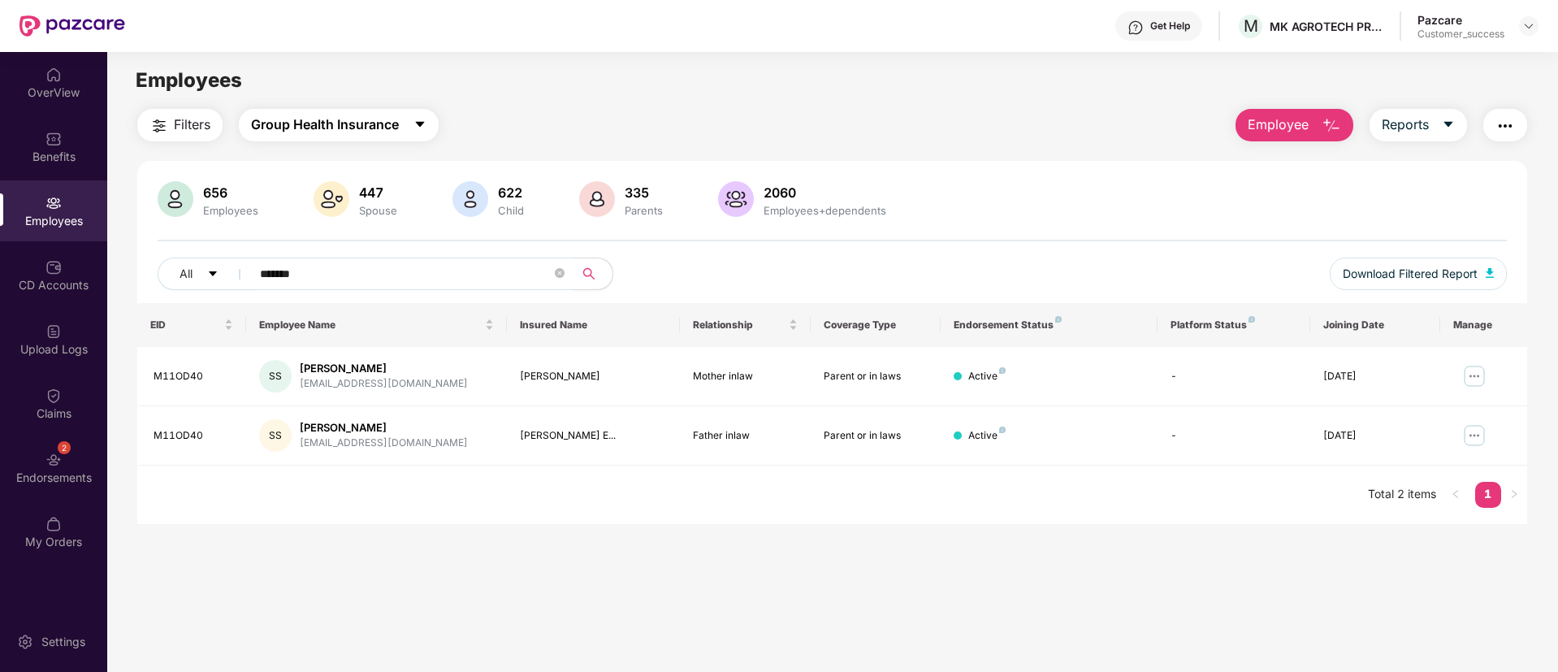
click at [414, 120] on button "Group Health Insurance" at bounding box center [339, 125] width 200 height 32
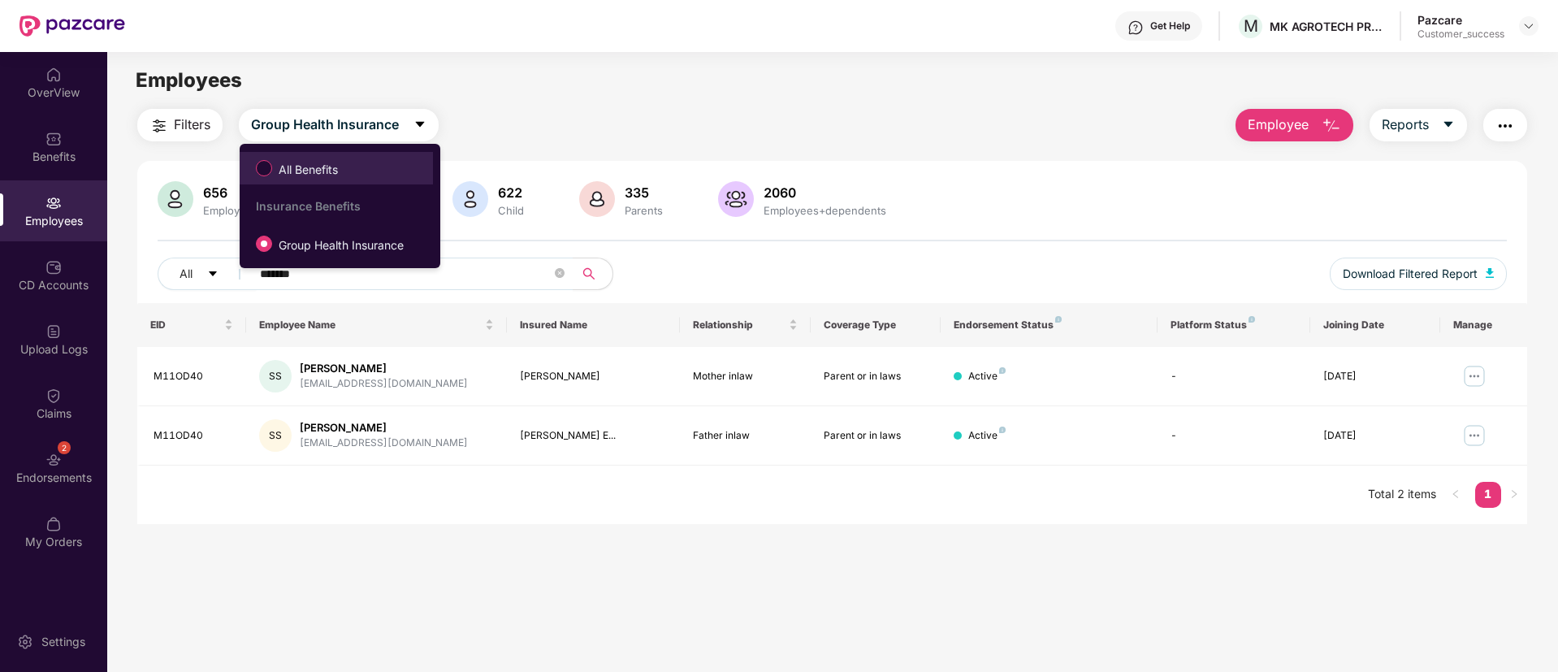
click at [329, 170] on span "All Benefits" at bounding box center [308, 170] width 72 height 18
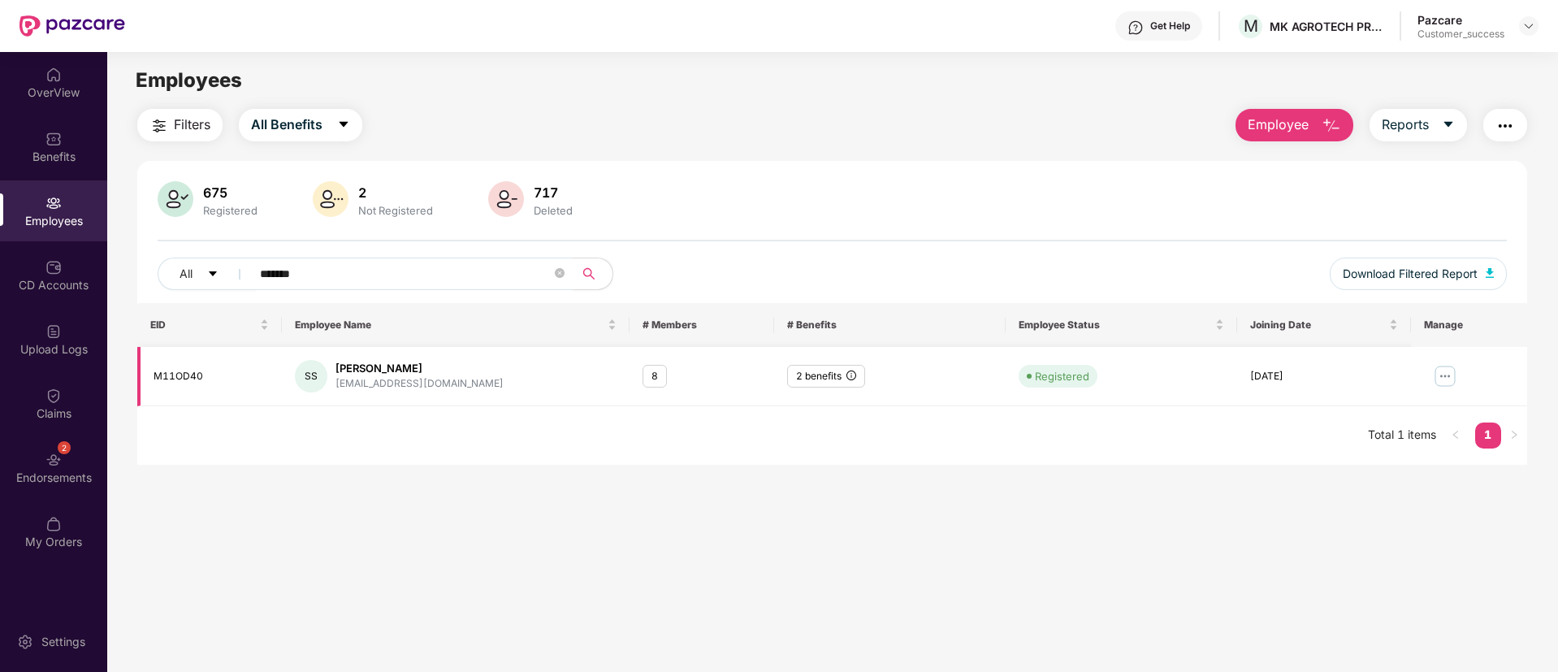
click at [655, 370] on div "8" at bounding box center [655, 377] width 24 height 24
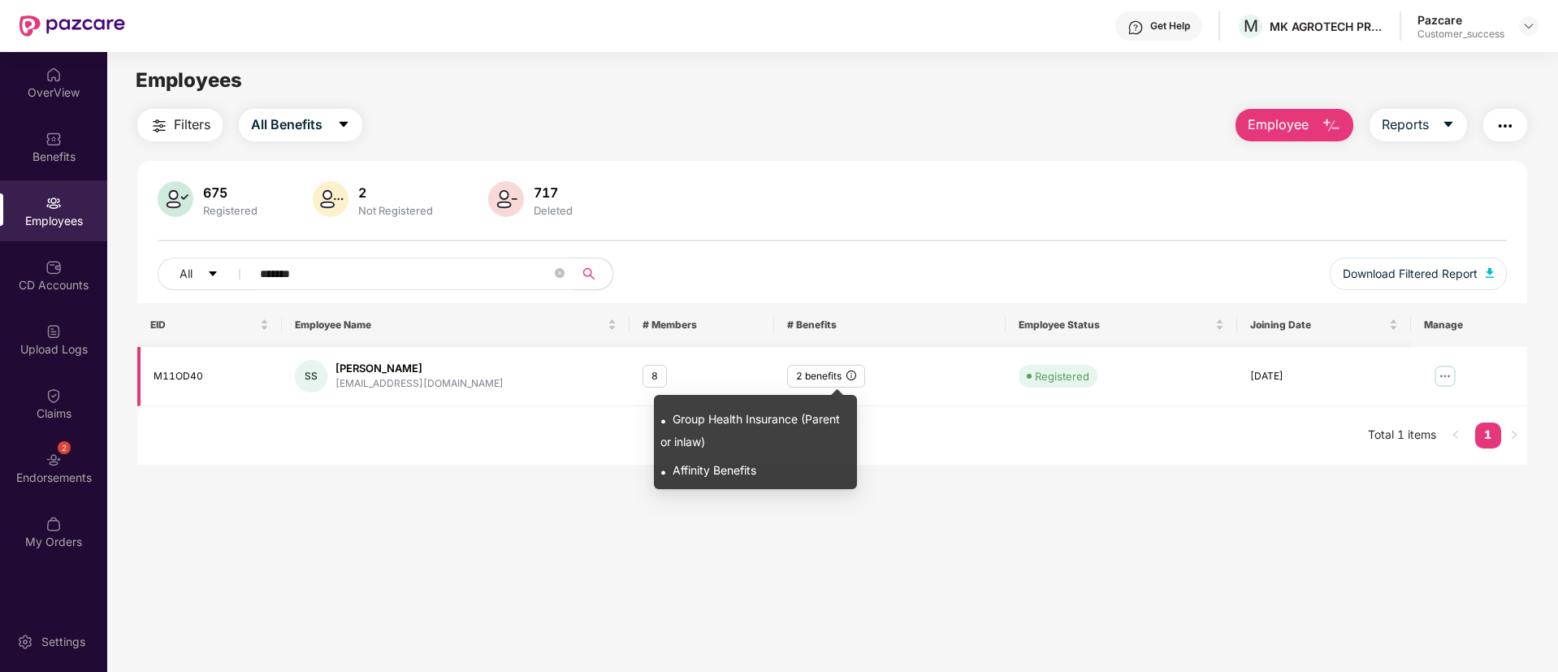
click at [850, 378] on icon "info-circle" at bounding box center [851, 375] width 10 height 10
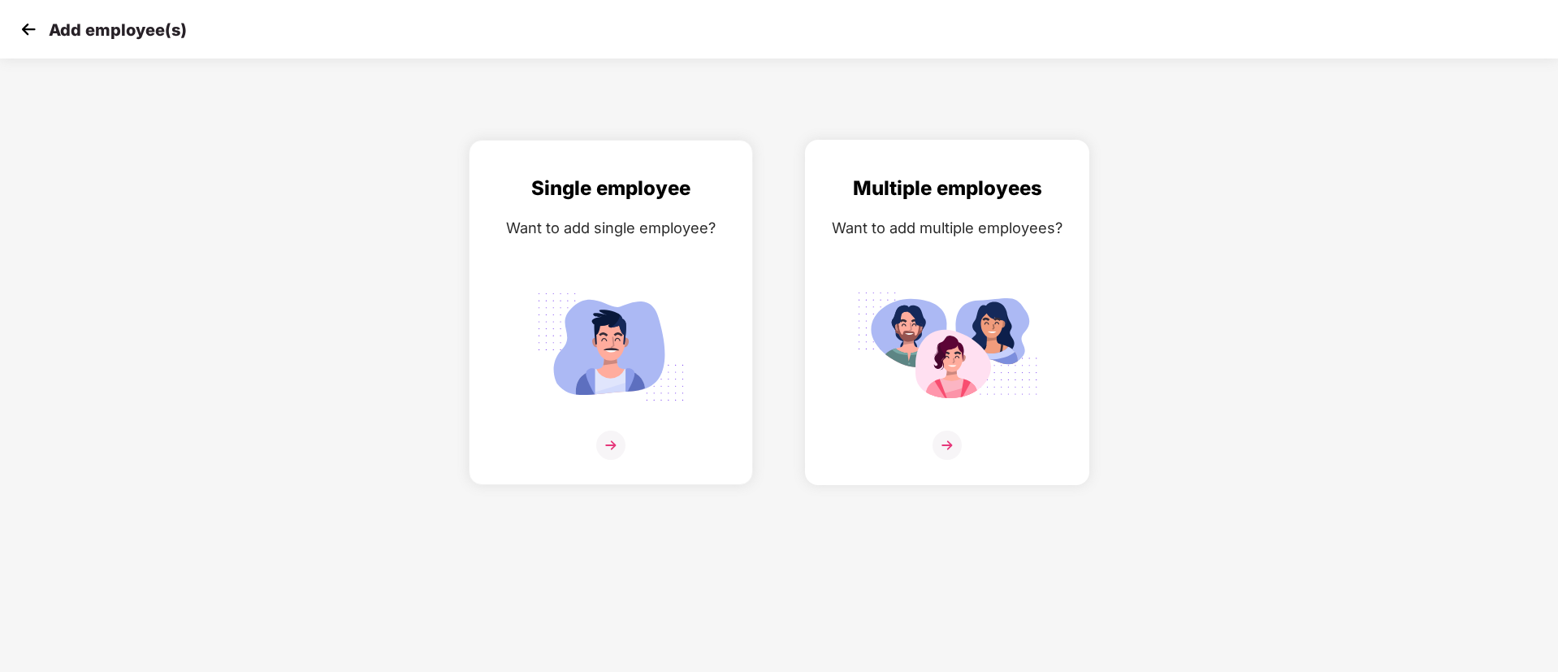
click at [967, 314] on img at bounding box center [947, 346] width 182 height 127
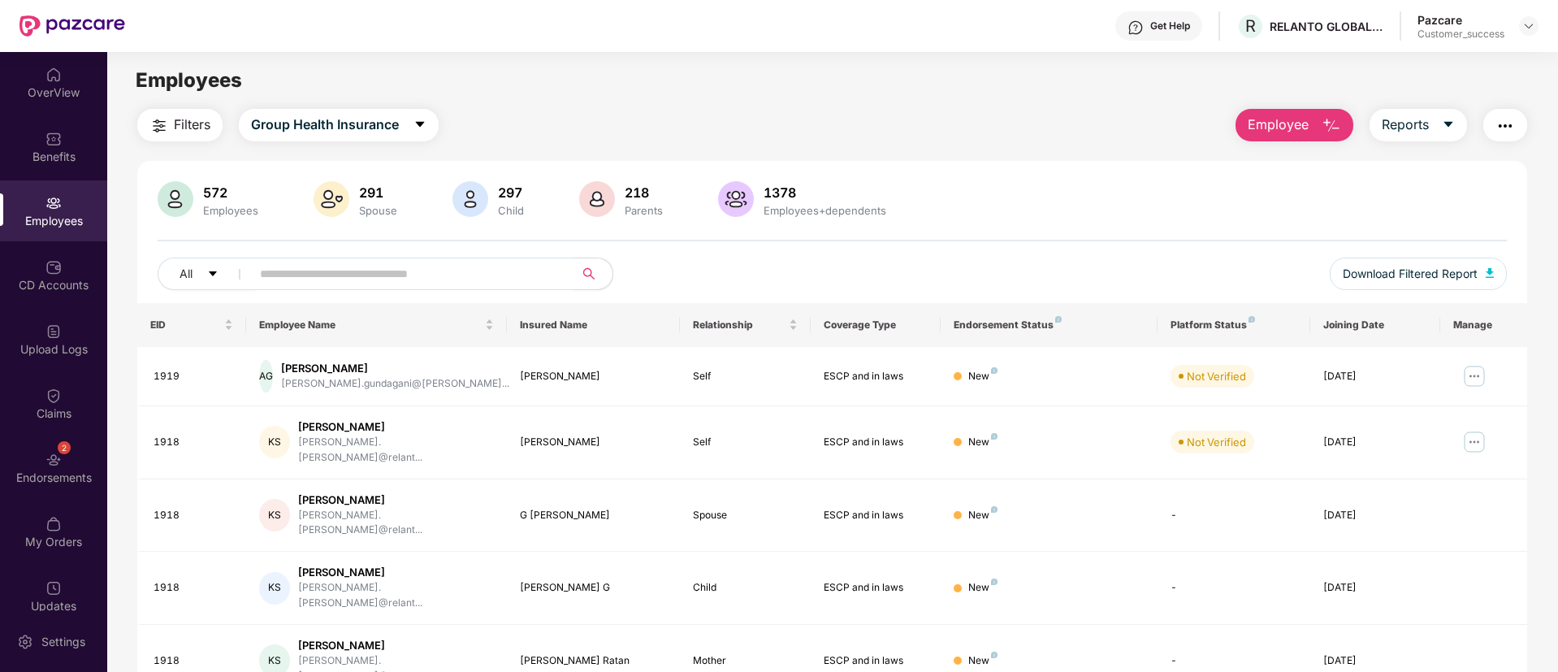
click at [1304, 115] on span "Employee" at bounding box center [1278, 125] width 61 height 20
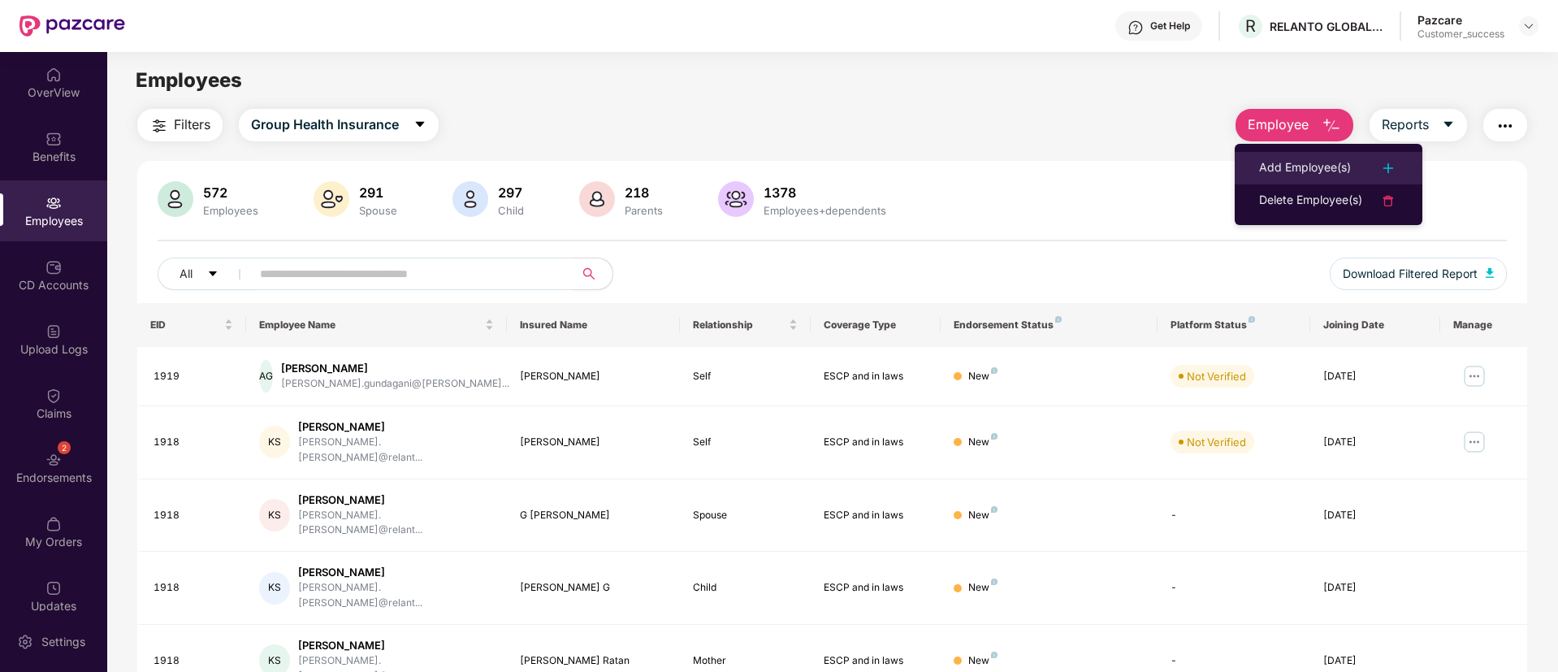
click at [1368, 162] on div at bounding box center [1380, 167] width 36 height 19
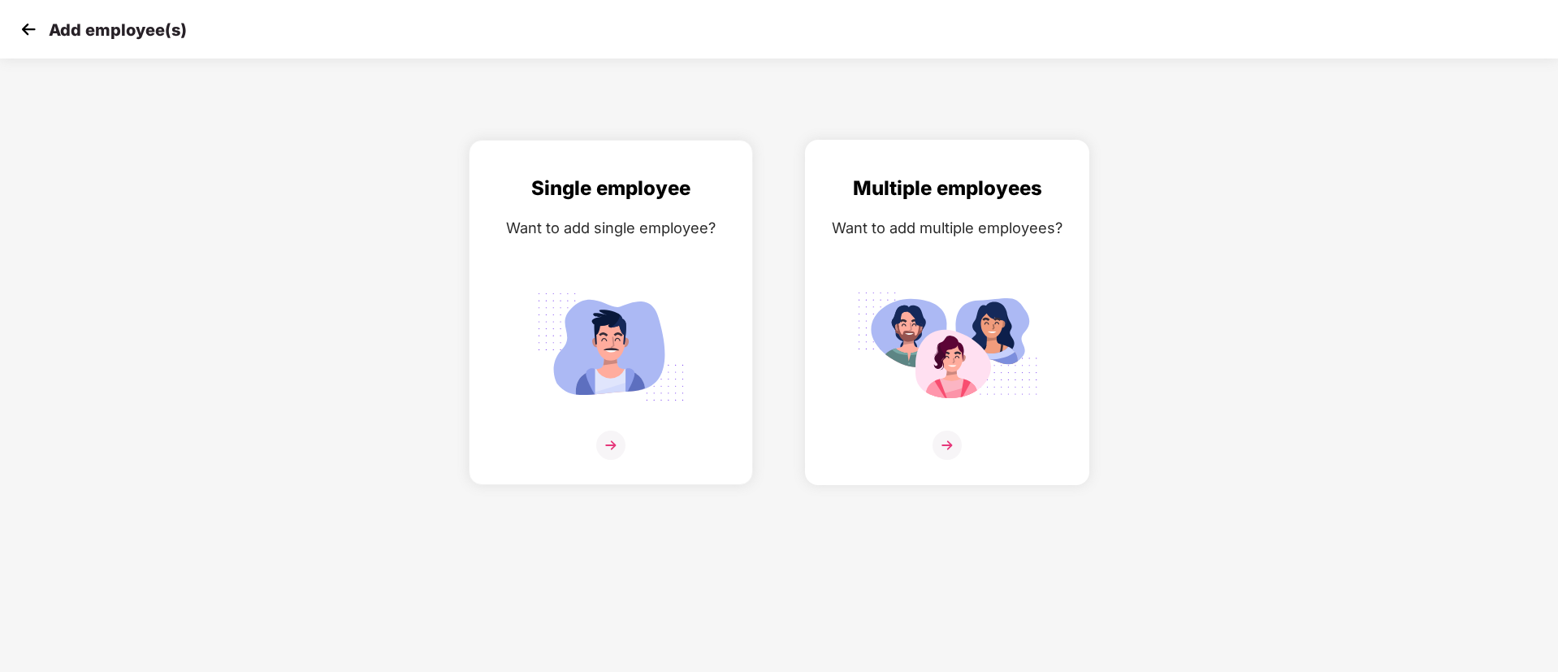
click at [933, 276] on div "Multiple employees Want to add multiple employees?" at bounding box center [947, 326] width 250 height 307
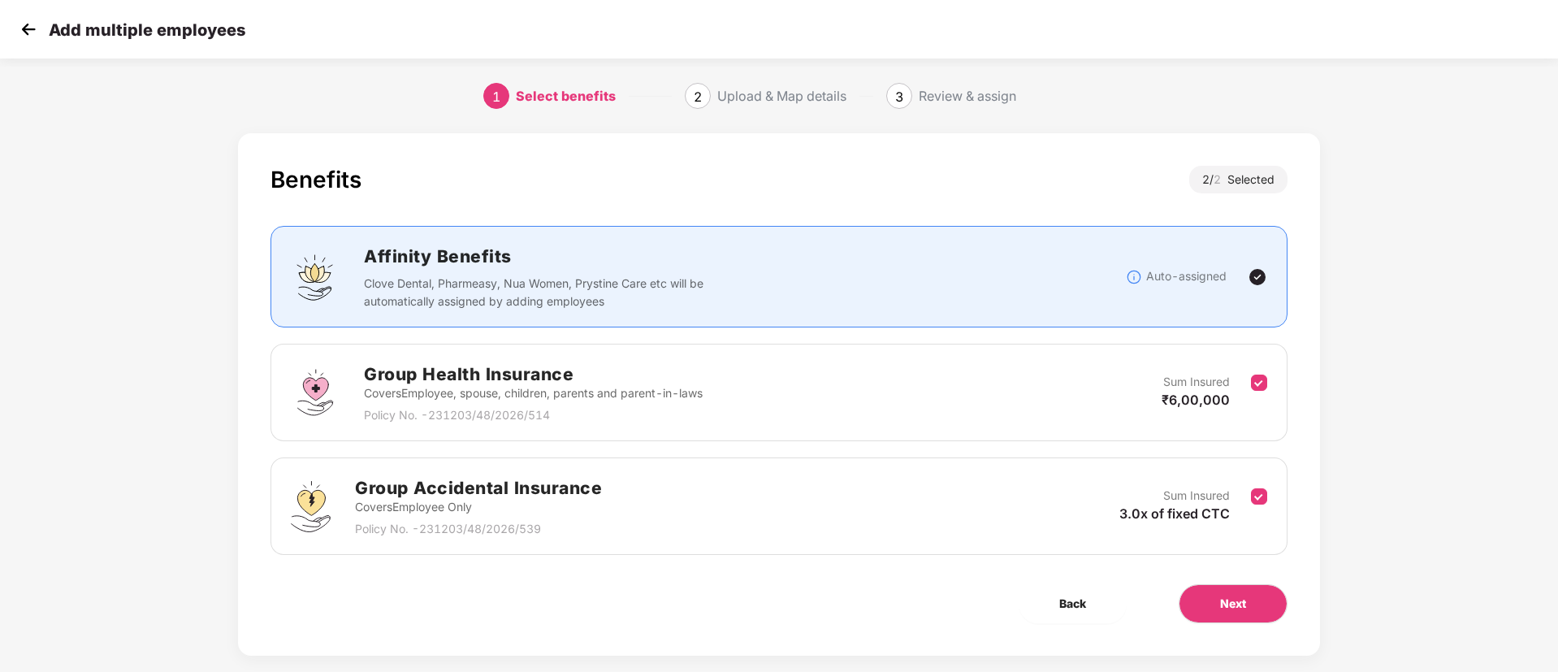
scroll to position [24, 0]
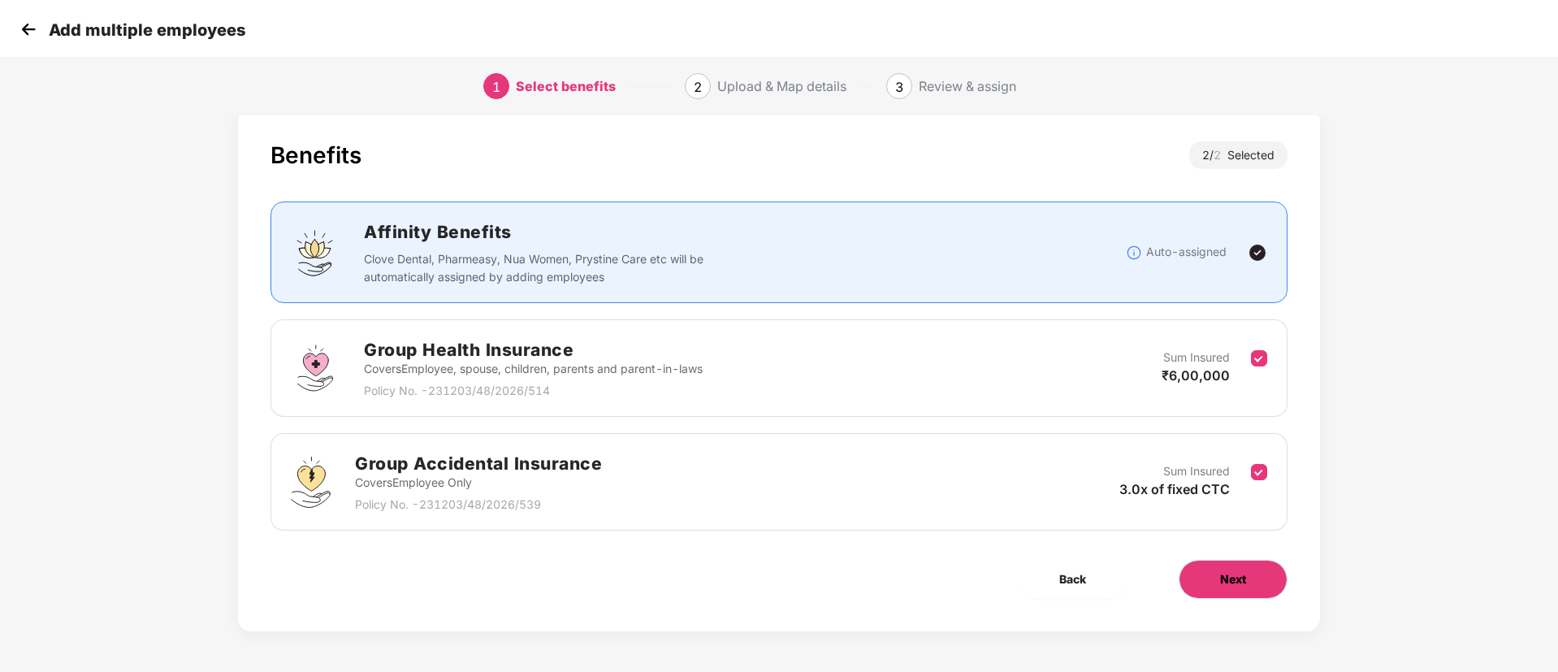
click at [1261, 564] on button "Next" at bounding box center [1233, 579] width 109 height 39
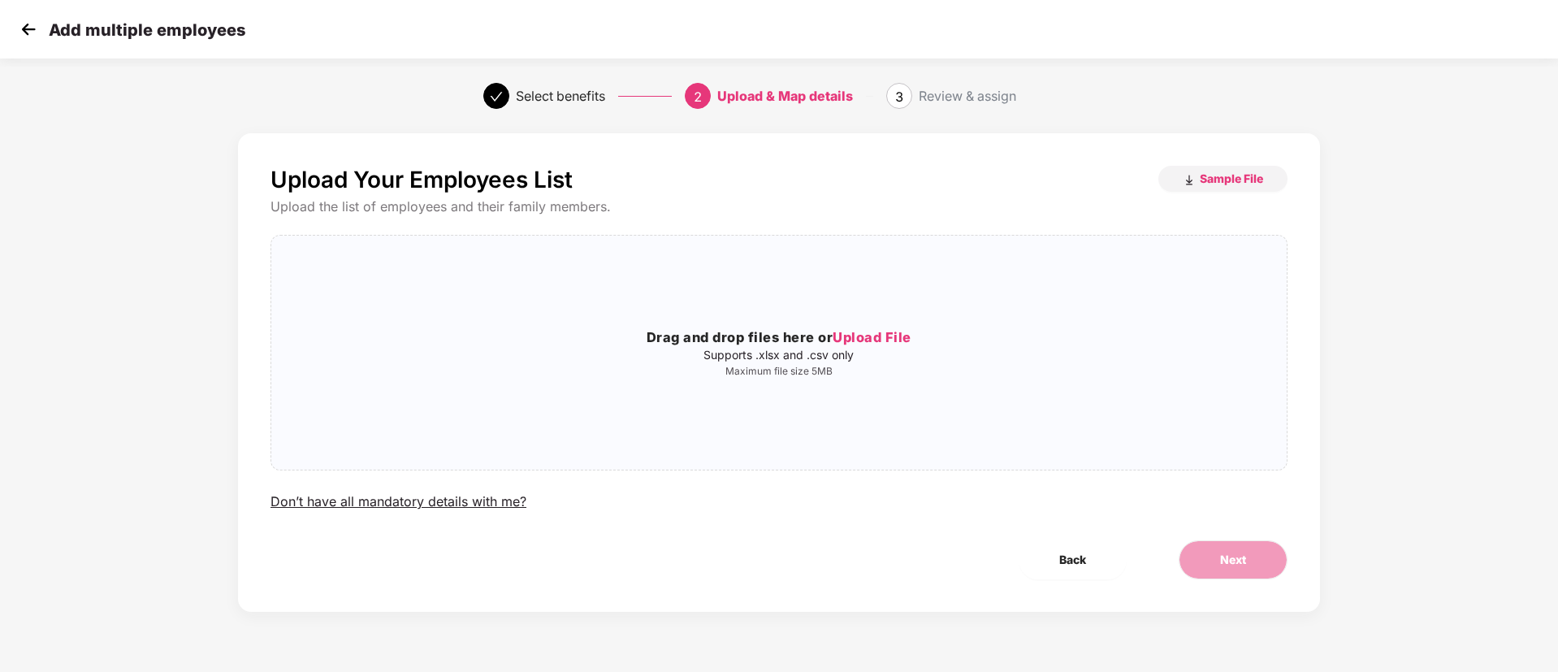
scroll to position [0, 0]
click at [886, 327] on h3 "Drag and drop files here or Upload File" at bounding box center [778, 337] width 1015 height 21
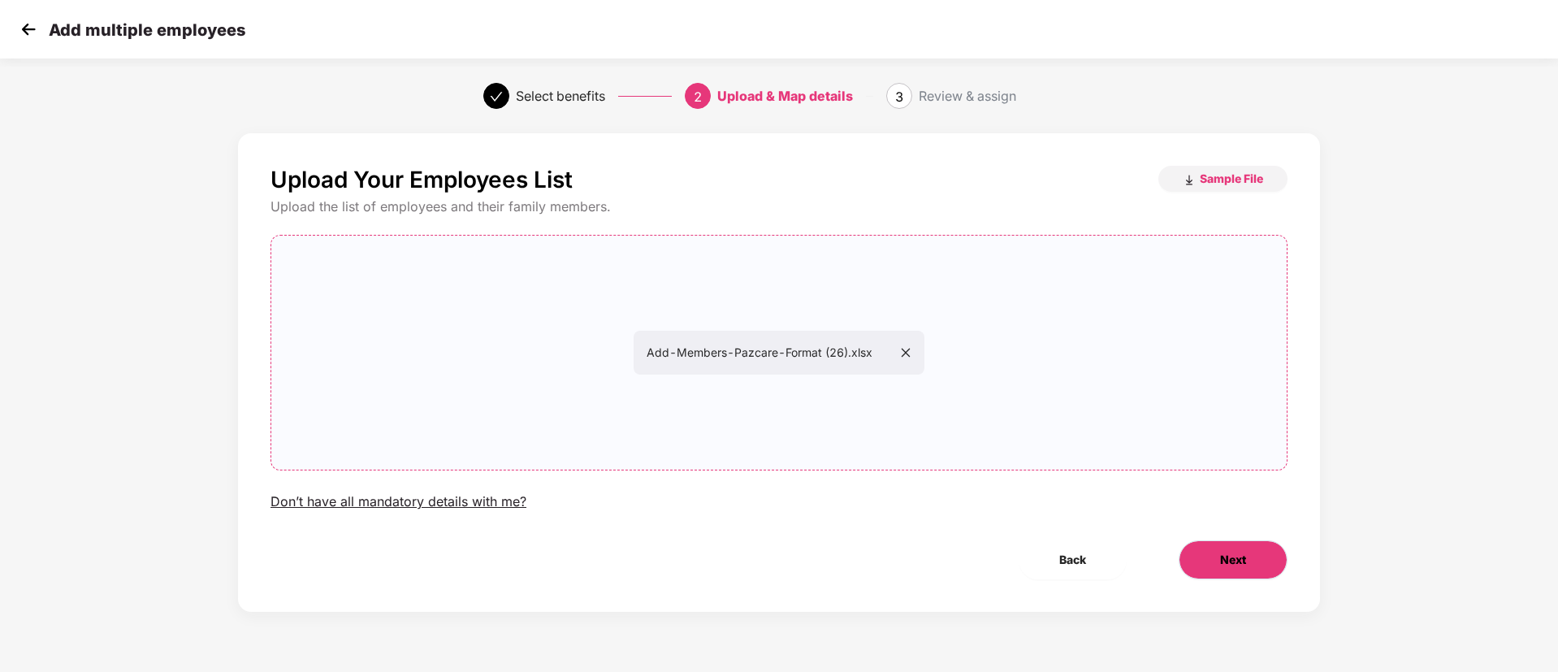
click at [1232, 552] on span "Next" at bounding box center [1233, 560] width 26 height 18
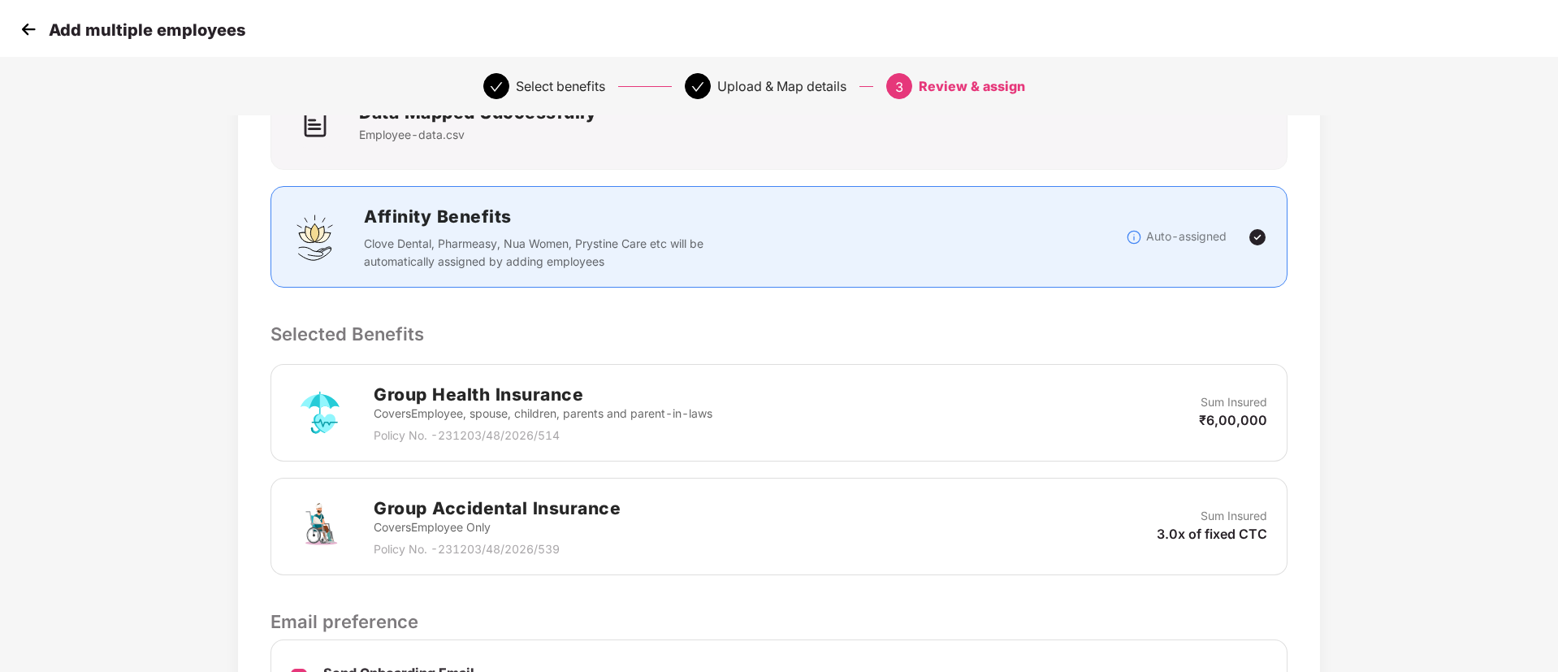
scroll to position [348, 0]
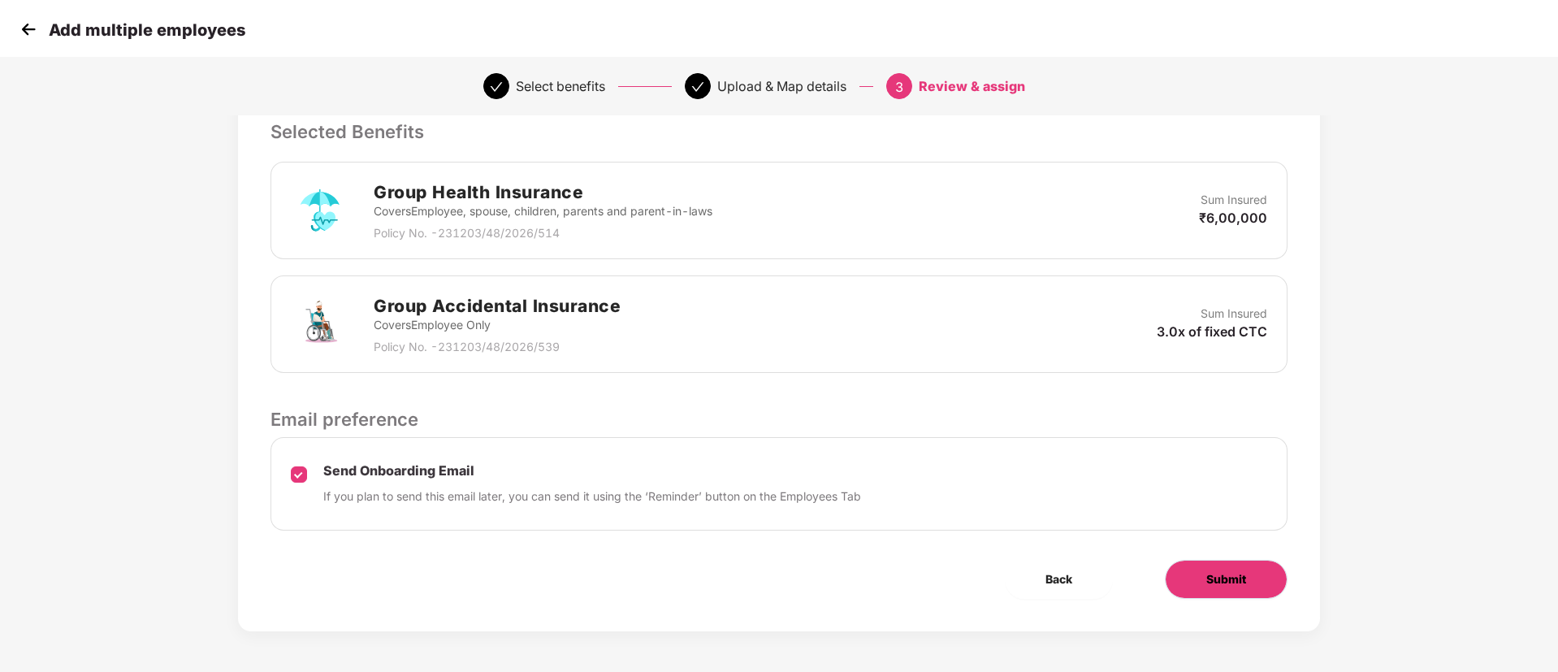
click at [1248, 565] on button "Submit" at bounding box center [1226, 579] width 123 height 39
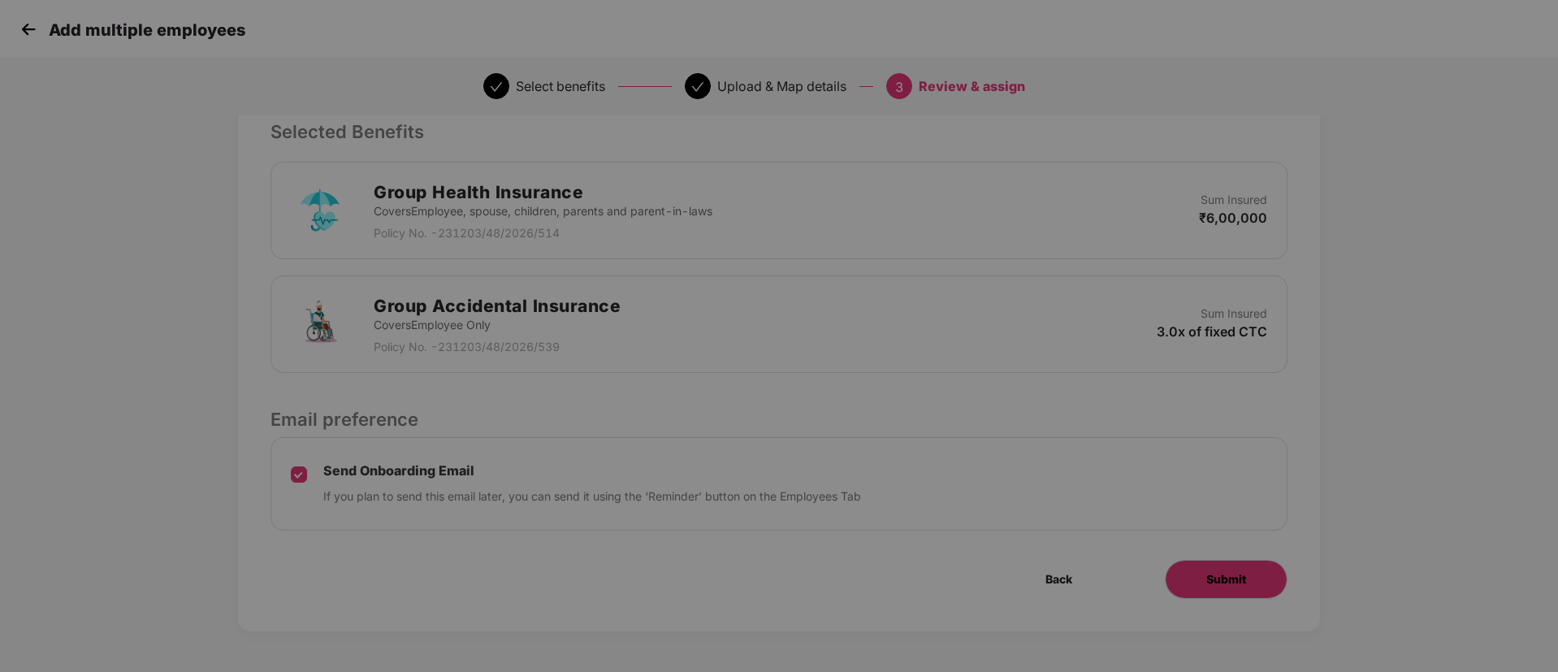
scroll to position [0, 0]
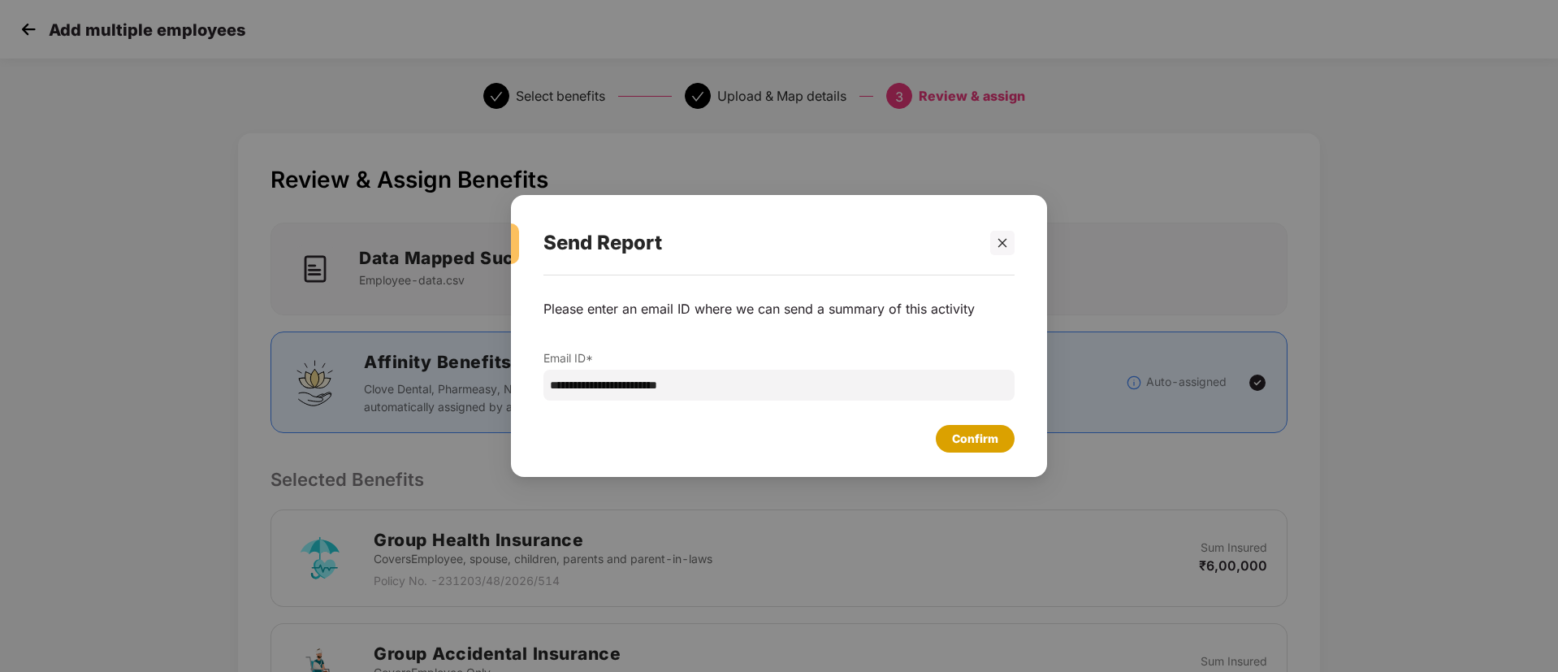
click at [955, 430] on div "Confirm" at bounding box center [975, 439] width 46 height 18
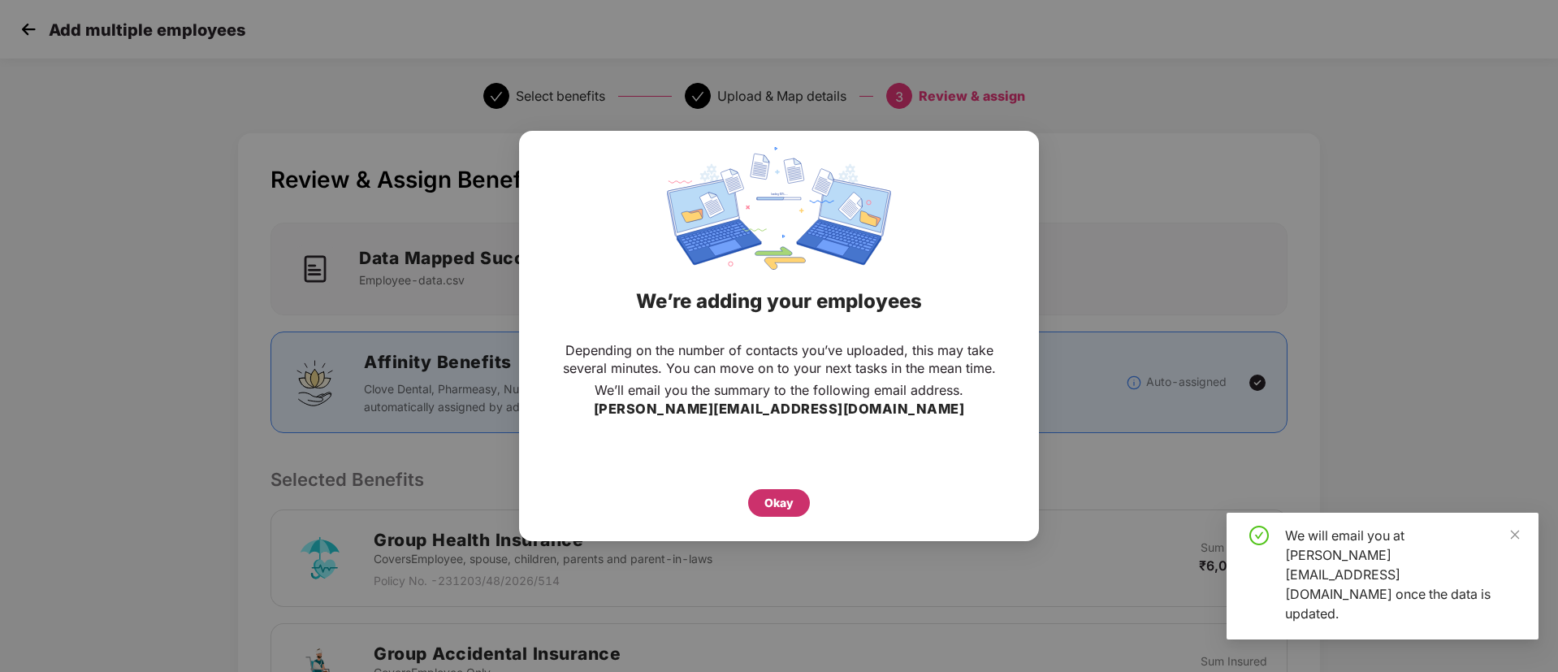
click at [783, 499] on div "Okay" at bounding box center [778, 503] width 29 height 18
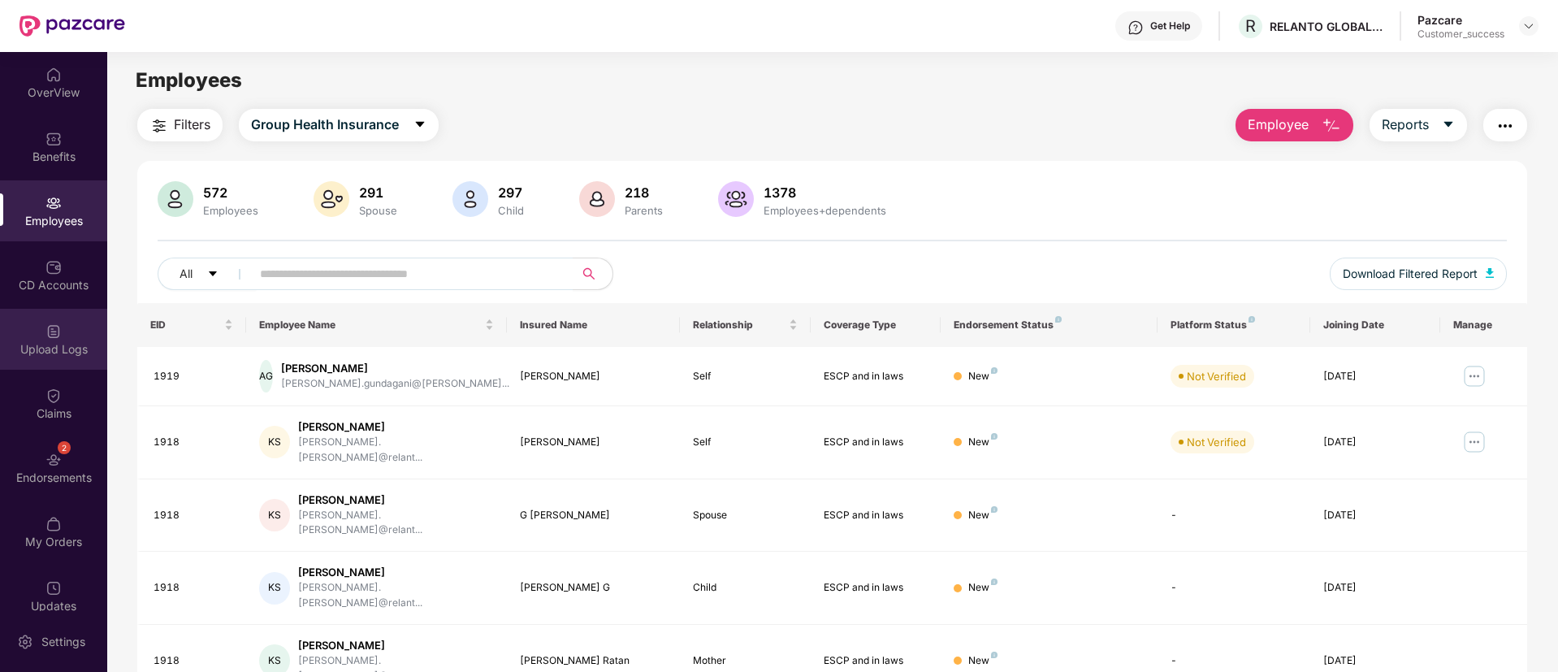
click at [50, 341] on div "Upload Logs" at bounding box center [53, 349] width 107 height 16
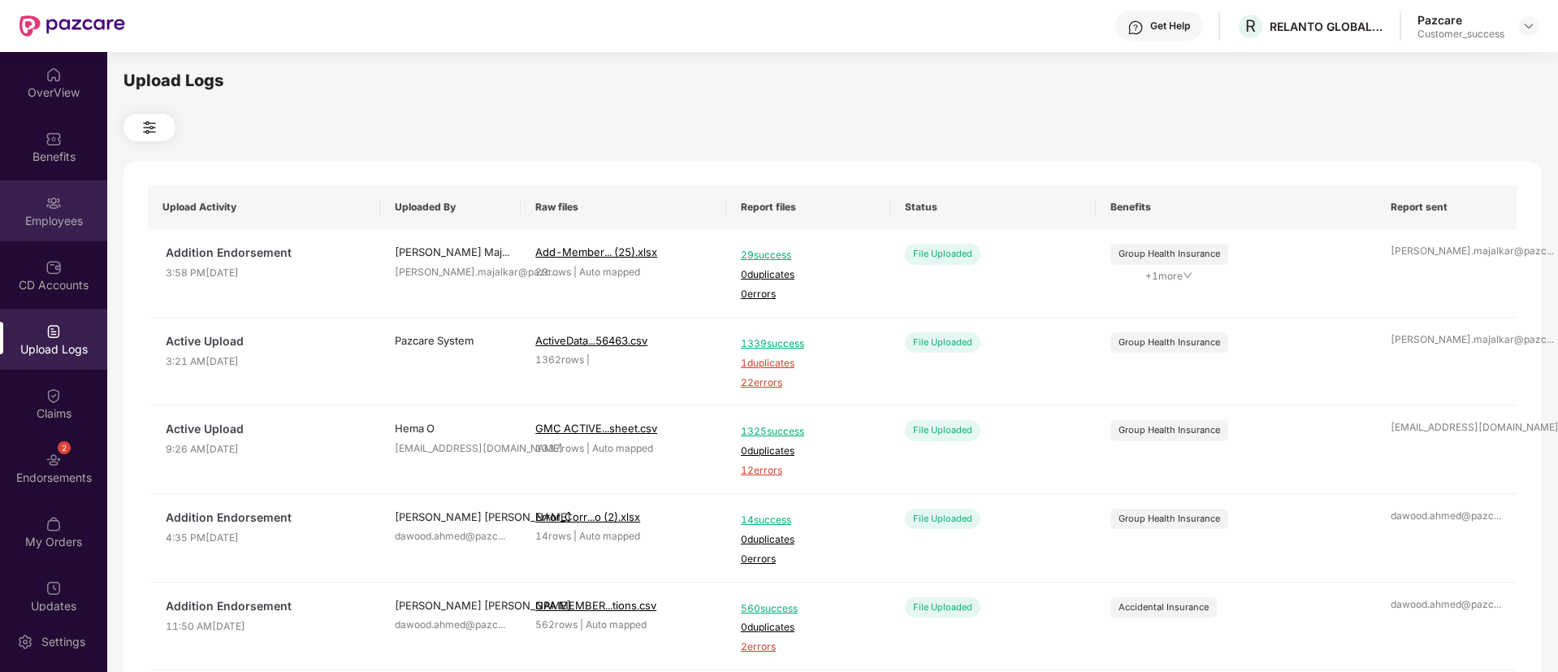
click at [40, 221] on div "Employees" at bounding box center [53, 221] width 107 height 16
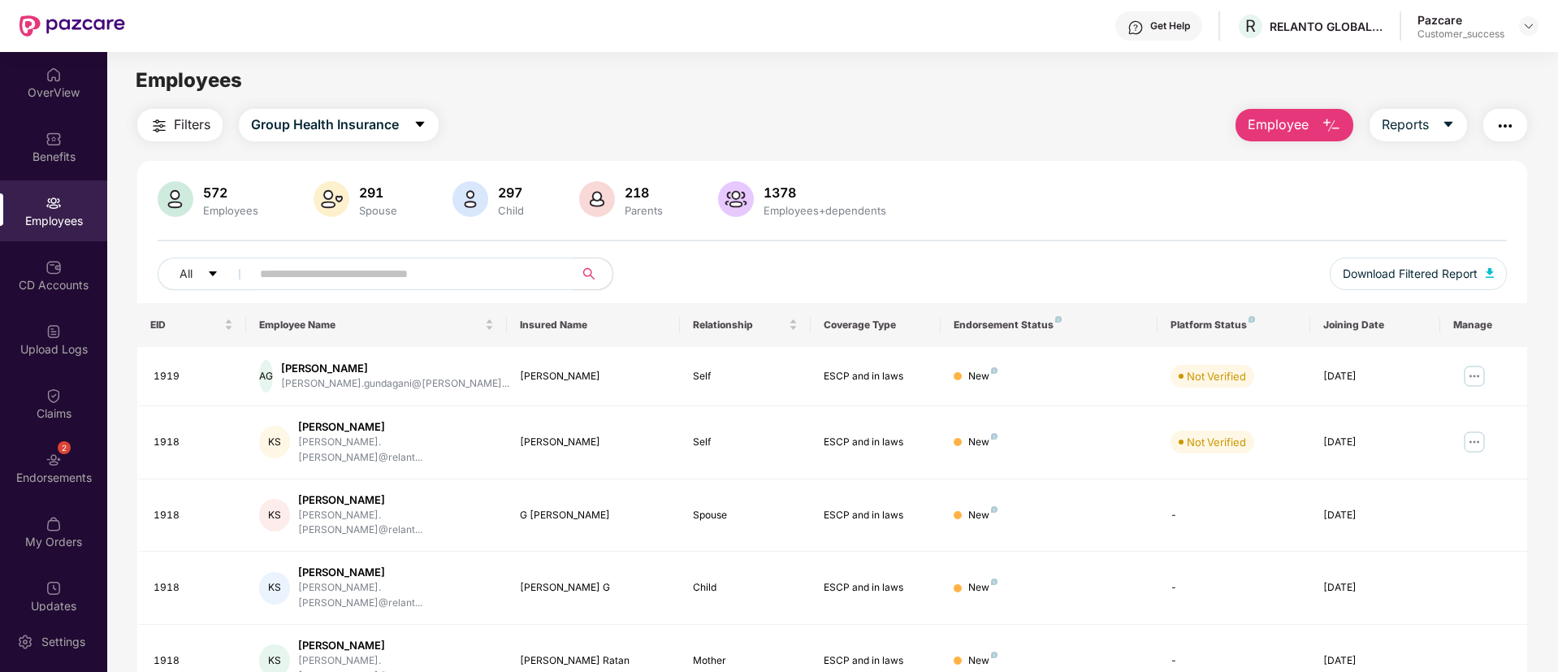
click at [1310, 116] on button "Employee" at bounding box center [1294, 125] width 118 height 32
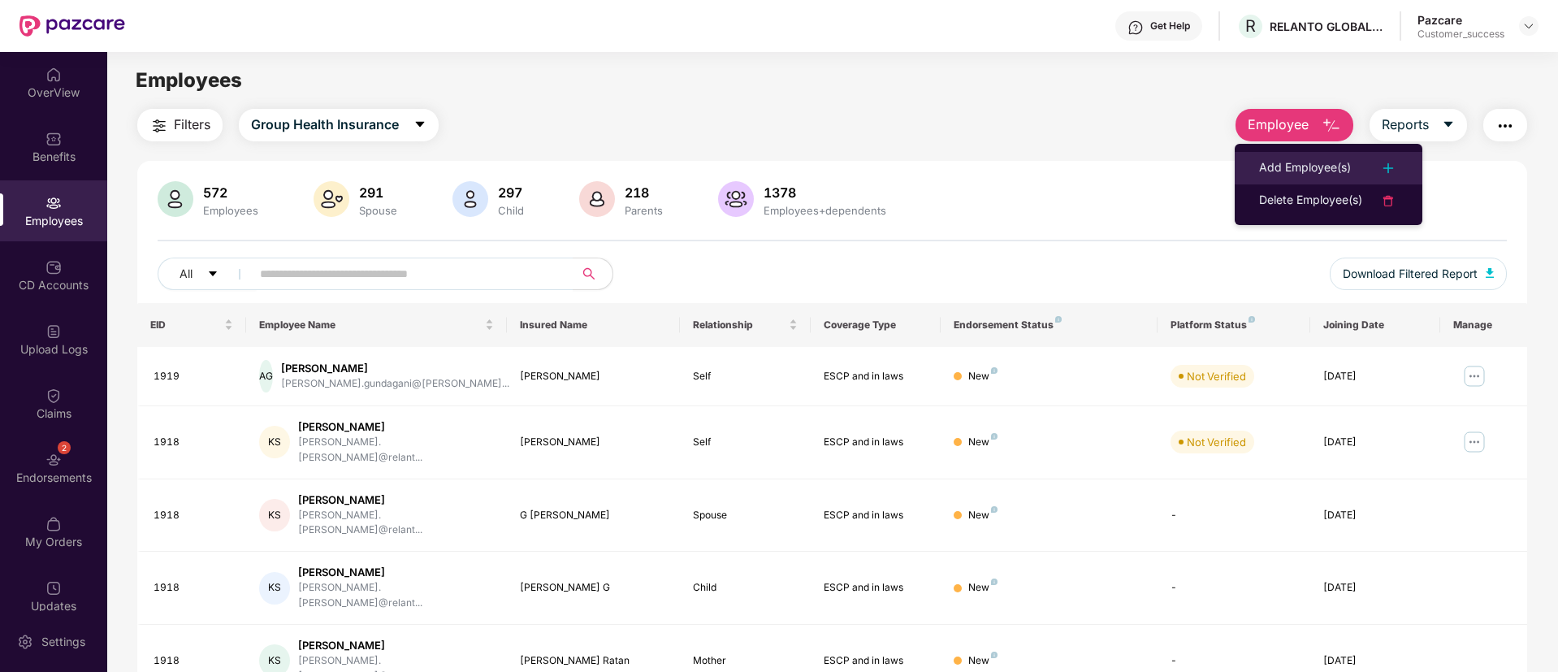
click at [1300, 162] on div "Add Employee(s)" at bounding box center [1305, 167] width 92 height 19
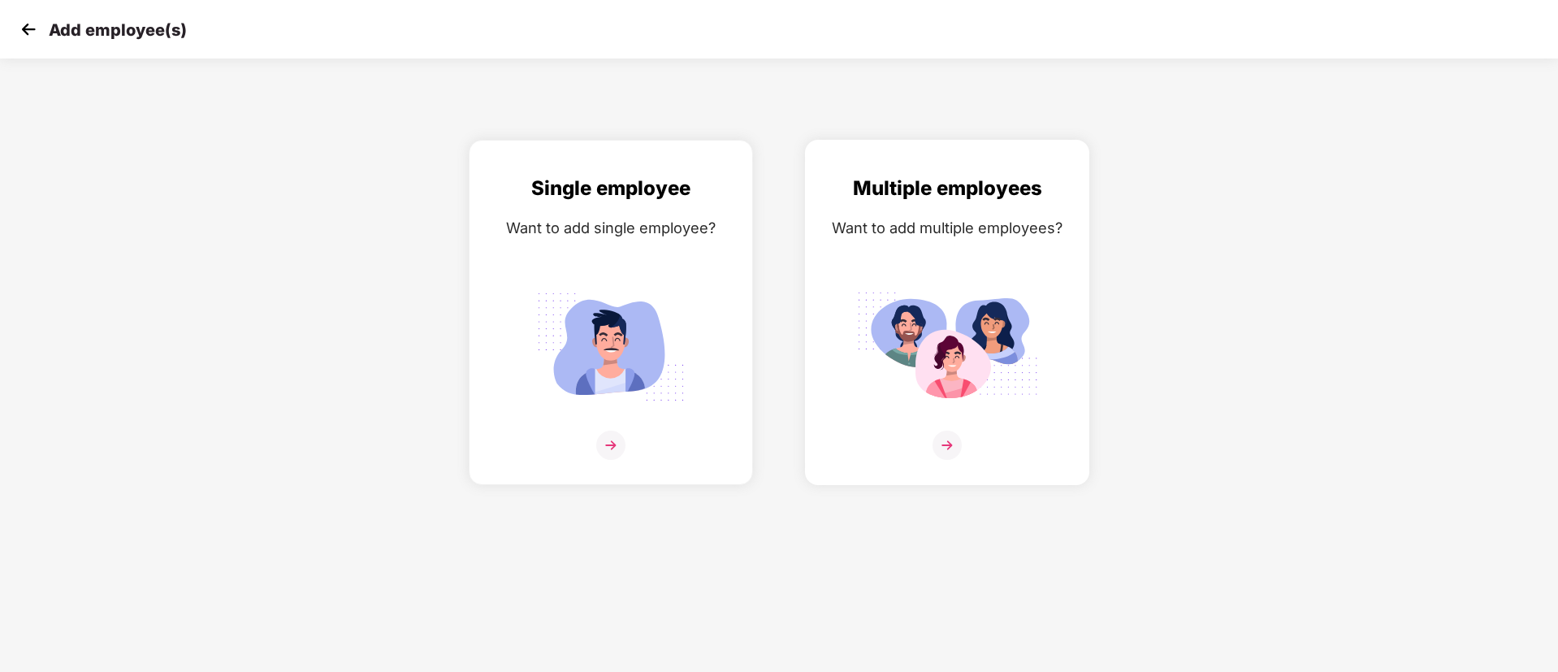
click at [1032, 300] on img at bounding box center [947, 346] width 182 height 127
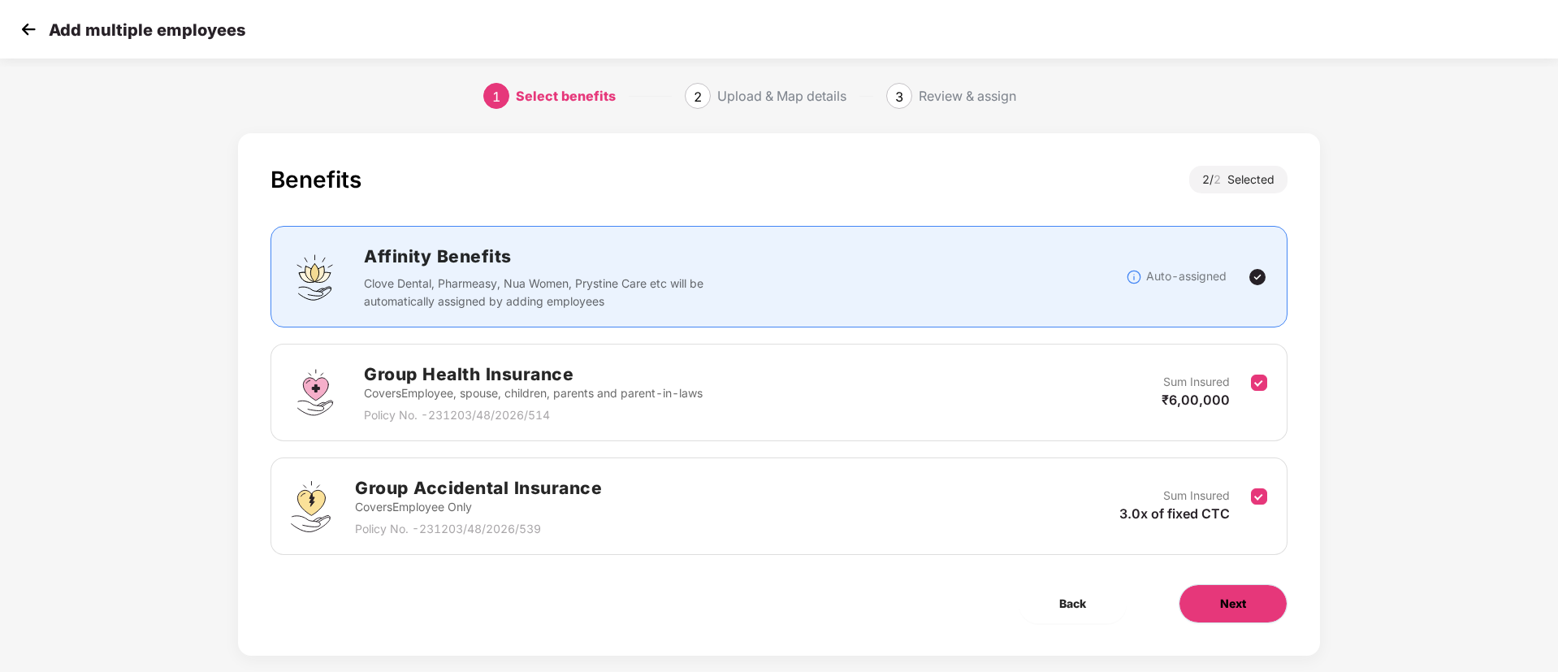
click at [1218, 600] on button "Next" at bounding box center [1233, 603] width 109 height 39
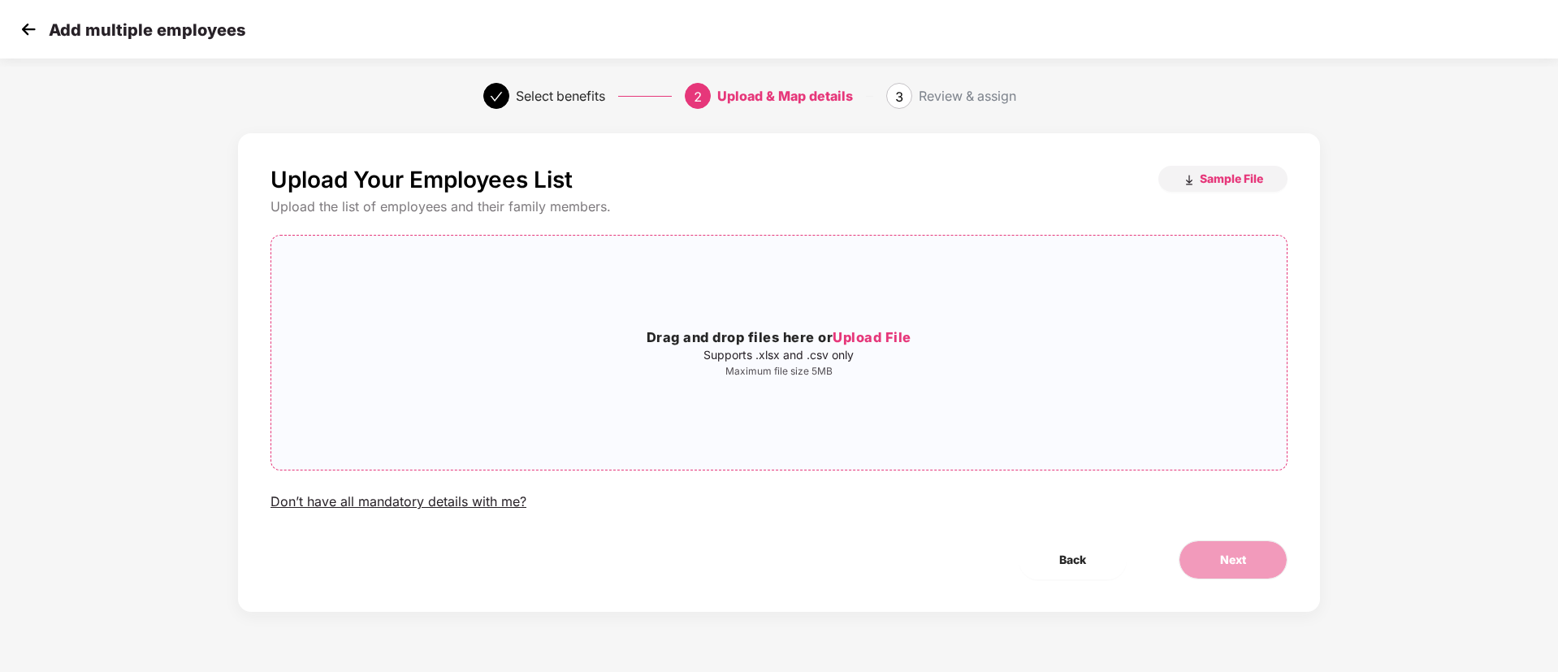
click at [887, 337] on span "Upload File" at bounding box center [872, 337] width 79 height 16
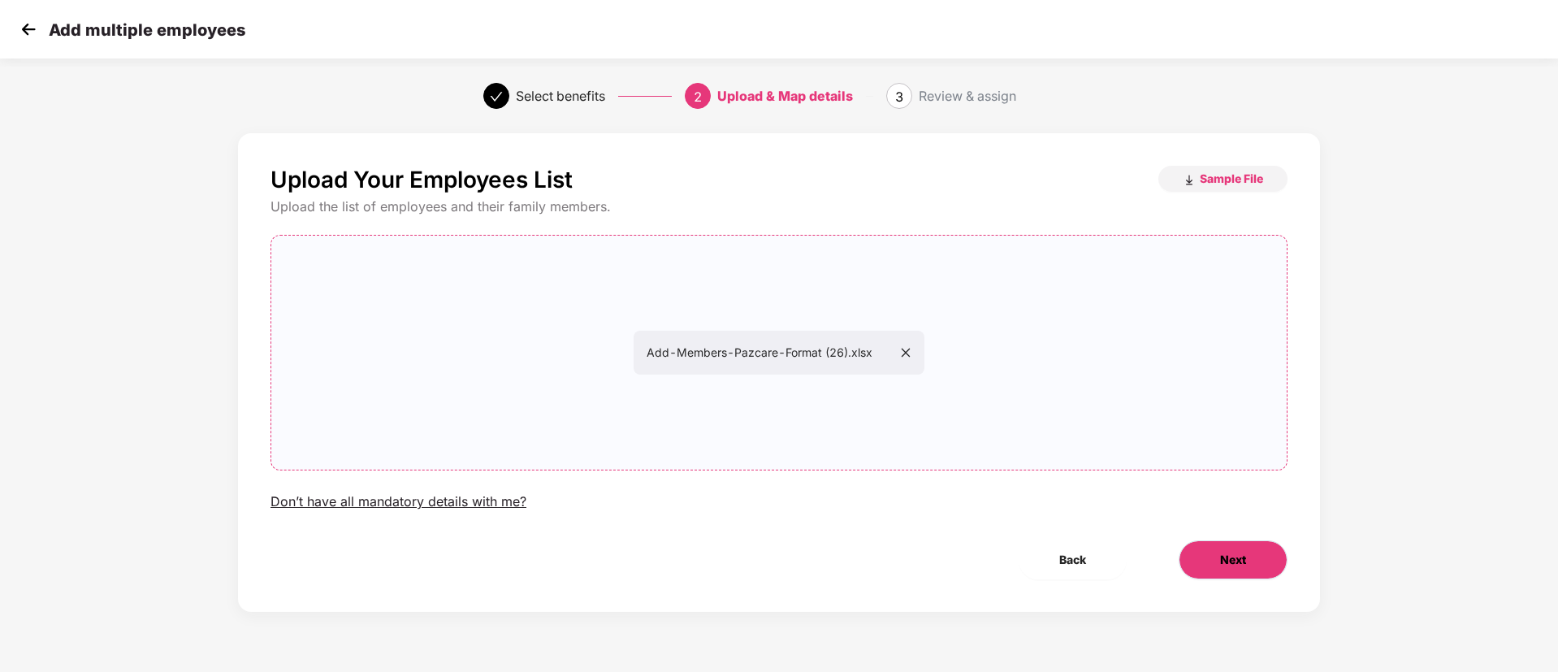
click at [1235, 552] on span "Next" at bounding box center [1233, 560] width 26 height 18
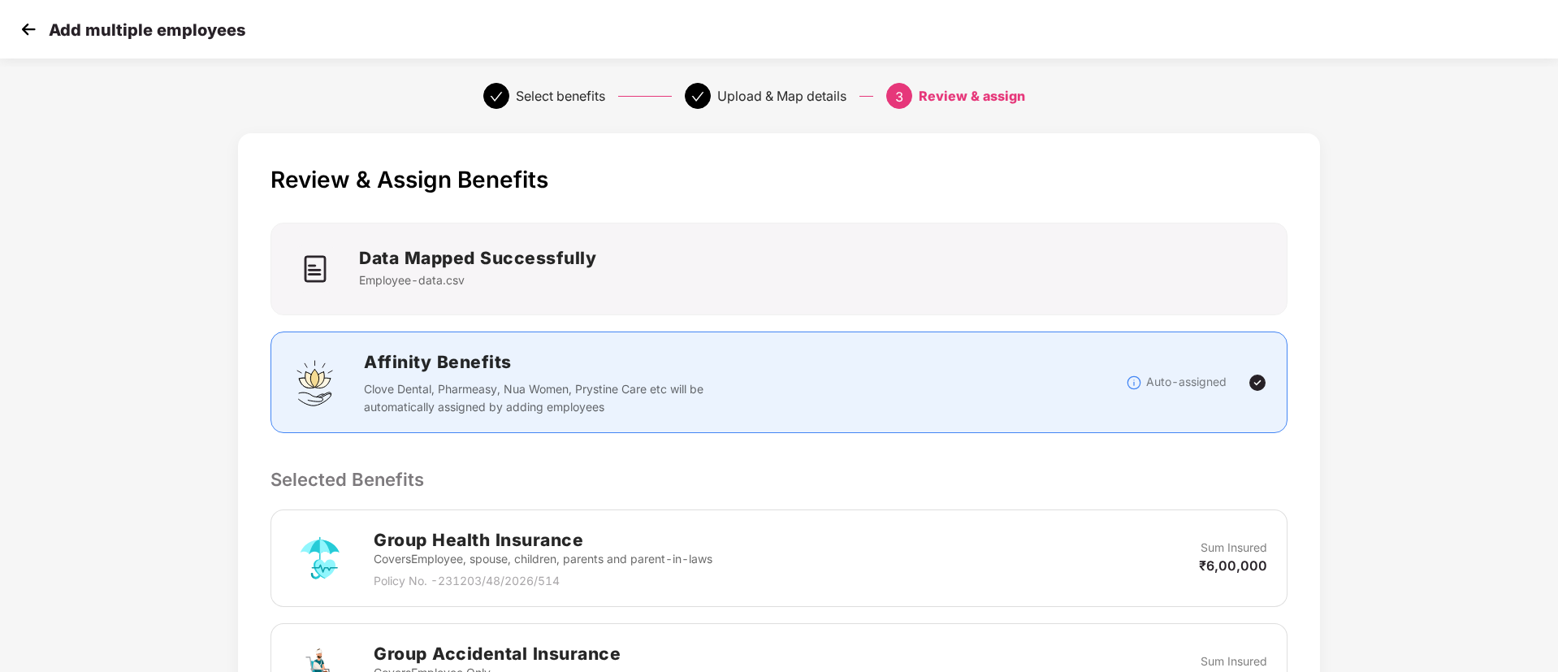
scroll to position [348, 0]
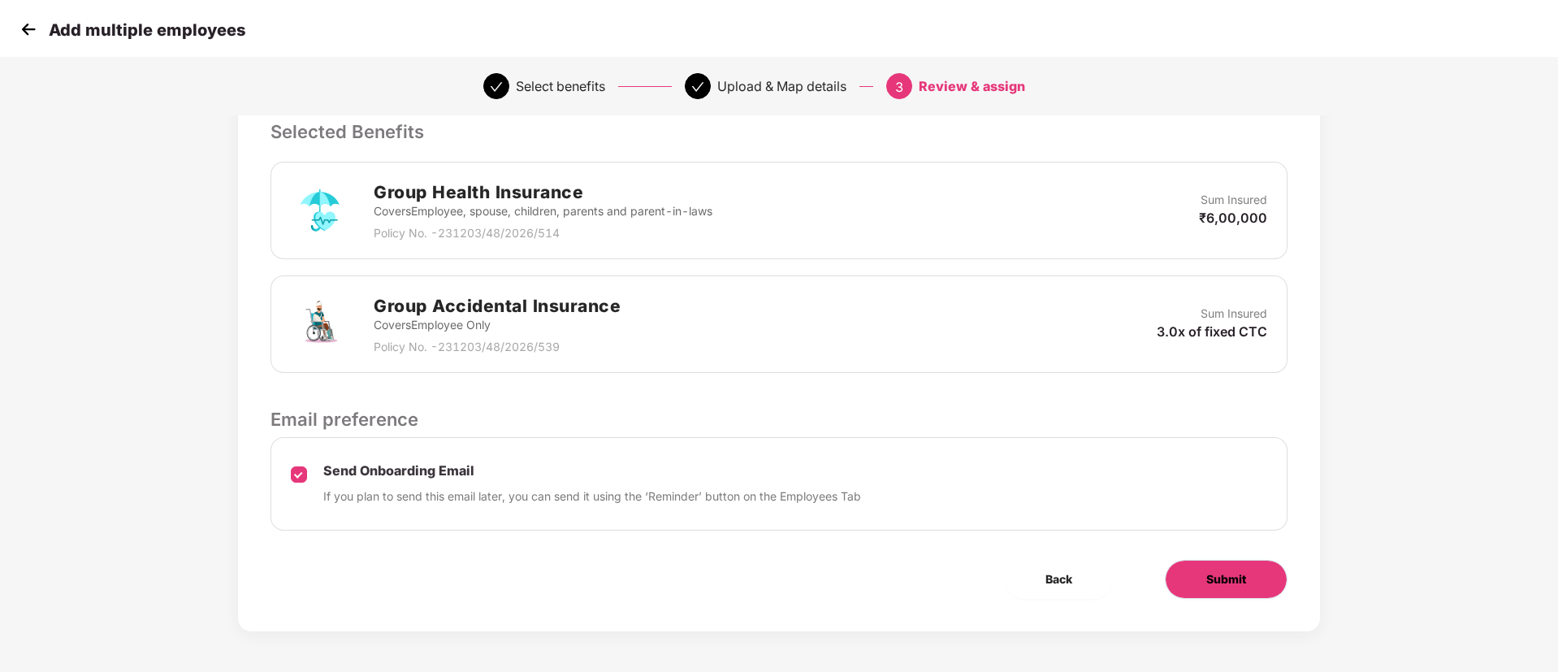
click at [1227, 586] on span "Submit" at bounding box center [1226, 579] width 40 height 18
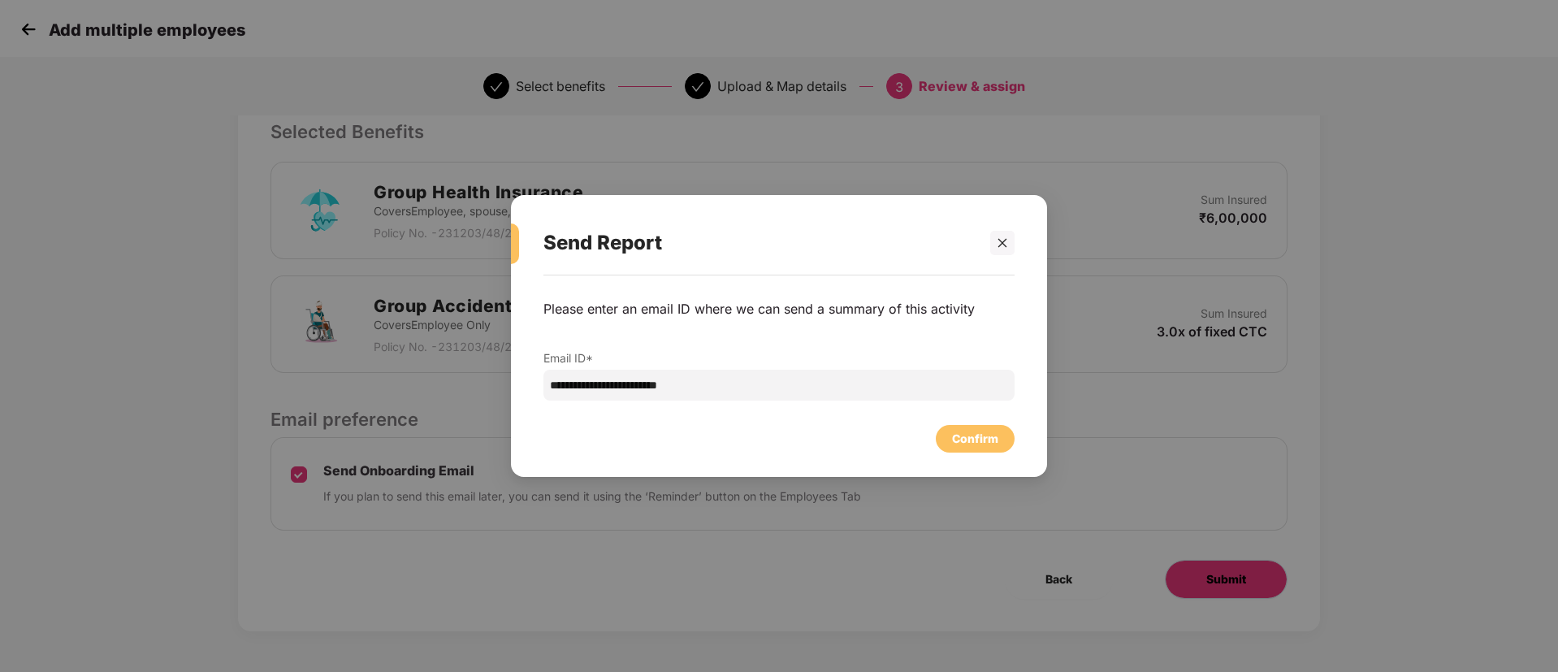
scroll to position [0, 0]
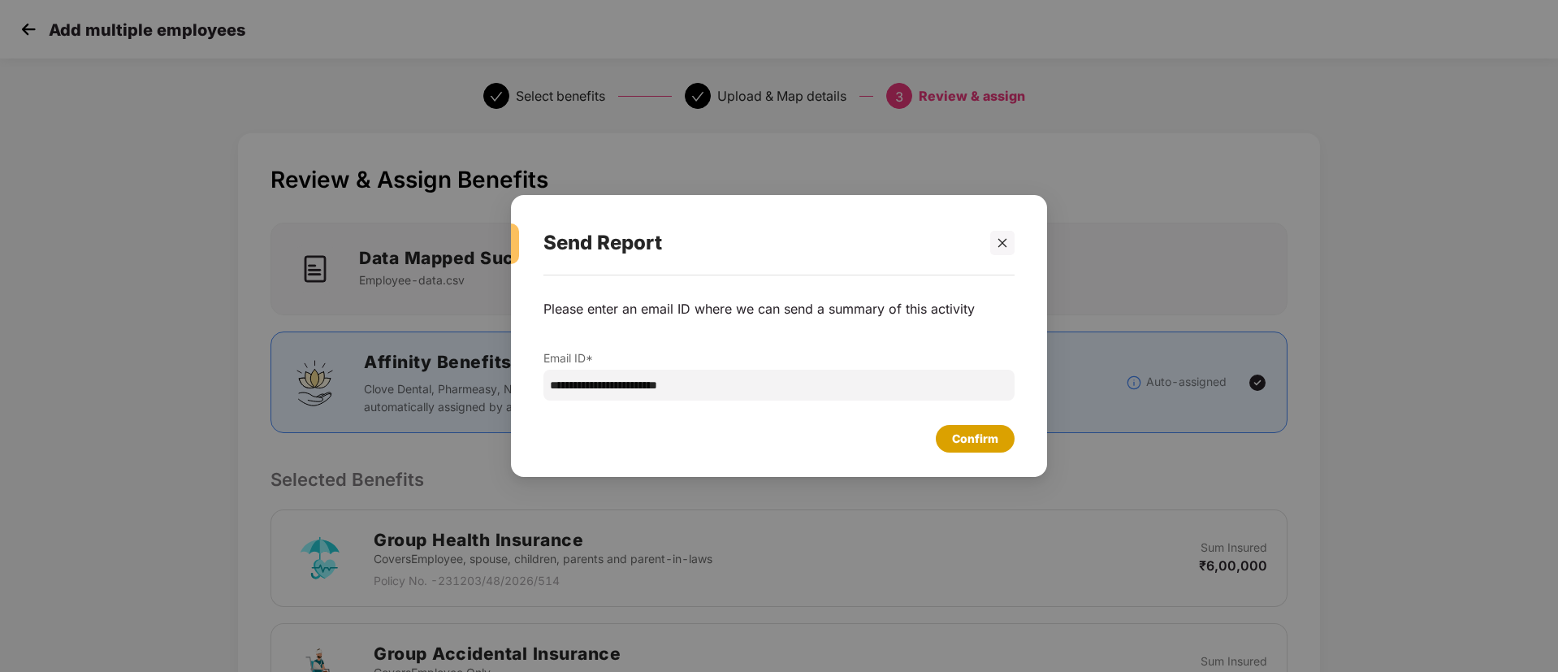
click at [963, 436] on div "Confirm" at bounding box center [975, 439] width 46 height 18
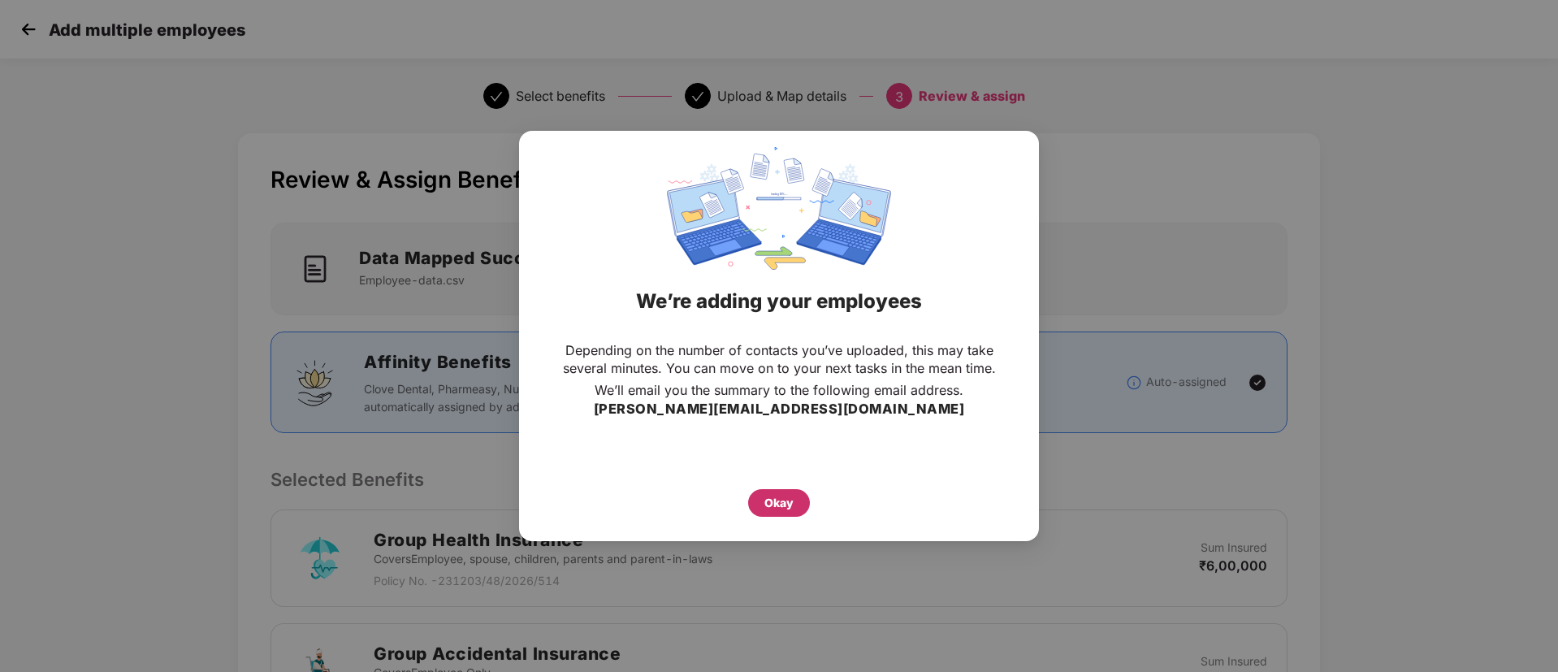
click at [772, 500] on div "Okay" at bounding box center [778, 503] width 29 height 18
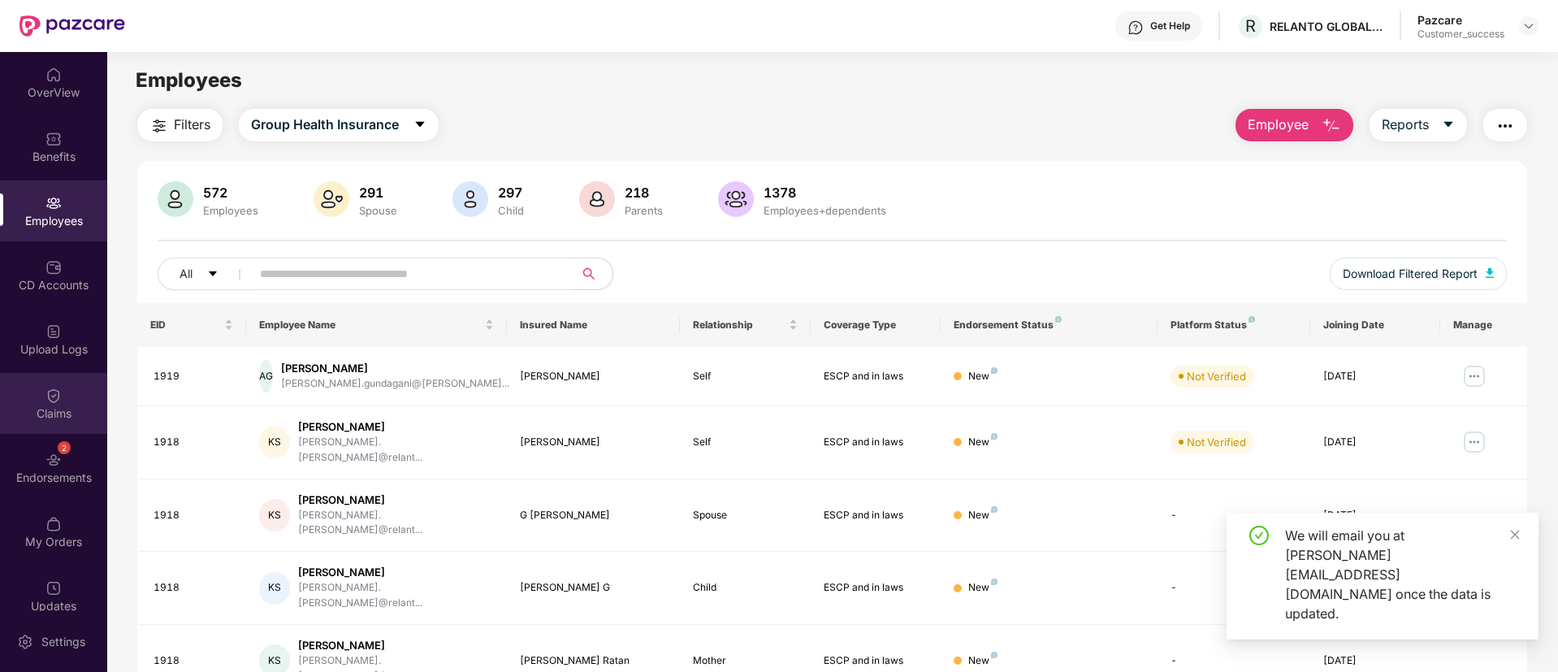
click at [51, 412] on div "Claims" at bounding box center [53, 413] width 107 height 16
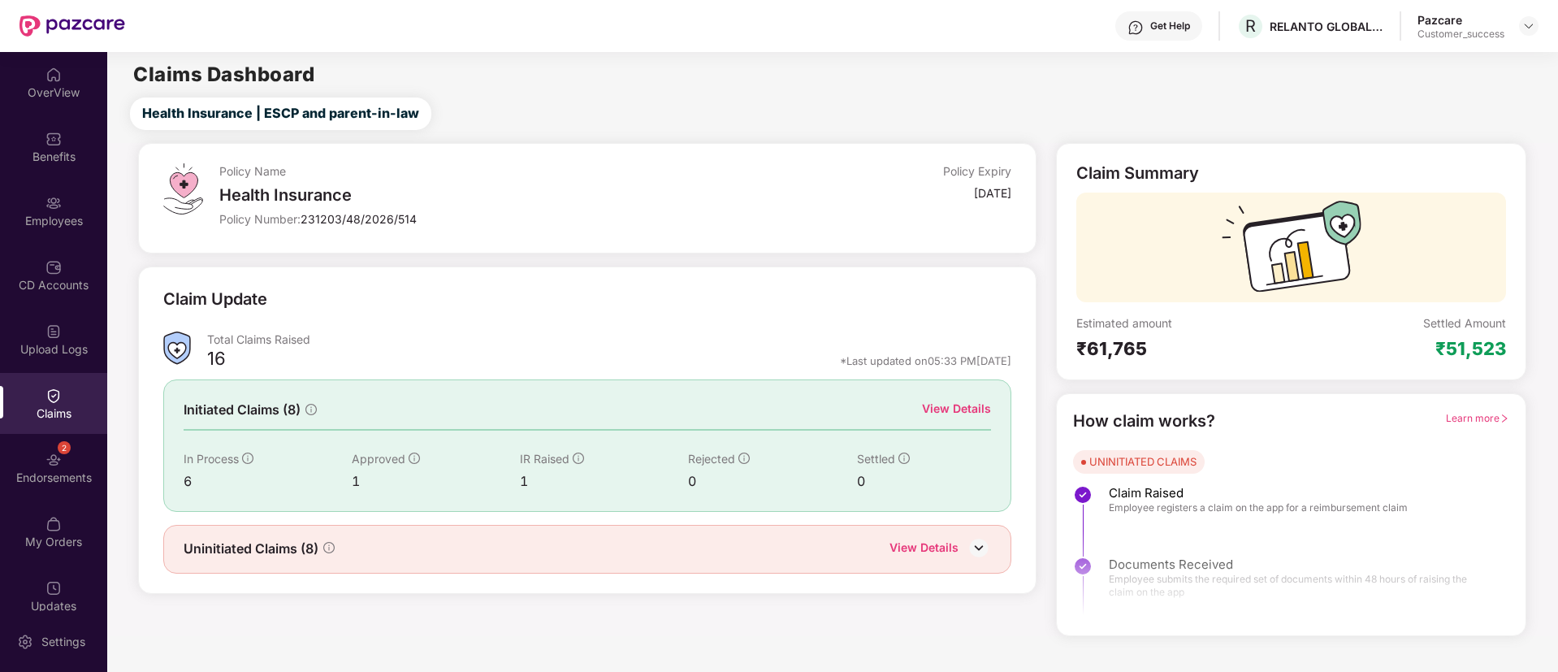
click at [54, 345] on div "Upload Logs" at bounding box center [53, 349] width 107 height 16
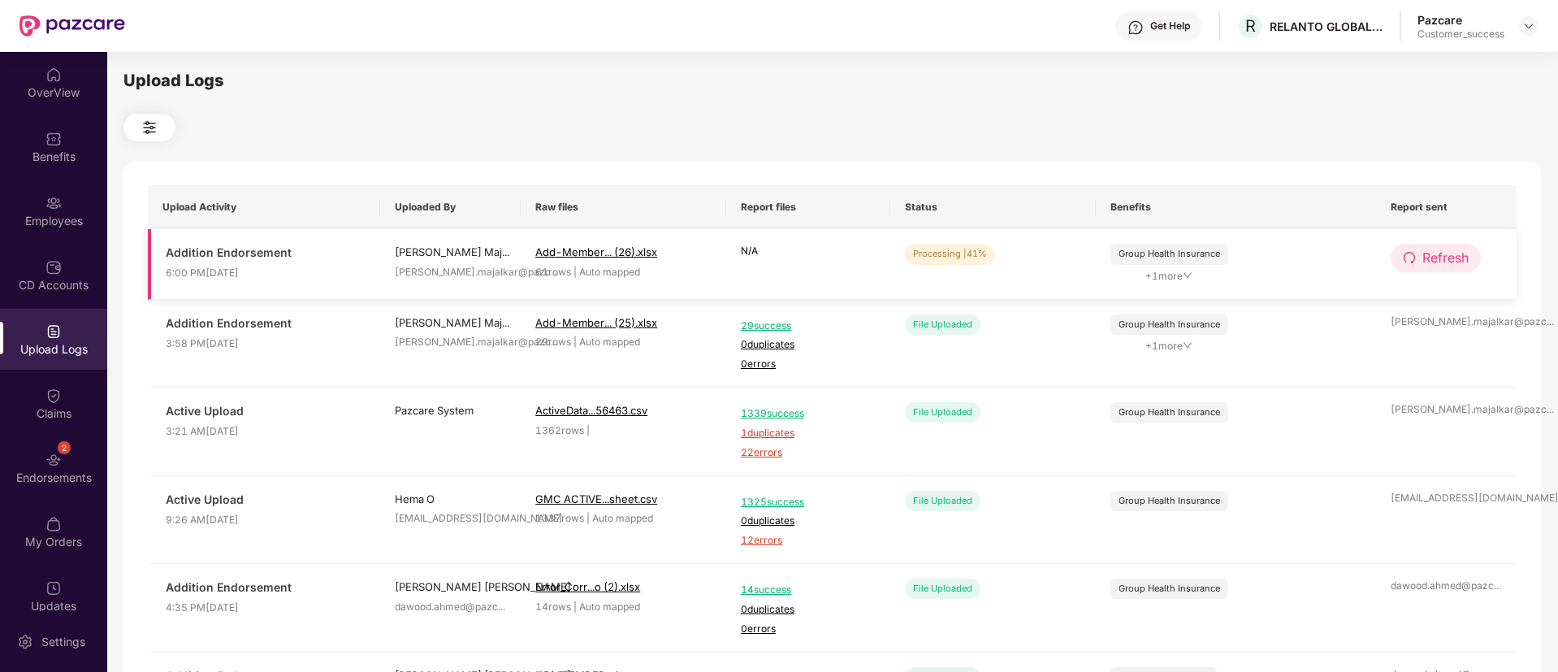
click at [1415, 261] on icon "redo" at bounding box center [1409, 257] width 13 height 13
click at [1415, 261] on icon "redo" at bounding box center [1410, 257] width 13 height 13
click at [1445, 256] on span "Refresh" at bounding box center [1445, 258] width 46 height 20
click at [1428, 260] on span "Refresh" at bounding box center [1445, 258] width 46 height 20
click at [1458, 254] on span "Refresh" at bounding box center [1445, 258] width 46 height 20
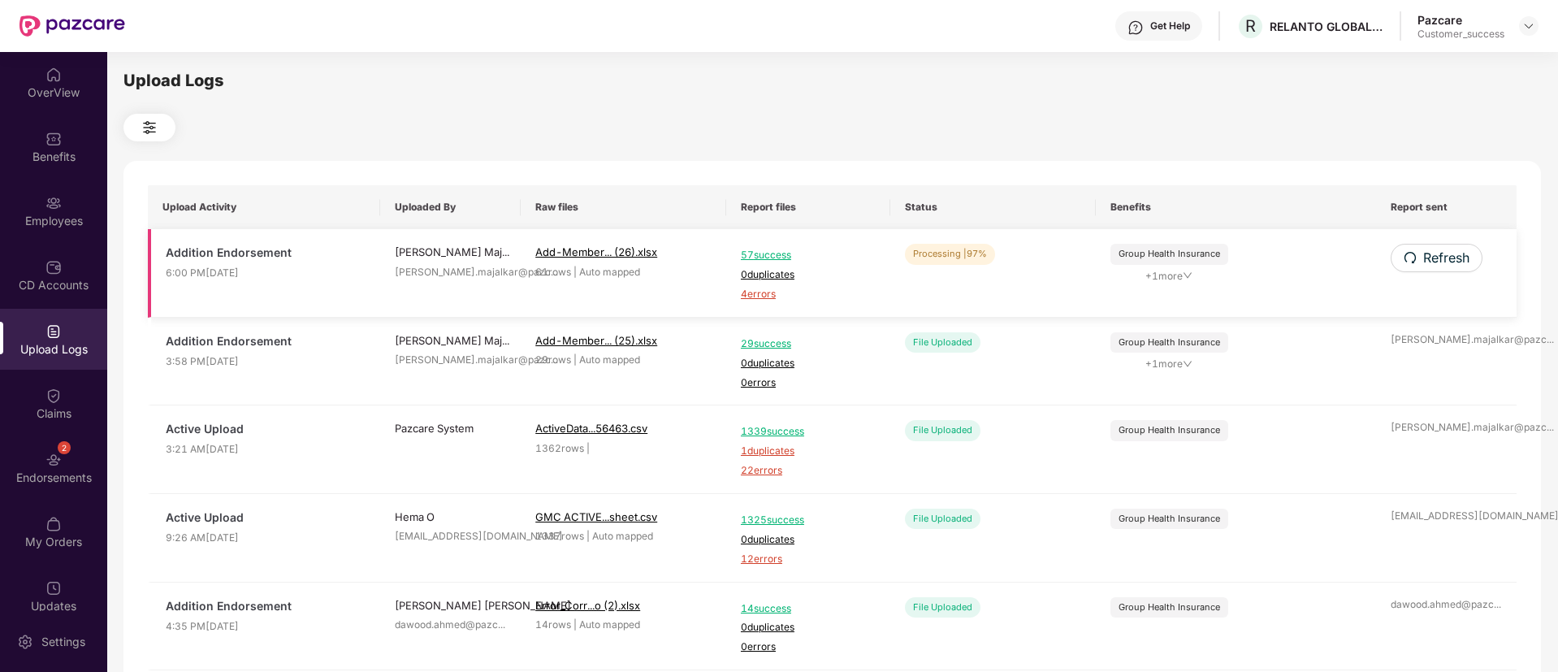
click at [758, 299] on span "4 errors" at bounding box center [808, 294] width 135 height 15
click at [57, 220] on div "Employees" at bounding box center [53, 221] width 107 height 16
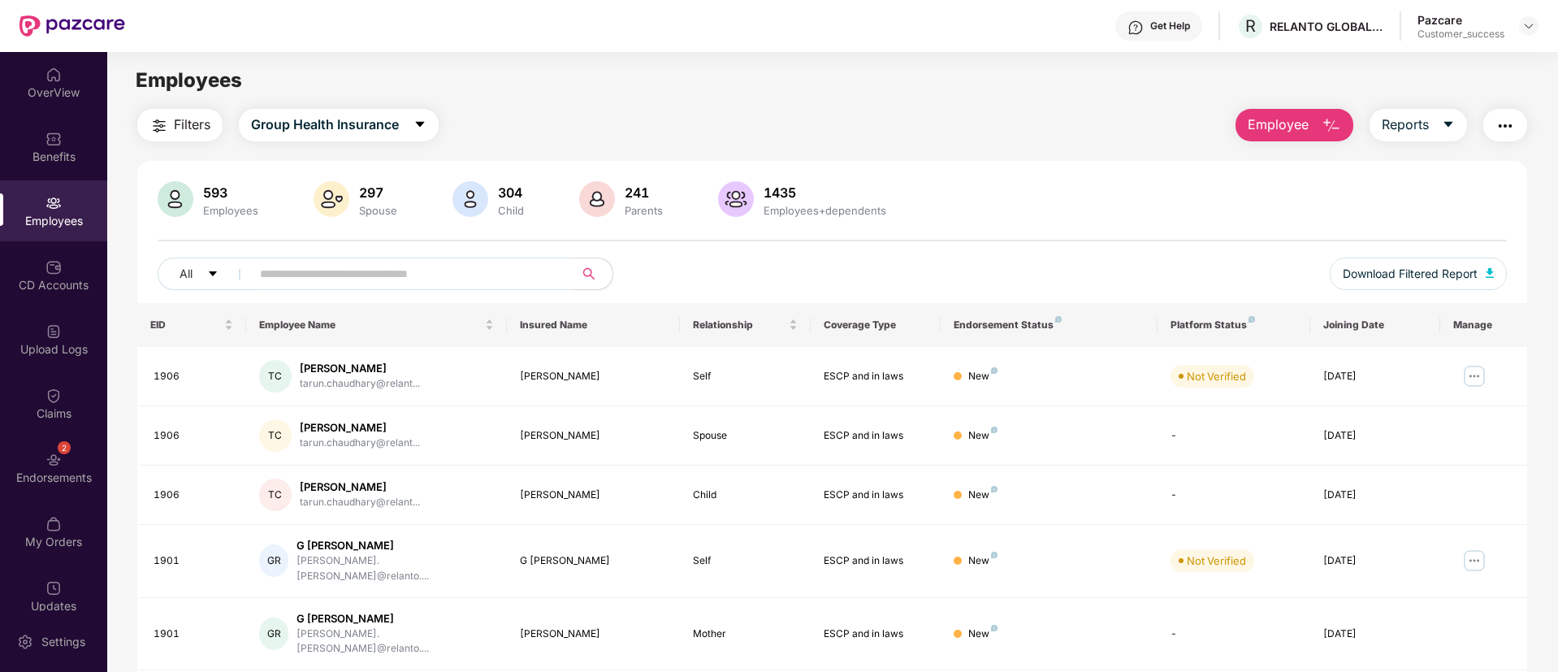
paste input "****"
click at [386, 278] on input "****" at bounding box center [406, 274] width 292 height 24
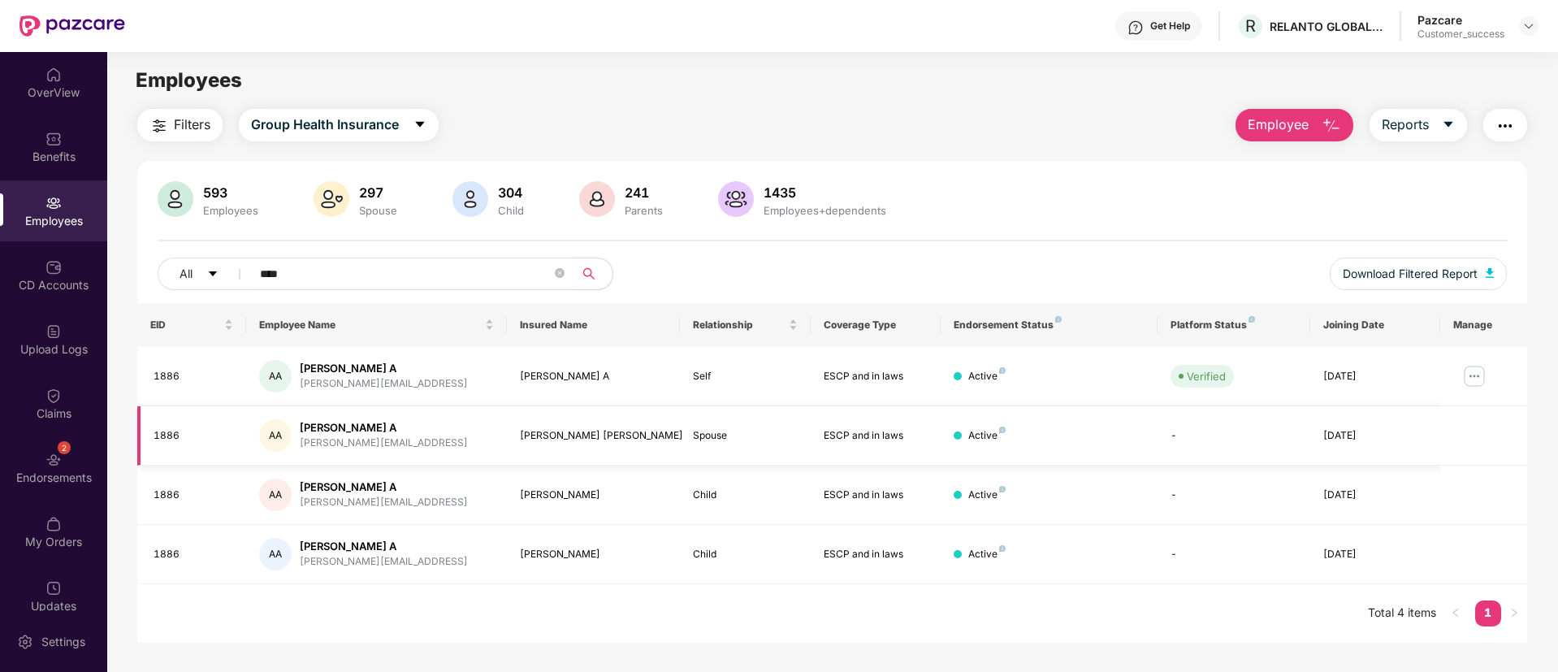
paste input "text"
type input "****"
click at [809, 249] on div "593 Employees 297 Spouse 304 Child 241 Parents 1435 Employees+dependents All **…" at bounding box center [832, 242] width 1390 height 122
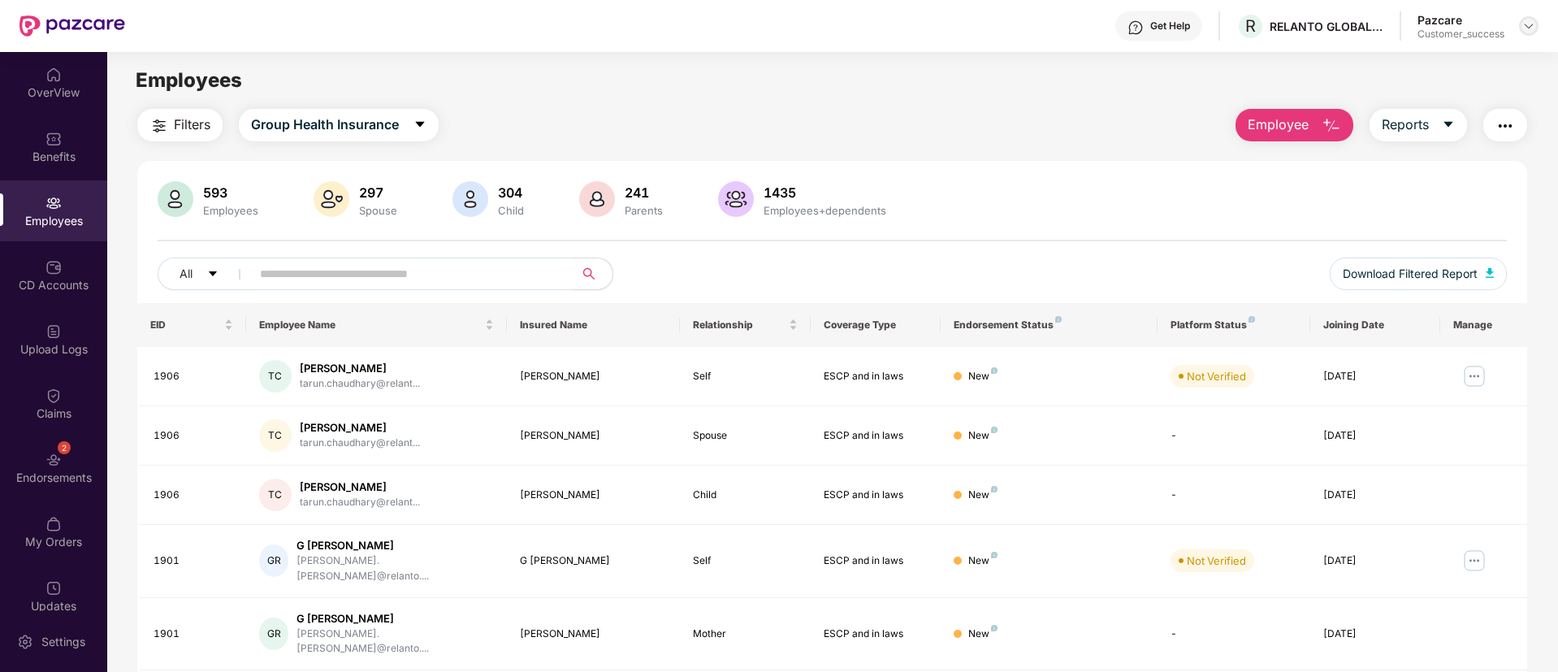
click at [1521, 27] on div at bounding box center [1528, 25] width 19 height 19
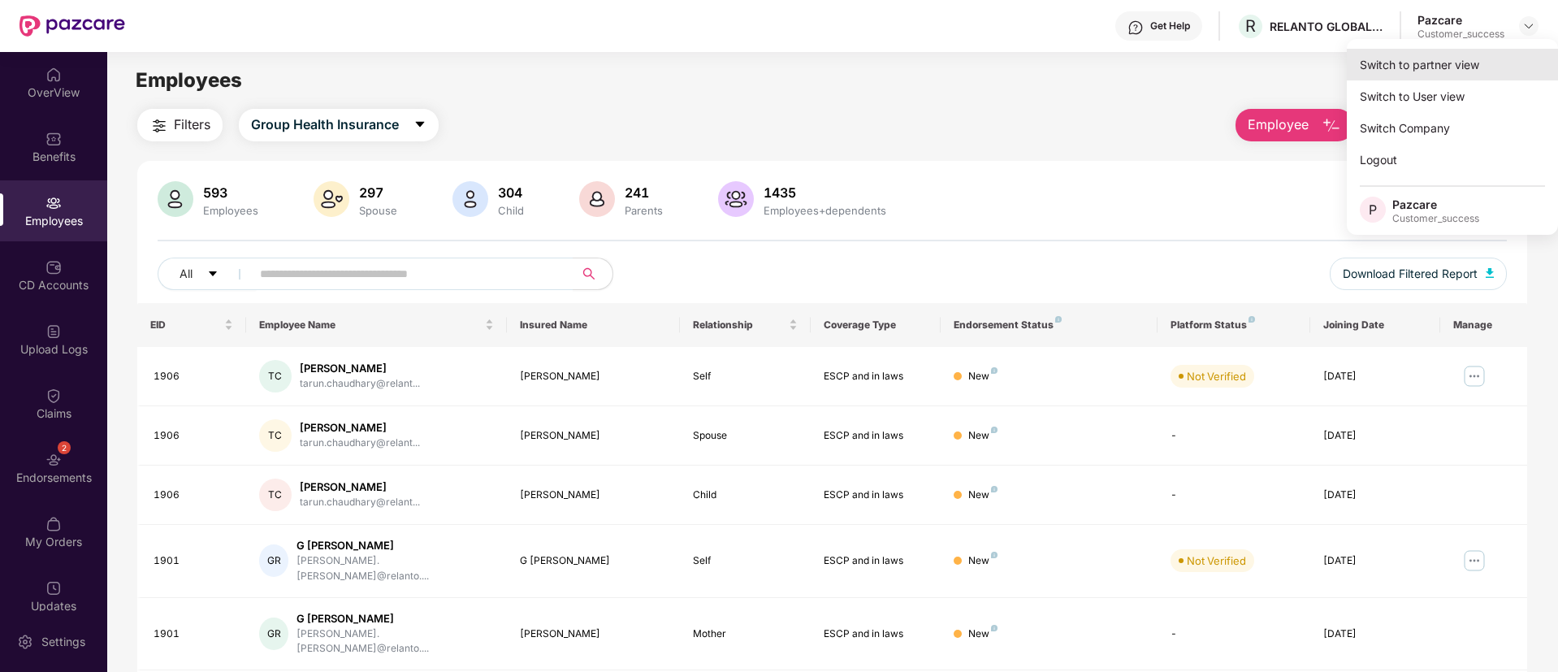
click at [1465, 54] on div "Switch to partner view" at bounding box center [1452, 65] width 211 height 32
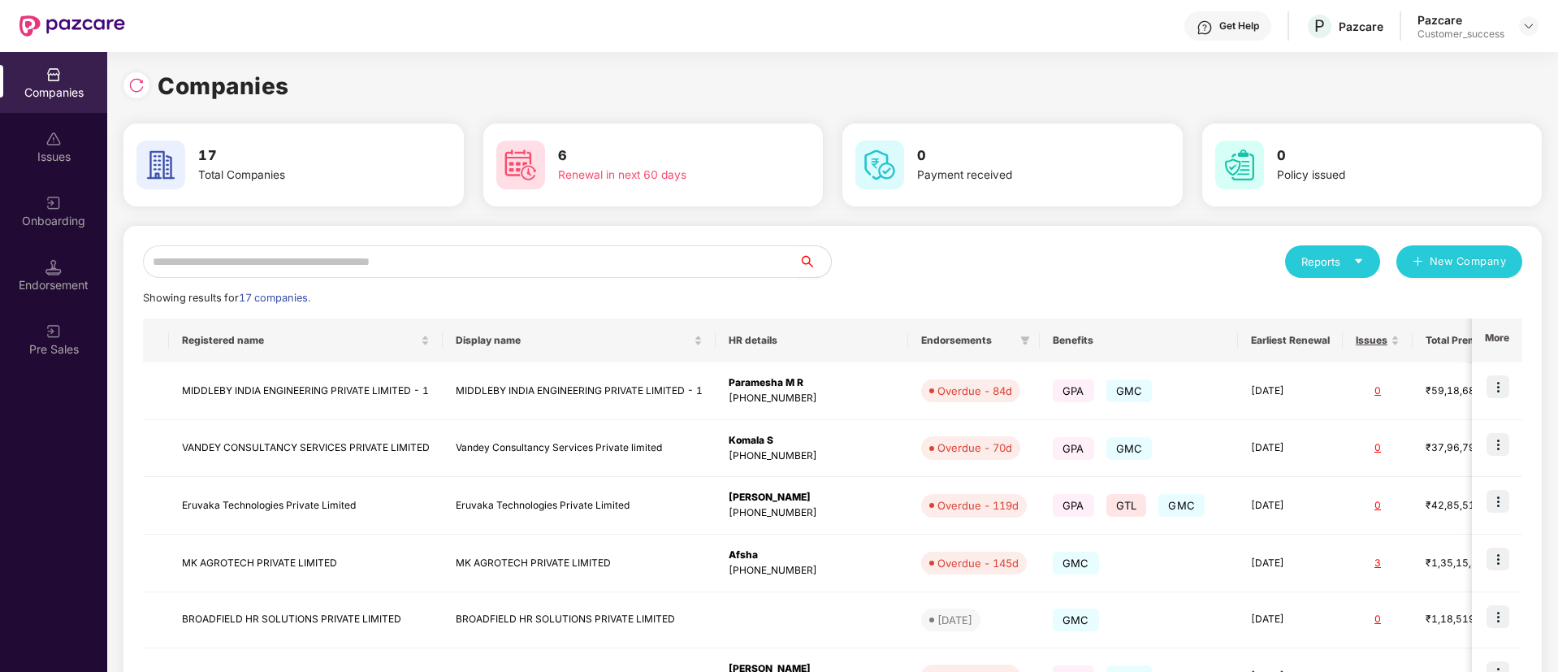
click at [1352, 268] on div "Reports" at bounding box center [1332, 261] width 63 height 16
click at [1435, 305] on img at bounding box center [1429, 304] width 16 height 16
click at [1343, 262] on div "Reports" at bounding box center [1332, 261] width 63 height 16
click at [1333, 305] on div "Companies" at bounding box center [1324, 305] width 59 height 18
click at [933, 264] on div "Reports New Company" at bounding box center [1178, 261] width 690 height 32
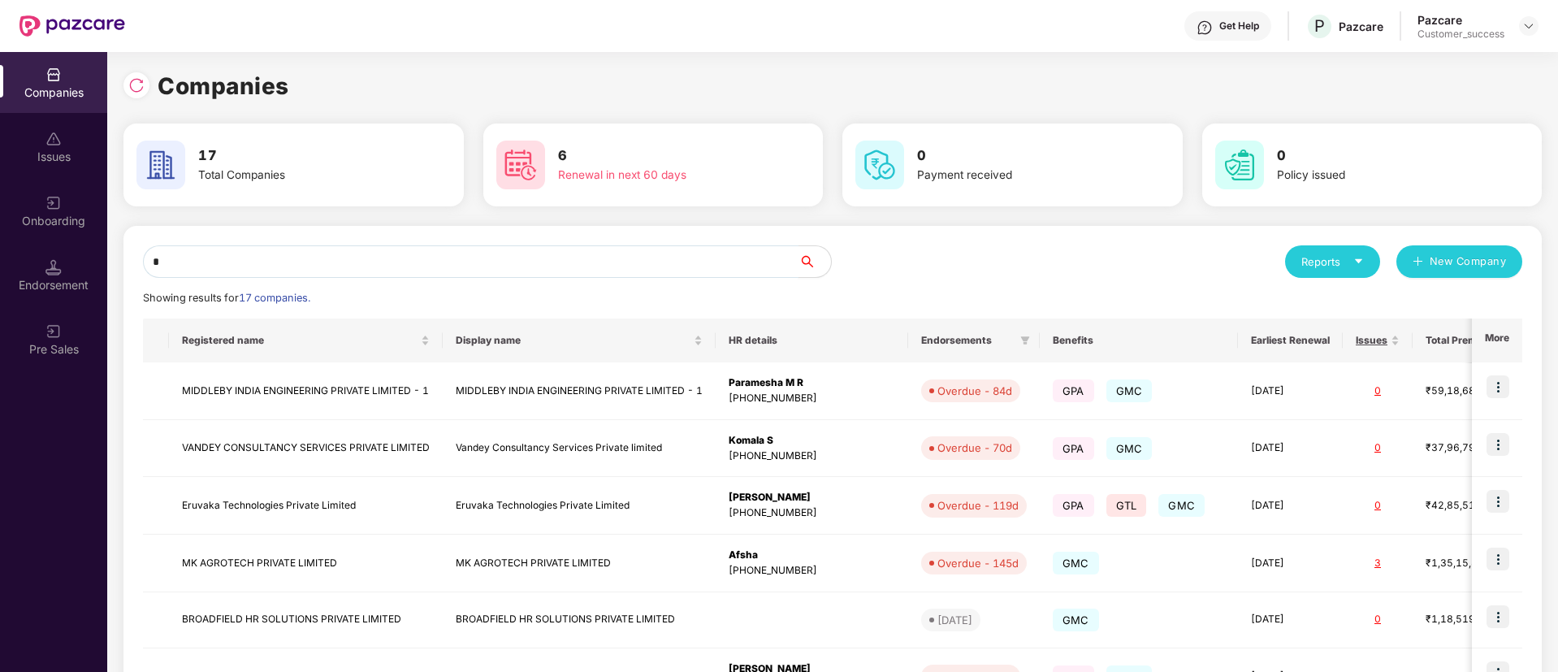
click at [374, 262] on input "*" at bounding box center [471, 261] width 656 height 32
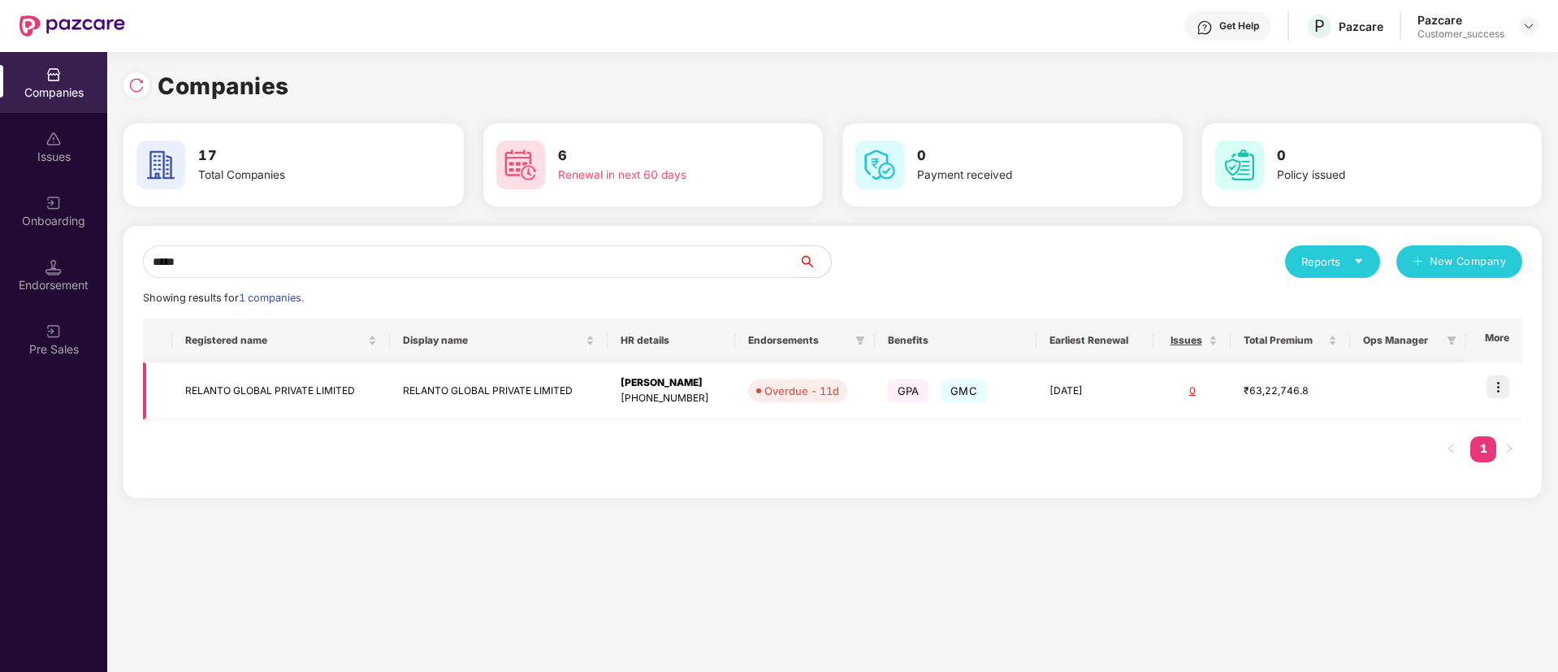
type input "*****"
click at [1499, 393] on img at bounding box center [1497, 386] width 23 height 23
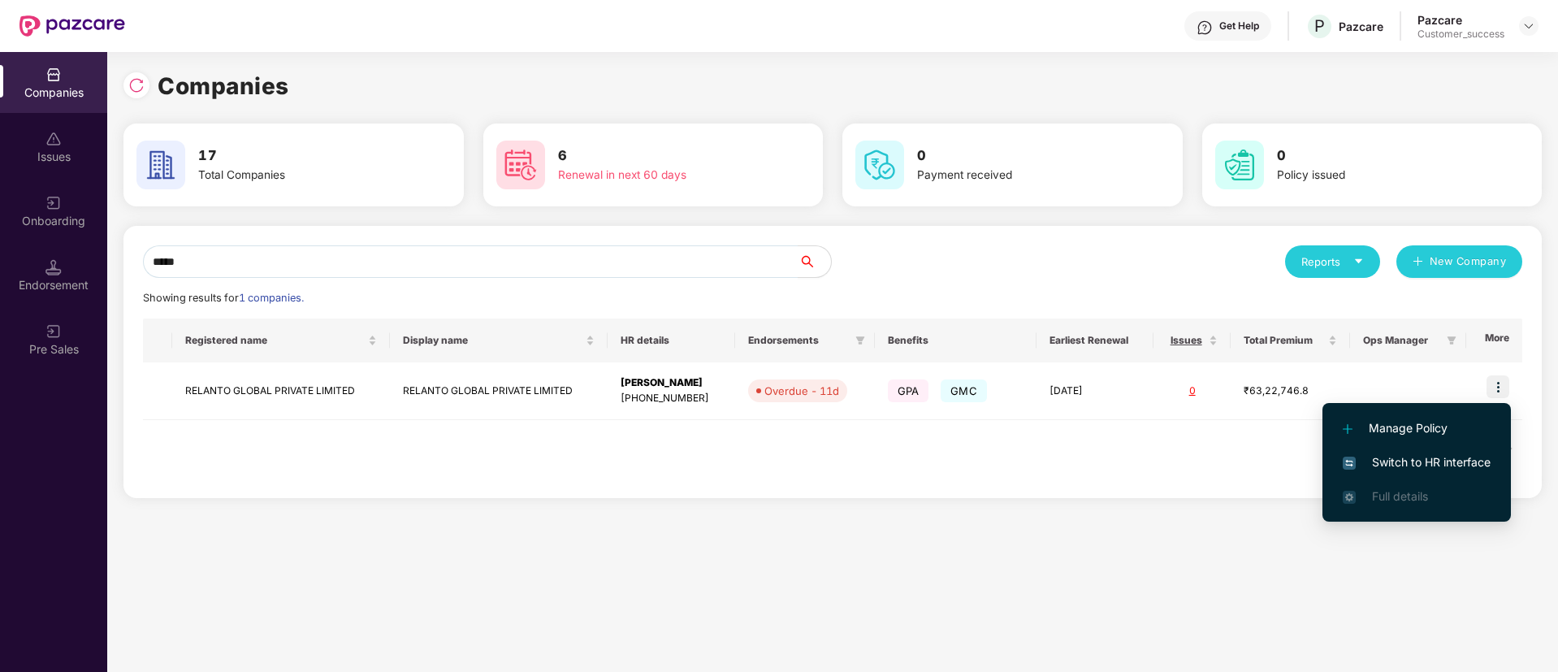
click at [1368, 464] on span "Switch to HR interface" at bounding box center [1417, 462] width 148 height 18
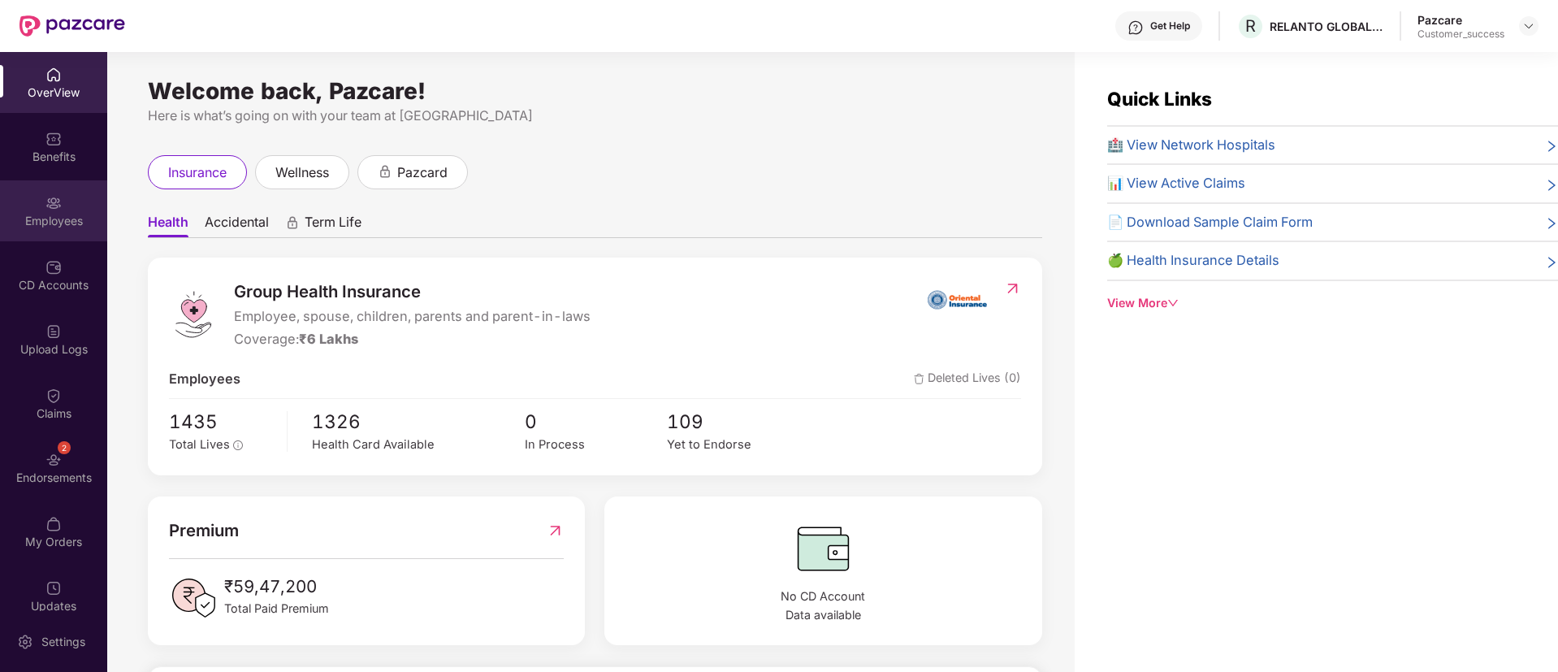
click at [51, 198] on img at bounding box center [53, 203] width 16 height 16
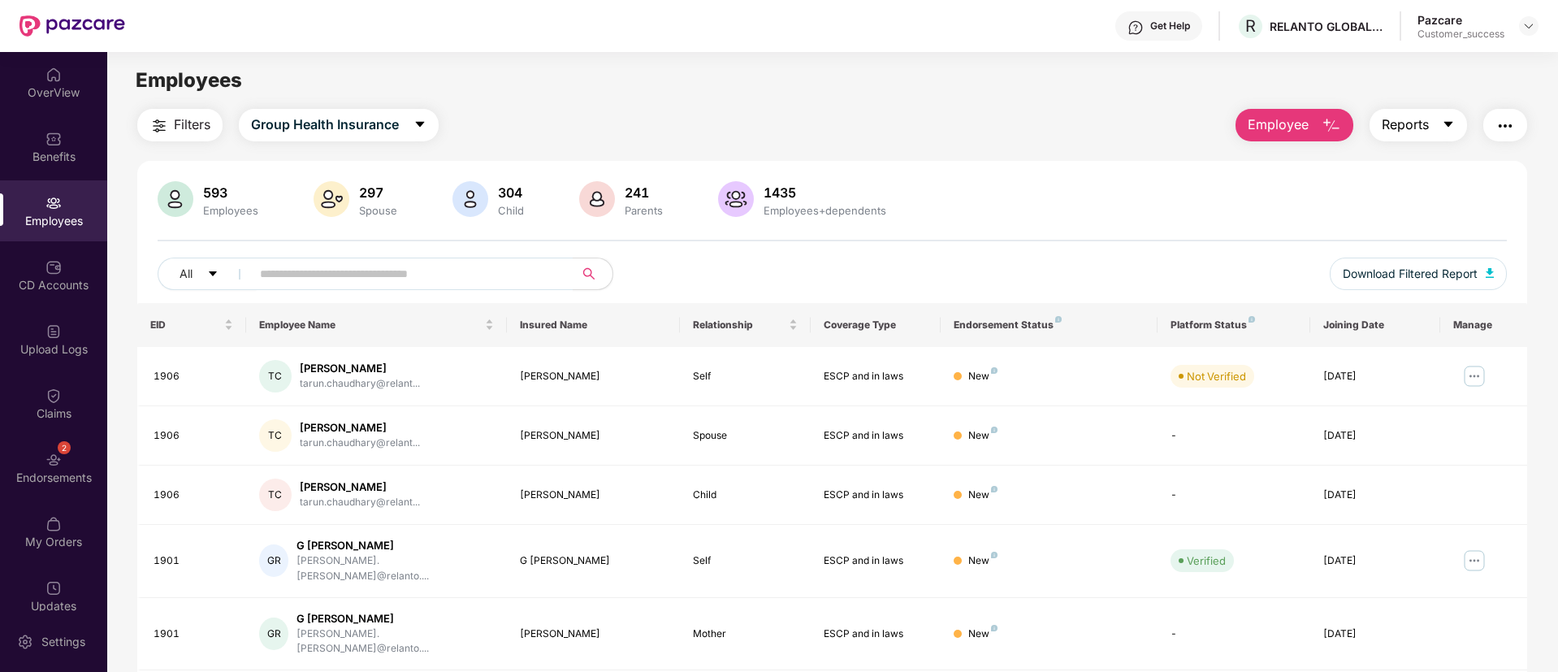
click at [1456, 111] on button "Reports" at bounding box center [1418, 125] width 97 height 32
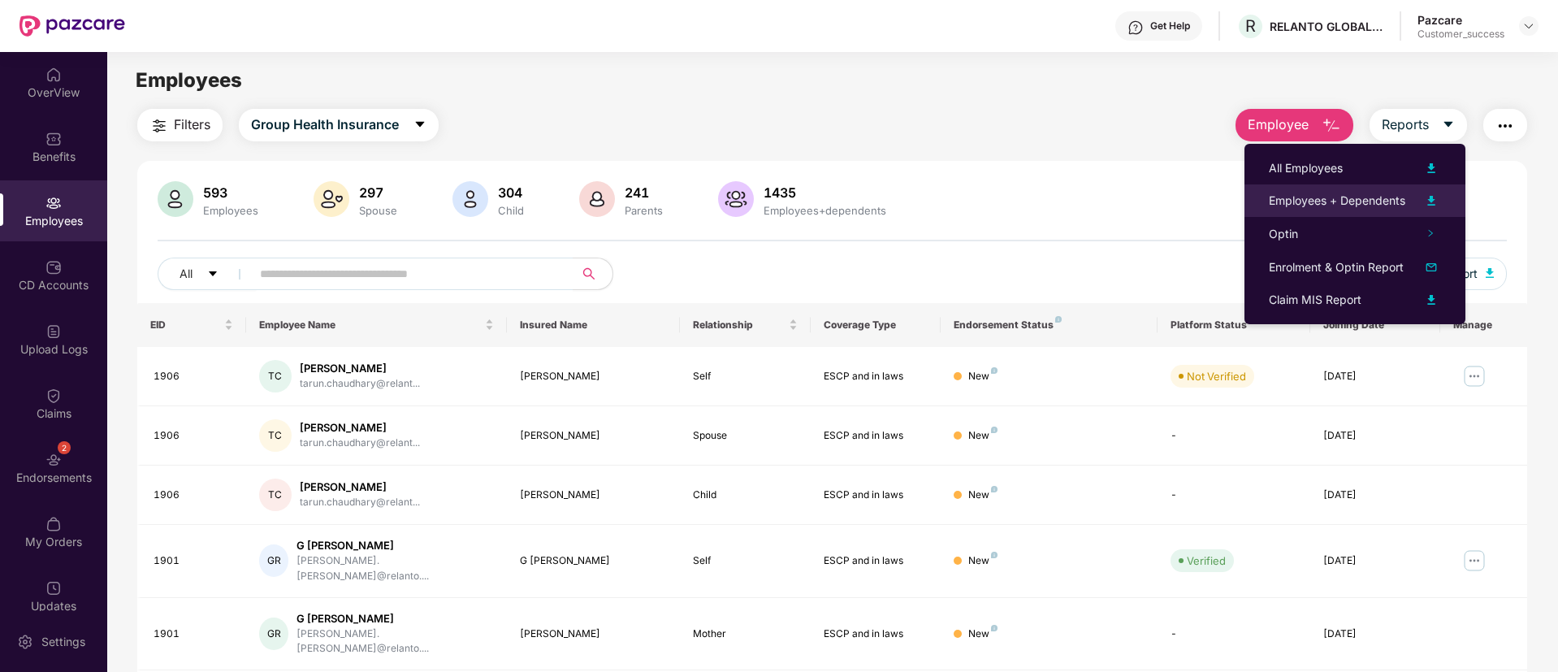
click at [1433, 196] on img at bounding box center [1430, 200] width 19 height 19
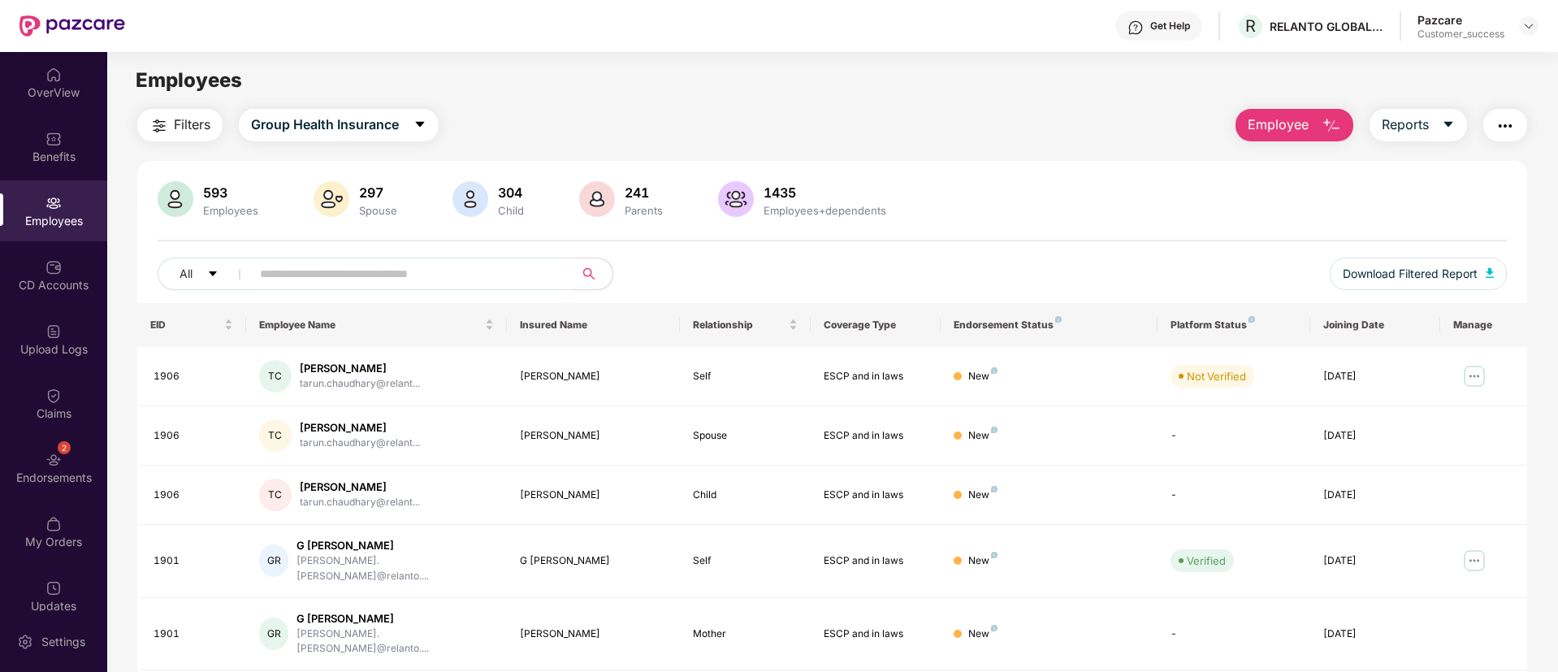
click at [1332, 121] on img "button" at bounding box center [1331, 125] width 19 height 19
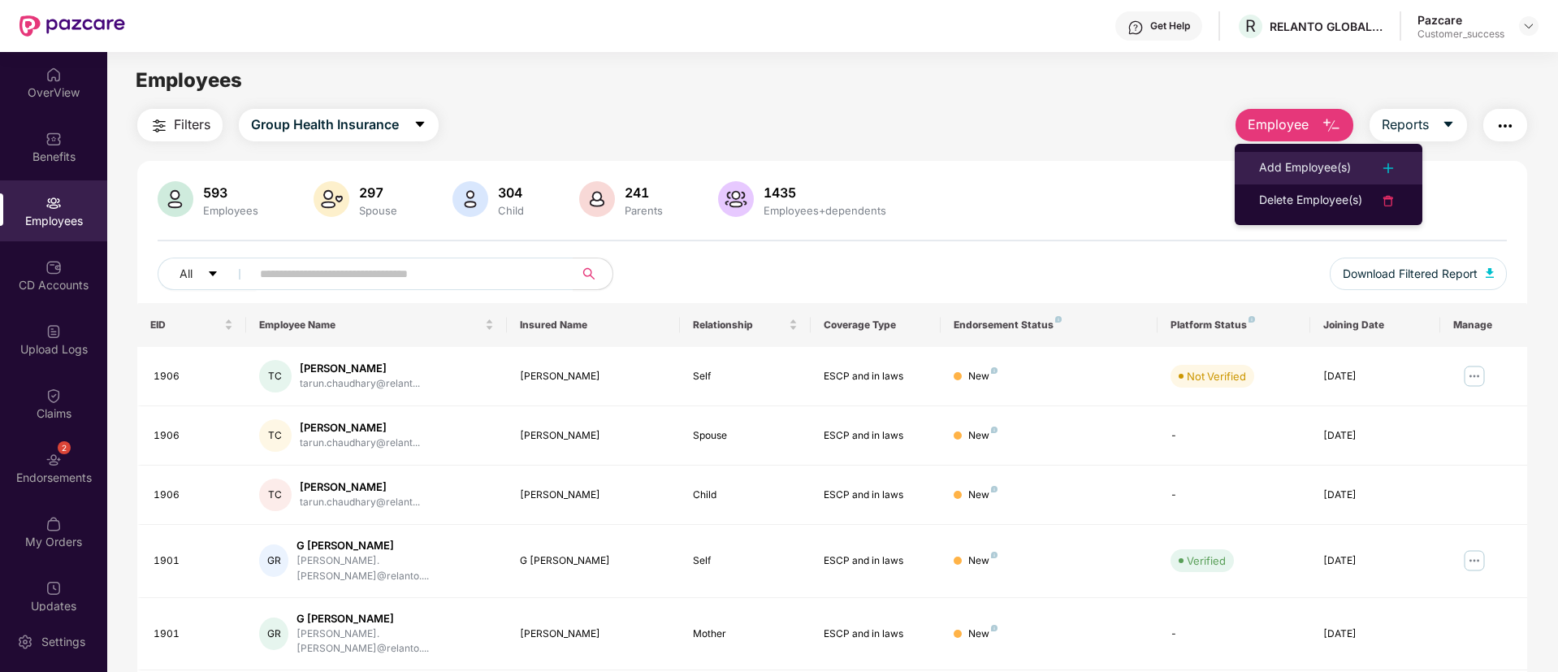
click at [1322, 167] on div "Add Employee(s)" at bounding box center [1305, 167] width 92 height 19
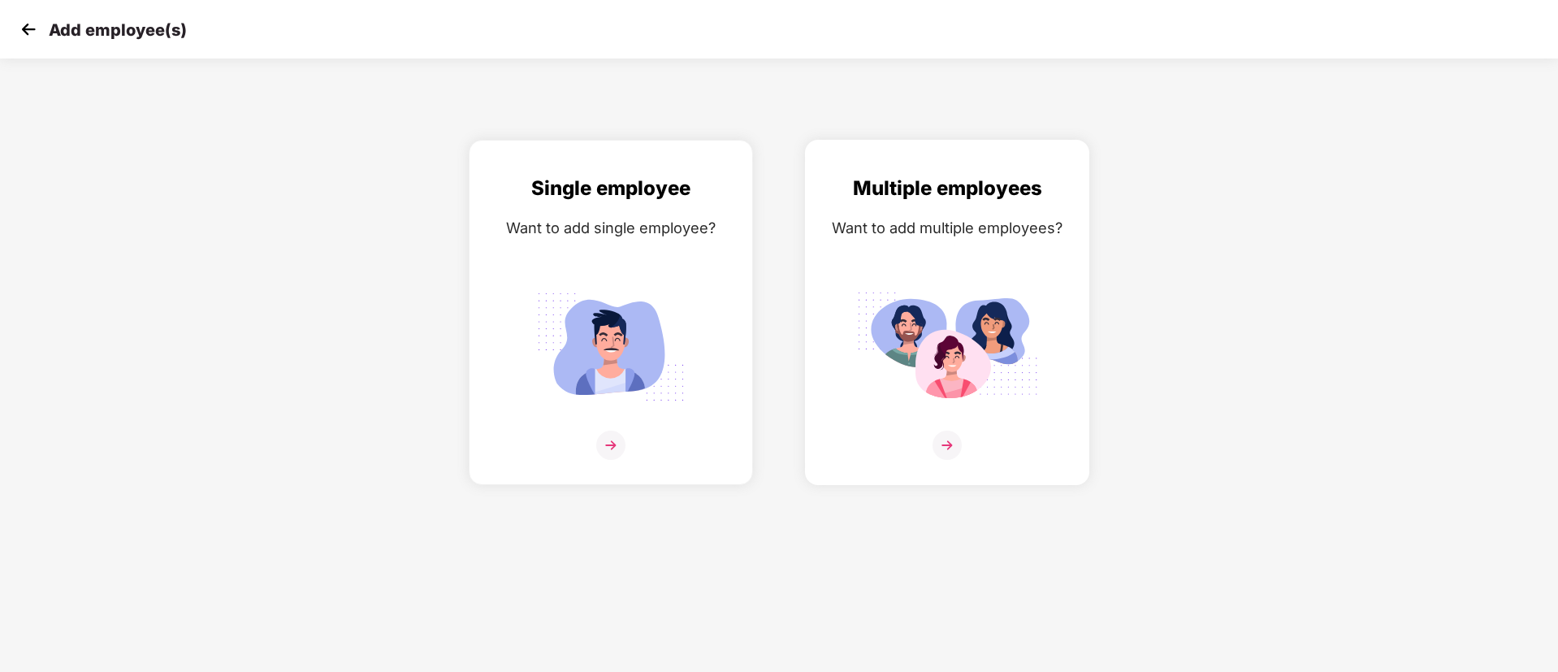
click at [984, 217] on div "Want to add multiple employees?" at bounding box center [947, 228] width 250 height 24
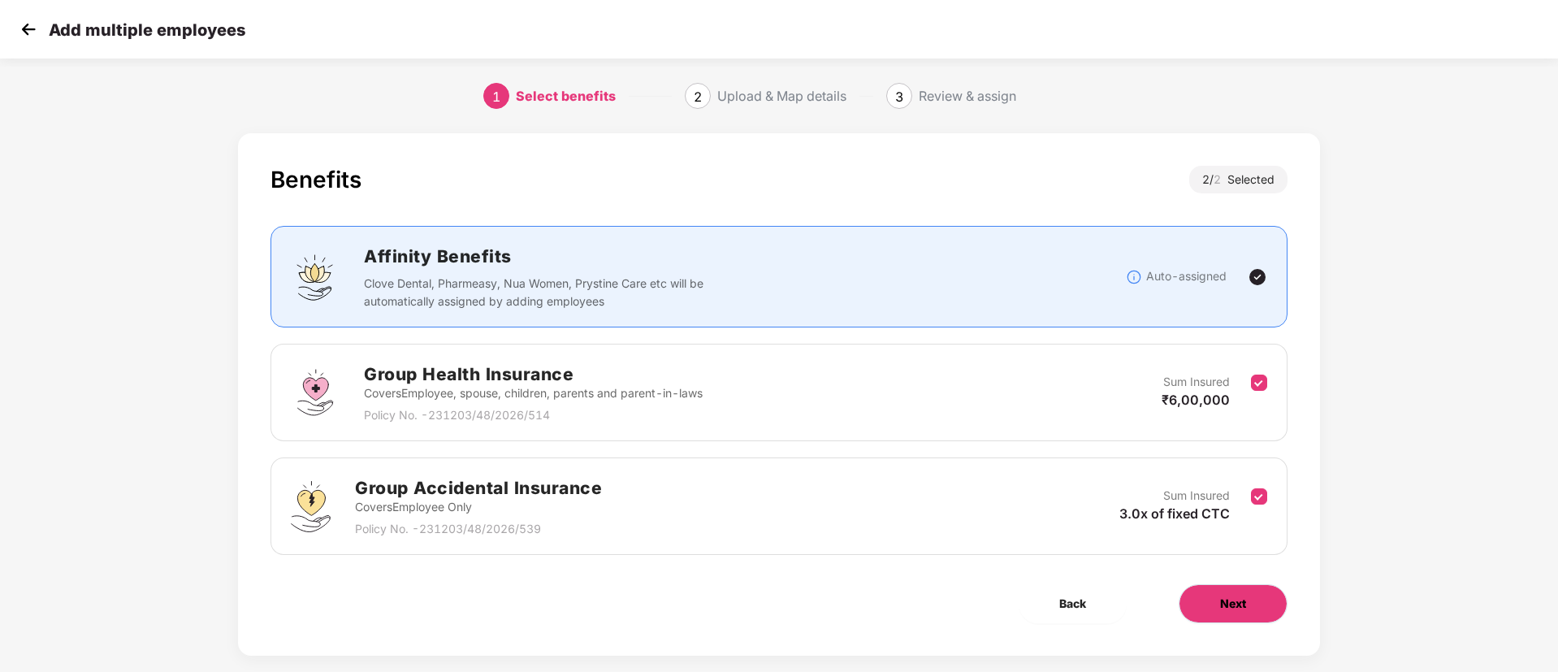
click at [1249, 598] on button "Next" at bounding box center [1233, 603] width 109 height 39
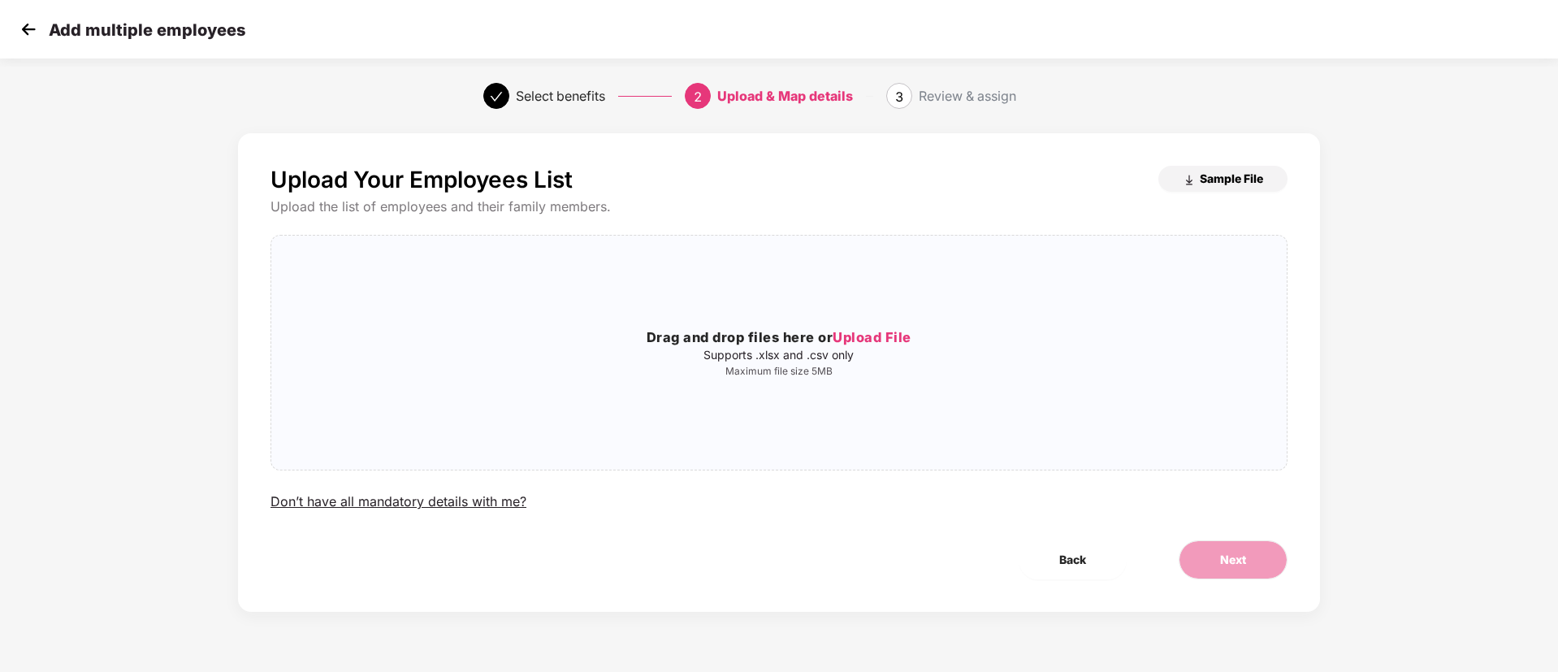
click at [1222, 191] on button "Sample File" at bounding box center [1222, 179] width 129 height 26
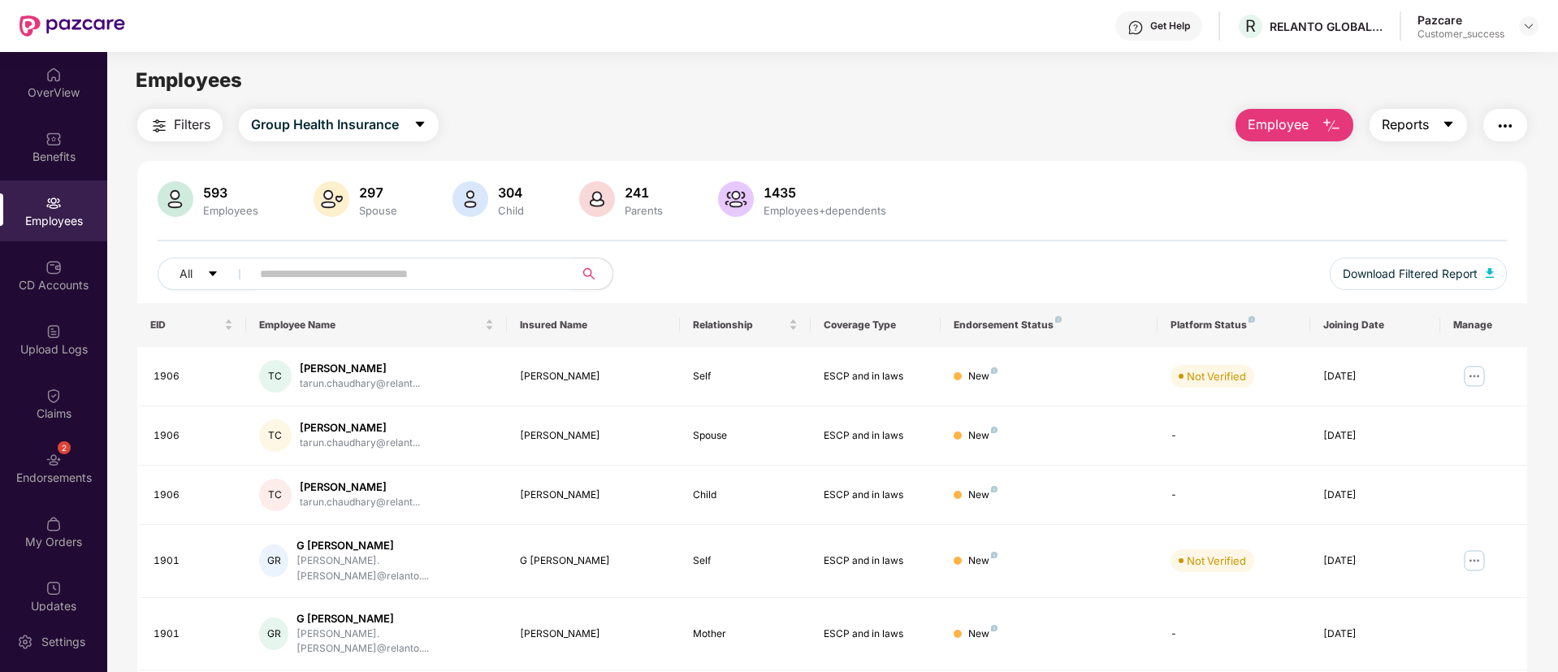
click at [1456, 117] on button "Reports" at bounding box center [1418, 125] width 97 height 32
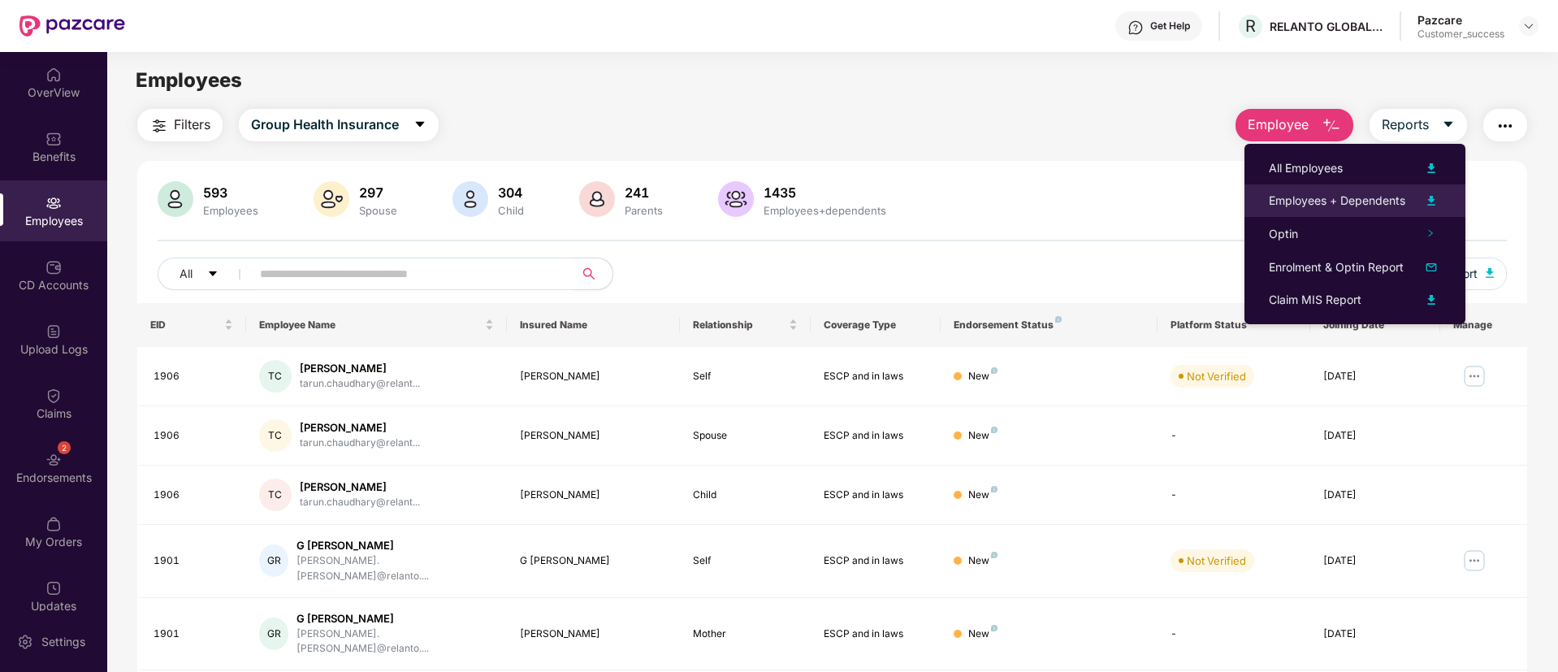
click at [1435, 209] on img at bounding box center [1430, 200] width 19 height 19
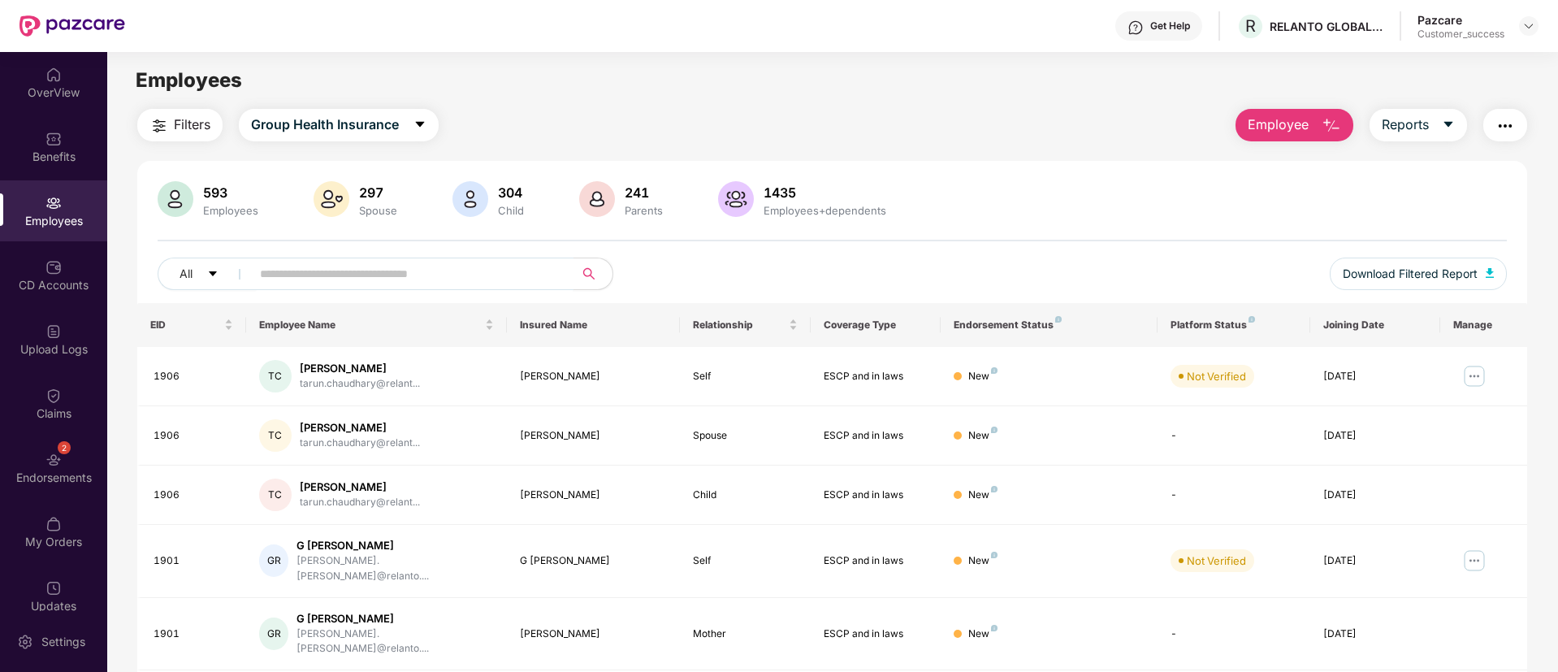
paste input "****"
click at [413, 272] on input "text" at bounding box center [406, 274] width 292 height 24
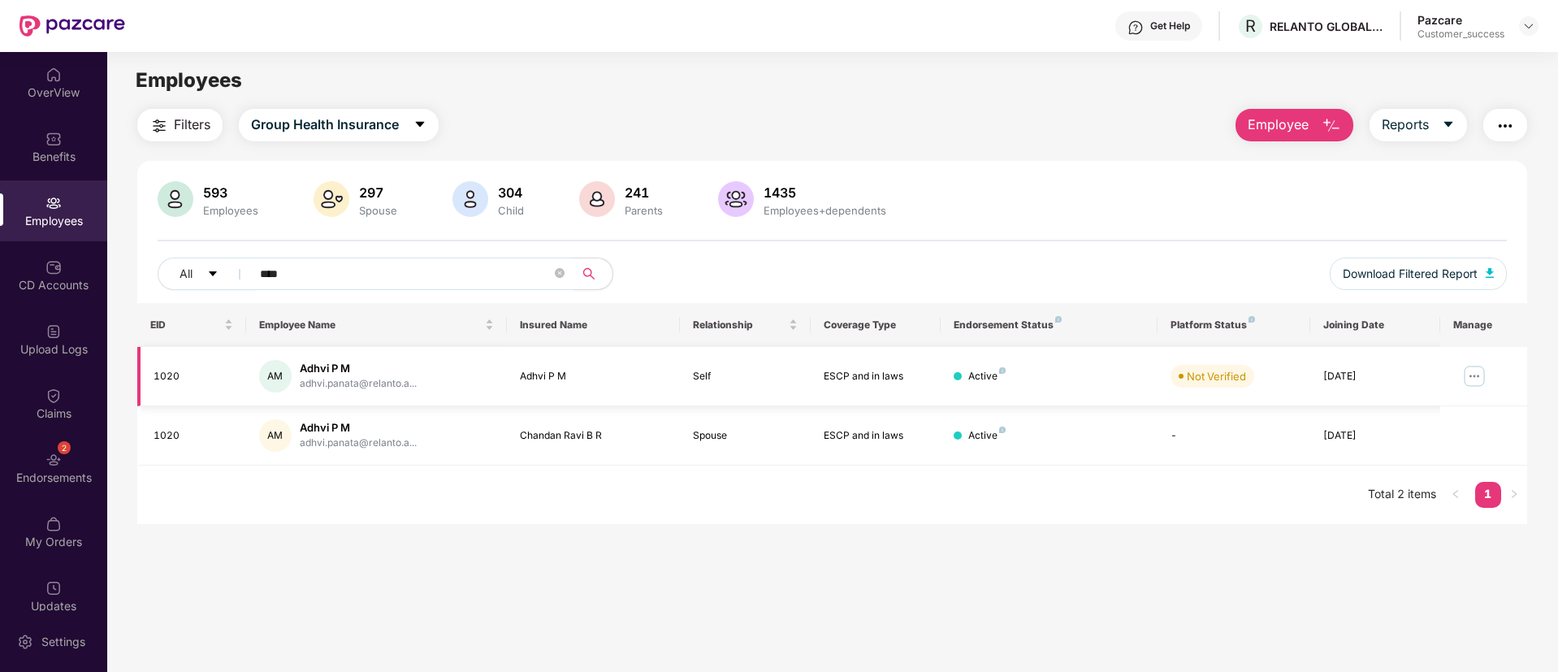
type input "****"
click at [1468, 378] on img at bounding box center [1474, 376] width 26 height 26
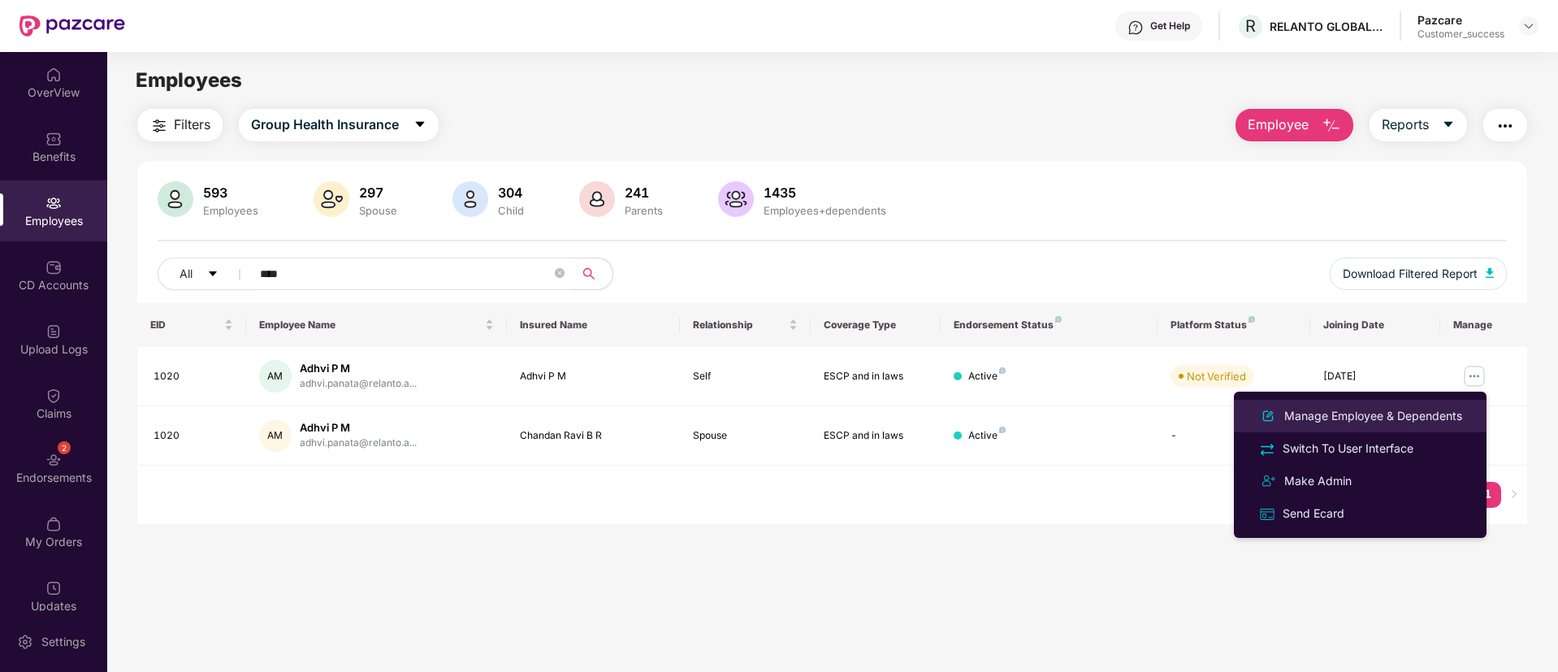
click at [1377, 413] on div "Manage Employee & Dependents" at bounding box center [1373, 416] width 184 height 18
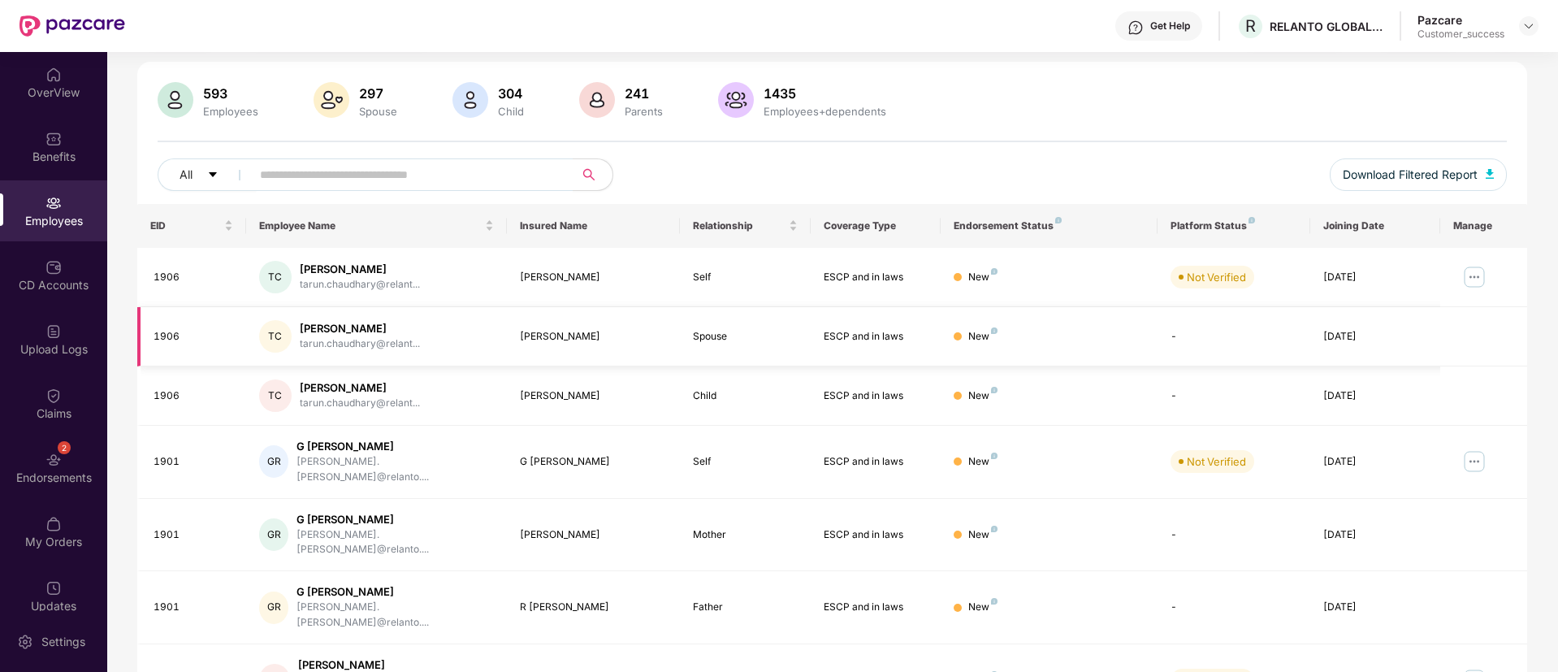
scroll to position [100, 0]
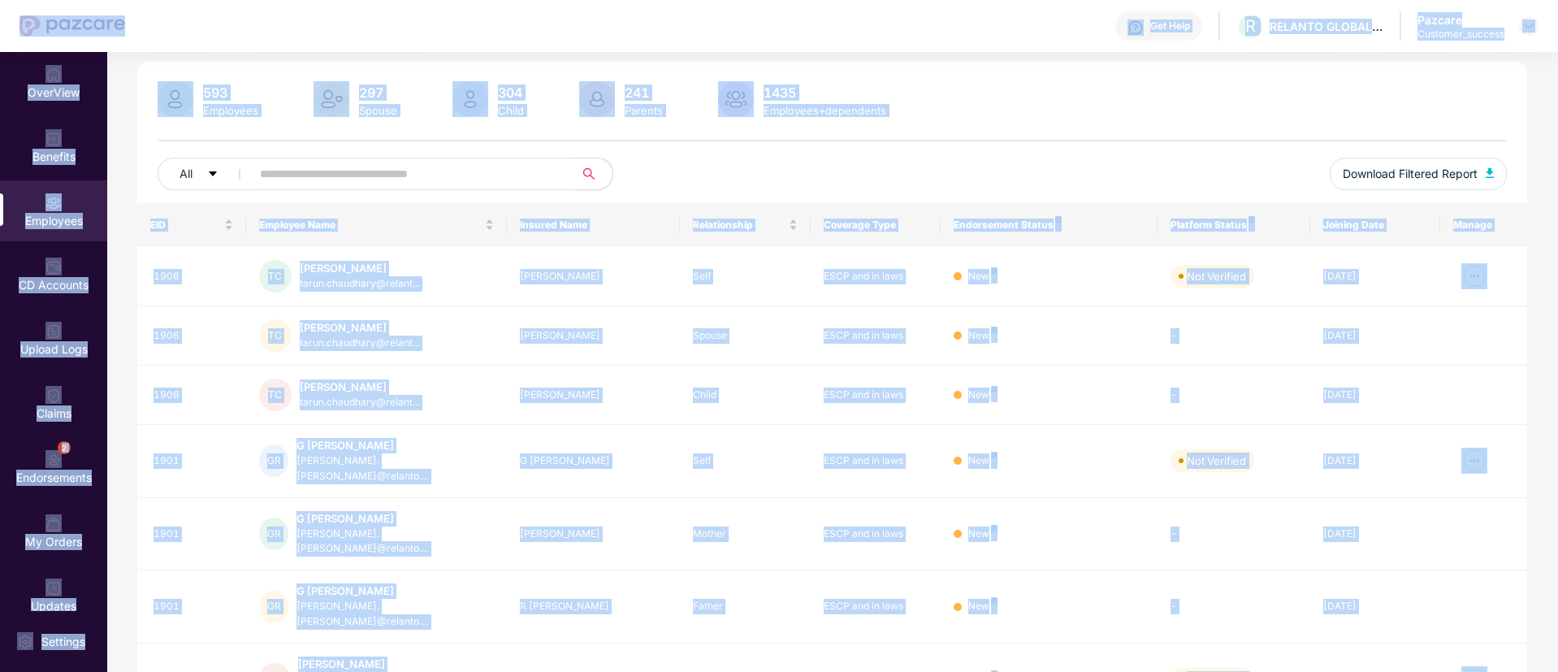
click at [383, 175] on input "text" at bounding box center [406, 174] width 292 height 24
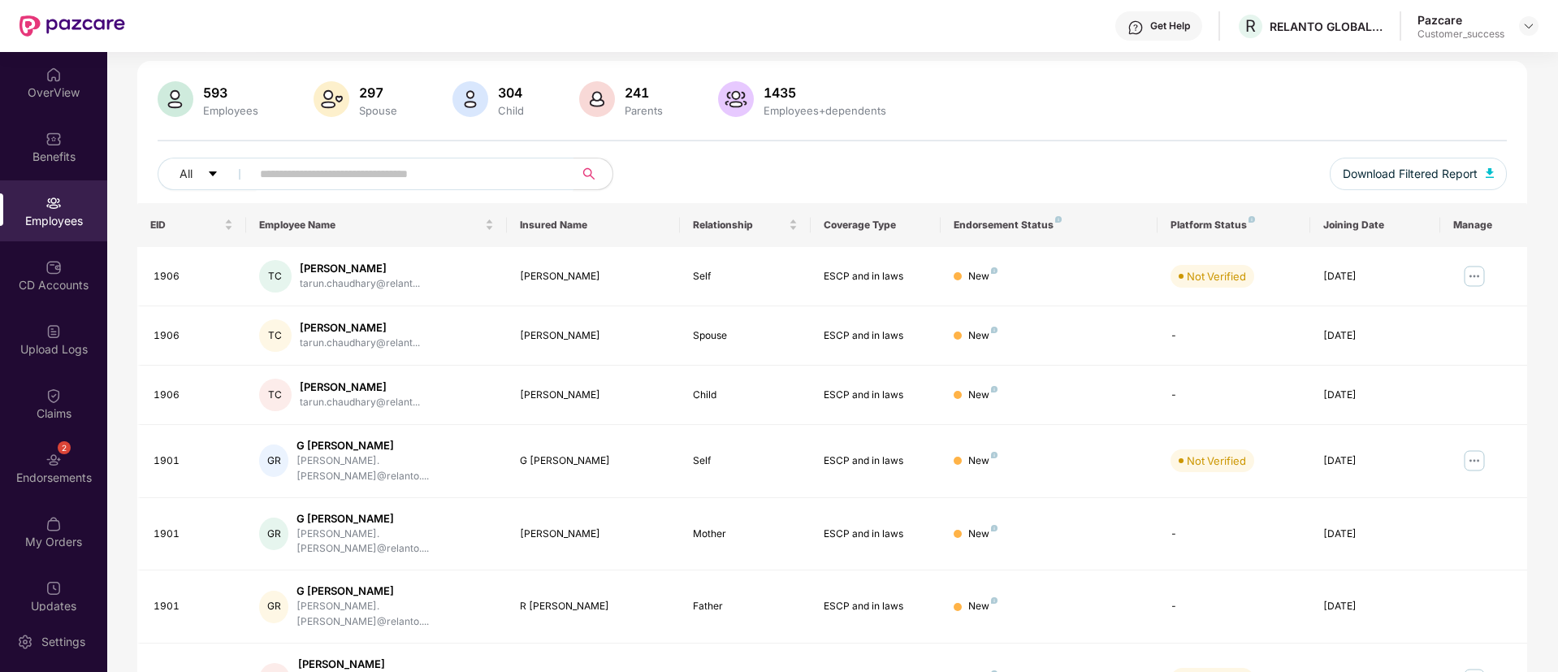
paste input "****"
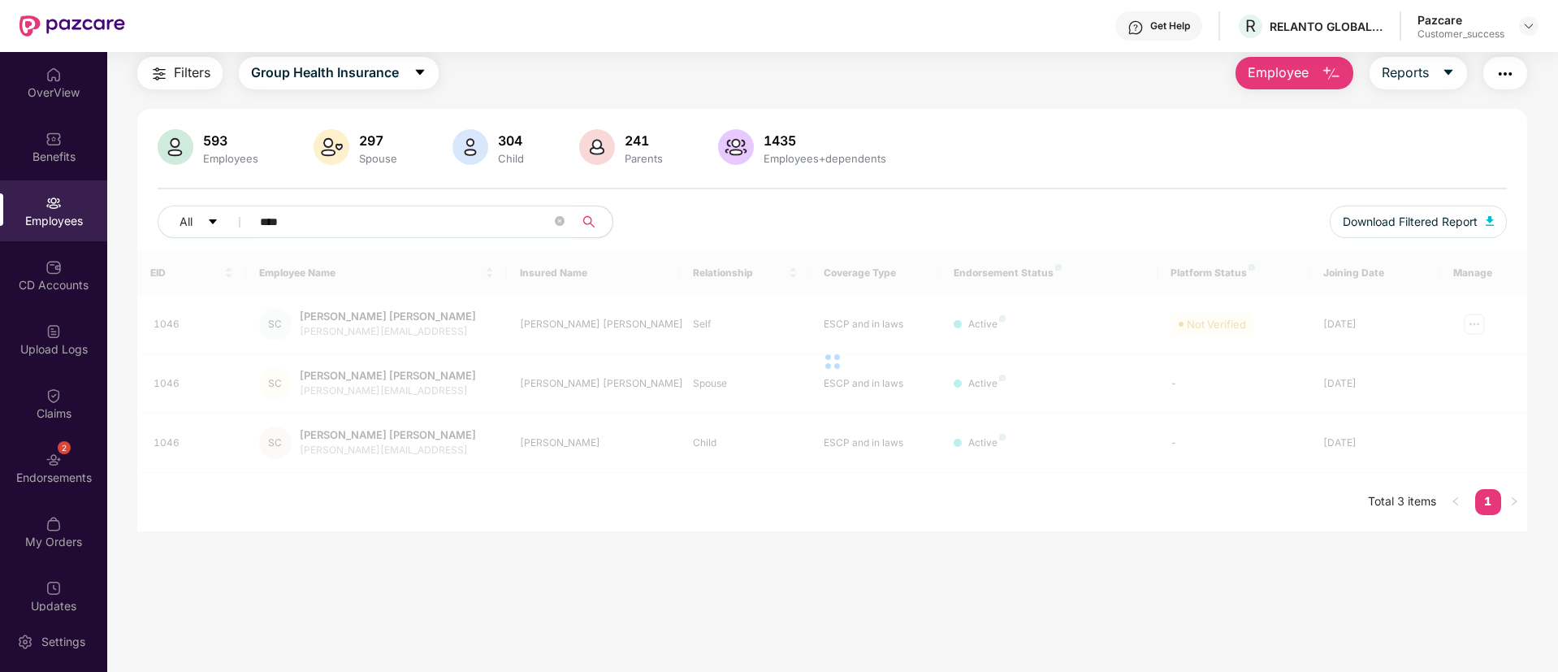
scroll to position [52, 0]
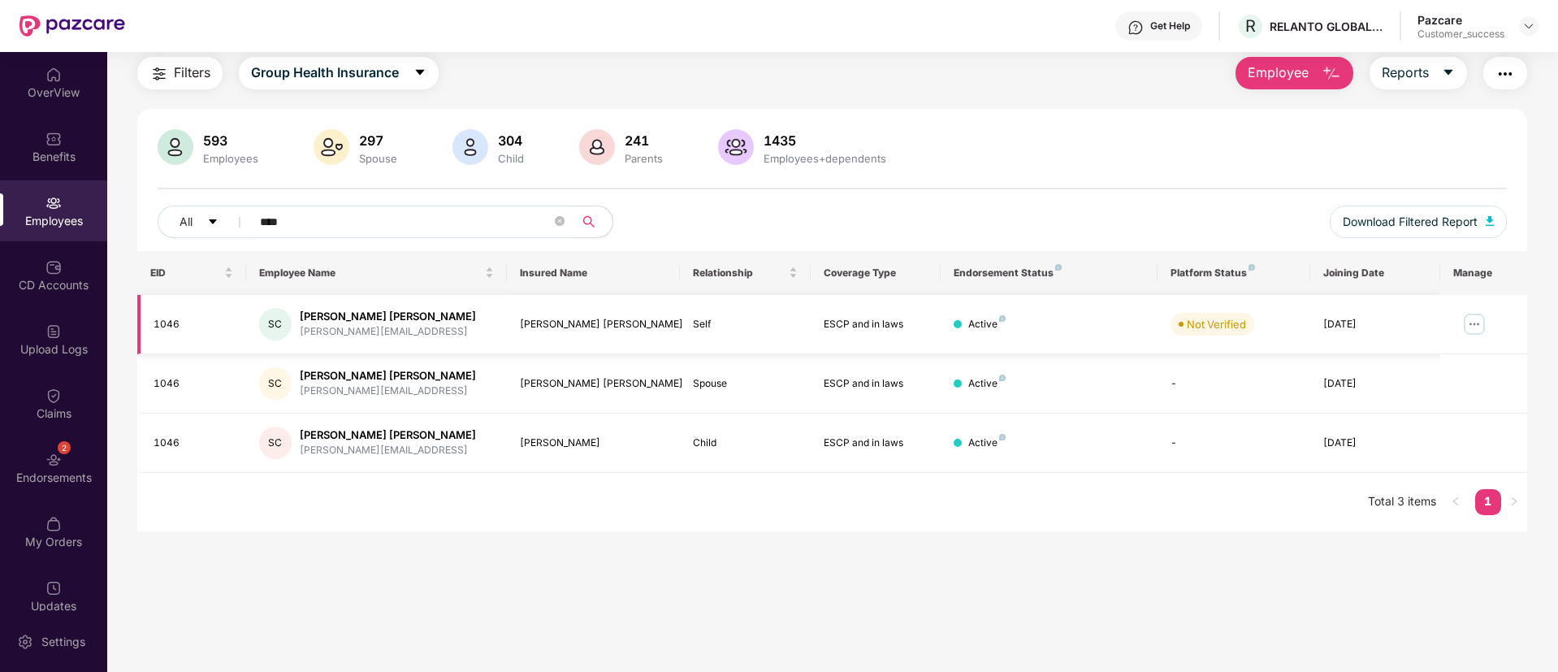
type input "****"
click at [1474, 324] on img at bounding box center [1474, 324] width 26 height 26
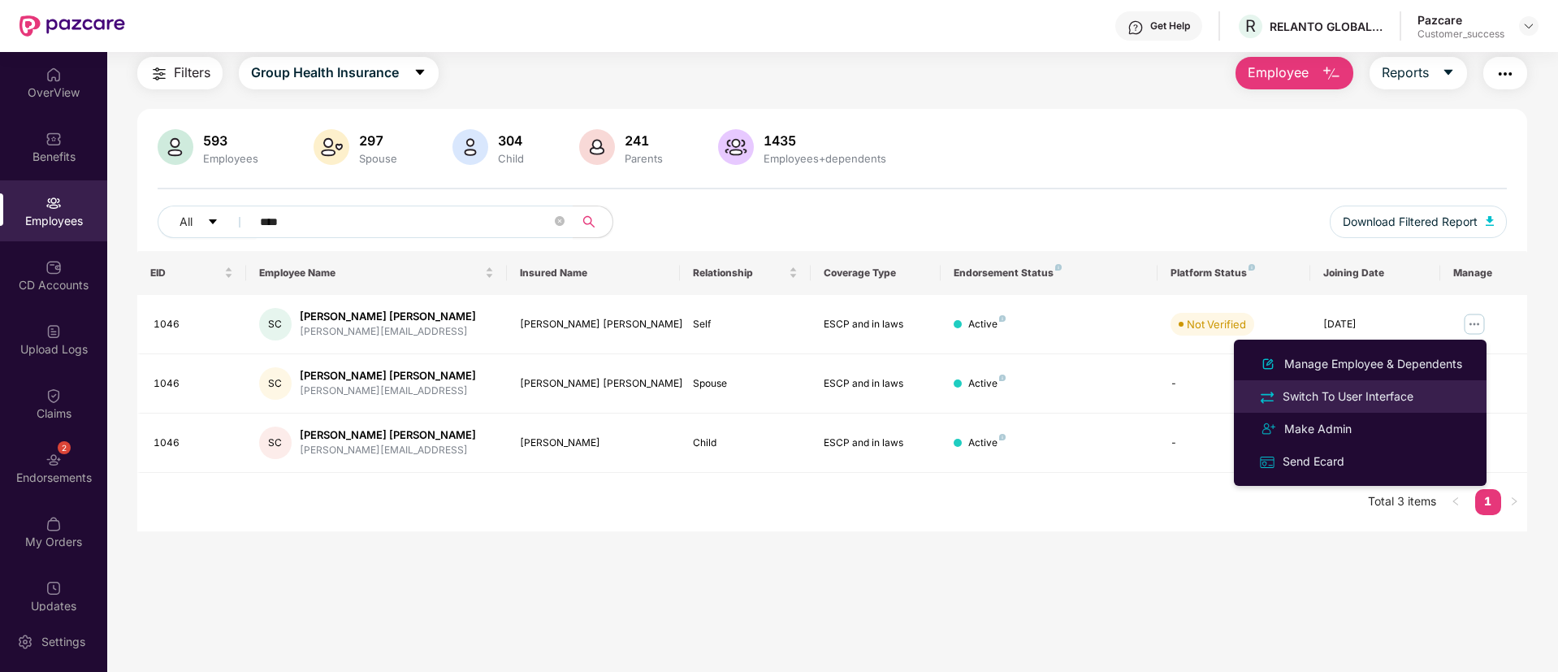
click at [1321, 395] on div "Switch To User Interface" at bounding box center [1347, 396] width 137 height 18
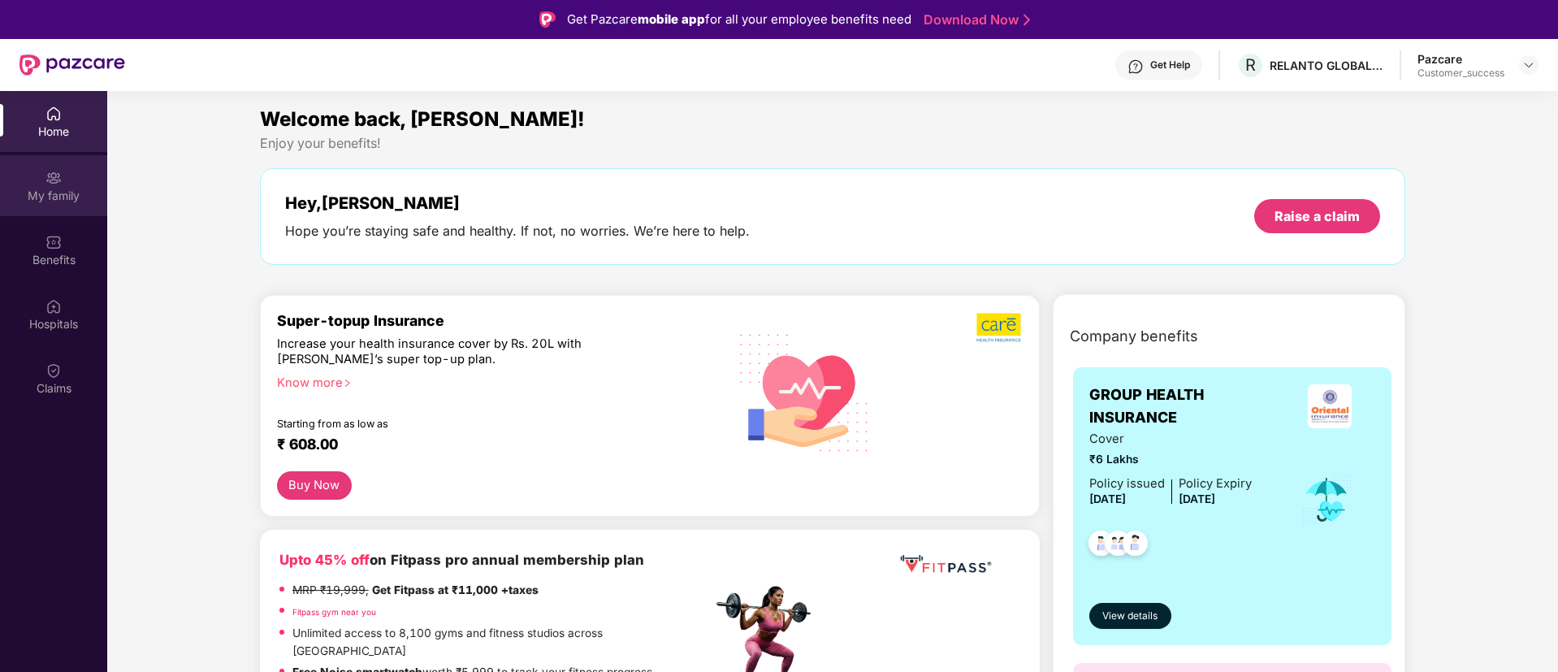
click at [37, 188] on div "My family" at bounding box center [53, 196] width 107 height 16
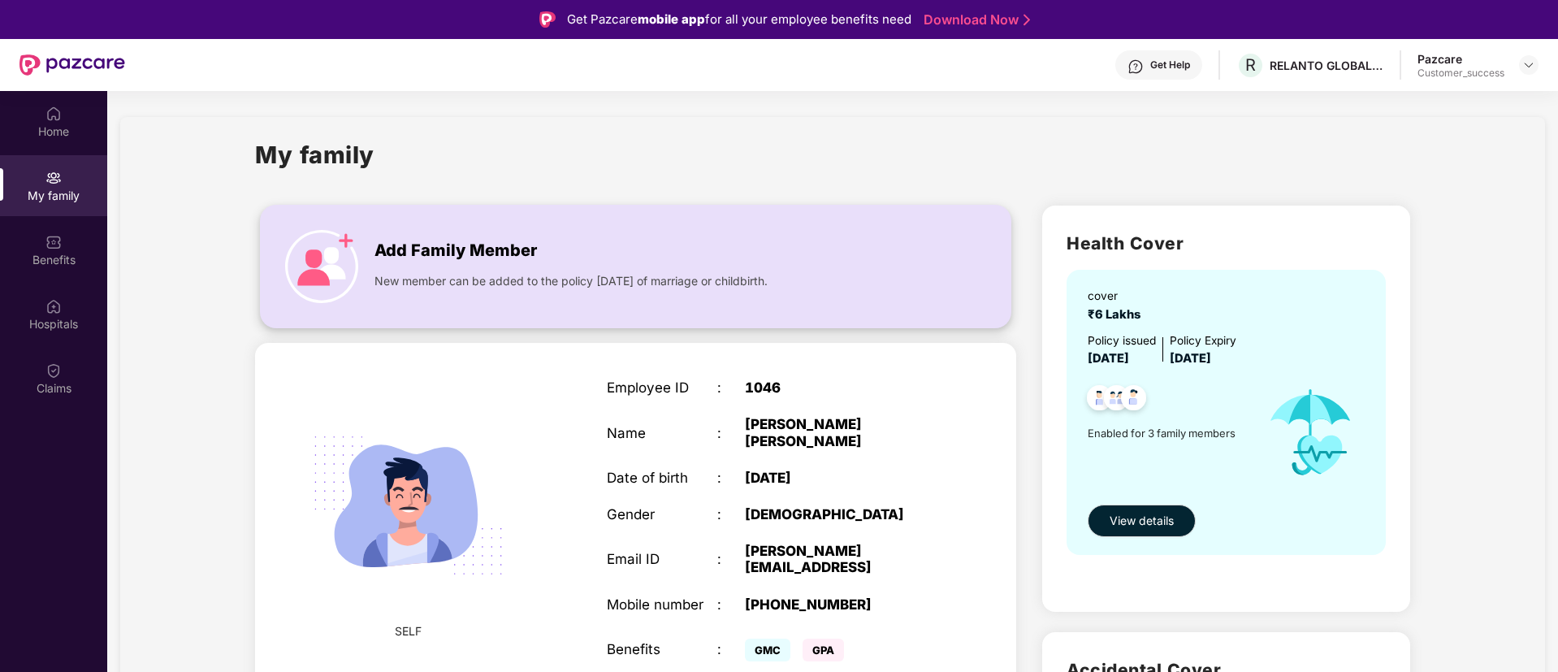
click at [606, 276] on span "New member can be added to the policy [DATE] of marriage or childbirth." at bounding box center [570, 281] width 393 height 18
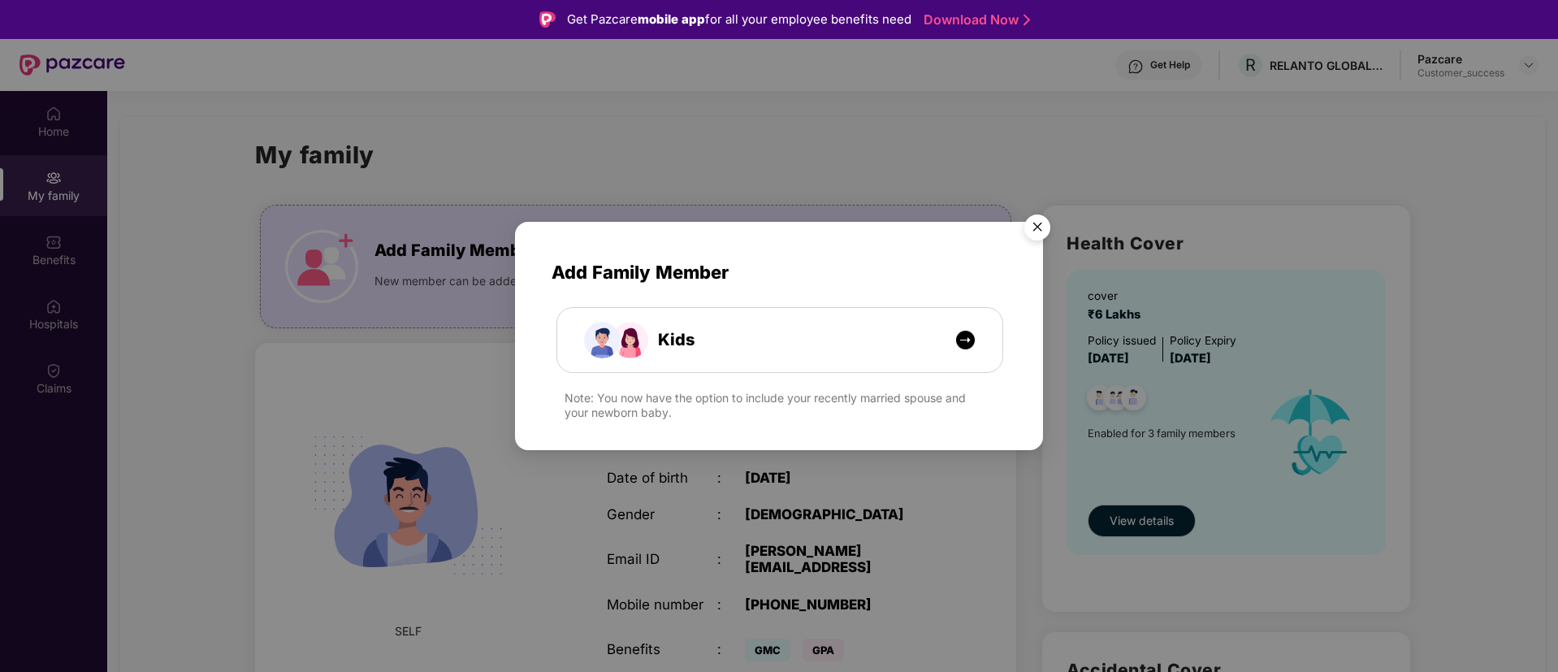
click at [954, 573] on div "Add Family Member Kids Note: You now have the option to include your recently m…" at bounding box center [779, 336] width 1558 height 672
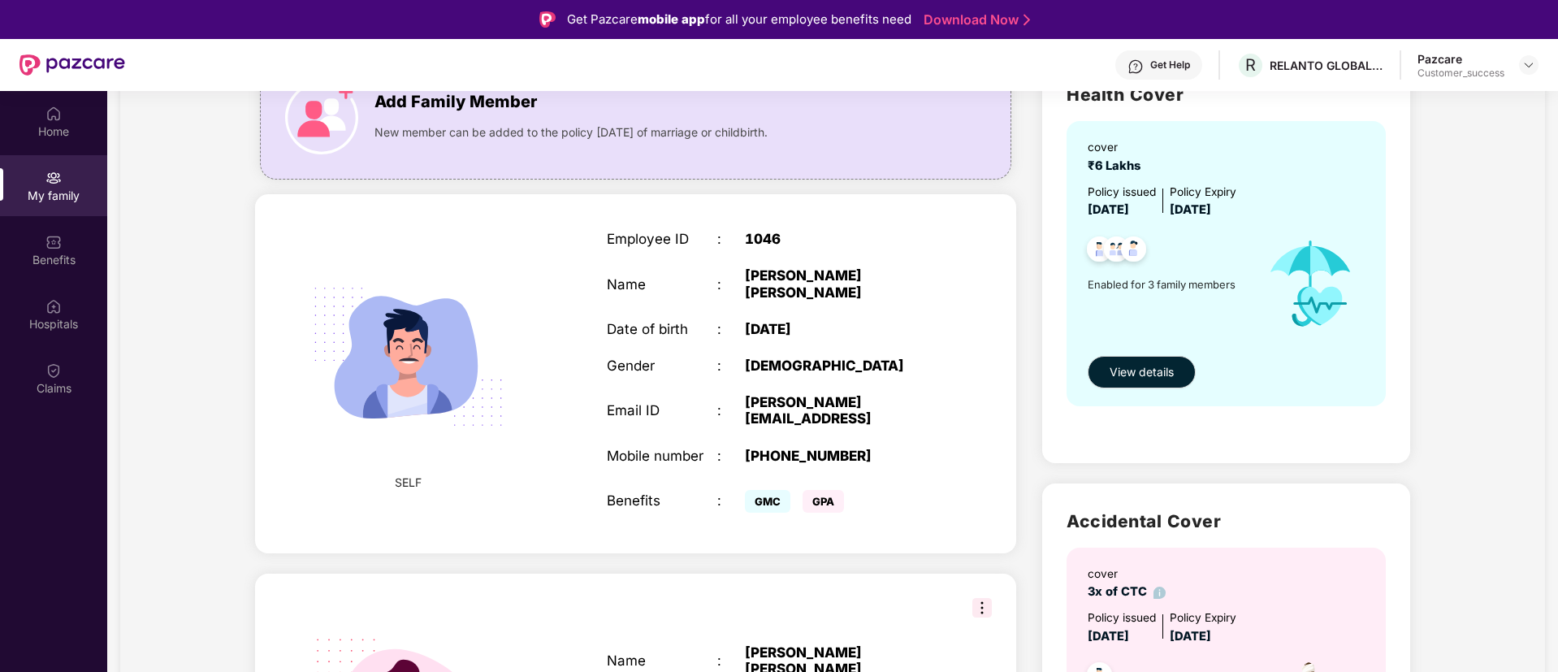
scroll to position [0, 0]
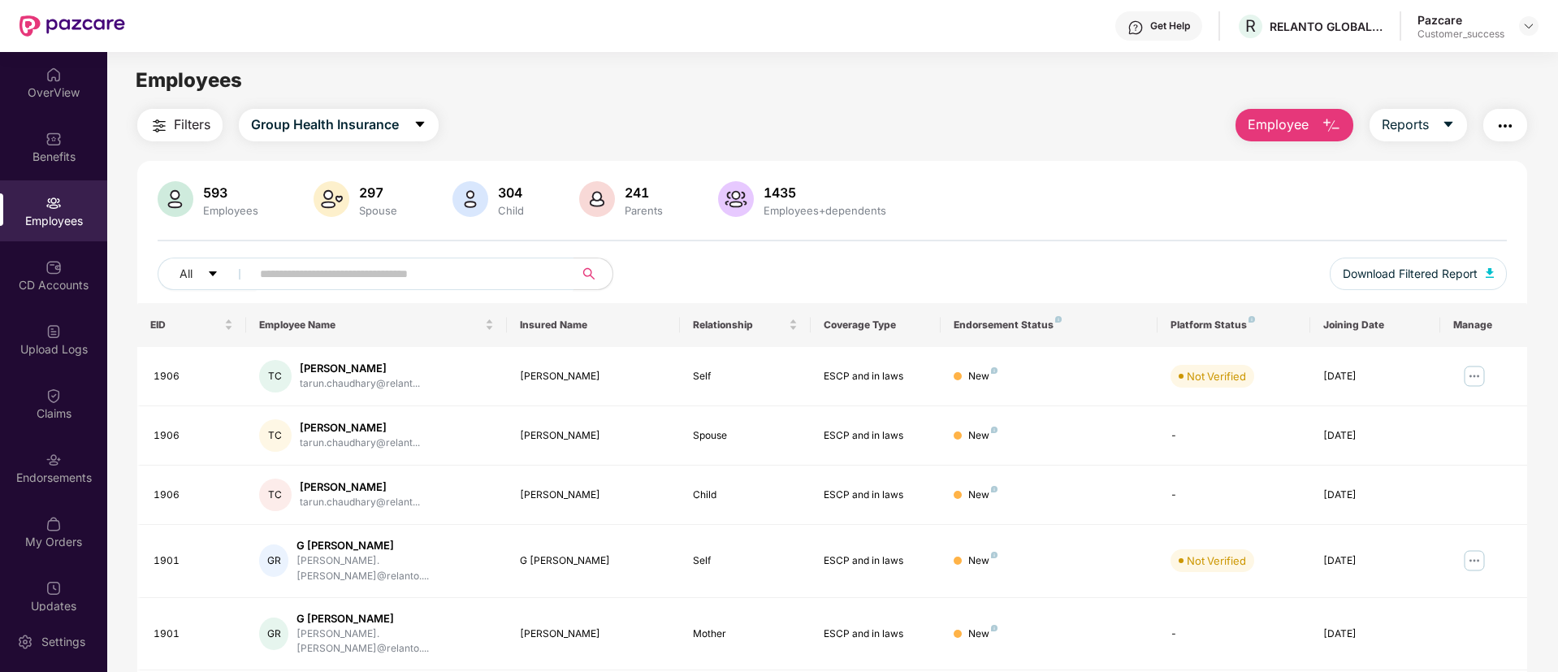
paste input "****"
click at [431, 262] on input "****" at bounding box center [406, 274] width 292 height 24
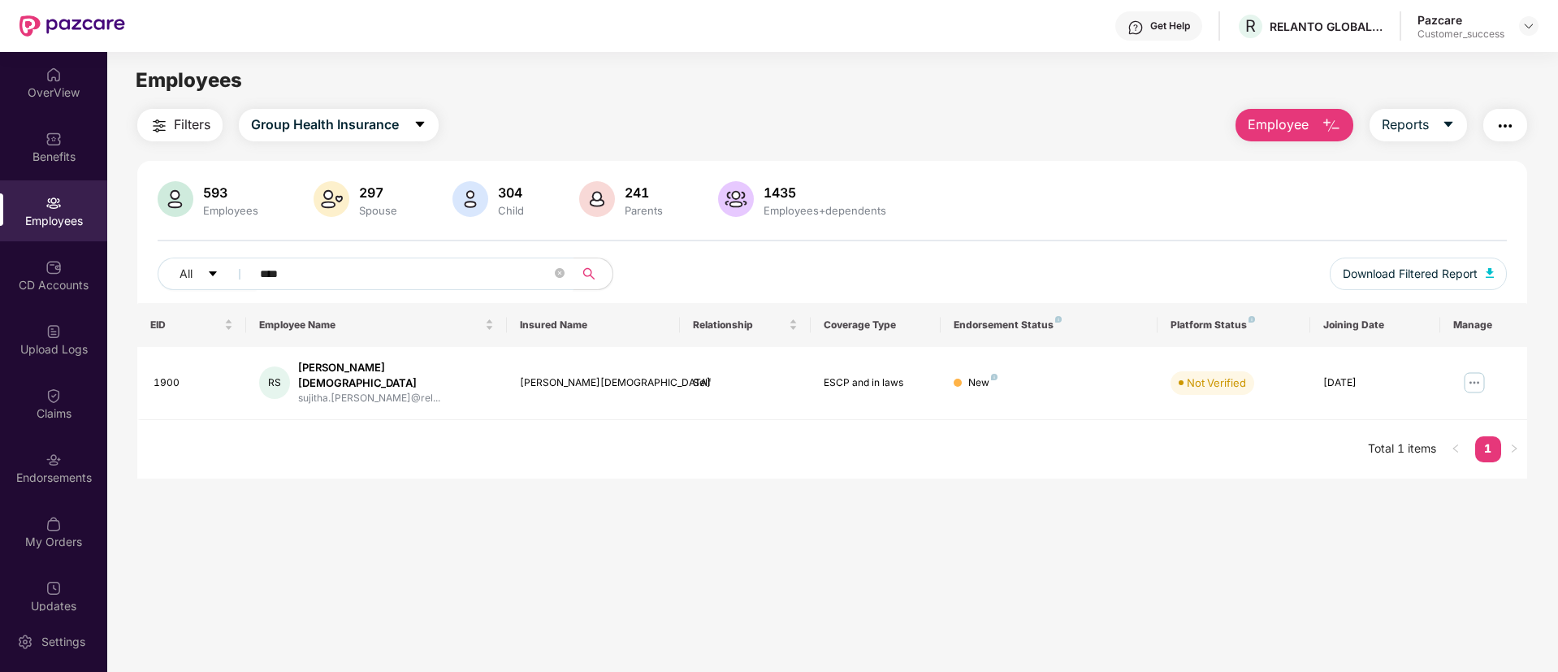
paste input "text"
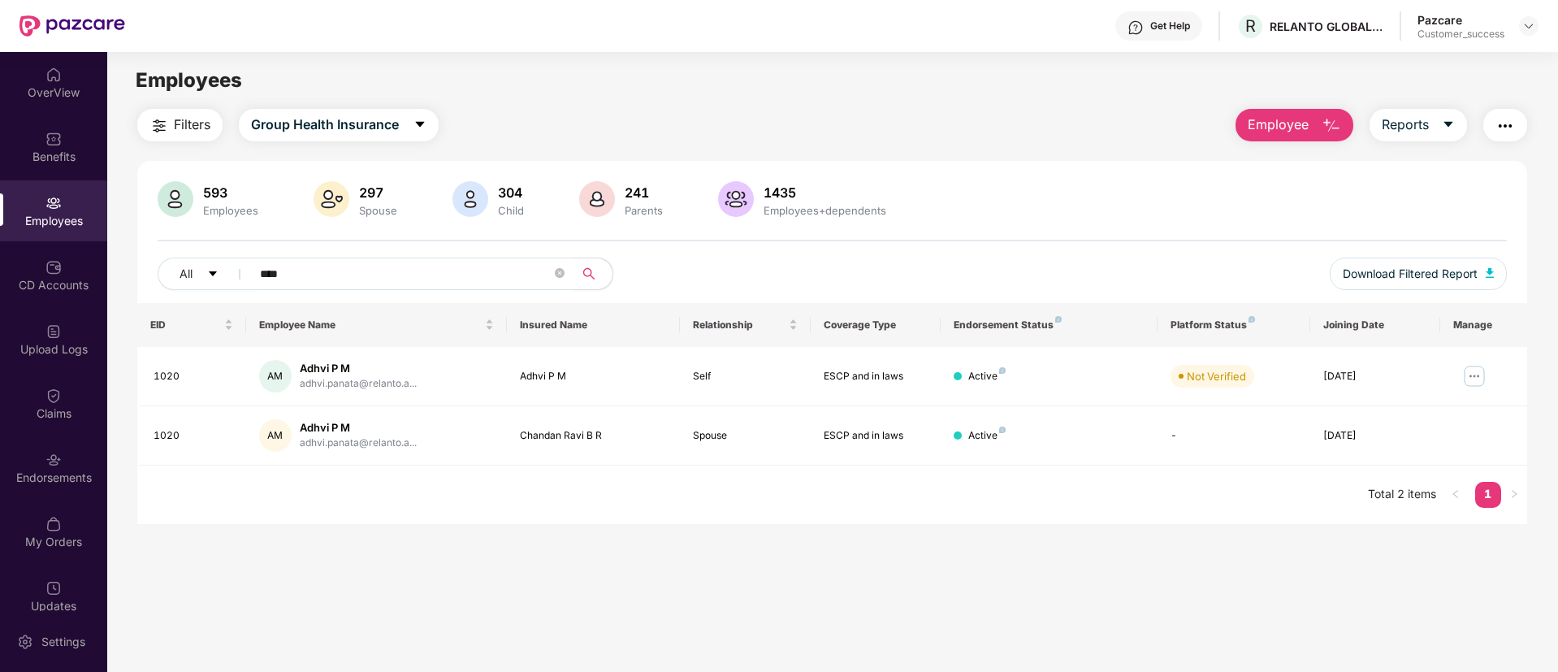
click at [1386, 565] on main "Employees Filters Group Health Insurance Employee Reports 593 Employees 297 Spo…" at bounding box center [832, 388] width 1450 height 672
click at [452, 266] on input "****" at bounding box center [406, 274] width 292 height 24
type input "*"
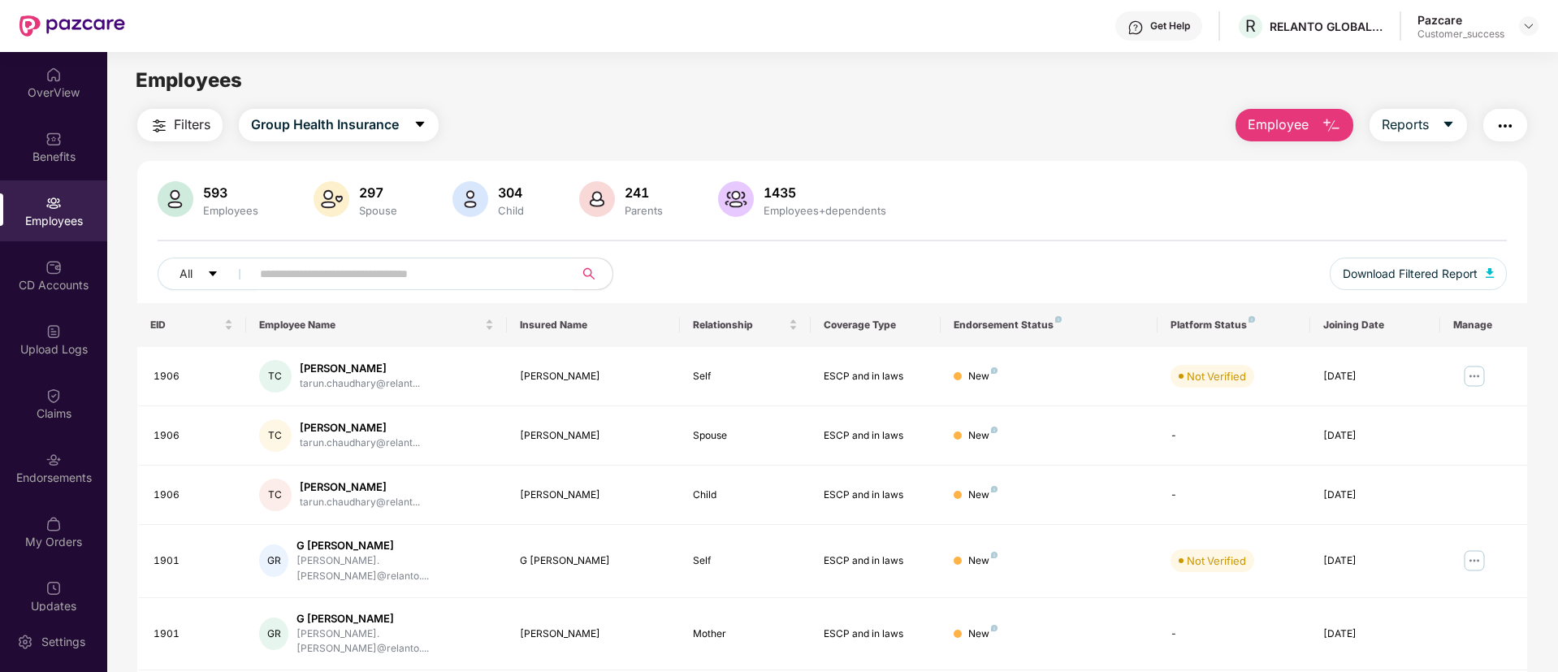
click at [192, 131] on span "Filters" at bounding box center [192, 125] width 37 height 20
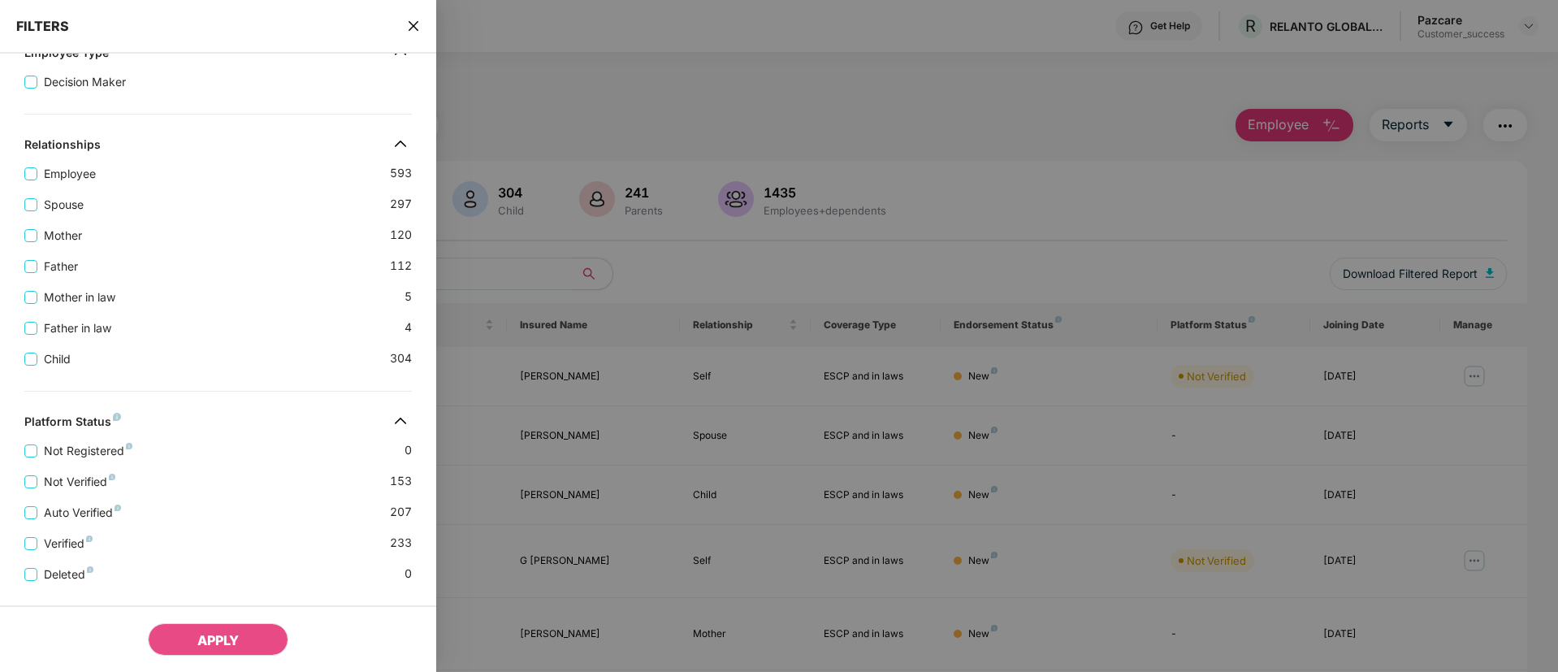
scroll to position [389, 0]
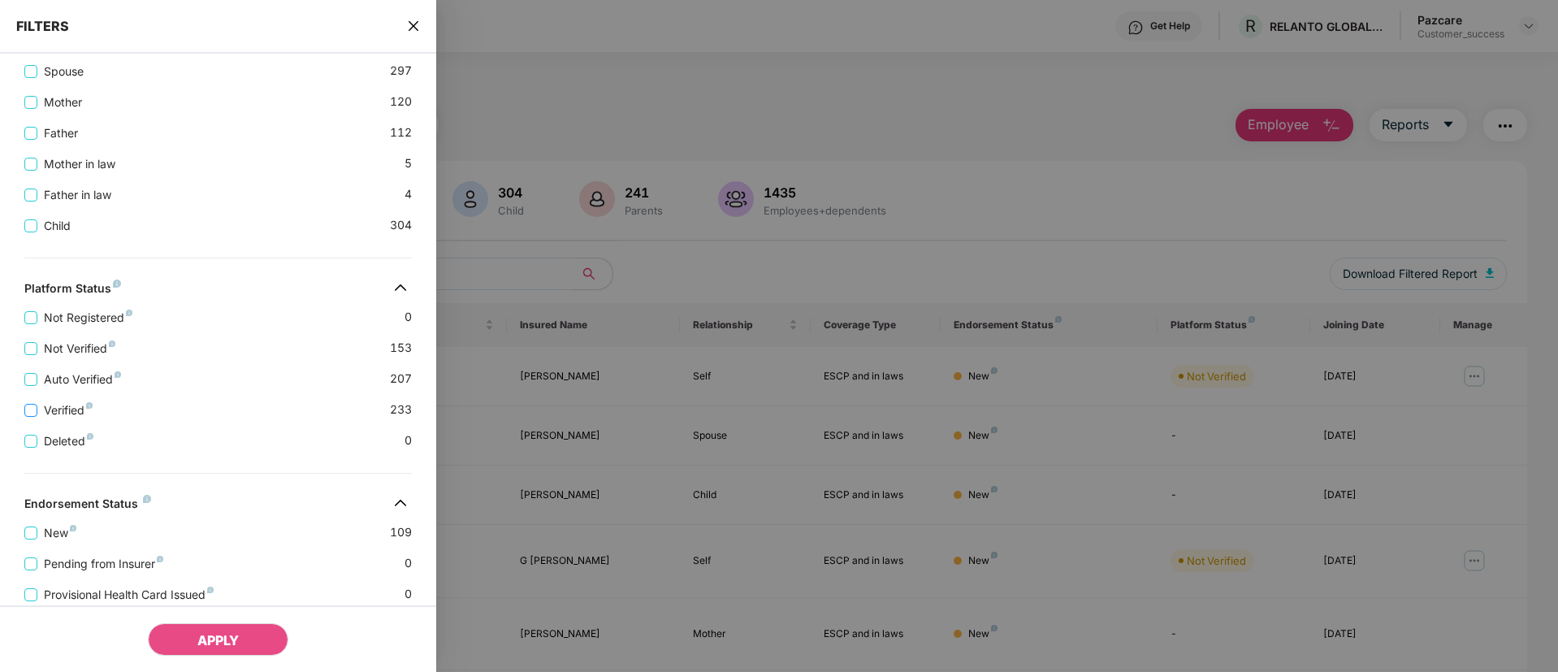
click at [64, 413] on span "Verified" at bounding box center [68, 410] width 62 height 18
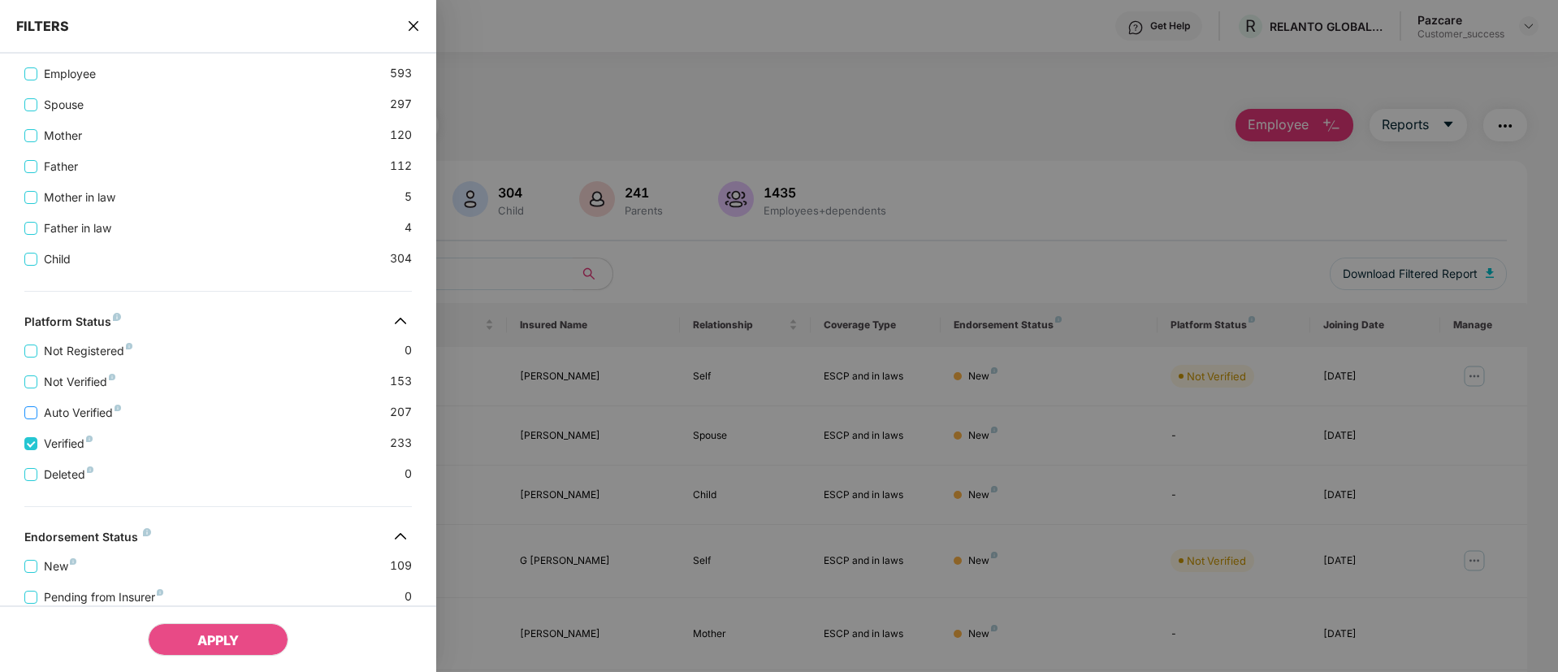
click at [82, 409] on span "Auto Verified" at bounding box center [82, 413] width 90 height 18
click at [209, 644] on span "APPLY" at bounding box center [217, 640] width 41 height 16
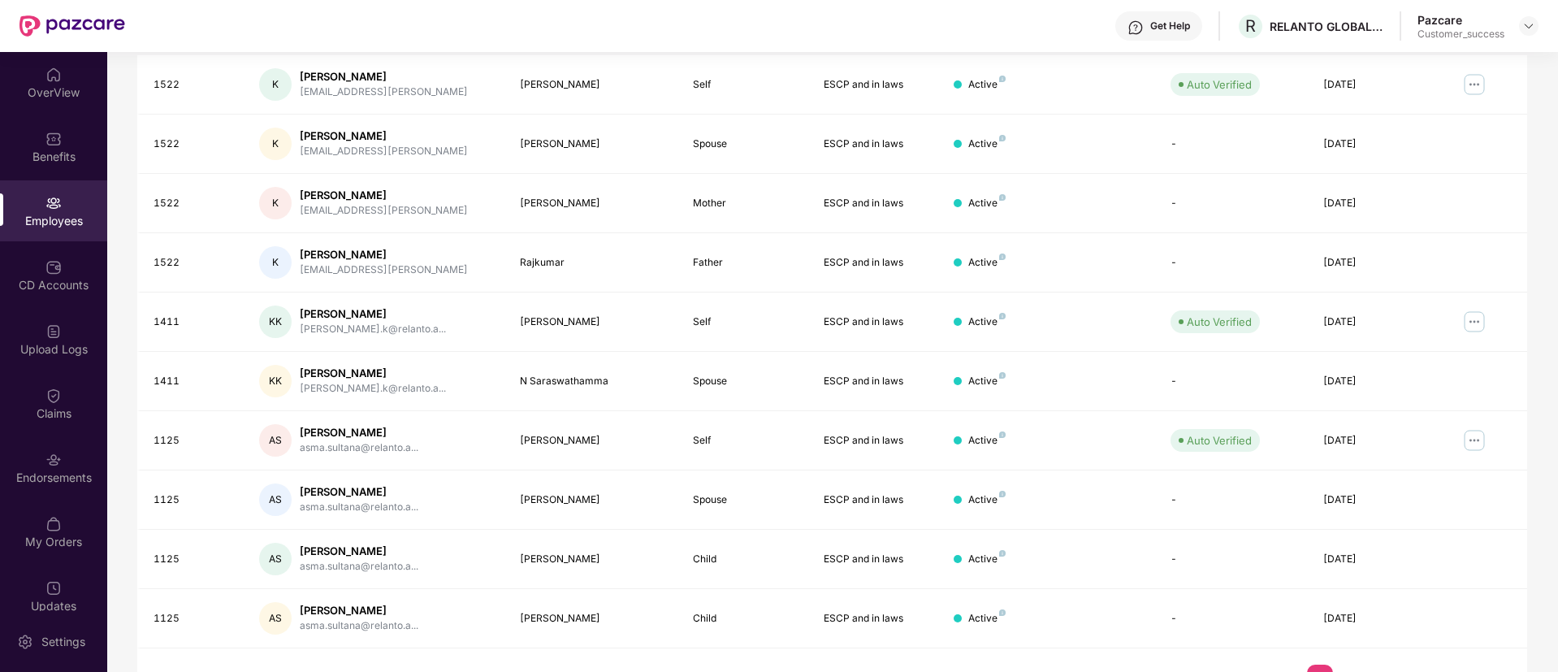
scroll to position [327, 0]
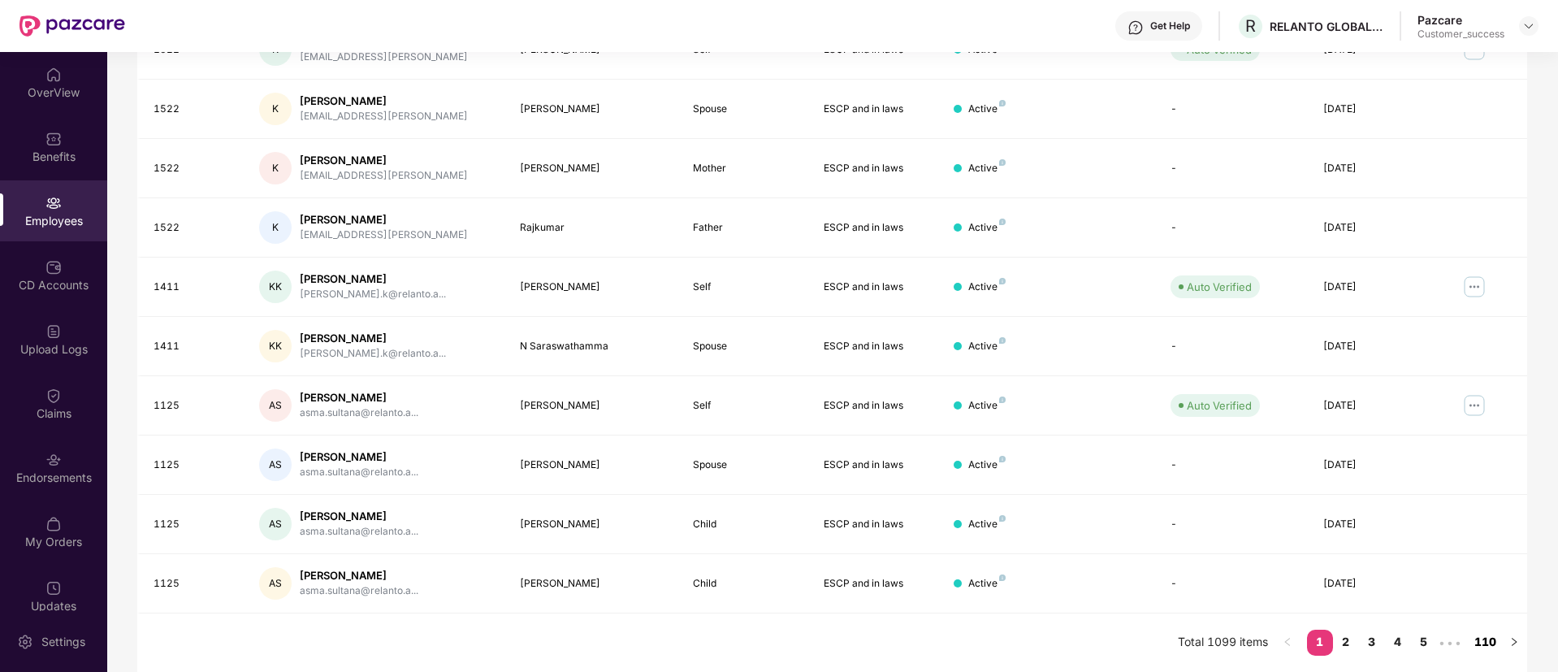
click at [1482, 636] on link "110" at bounding box center [1485, 642] width 32 height 24
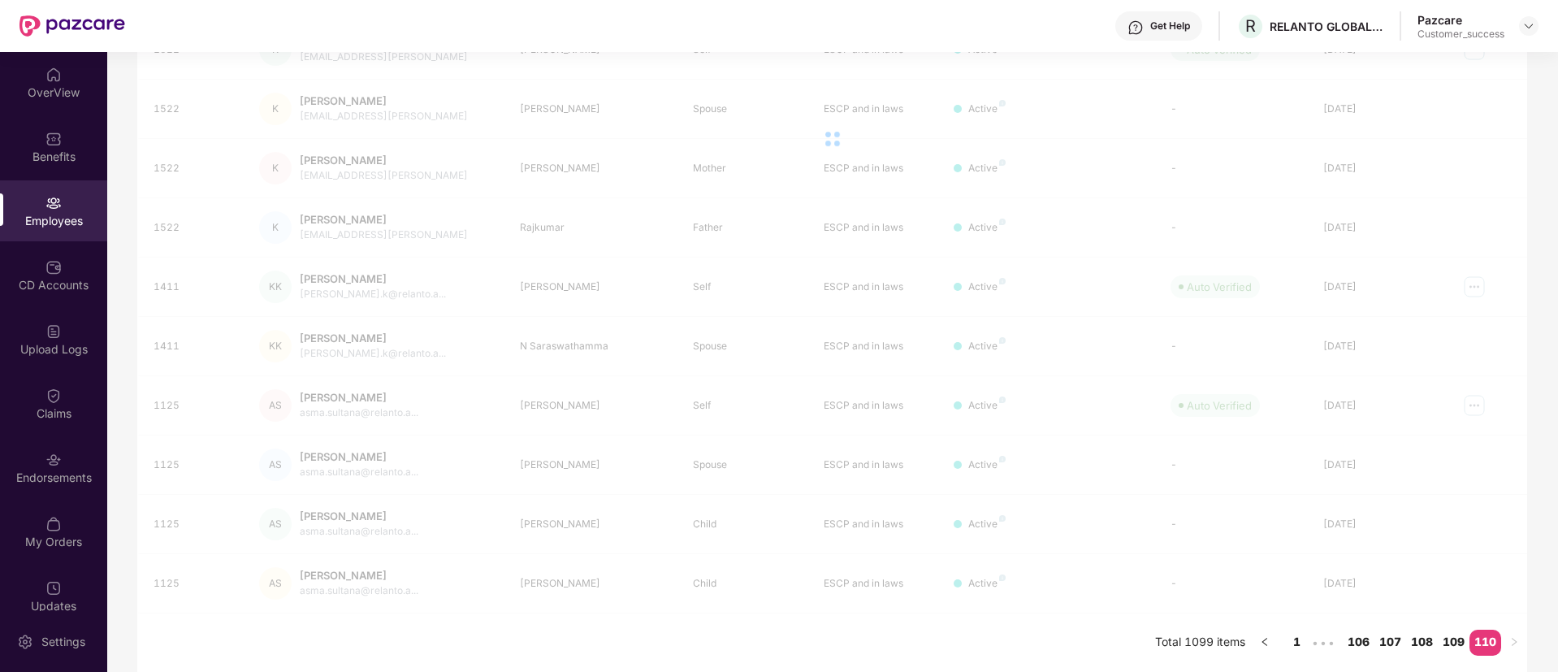
scroll to position [267, 0]
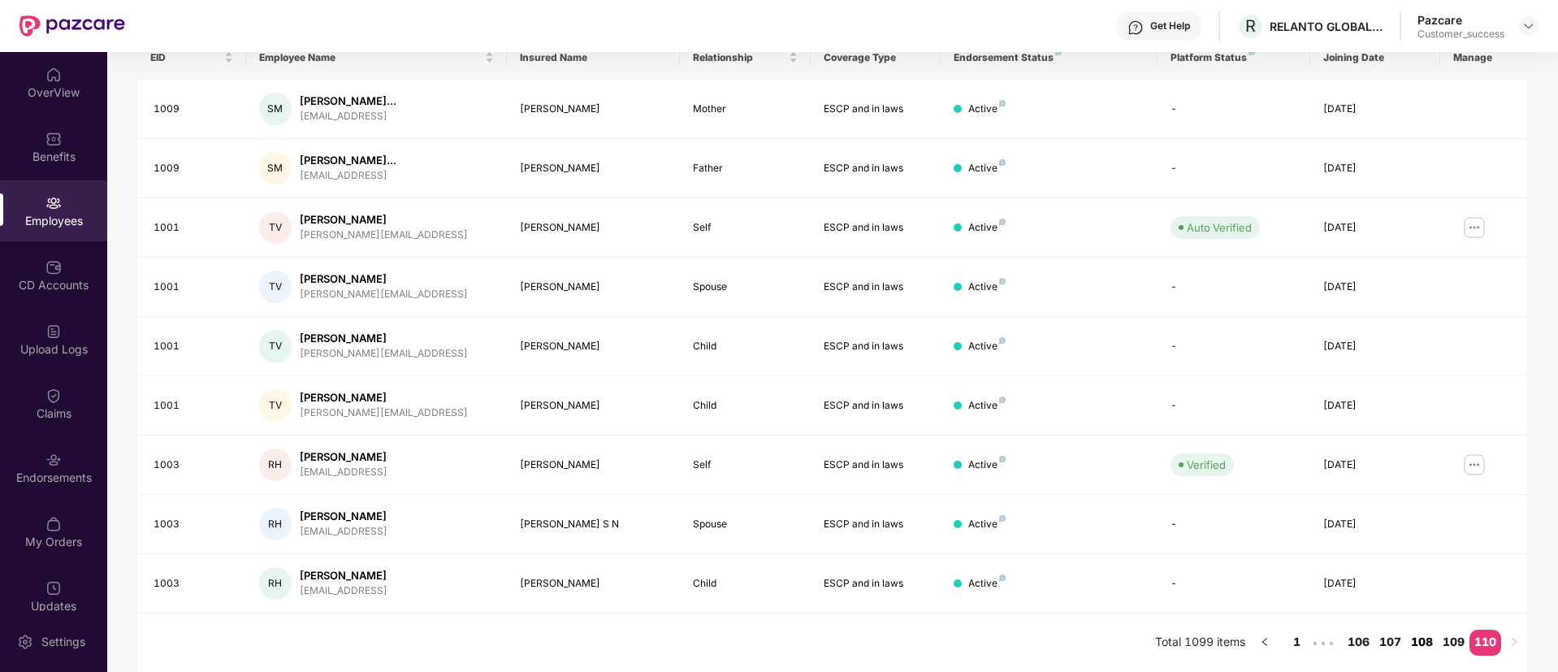
click at [1423, 638] on link "108" at bounding box center [1422, 642] width 32 height 24
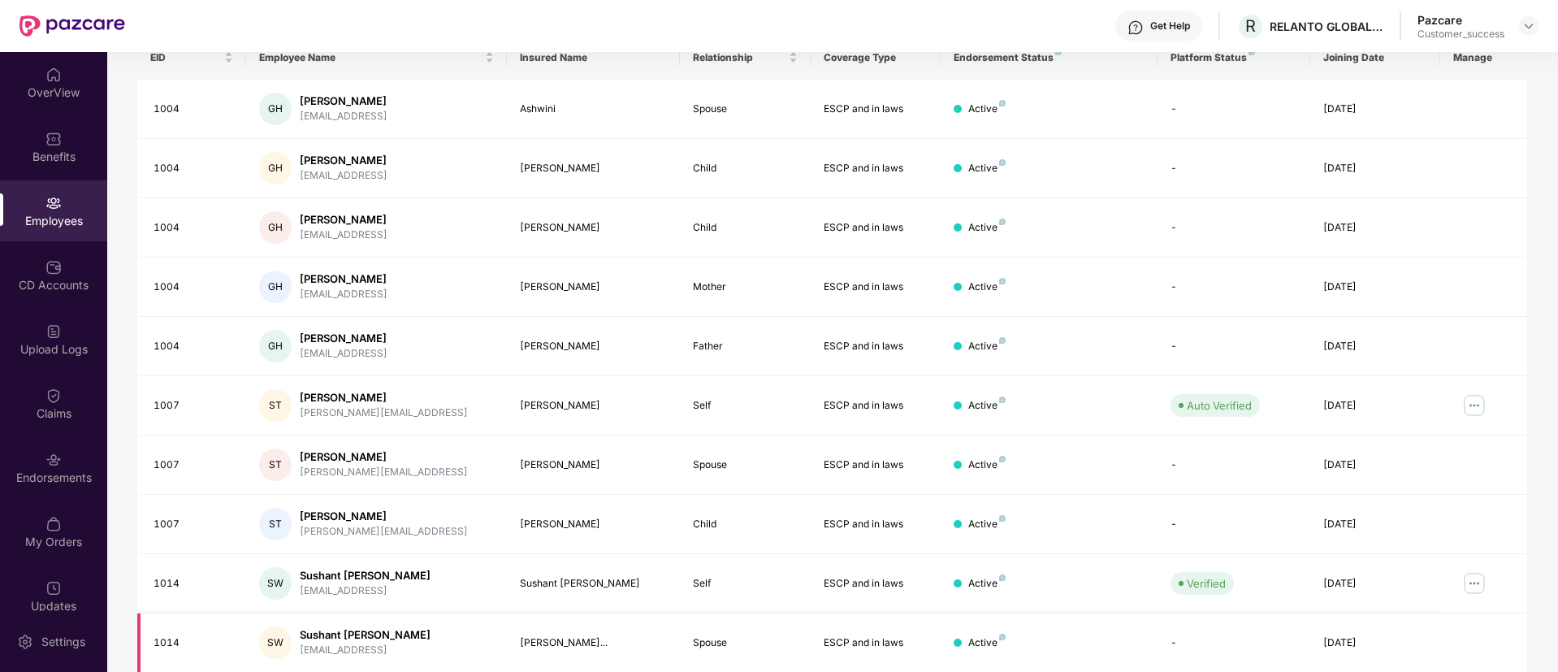
scroll to position [327, 0]
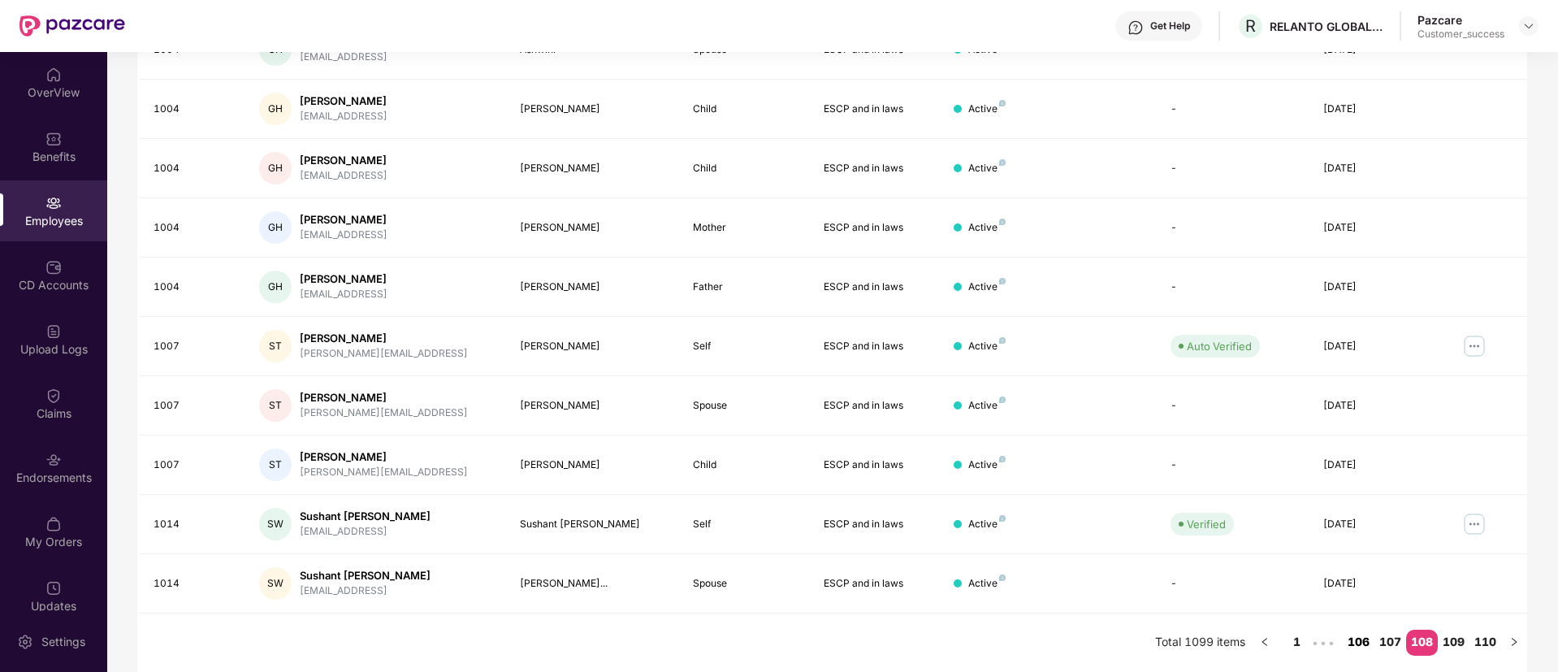
click at [1350, 639] on link "106" at bounding box center [1359, 642] width 32 height 24
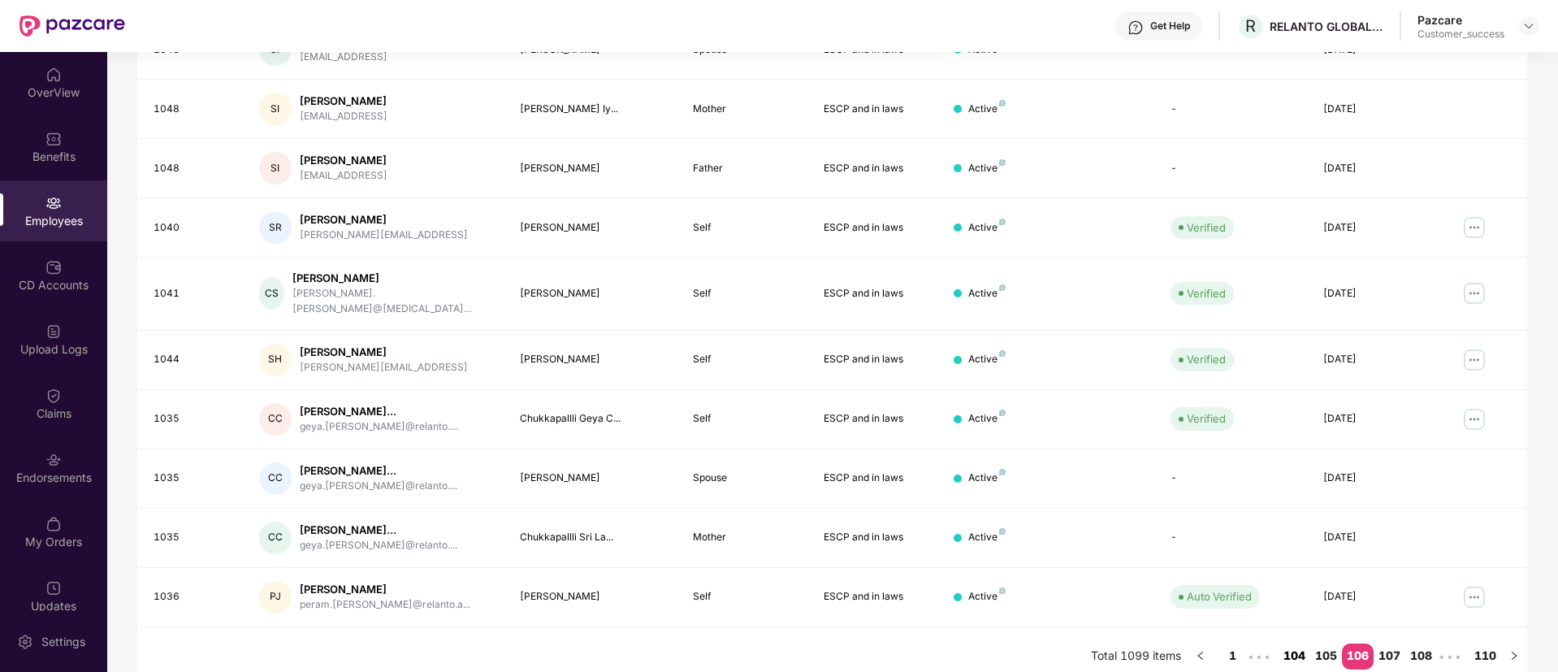
click at [1299, 643] on link "104" at bounding box center [1295, 655] width 32 height 24
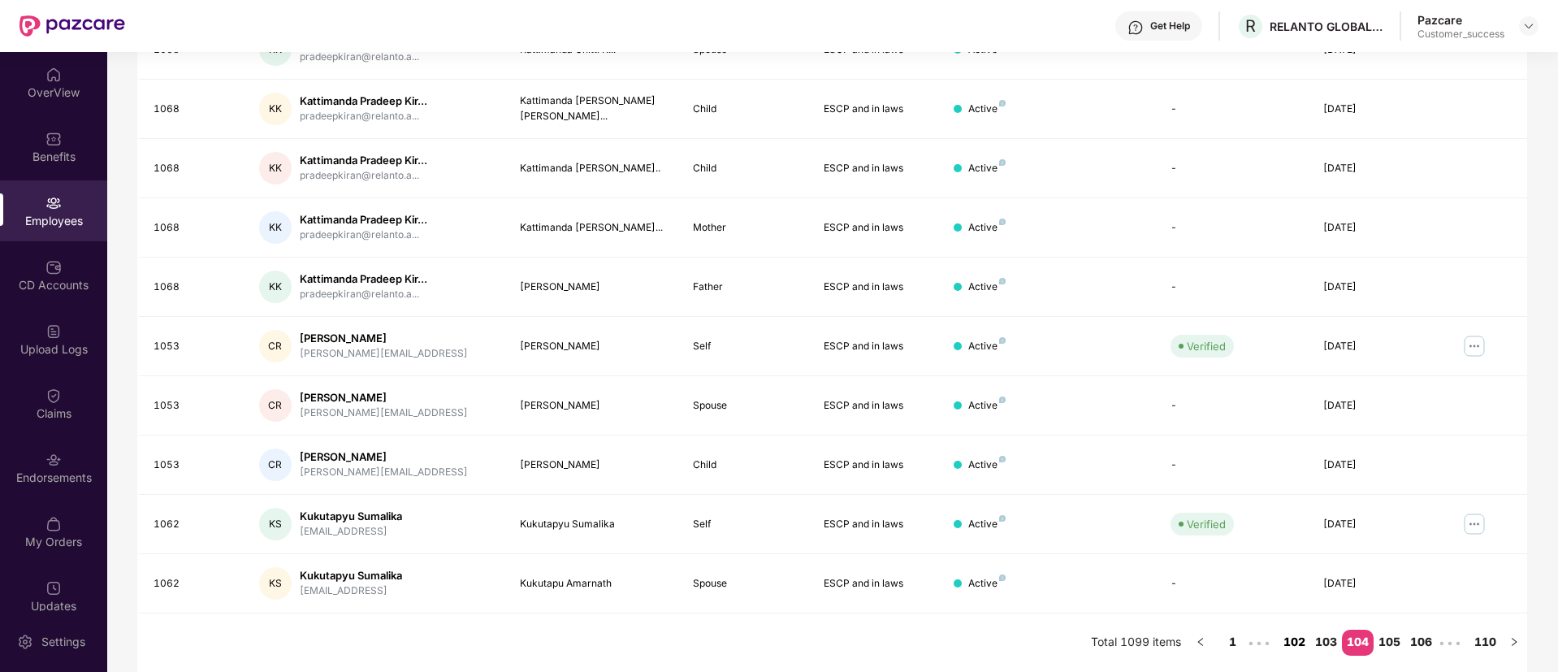
click at [1296, 641] on link "102" at bounding box center [1295, 642] width 32 height 24
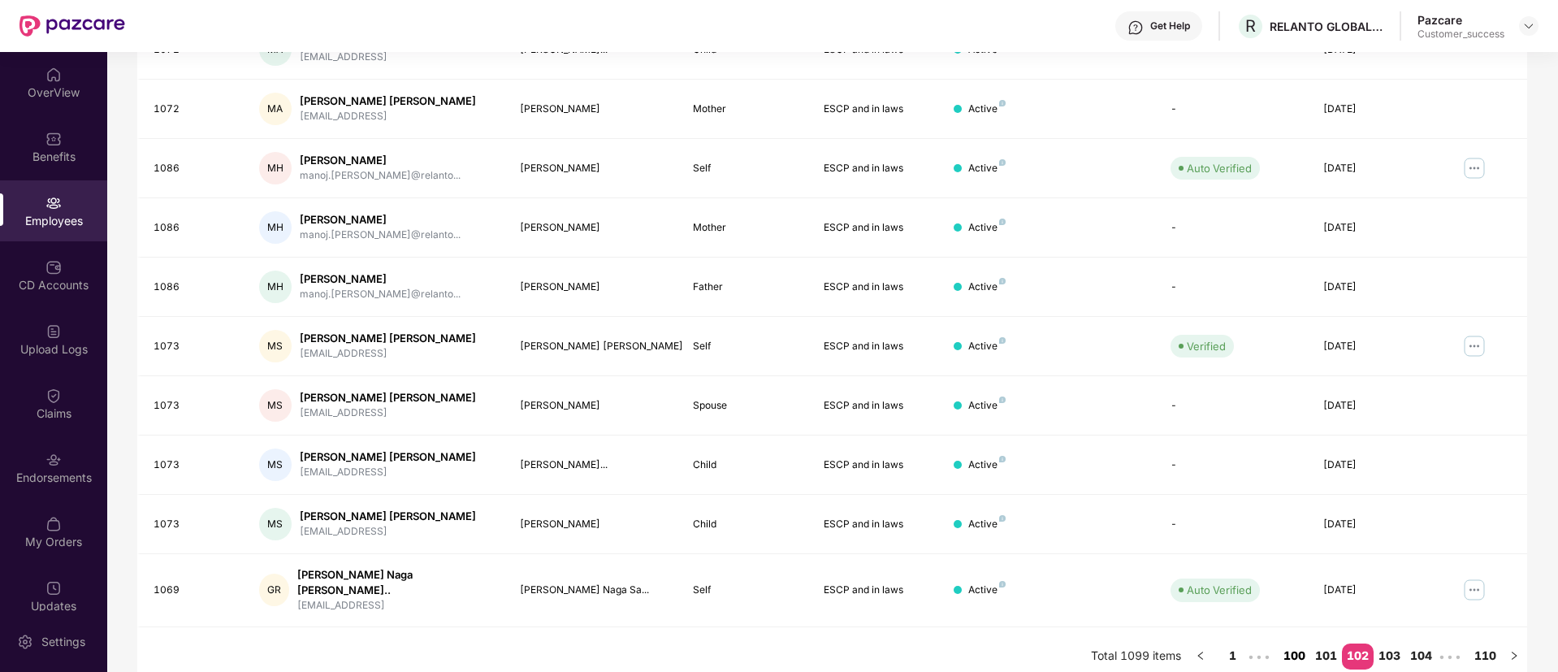
click at [1293, 643] on link "100" at bounding box center [1295, 655] width 32 height 24
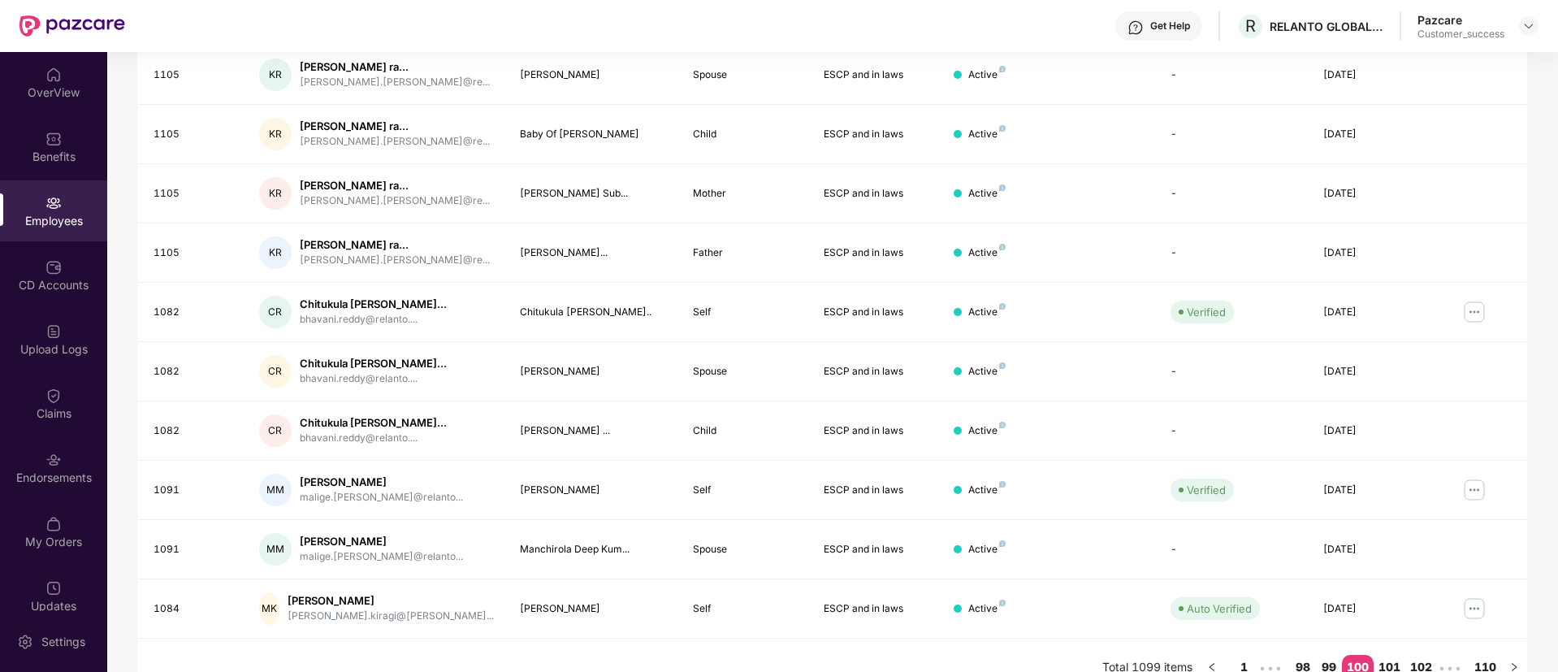
scroll to position [302, 0]
click at [1300, 659] on link "98" at bounding box center [1303, 666] width 26 height 24
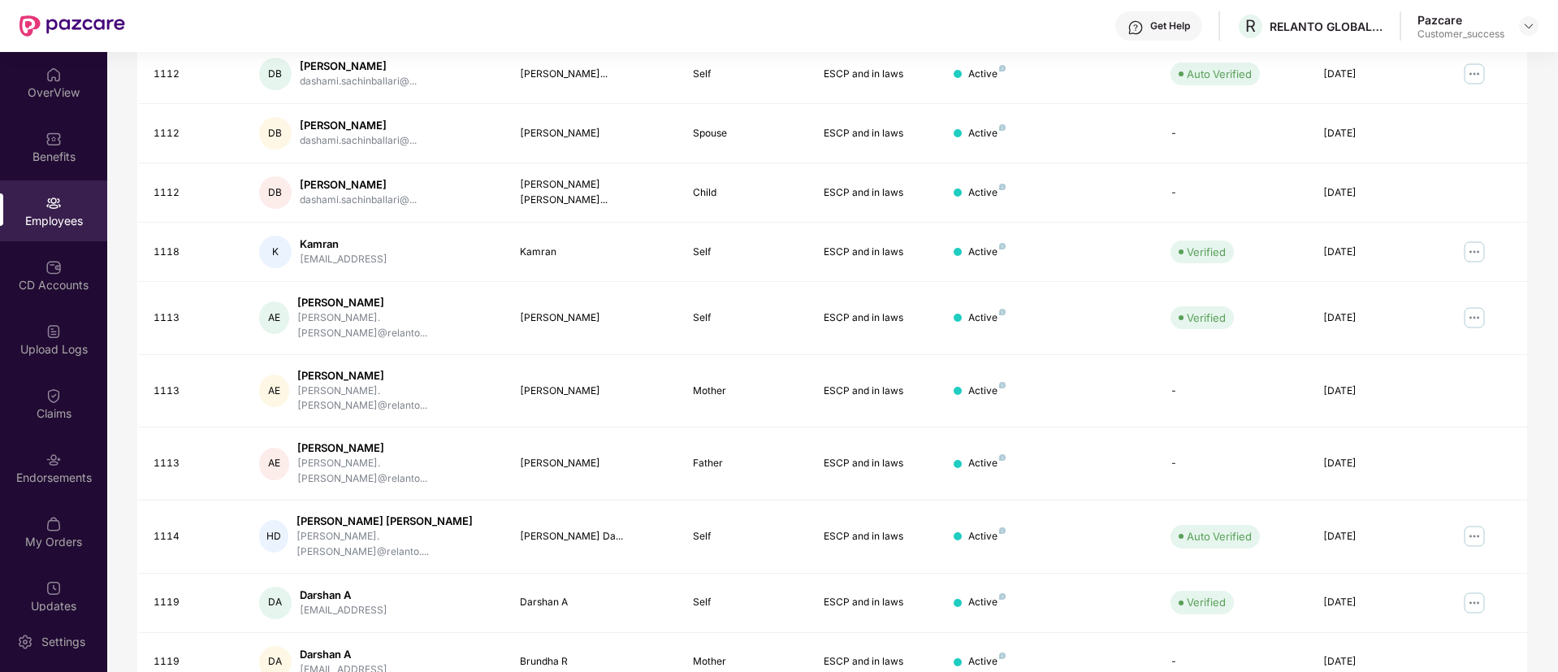
scroll to position [327, 0]
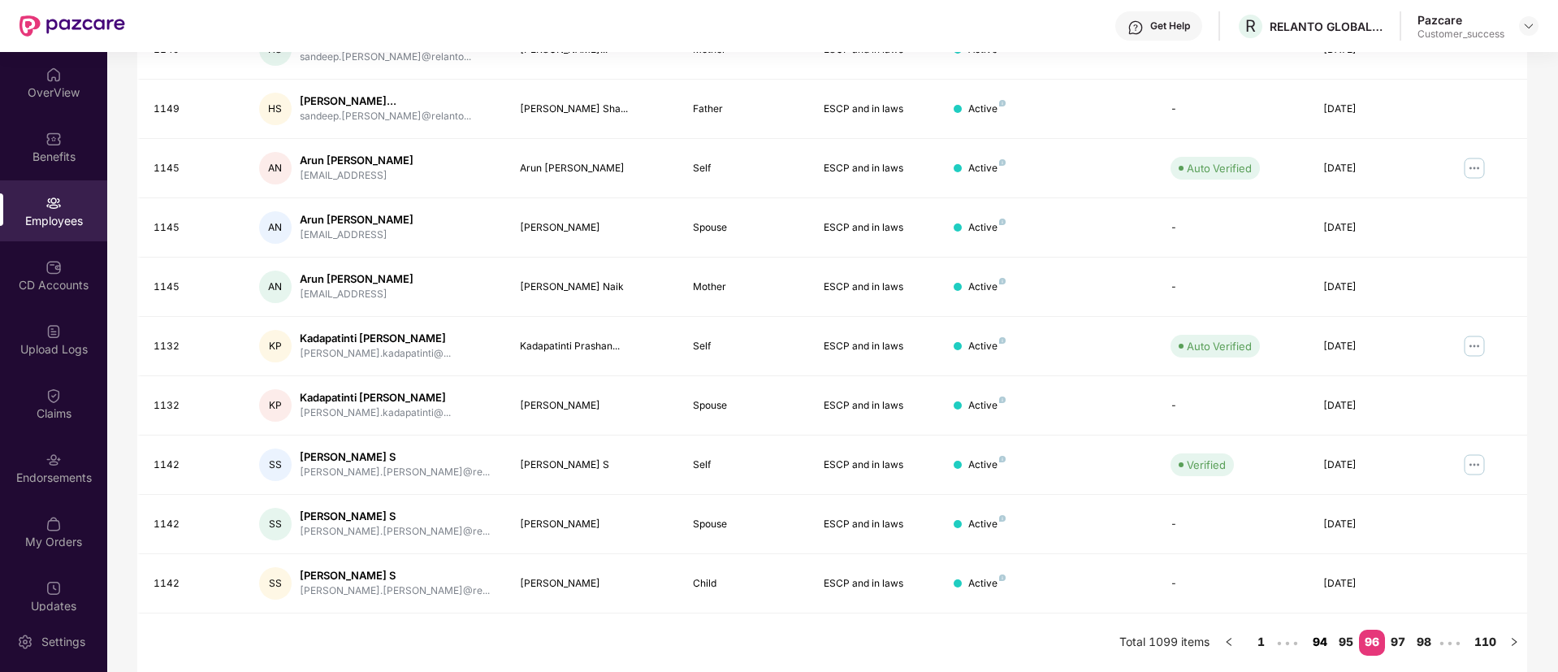
click at [1317, 649] on link "94" at bounding box center [1320, 642] width 26 height 24
